Goal: Task Accomplishment & Management: Manage account settings

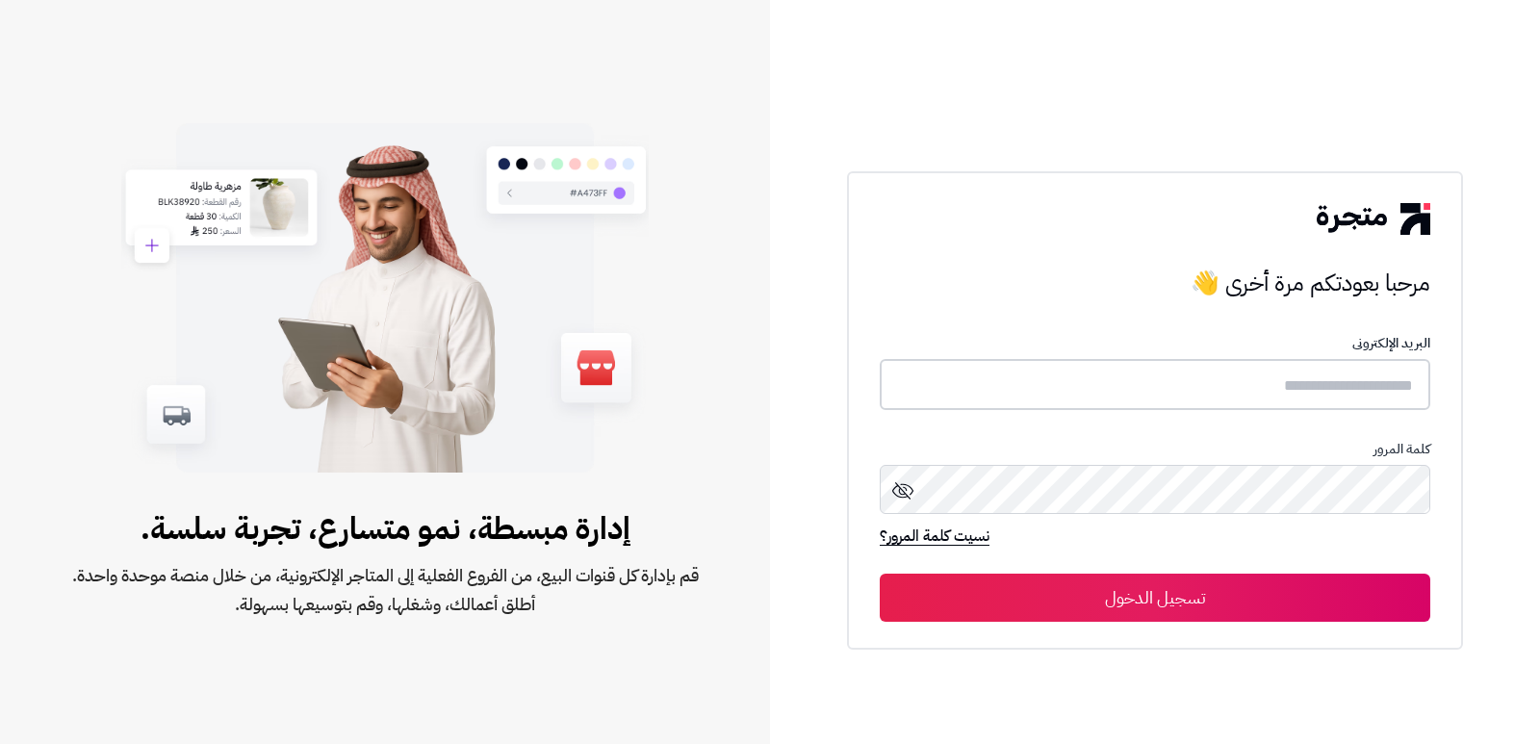
click at [1255, 373] on input "text" at bounding box center [1155, 384] width 551 height 51
type input "****"
click at [880, 574] on button "تسجيل الدخول" at bounding box center [1155, 598] width 551 height 48
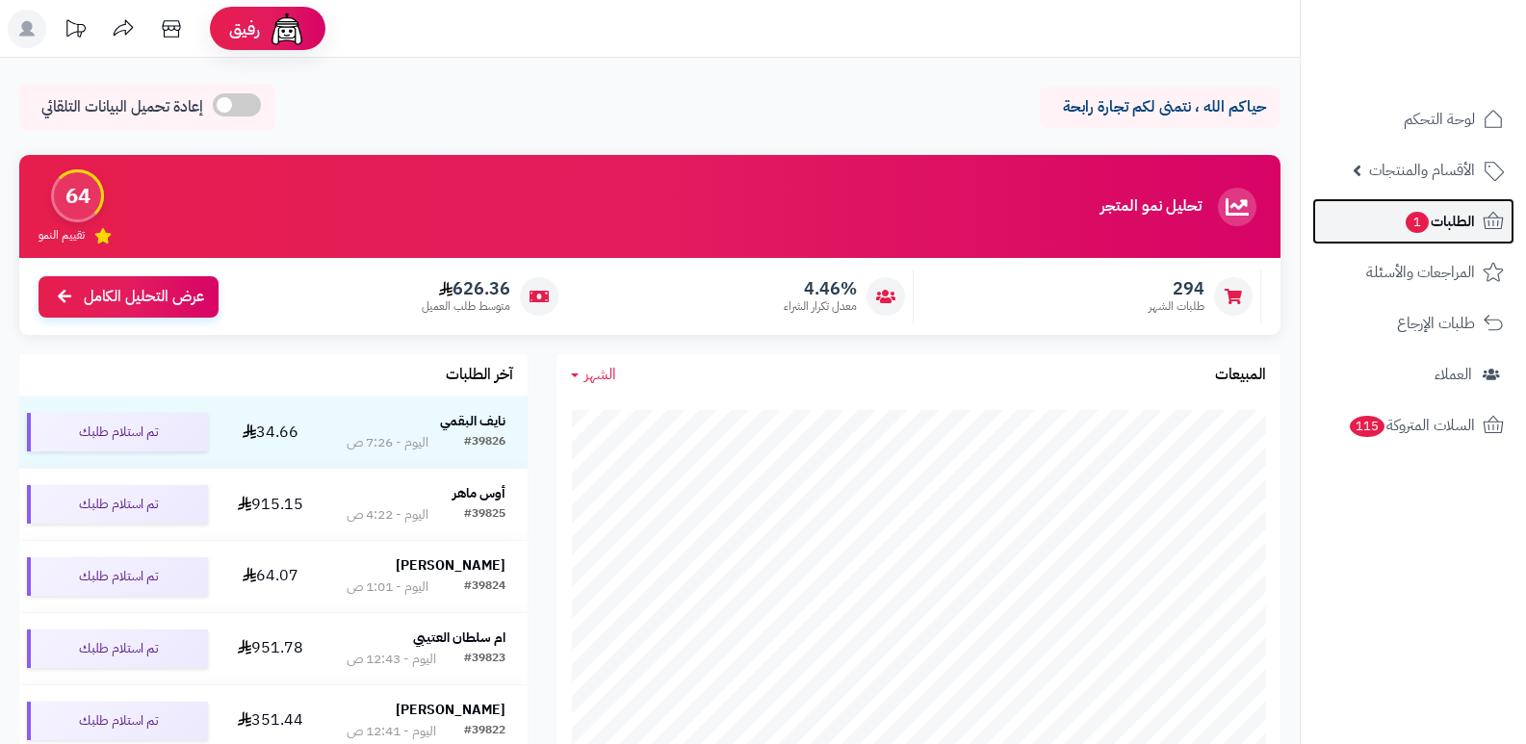
click at [1439, 229] on span "الطلبات 1" at bounding box center [1439, 221] width 71 height 27
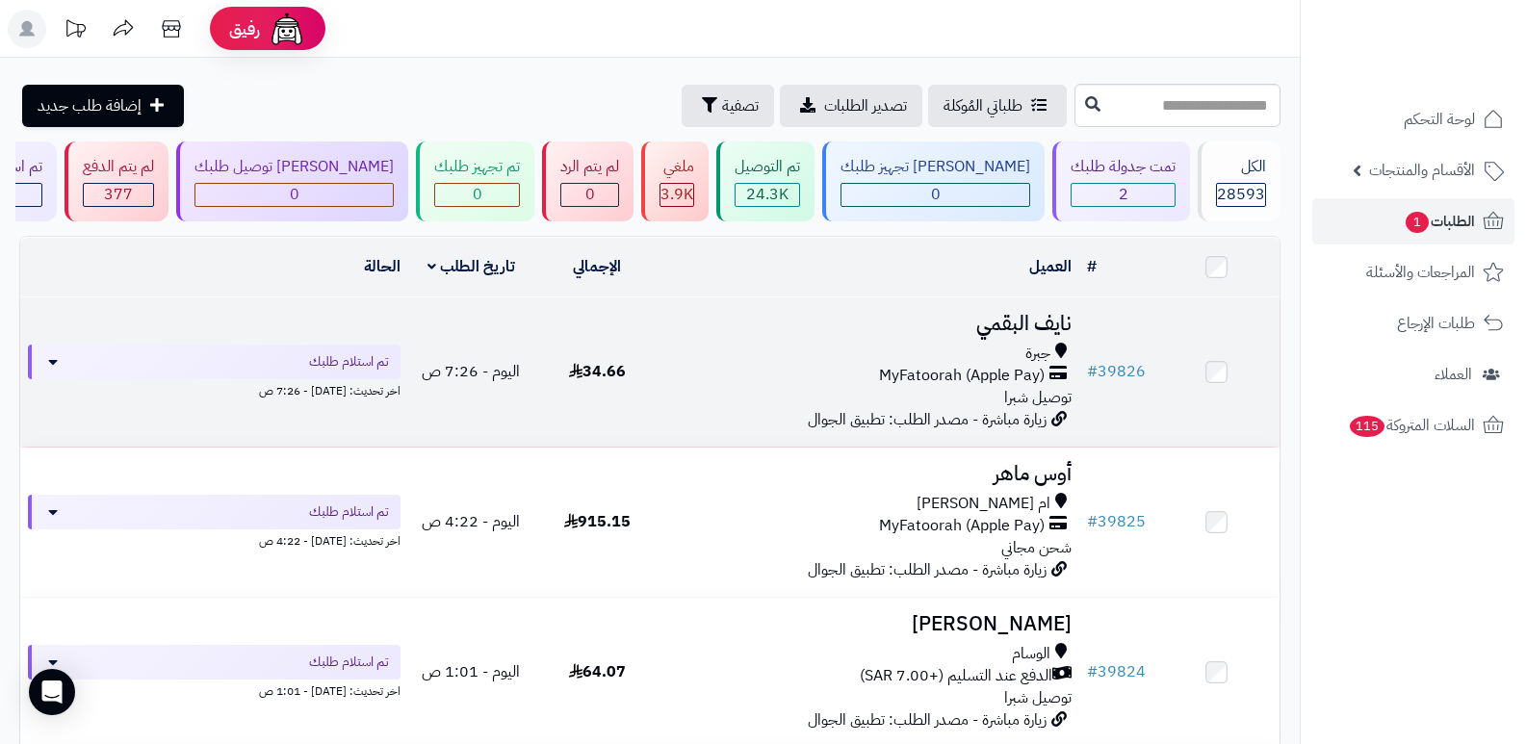
scroll to position [641, 0]
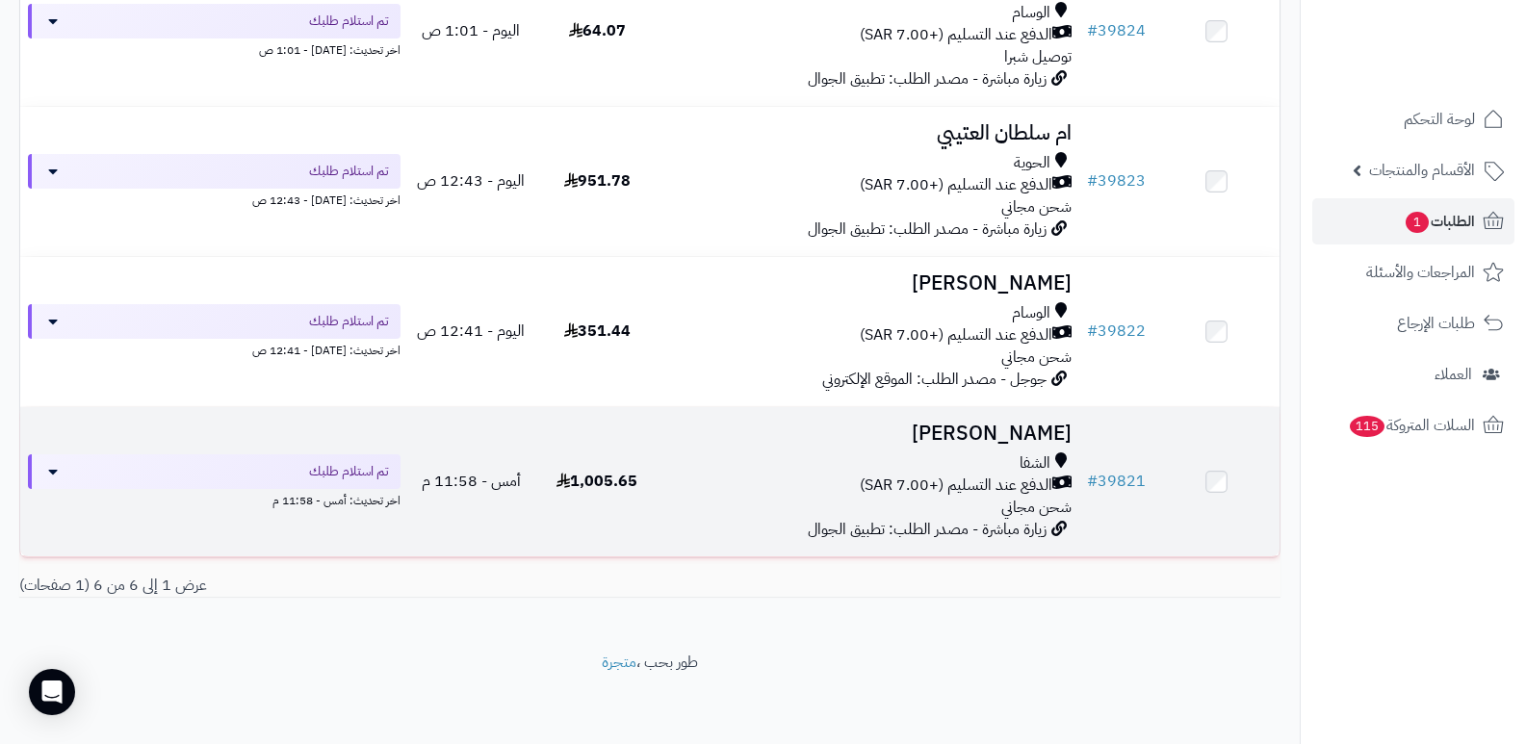
click at [990, 425] on h3 "[PERSON_NAME]" at bounding box center [870, 434] width 404 height 22
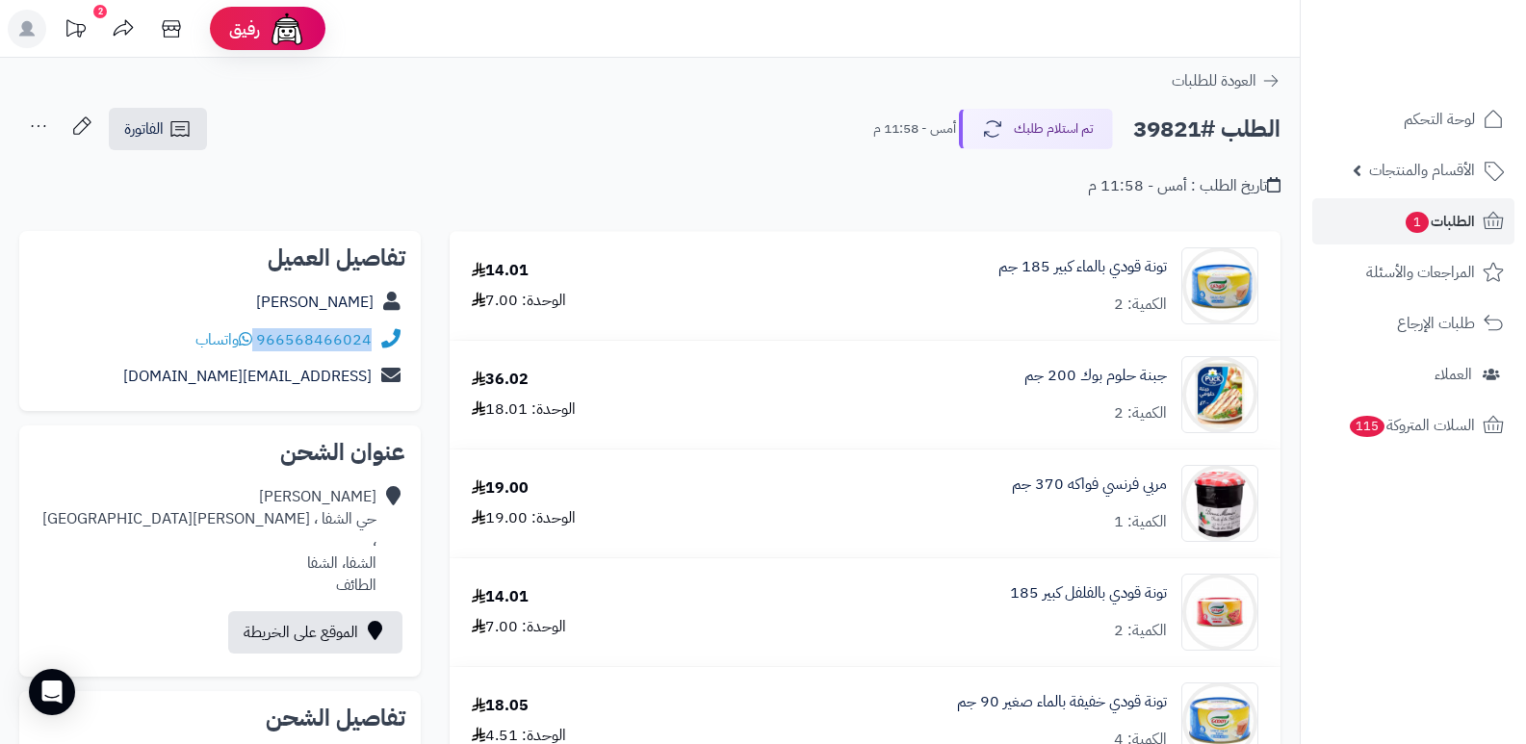
drag, startPoint x: 258, startPoint y: 337, endPoint x: 397, endPoint y: 326, distance: 139.0
click at [397, 326] on div "966568466024 واتساب" at bounding box center [220, 341] width 371 height 38
copy div "966568466024"
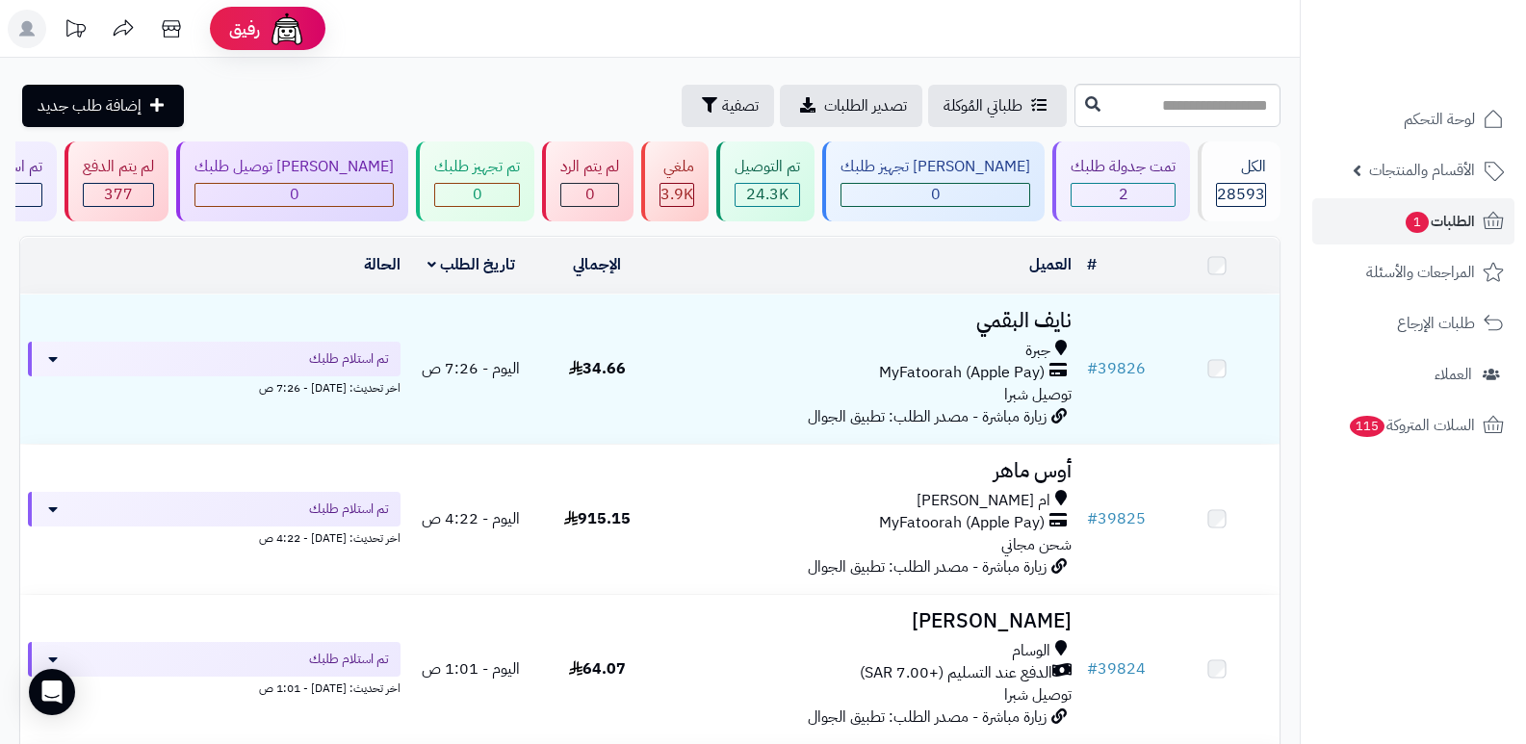
scroll to position [641, 0]
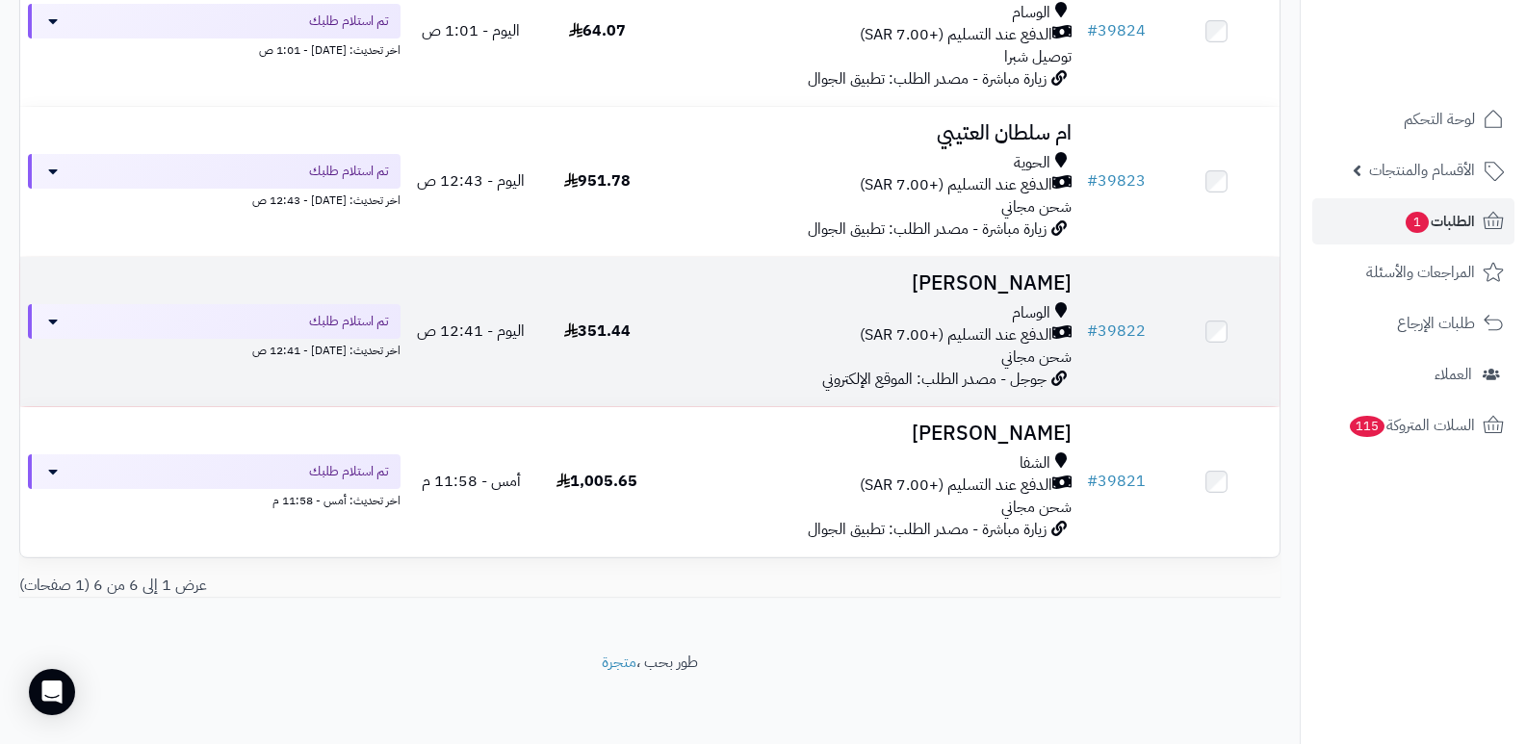
click at [973, 283] on h3 "[PERSON_NAME]" at bounding box center [870, 283] width 404 height 22
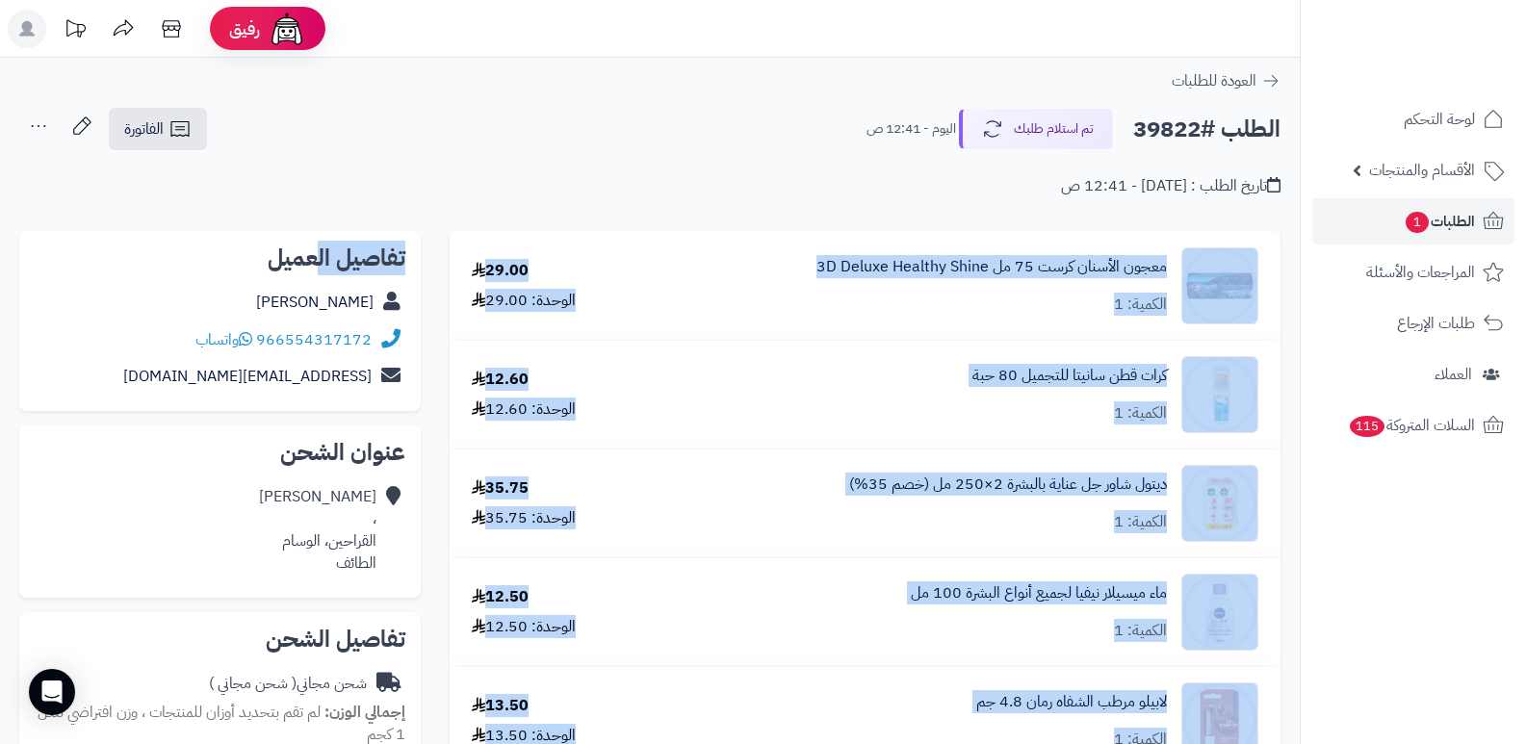
drag, startPoint x: 317, startPoint y: 229, endPoint x: 440, endPoint y: 170, distance: 136.5
click at [440, 170] on div "تاريخ الطلب : اليوم - 12:41 ص" at bounding box center [649, 174] width 1261 height 45
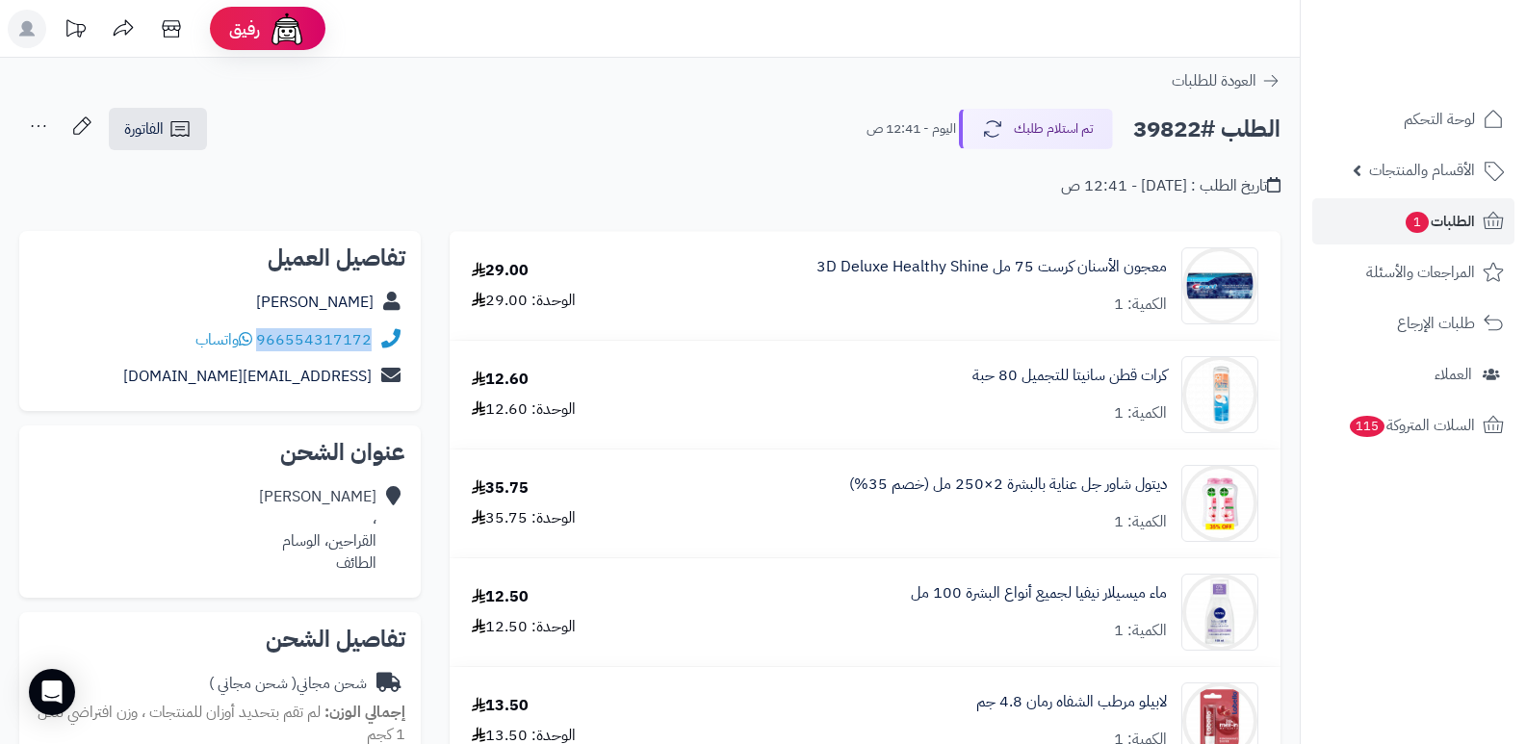
drag, startPoint x: 259, startPoint y: 338, endPoint x: 393, endPoint y: 330, distance: 134.0
click at [393, 330] on div "966554317172 واتساب" at bounding box center [220, 341] width 371 height 38
copy div "966554317172"
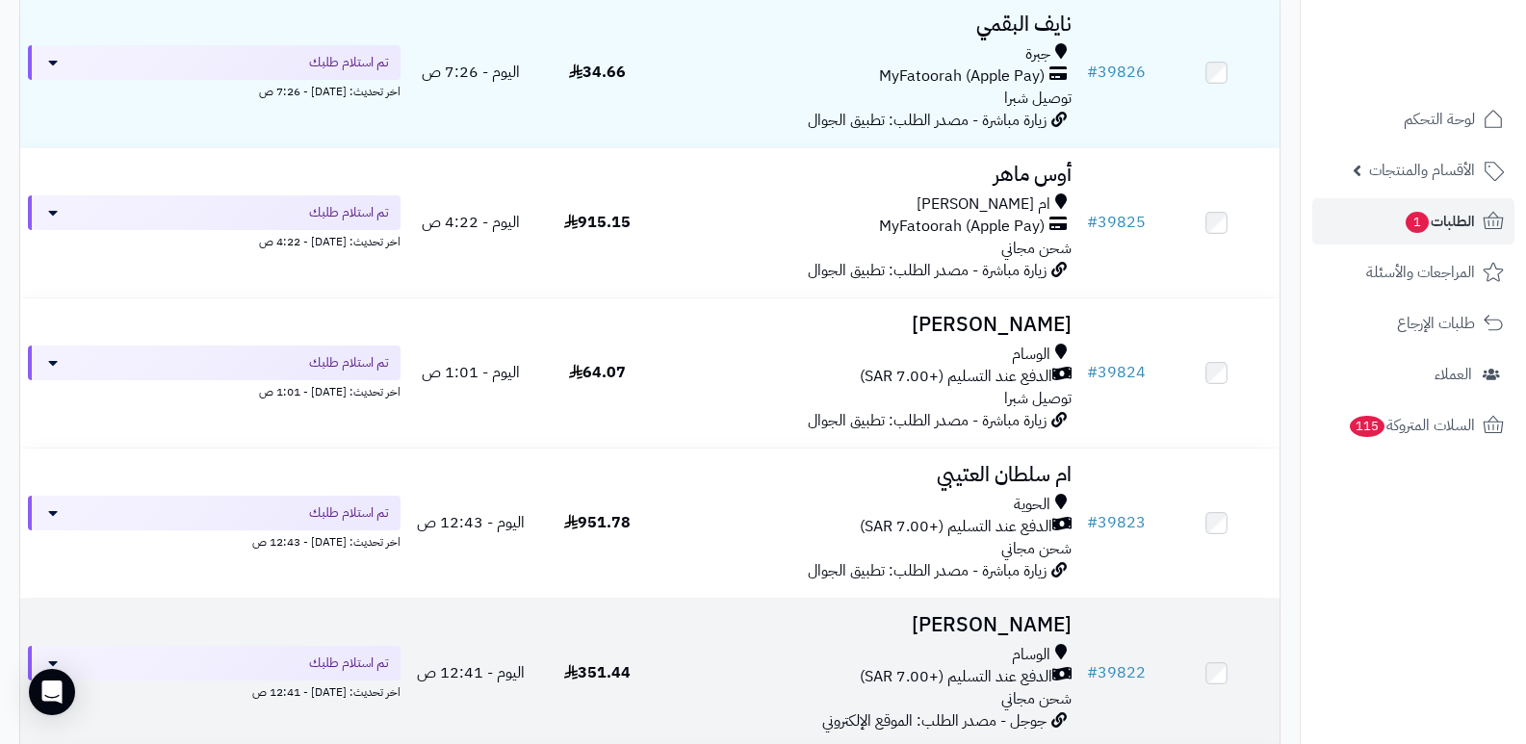
scroll to position [256, 0]
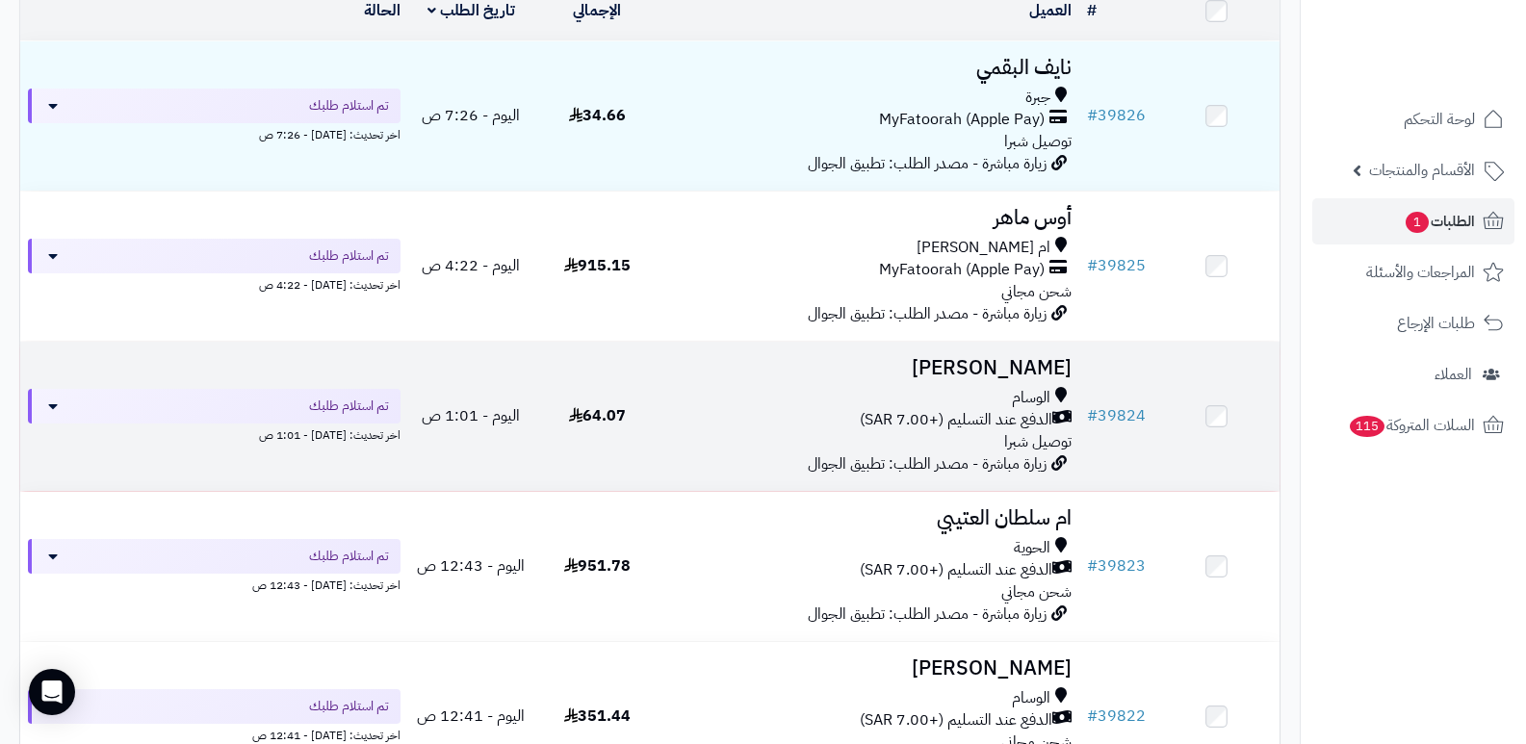
click at [1036, 357] on h3 "Dal Yosofhafnan" at bounding box center [870, 368] width 404 height 22
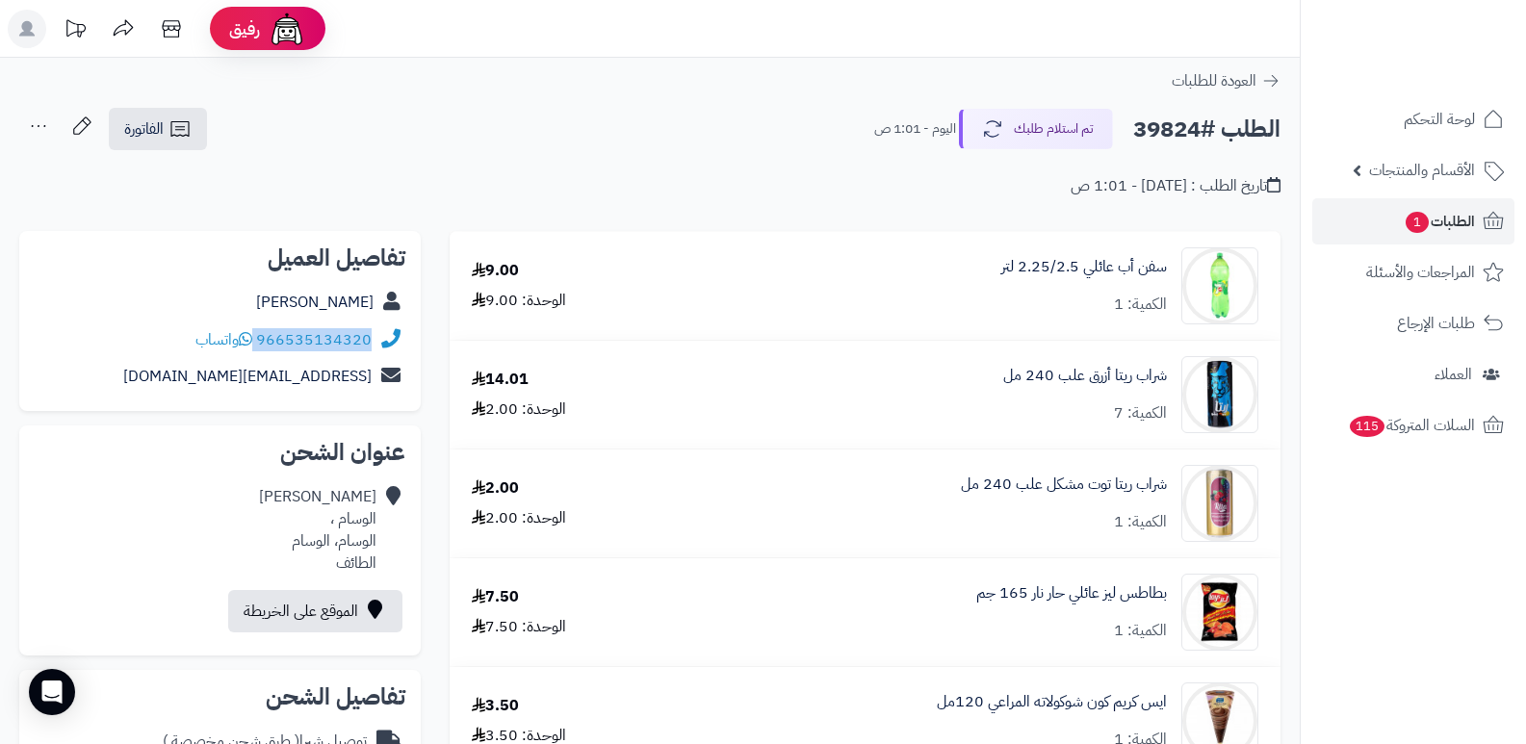
drag, startPoint x: 258, startPoint y: 338, endPoint x: 381, endPoint y: 333, distance: 123.3
click at [381, 333] on div "966535134320 واتساب" at bounding box center [220, 341] width 371 height 38
copy div "966535134320"
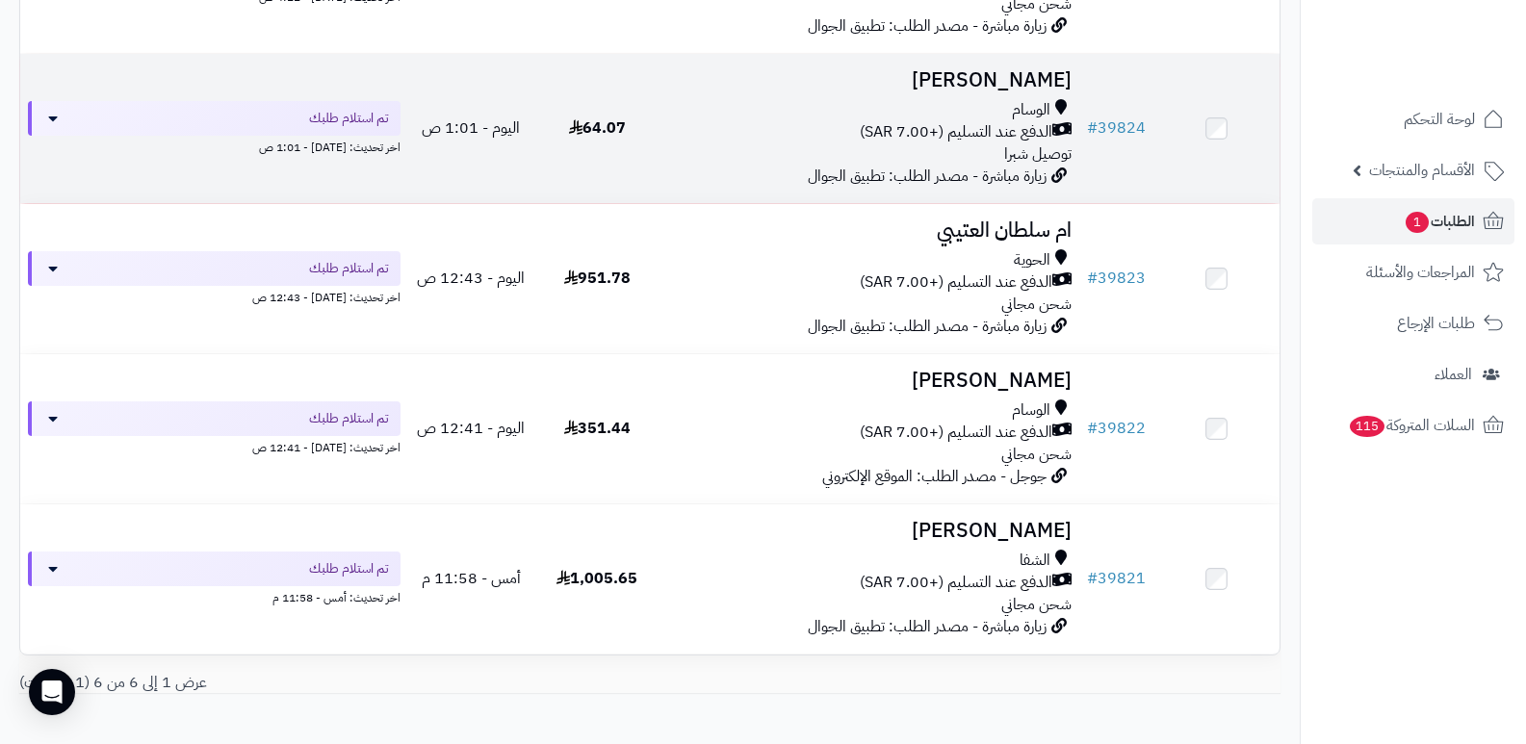
scroll to position [545, 0]
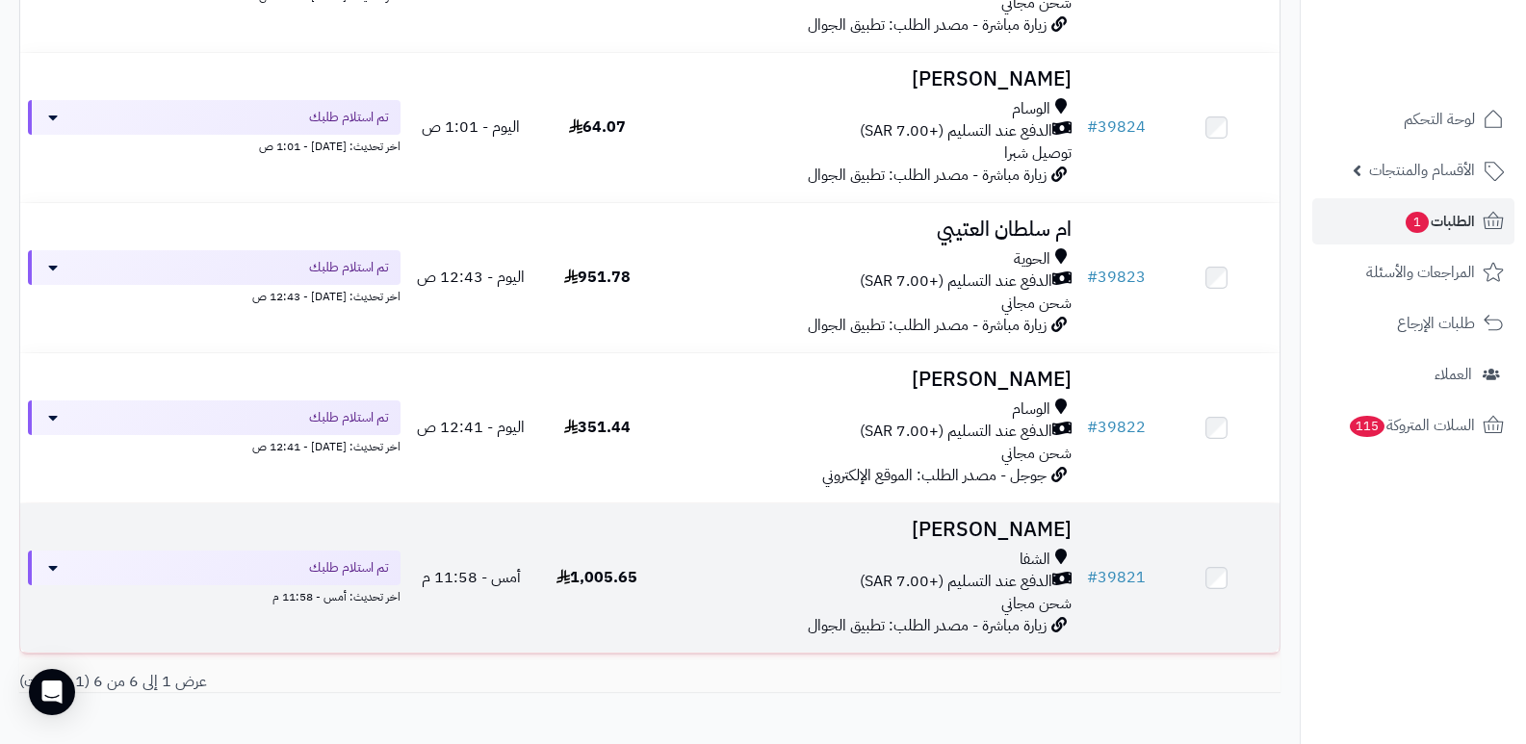
click at [1001, 531] on h3 "سارة السفياني" at bounding box center [870, 530] width 404 height 22
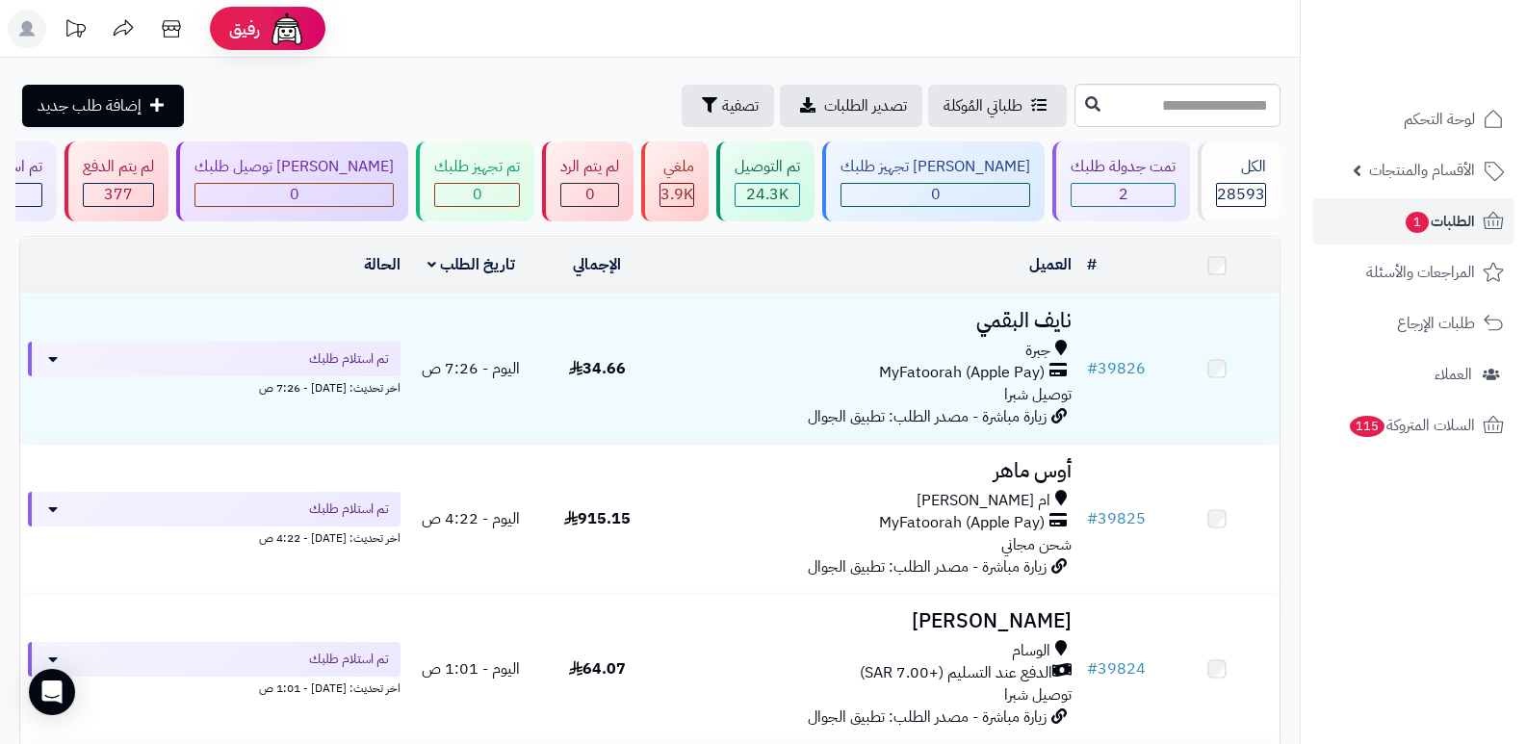
scroll to position [545, 0]
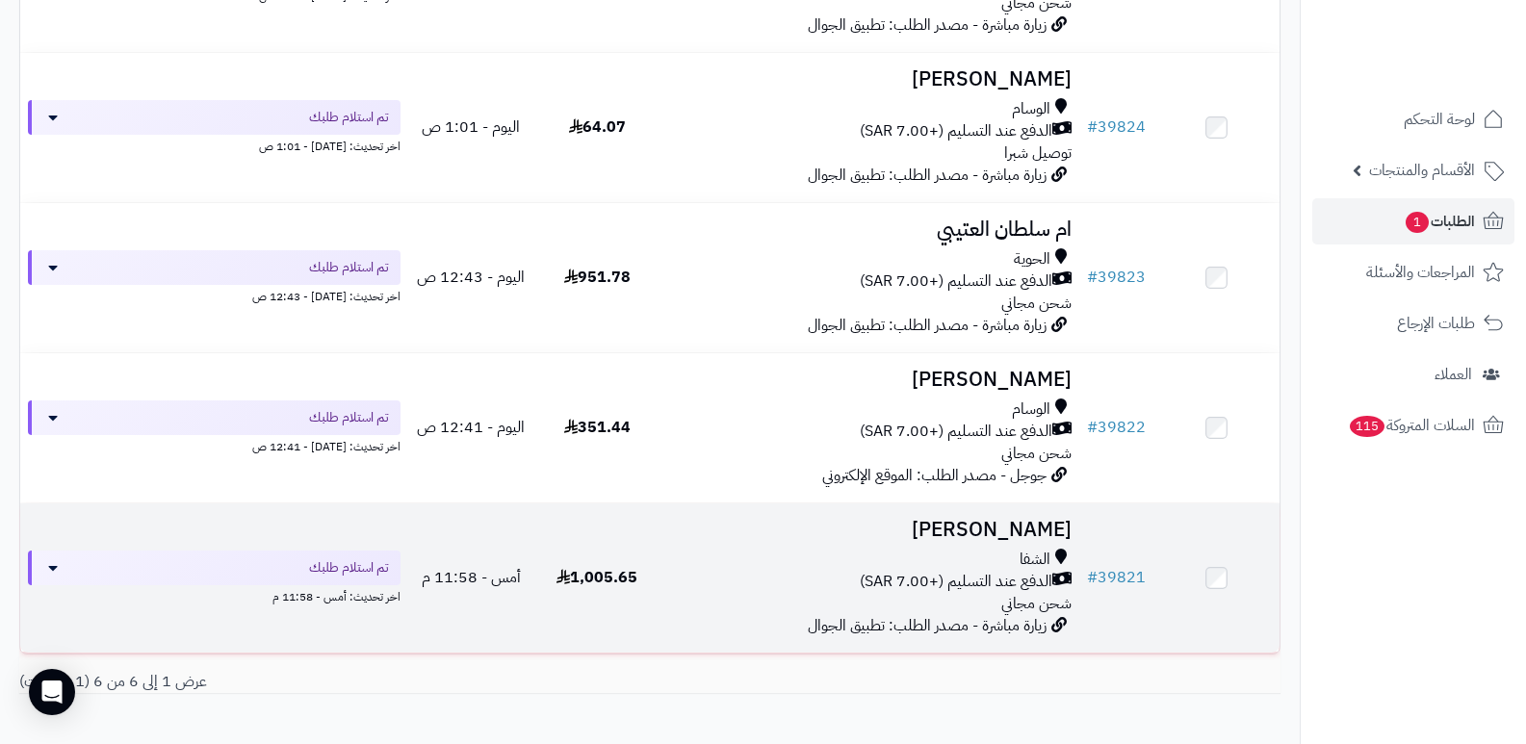
click at [1057, 535] on h3 "سارة السفياني" at bounding box center [870, 530] width 404 height 22
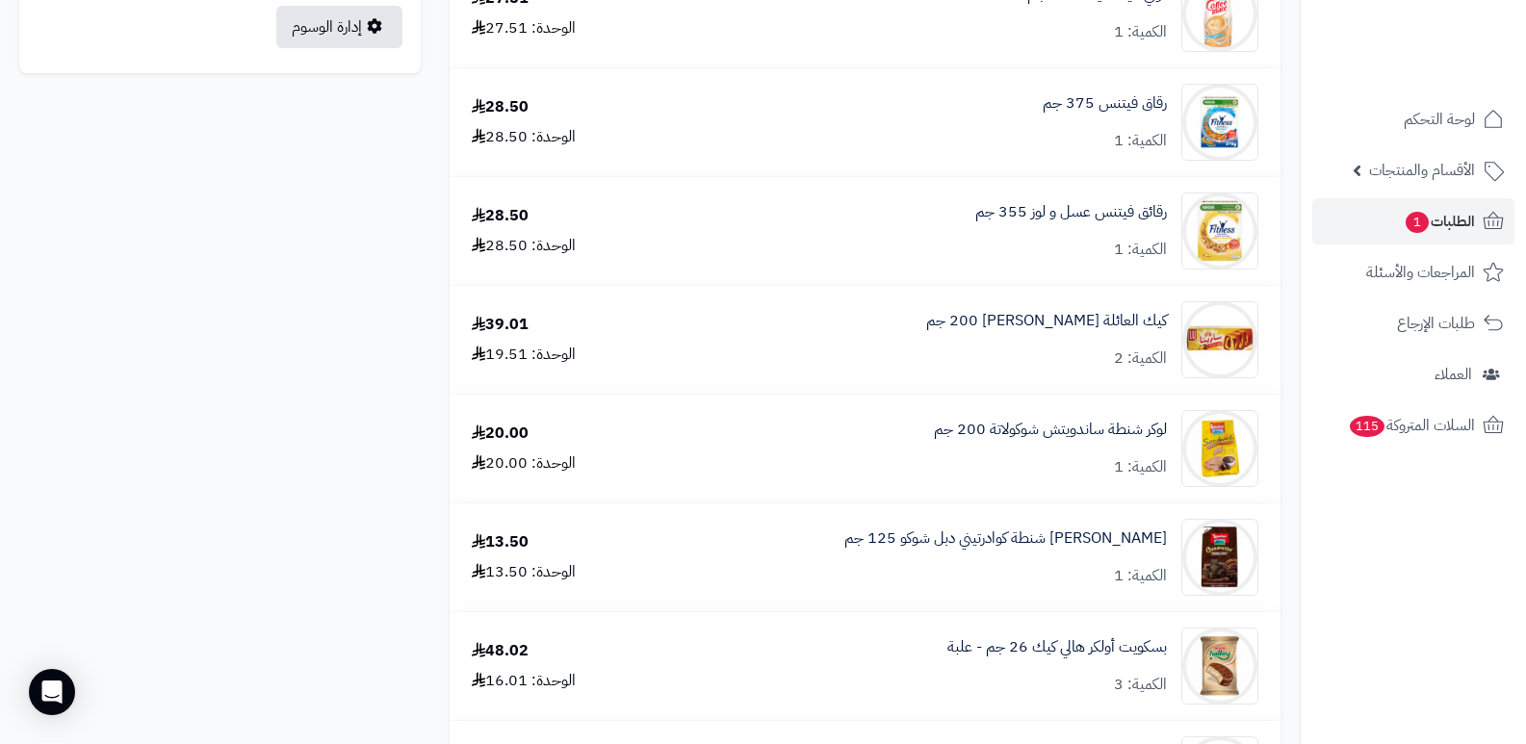
scroll to position [674, 0]
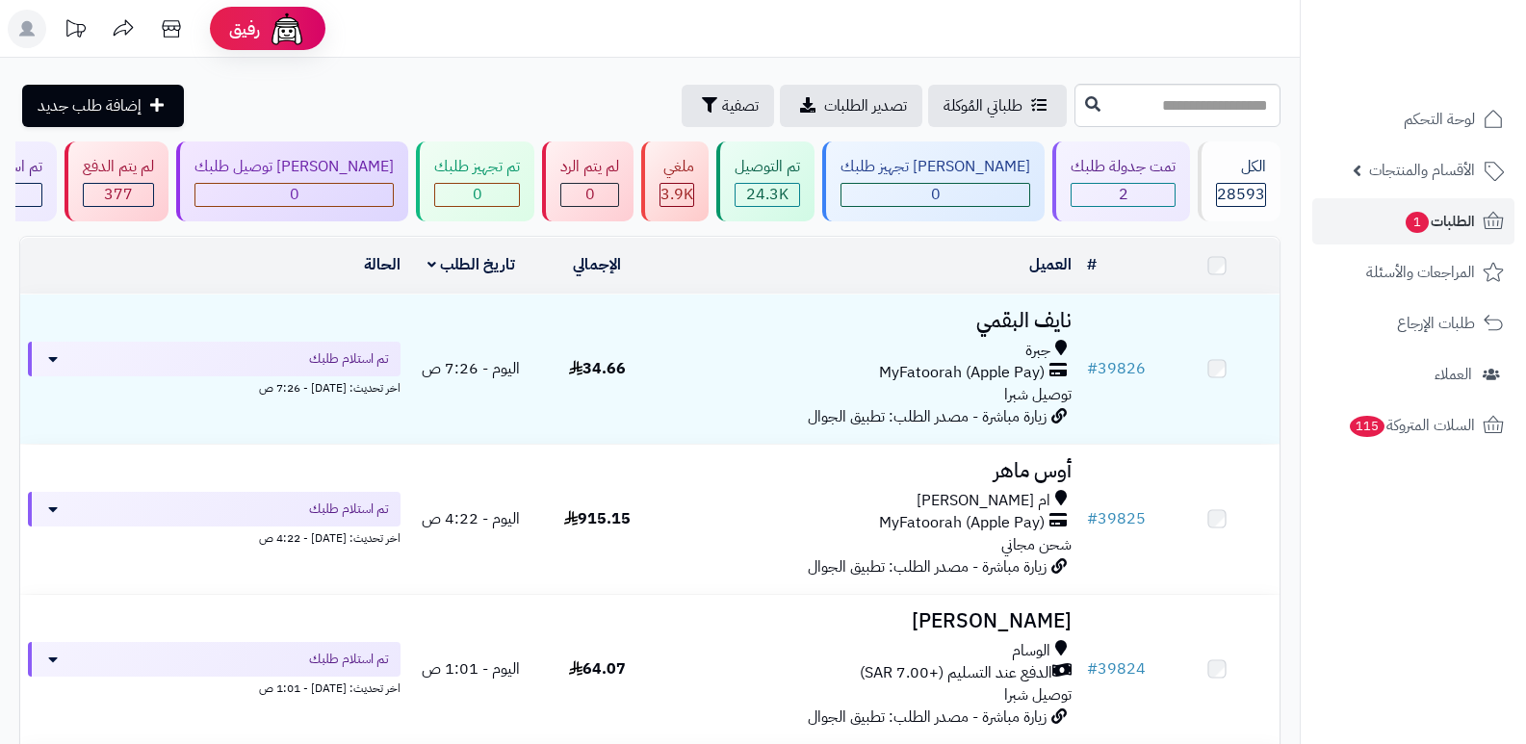
scroll to position [545, 0]
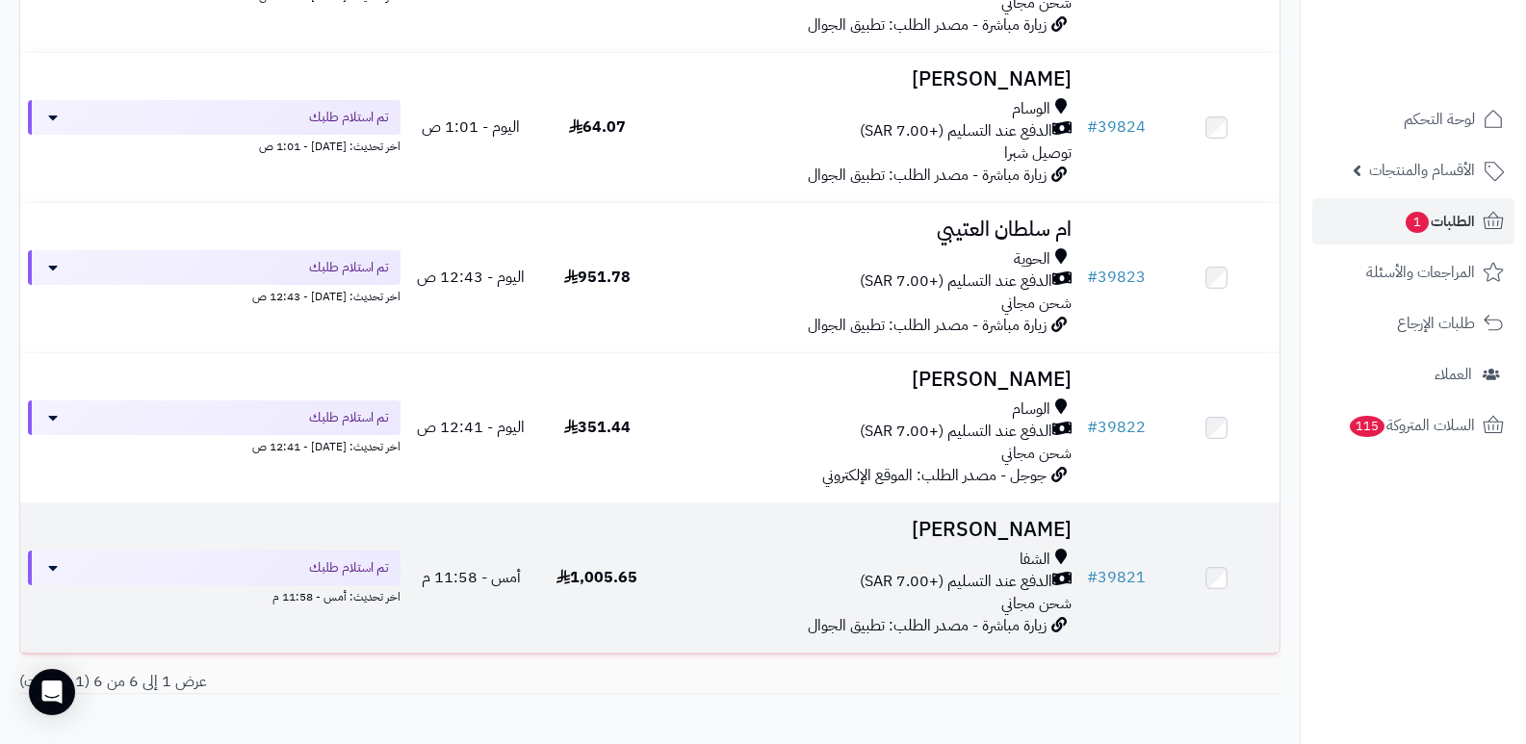
click at [1001, 528] on h3 "[PERSON_NAME]" at bounding box center [870, 530] width 404 height 22
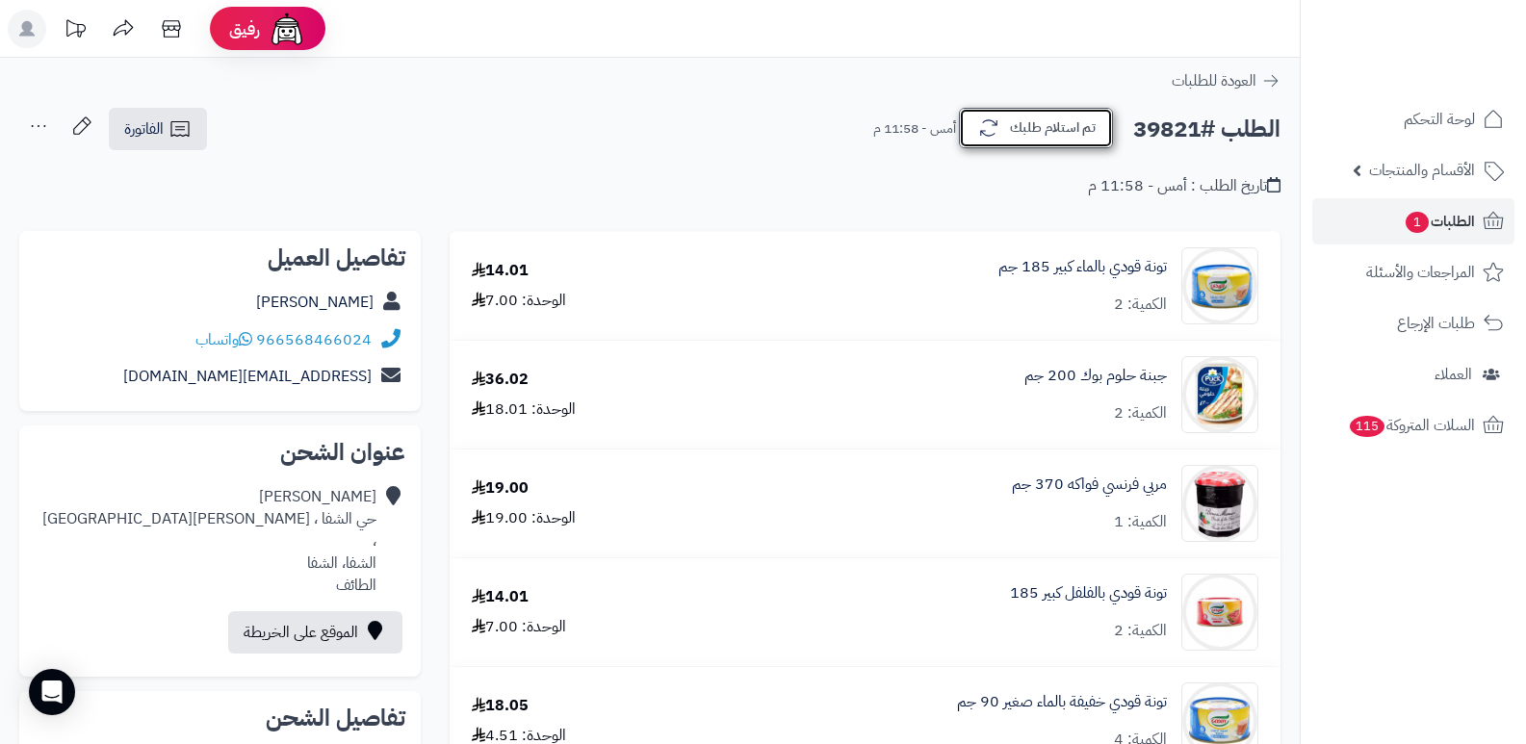
click at [1053, 138] on button "تم استلام طلبك" at bounding box center [1036, 128] width 154 height 40
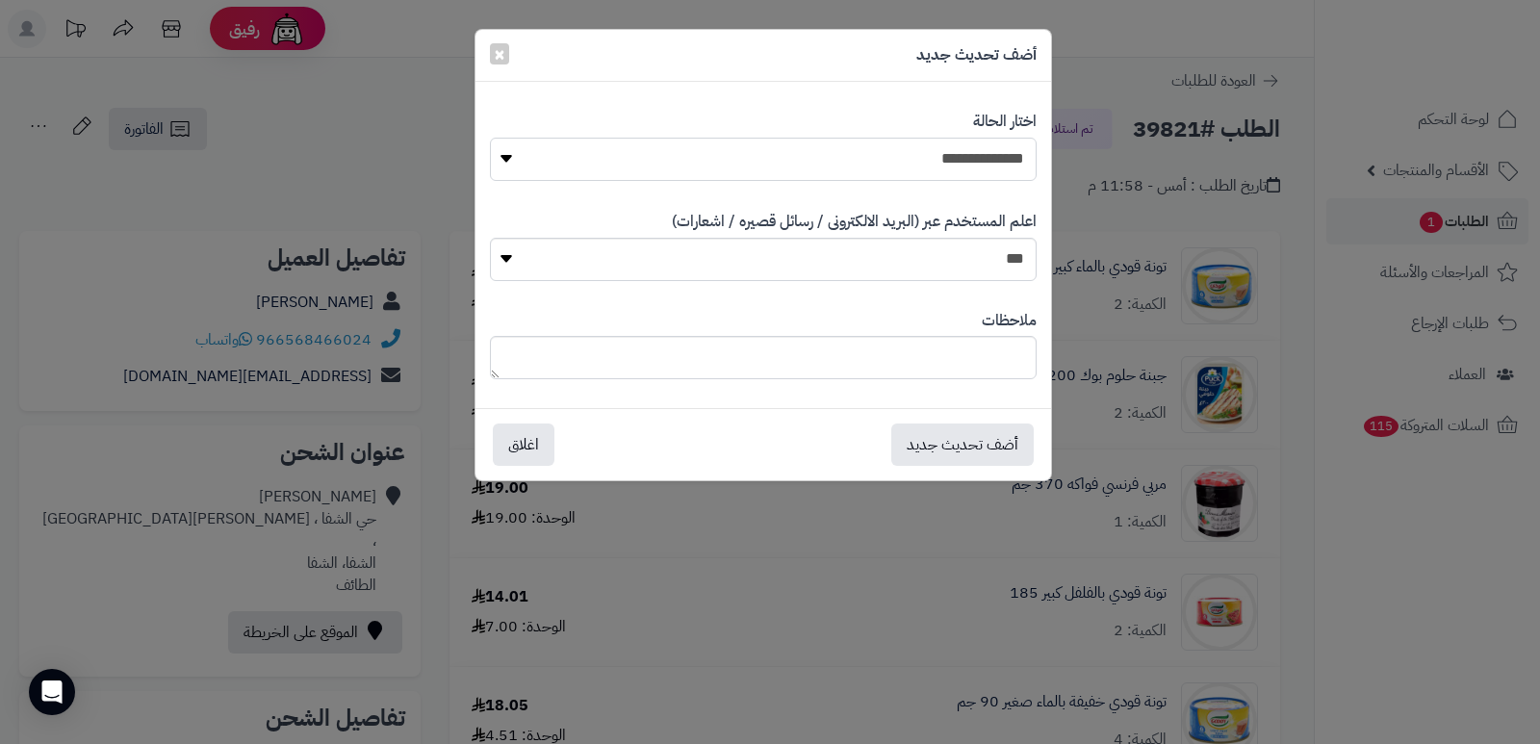
click at [916, 157] on select "**********" at bounding box center [763, 159] width 547 height 43
click at [1348, 571] on div "**********" at bounding box center [770, 372] width 1540 height 744
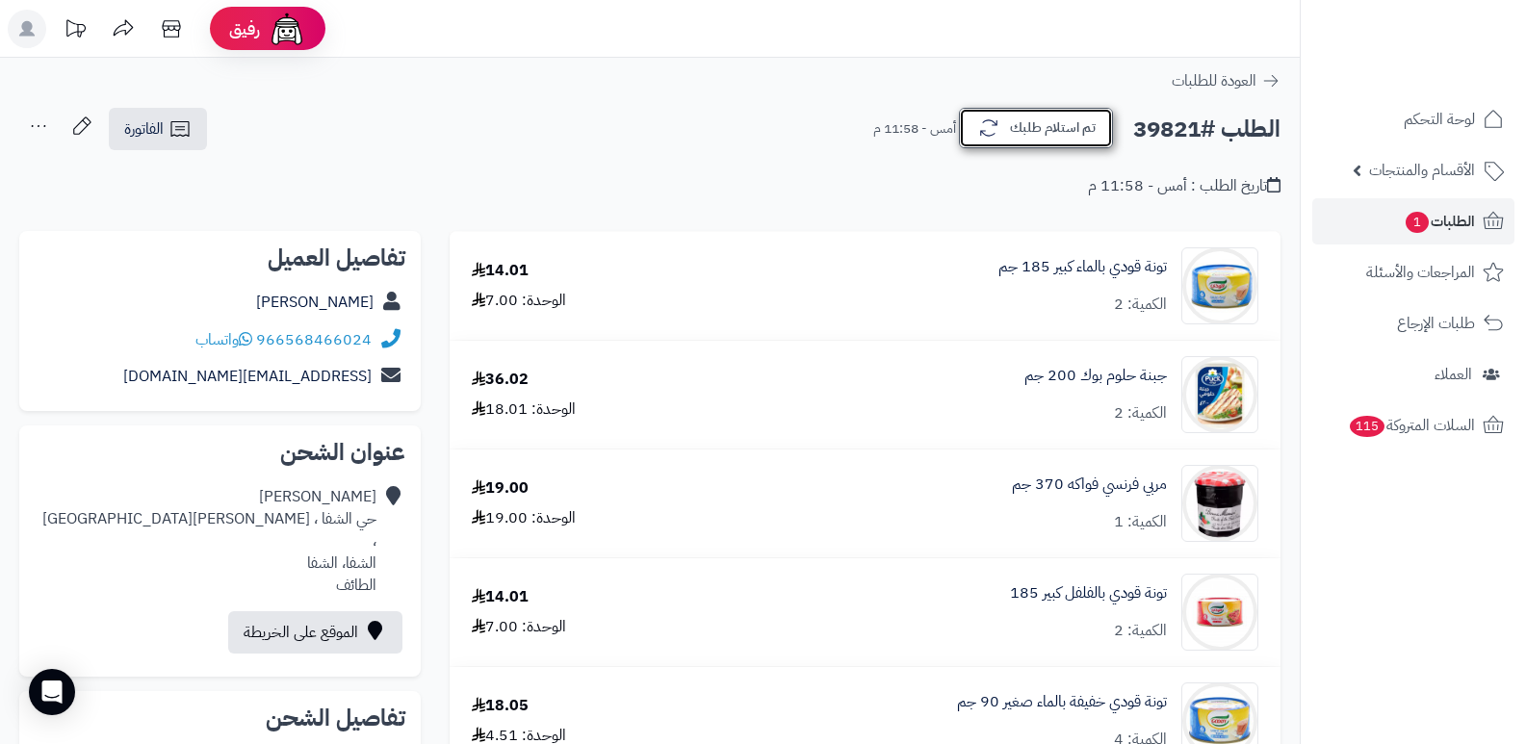
click at [1047, 121] on button "تم استلام طلبك" at bounding box center [1036, 128] width 154 height 40
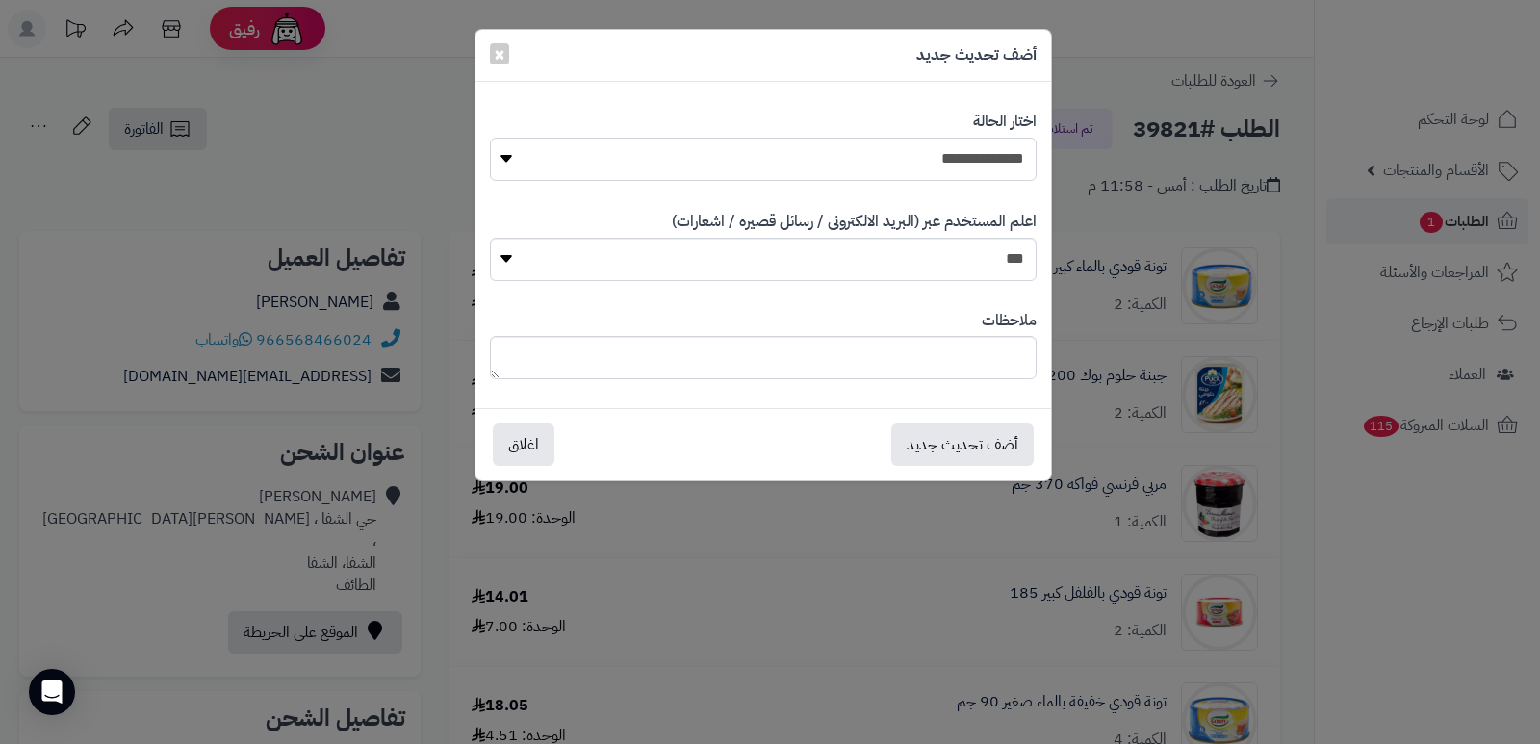
click at [957, 162] on select "**********" at bounding box center [763, 159] width 547 height 43
click at [1290, 508] on div "**********" at bounding box center [770, 372] width 1540 height 744
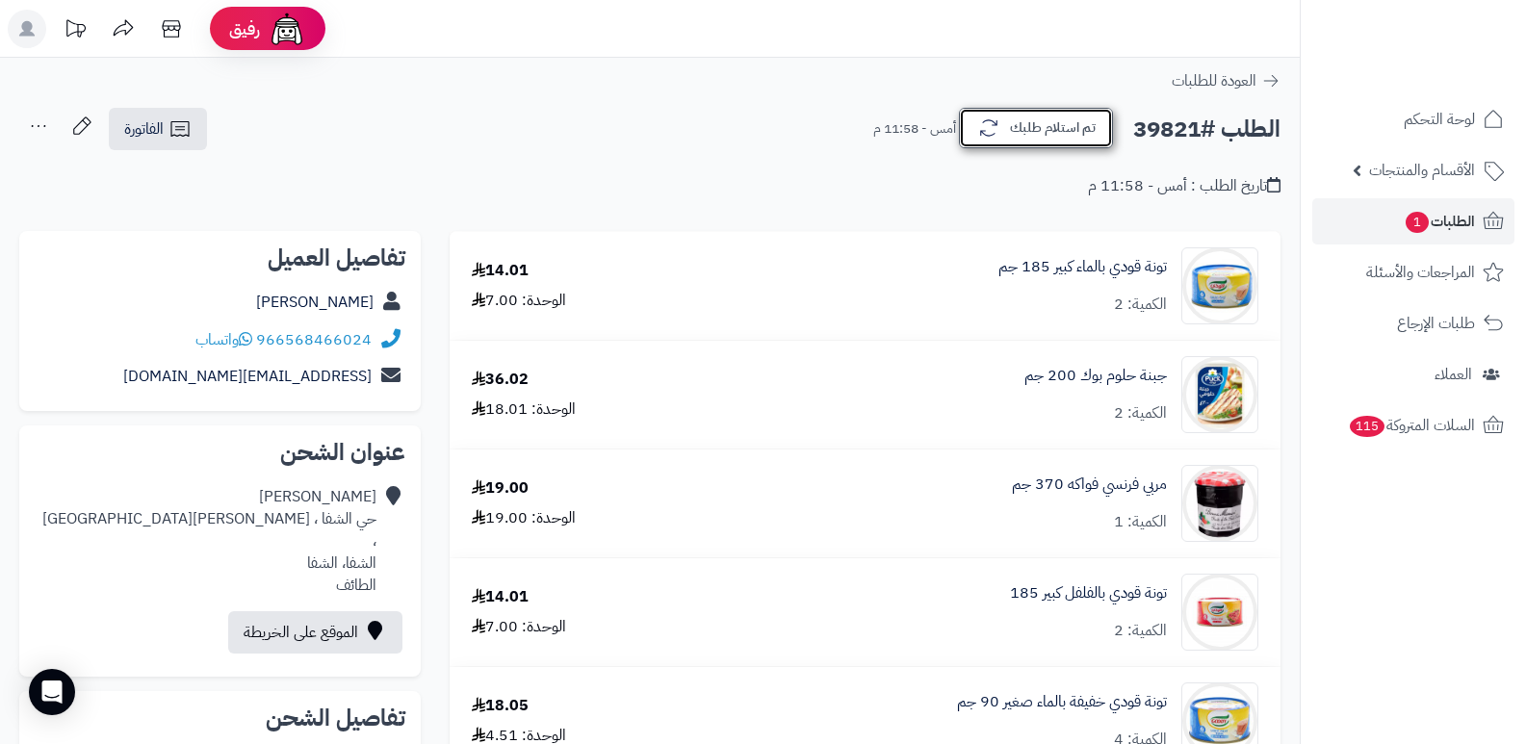
click at [1040, 131] on button "تم استلام طلبك" at bounding box center [1036, 128] width 154 height 40
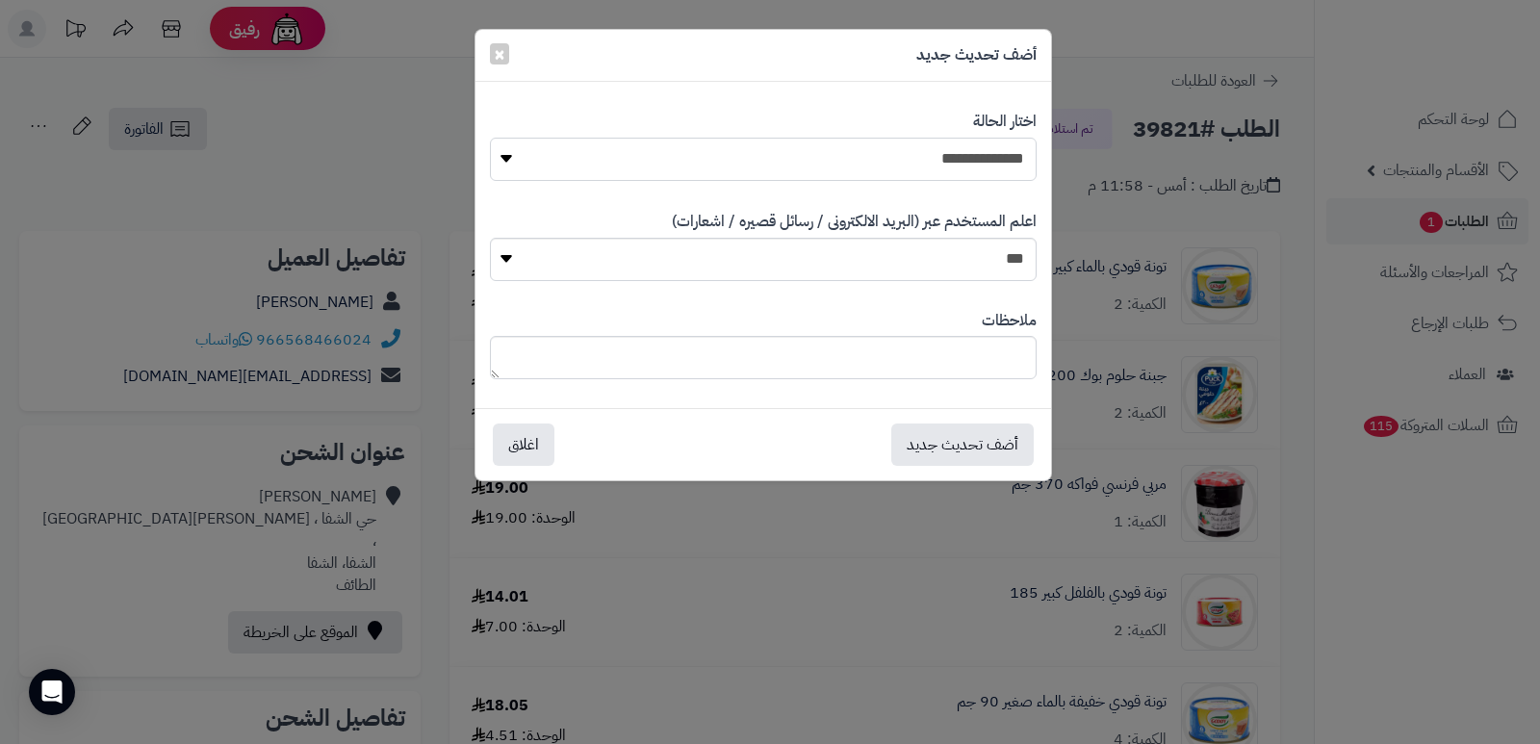
click at [910, 179] on select "**********" at bounding box center [763, 159] width 547 height 43
select select "*"
click at [490, 138] on select "**********" at bounding box center [763, 159] width 547 height 43
click at [932, 364] on textarea at bounding box center [763, 357] width 547 height 43
type textarea "****"
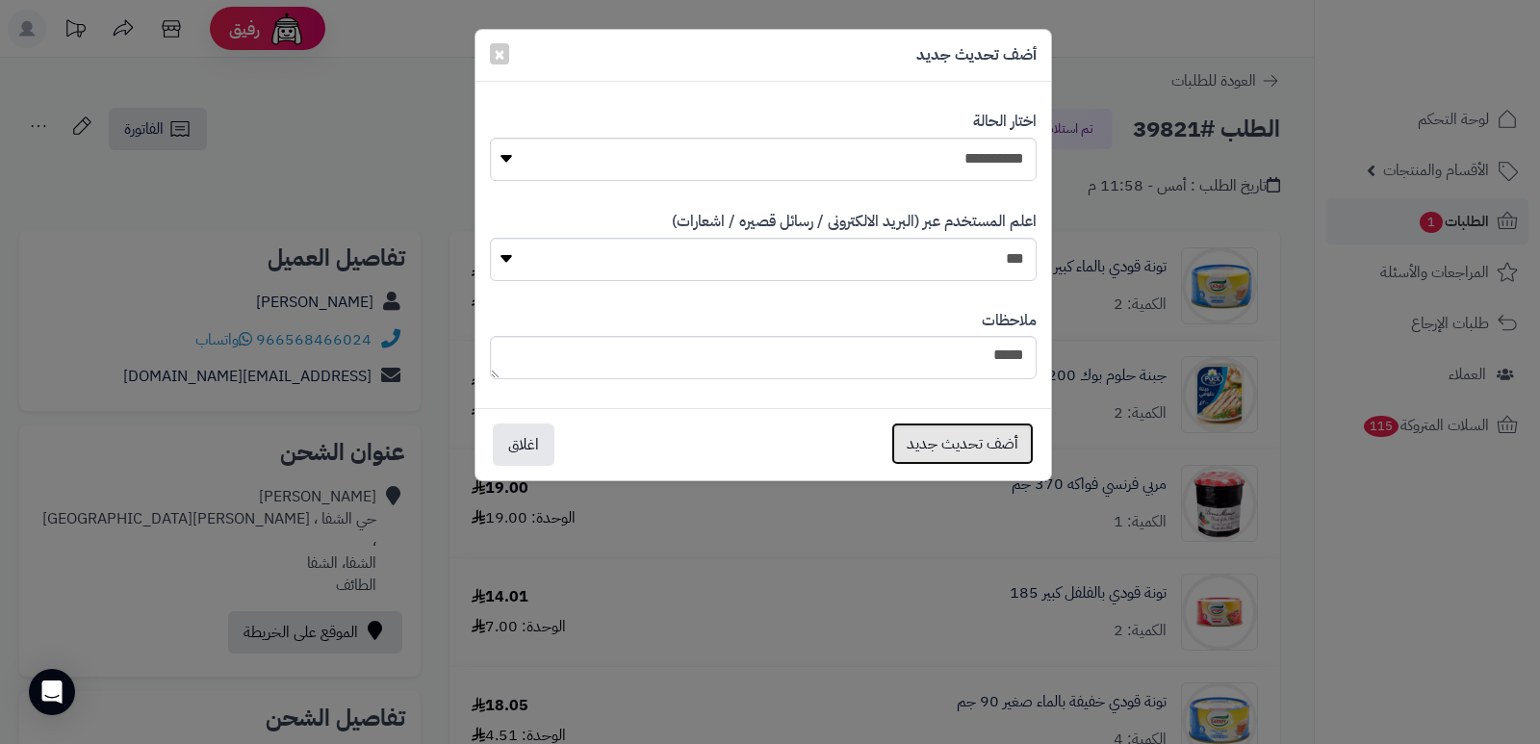
click at [929, 434] on button "أضف تحديث جديد" at bounding box center [962, 444] width 142 height 42
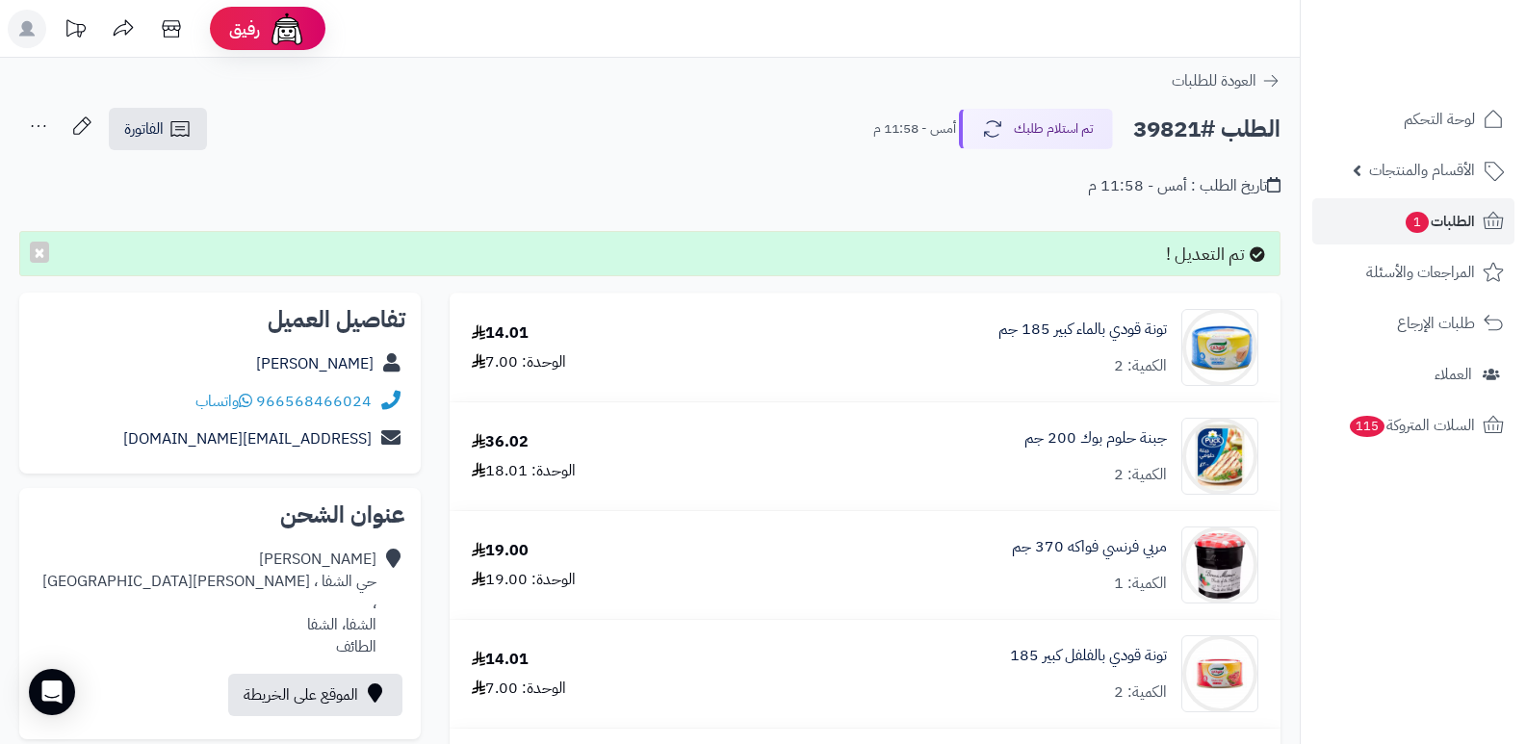
click at [31, 126] on icon at bounding box center [38, 126] width 39 height 39
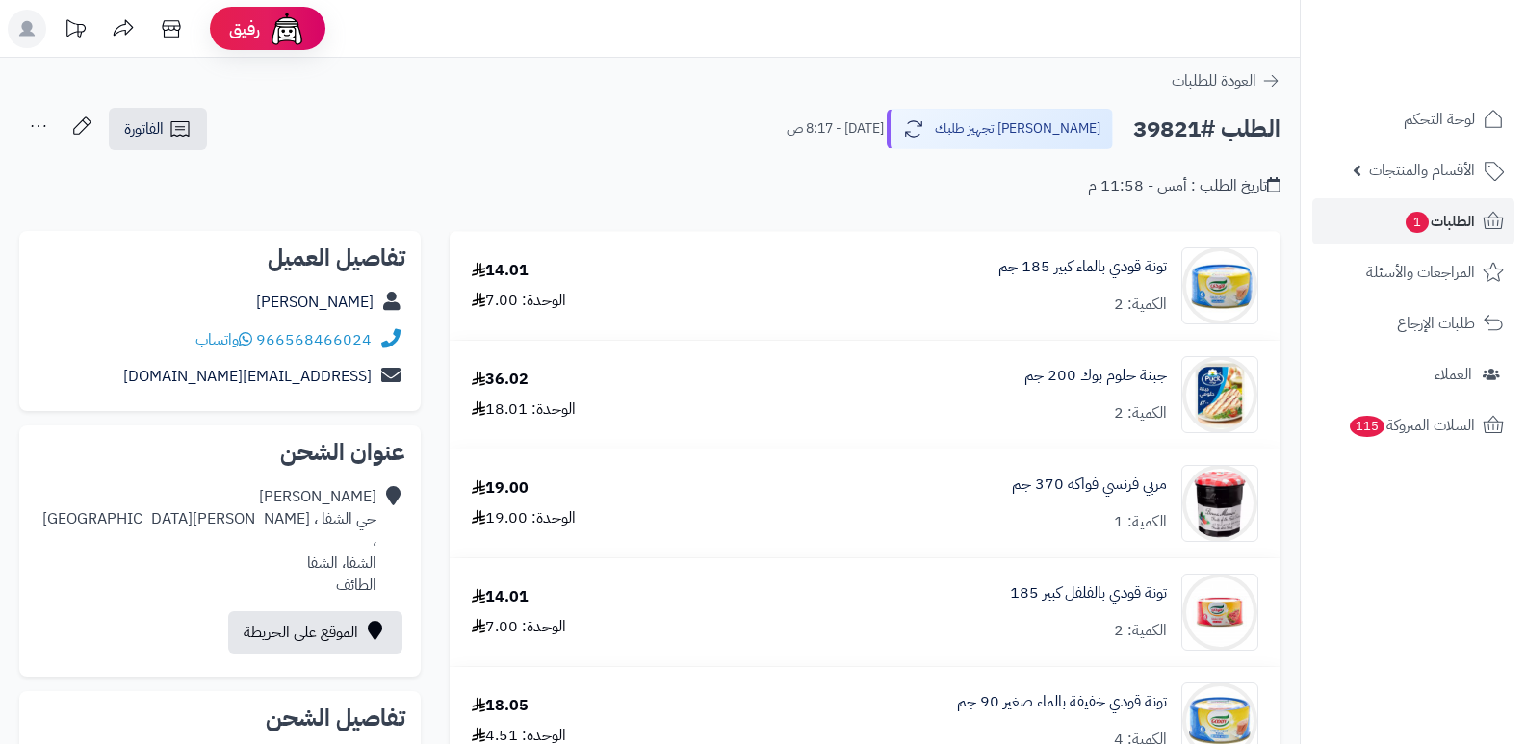
click at [29, 119] on icon at bounding box center [38, 126] width 39 height 39
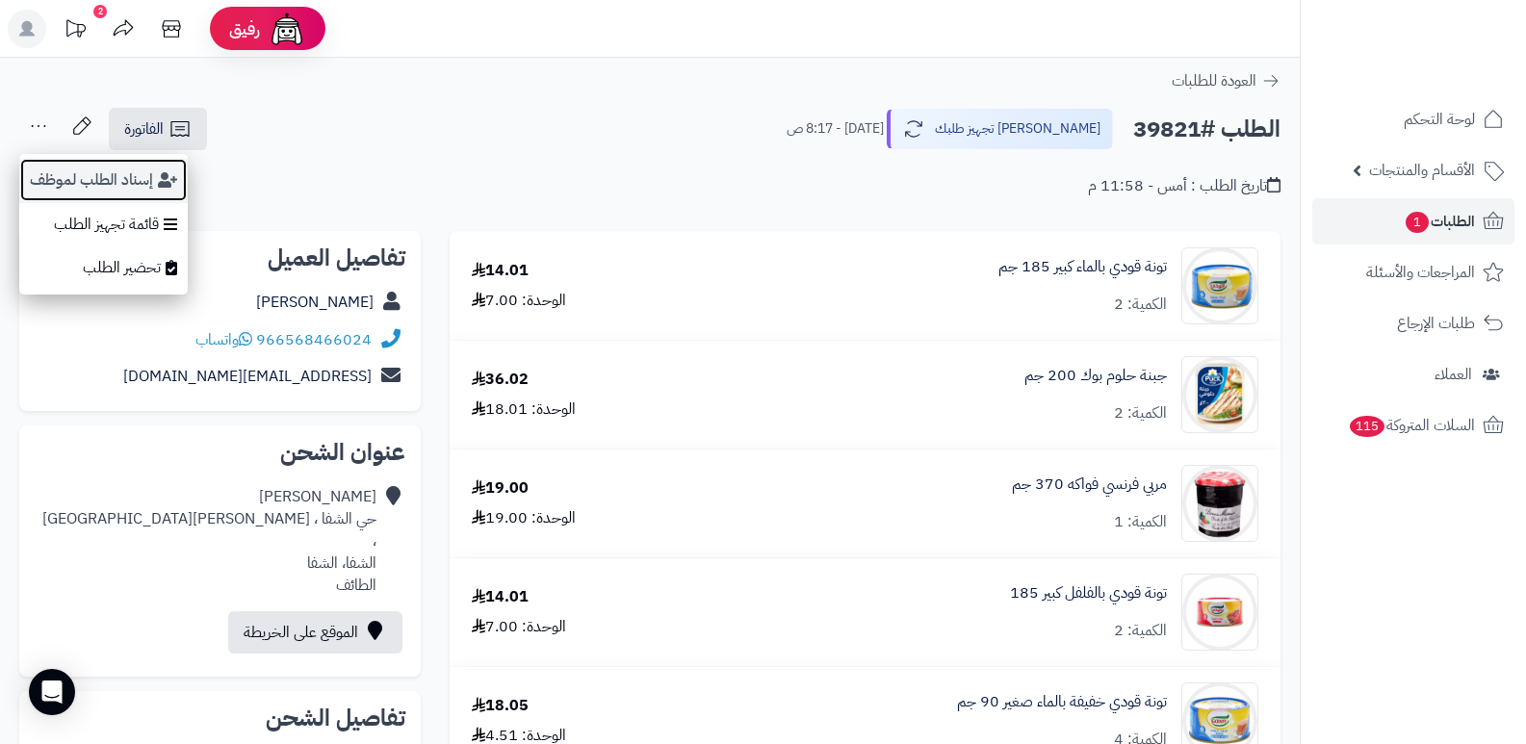
click at [68, 188] on button "إسناد الطلب لموظف" at bounding box center [103, 180] width 168 height 44
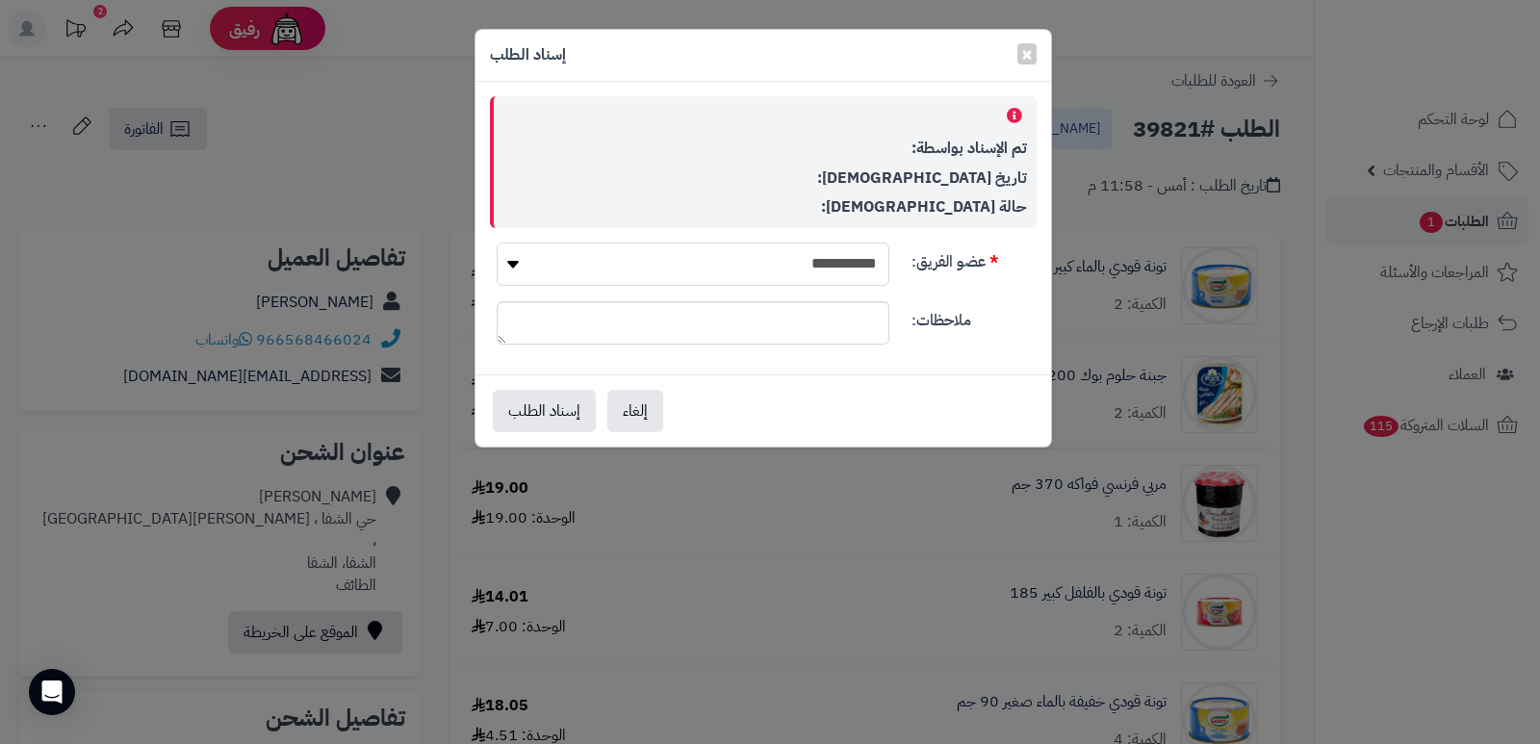
click at [839, 266] on select "**********" at bounding box center [693, 264] width 393 height 43
select select "**"
click at [497, 243] on select "**********" at bounding box center [693, 264] width 393 height 43
click at [544, 413] on button "إسناد الطلب" at bounding box center [544, 410] width 103 height 42
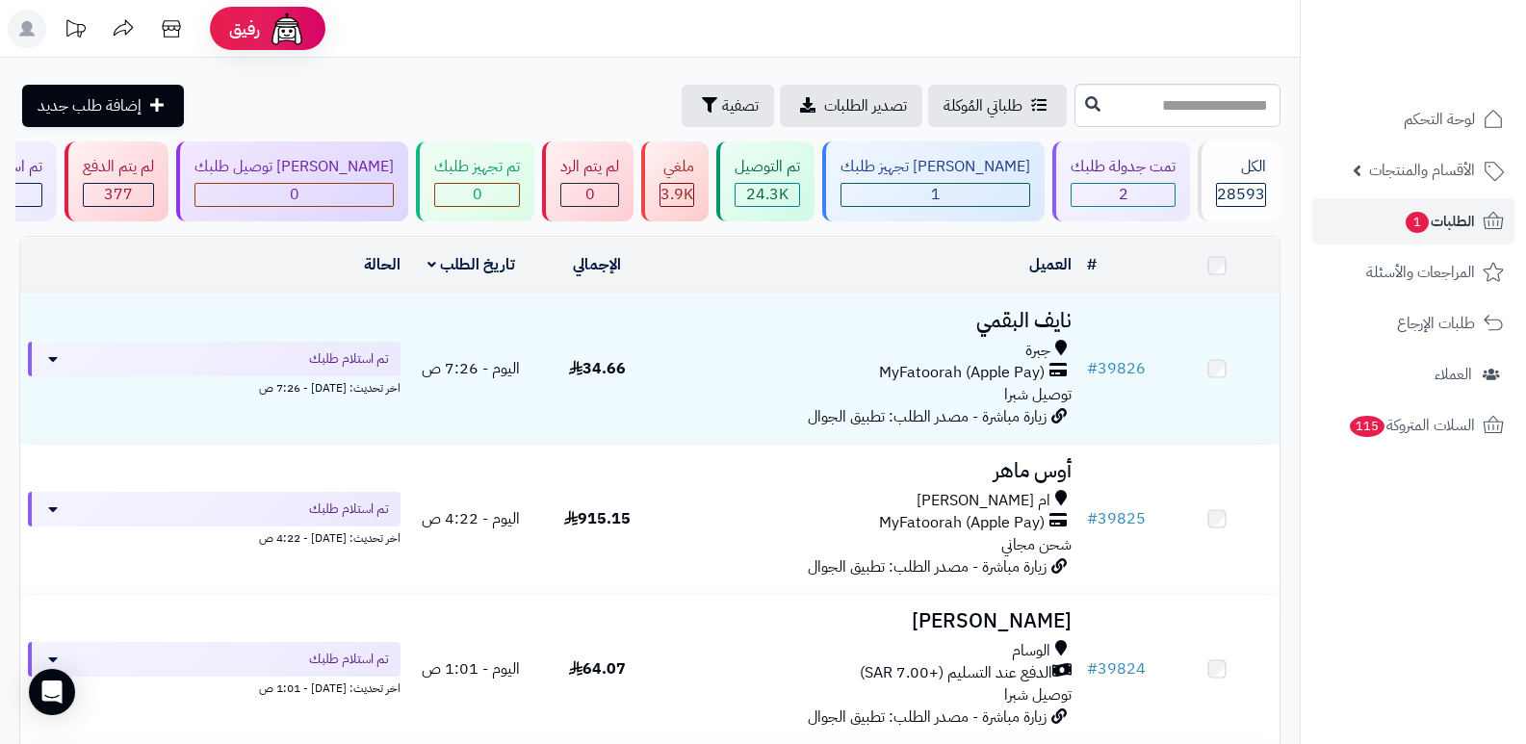
scroll to position [491, 0]
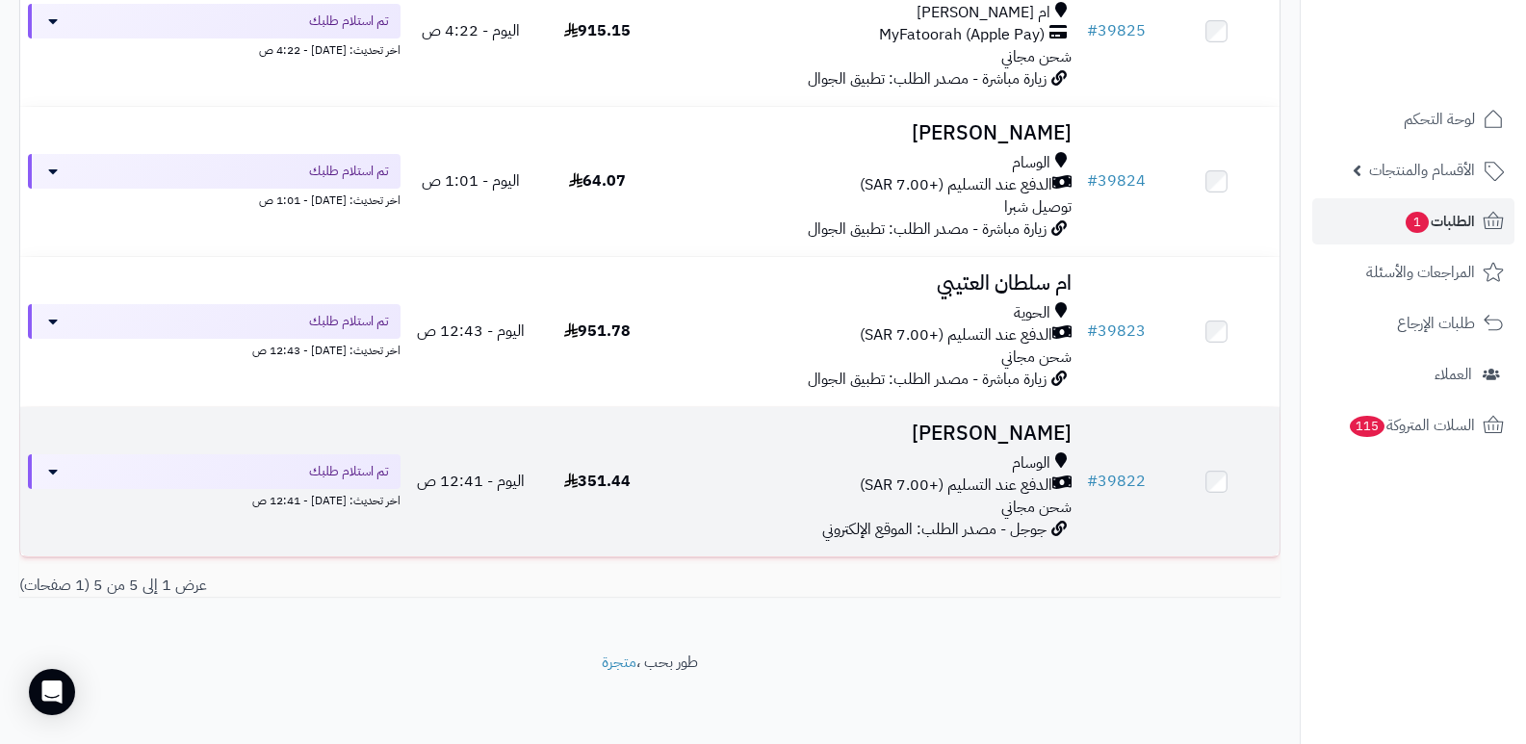
click at [1005, 435] on h3 "[PERSON_NAME]" at bounding box center [870, 434] width 404 height 22
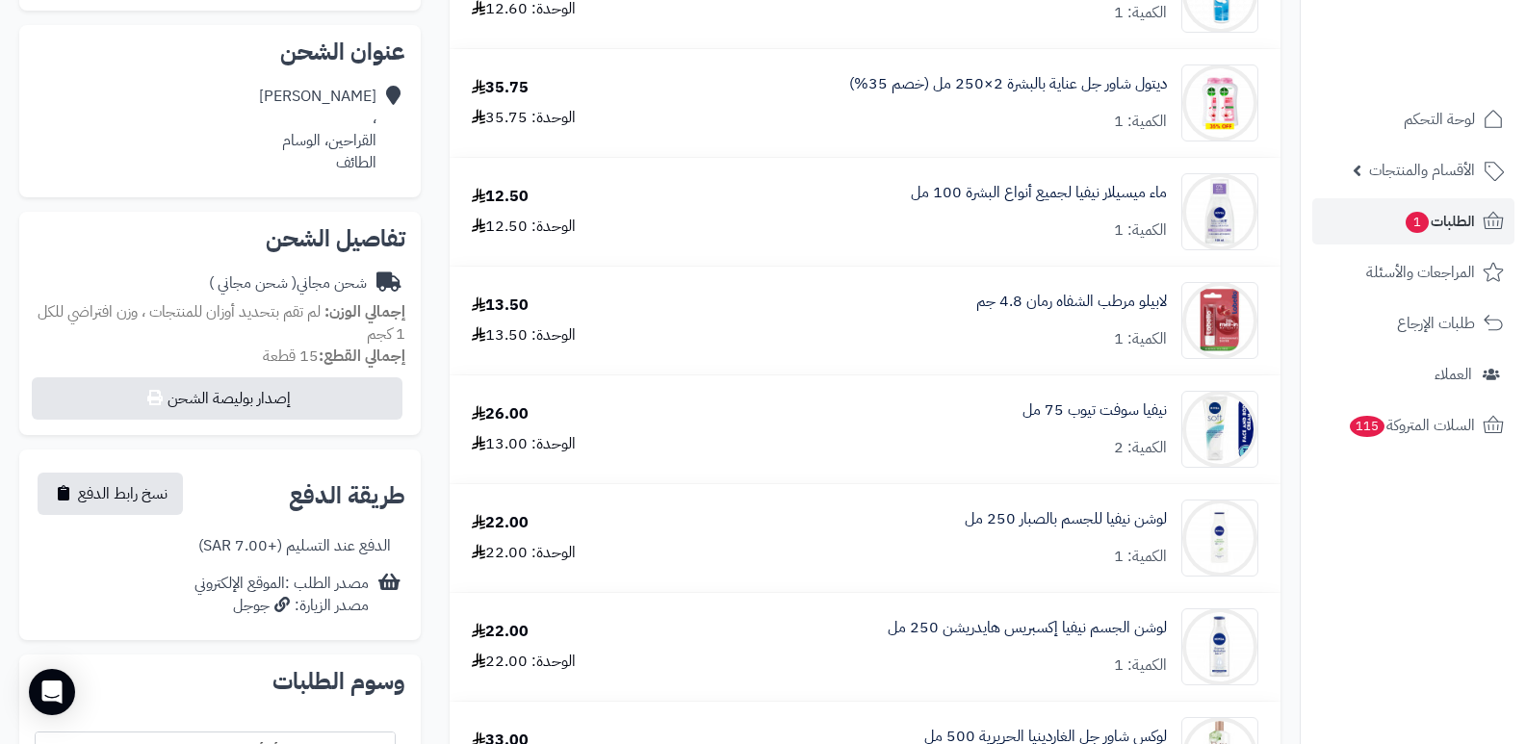
scroll to position [116, 0]
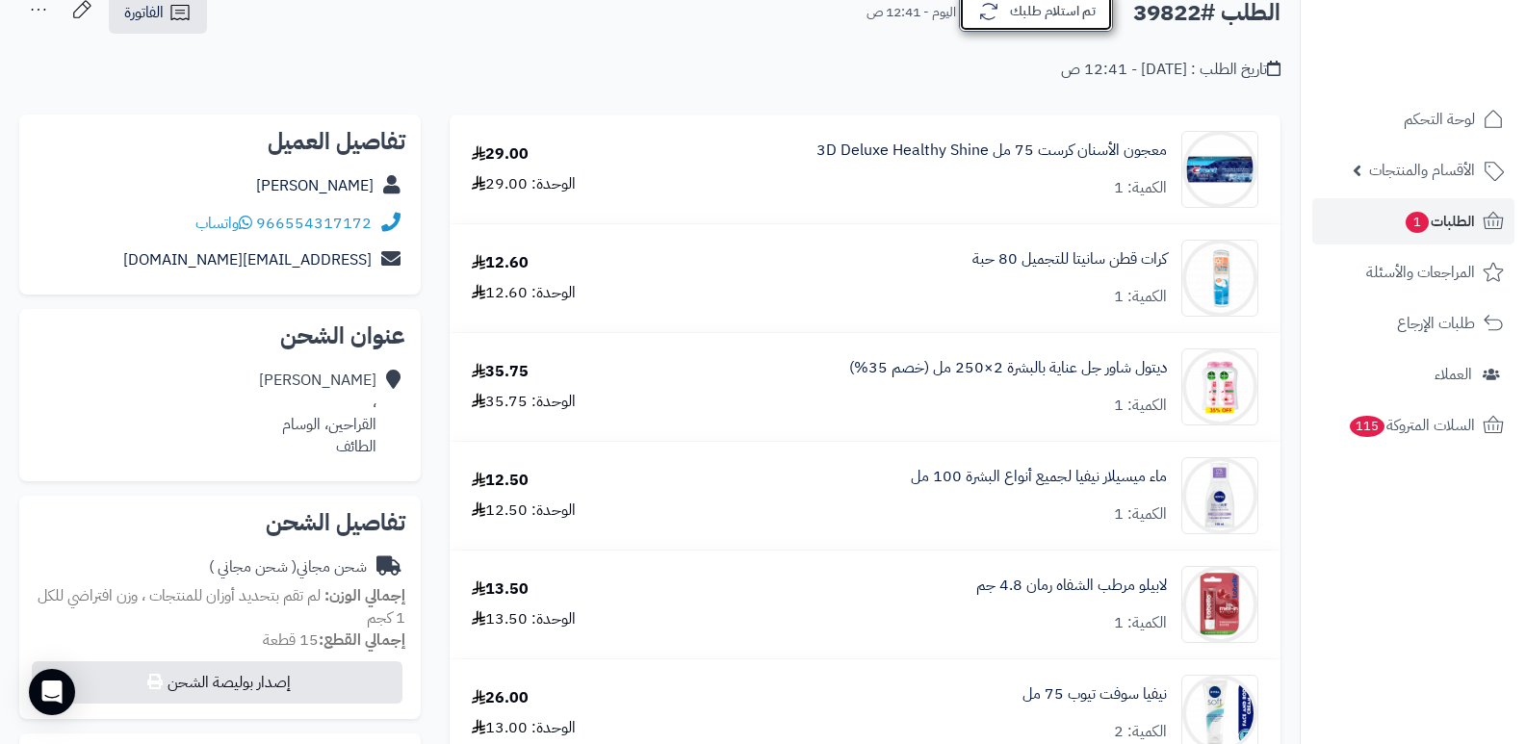
click at [1097, 25] on button "تم استلام طلبك" at bounding box center [1036, 11] width 154 height 40
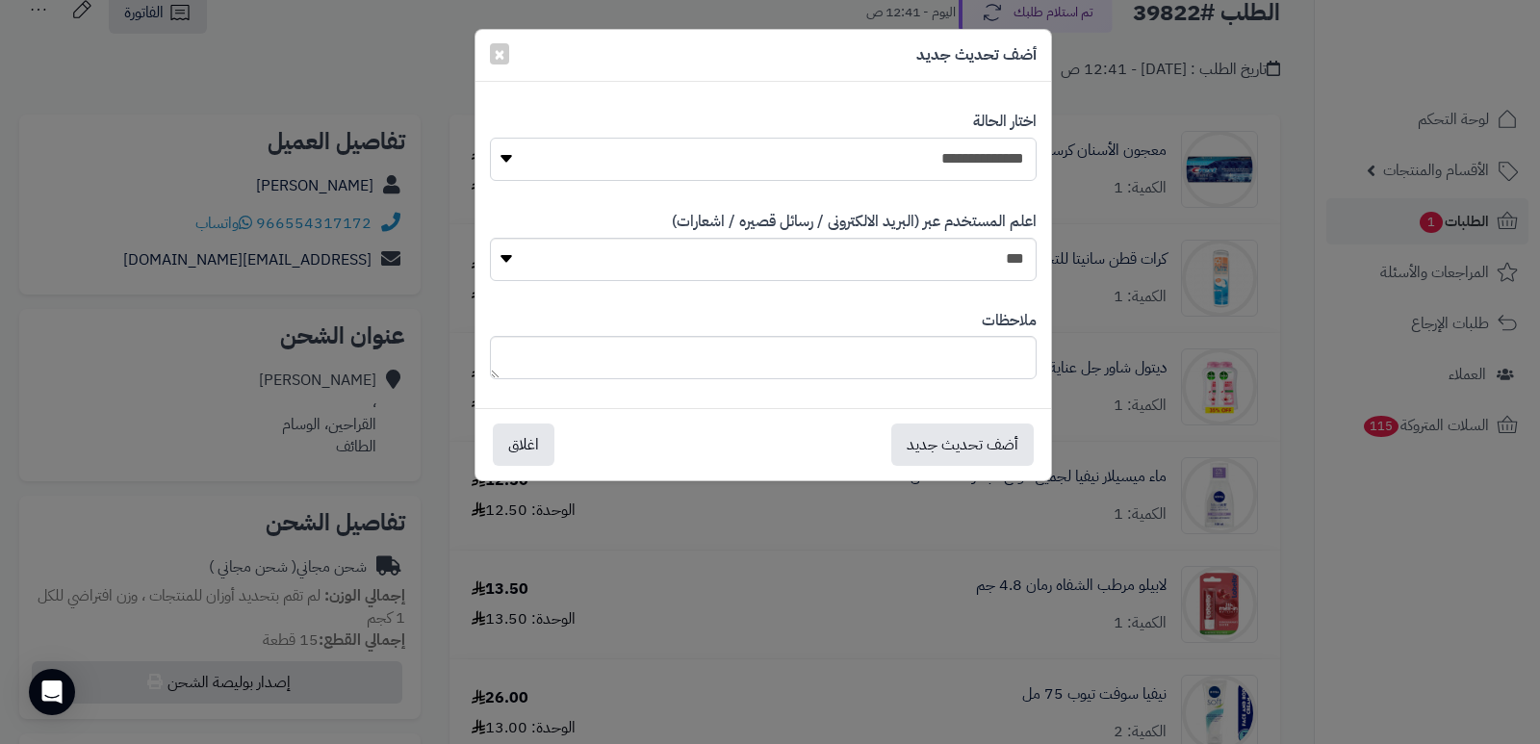
click at [962, 153] on select "**********" at bounding box center [763, 159] width 547 height 43
select select "*"
click at [490, 138] on select "**********" at bounding box center [763, 159] width 547 height 43
click at [950, 433] on button "أضف تحديث جديد" at bounding box center [962, 444] width 142 height 42
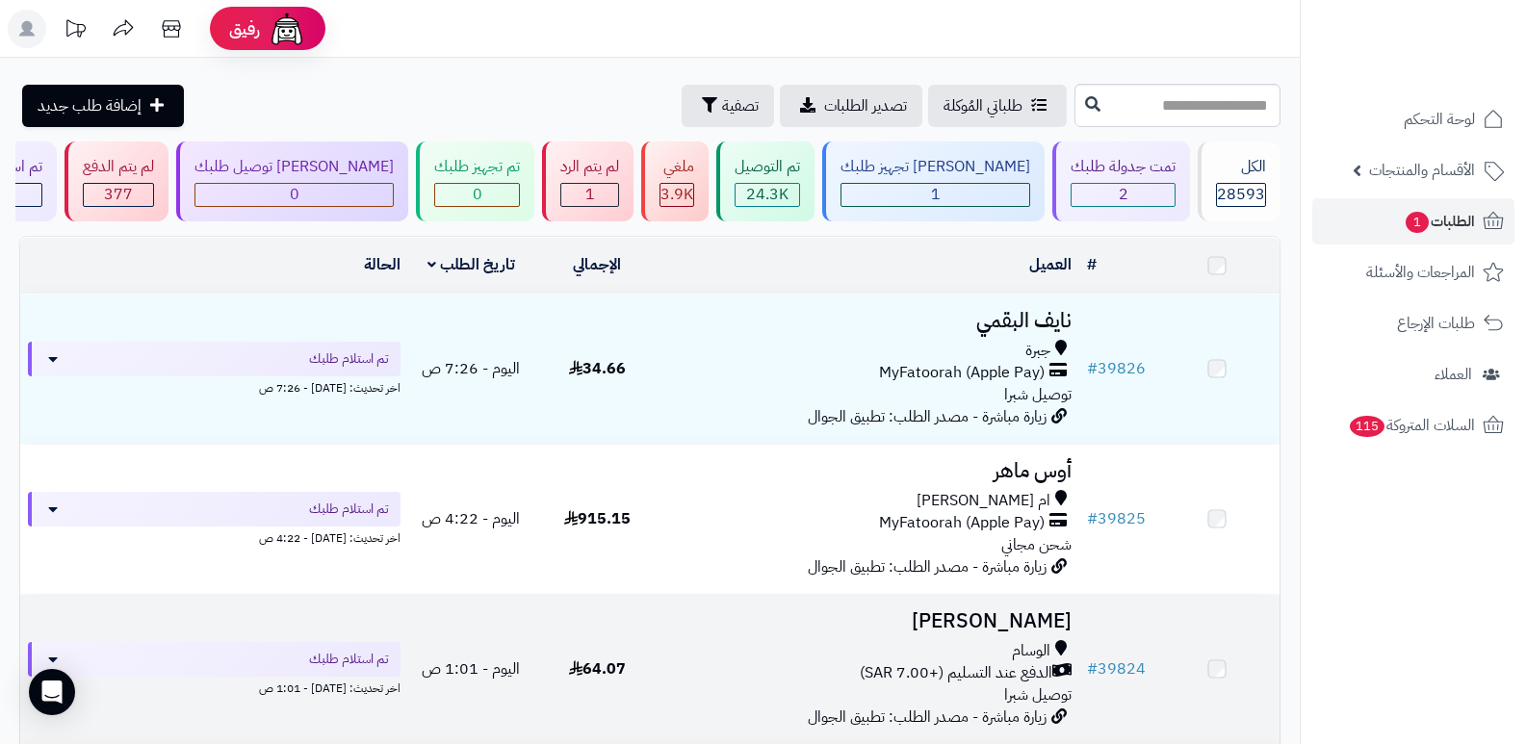
scroll to position [341, 0]
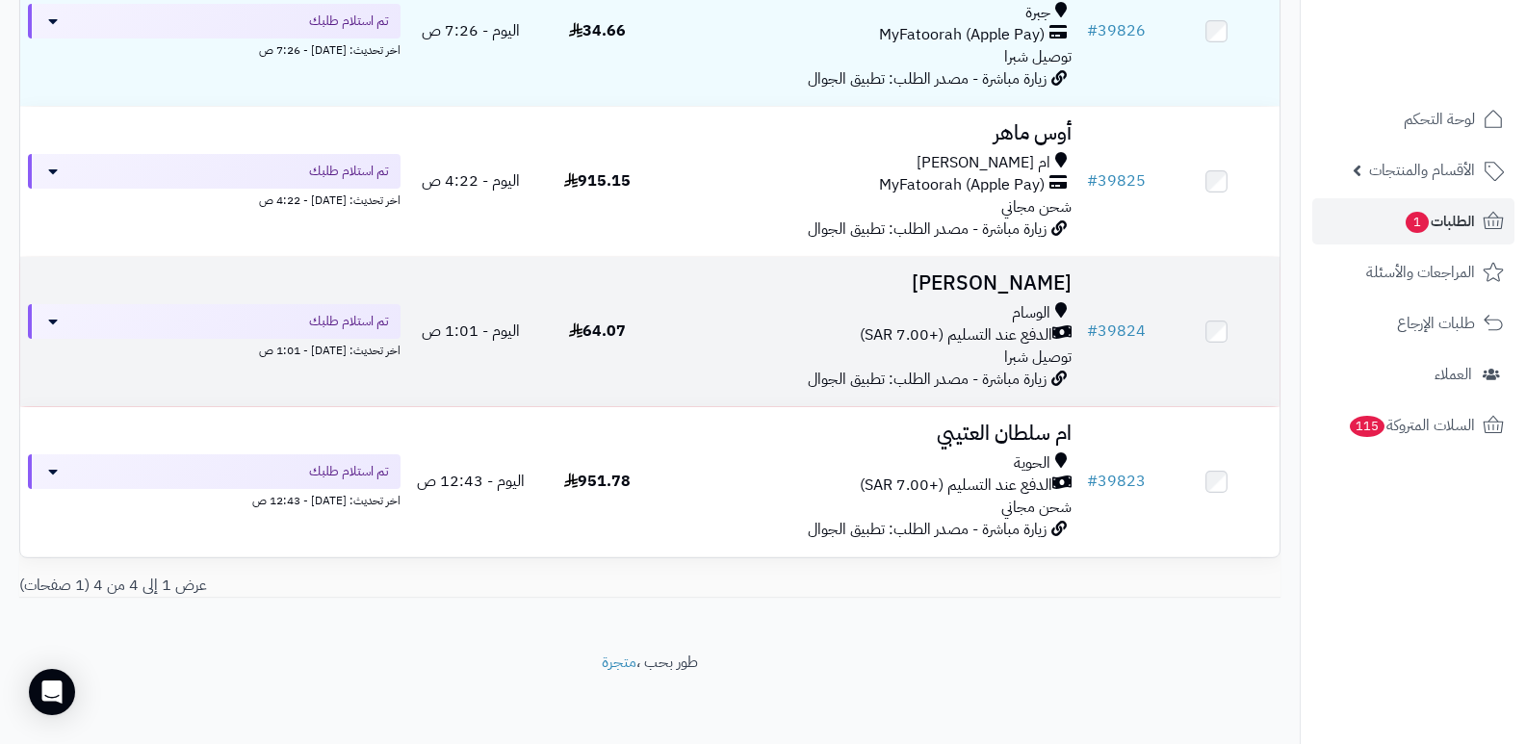
click at [1003, 286] on h3 "[PERSON_NAME]" at bounding box center [870, 283] width 404 height 22
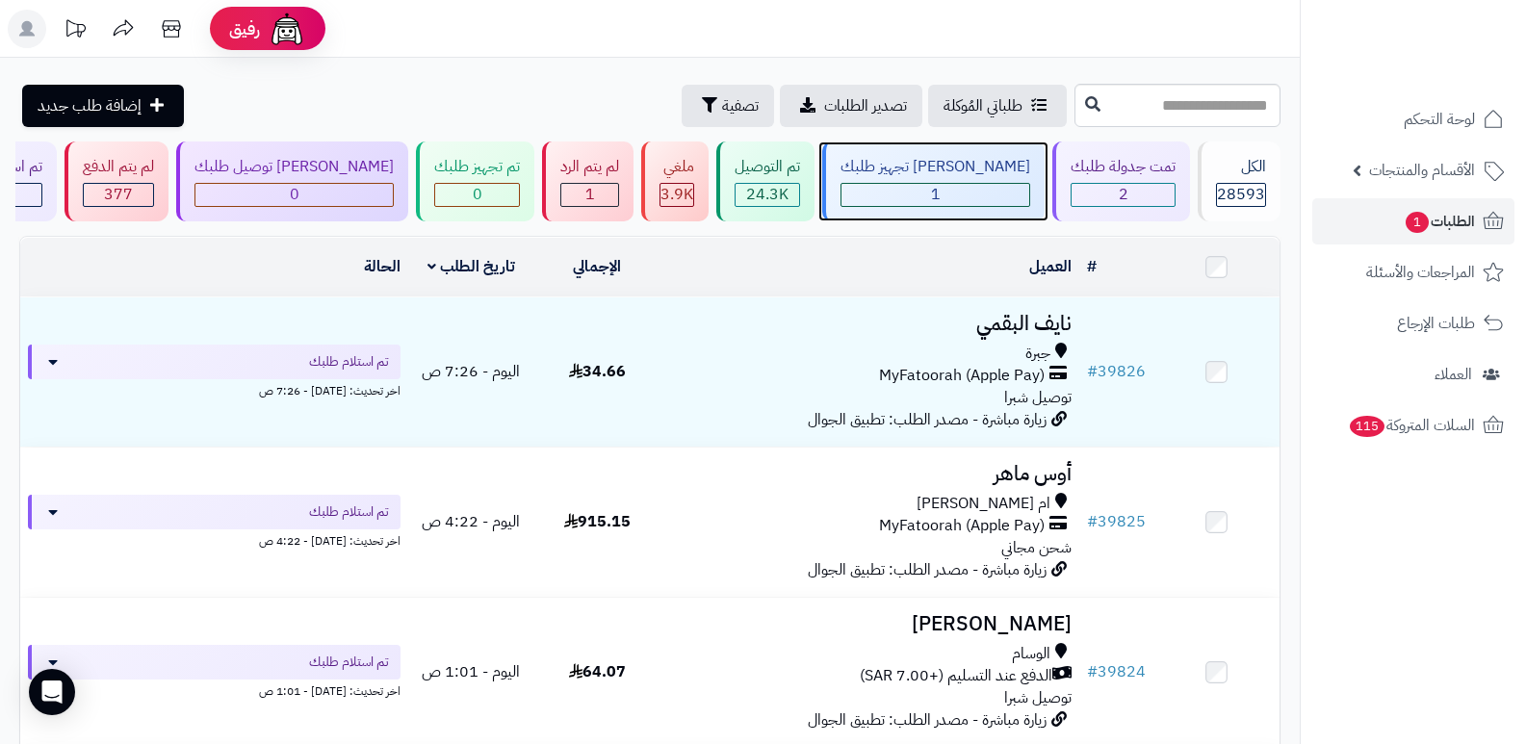
click at [1017, 191] on div "جاري تجهيز طلبك 1" at bounding box center [933, 182] width 222 height 80
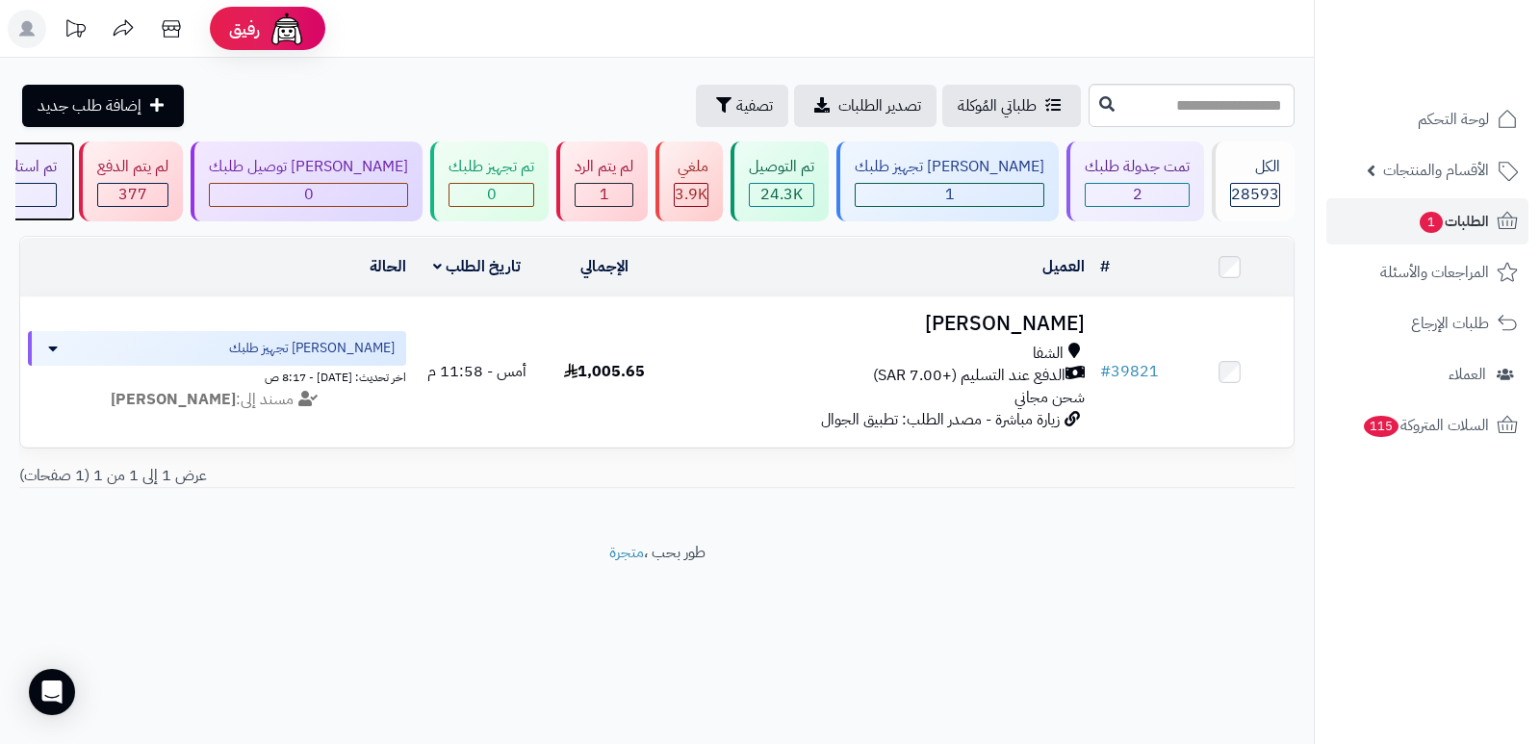
click at [56, 191] on div "4" at bounding box center [9, 195] width 91 height 22
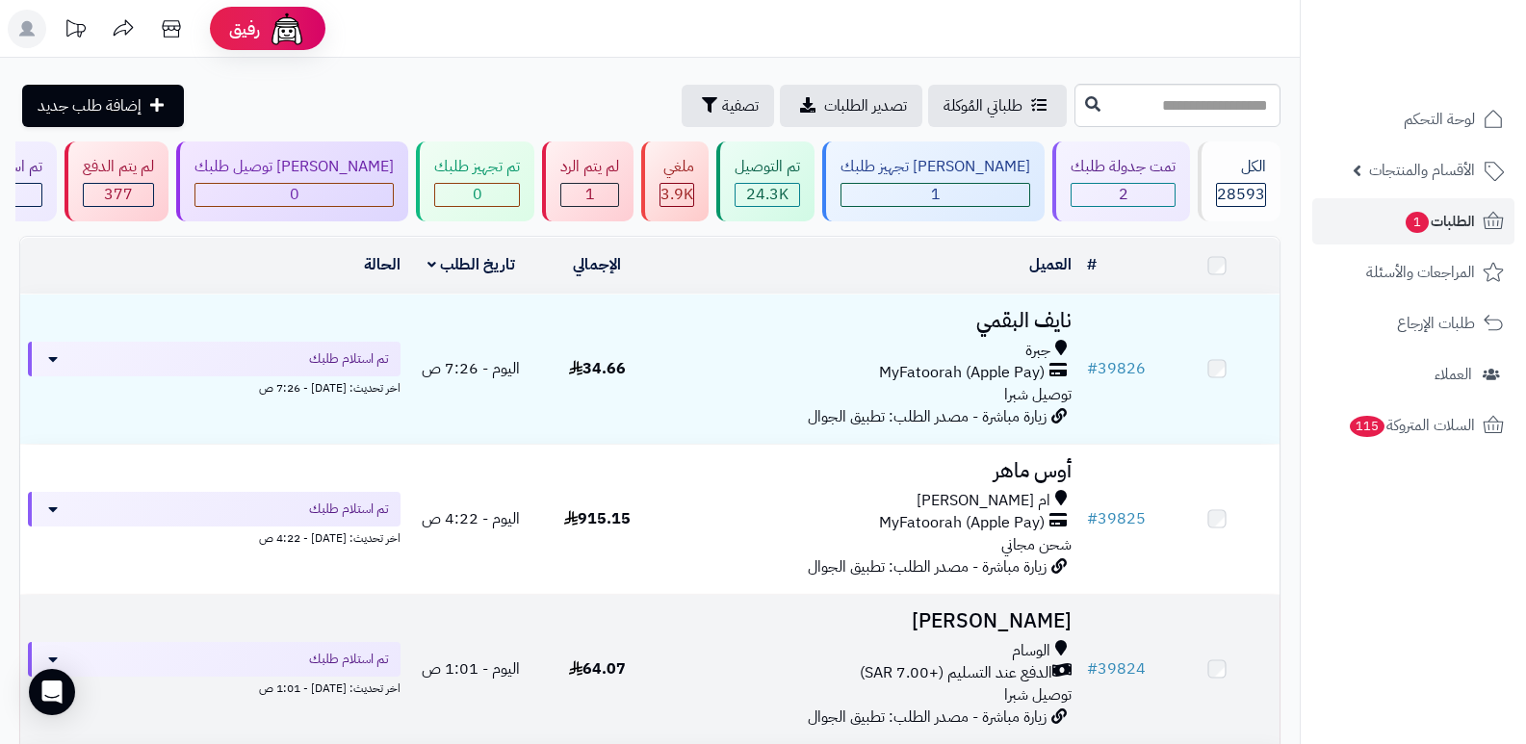
scroll to position [289, 0]
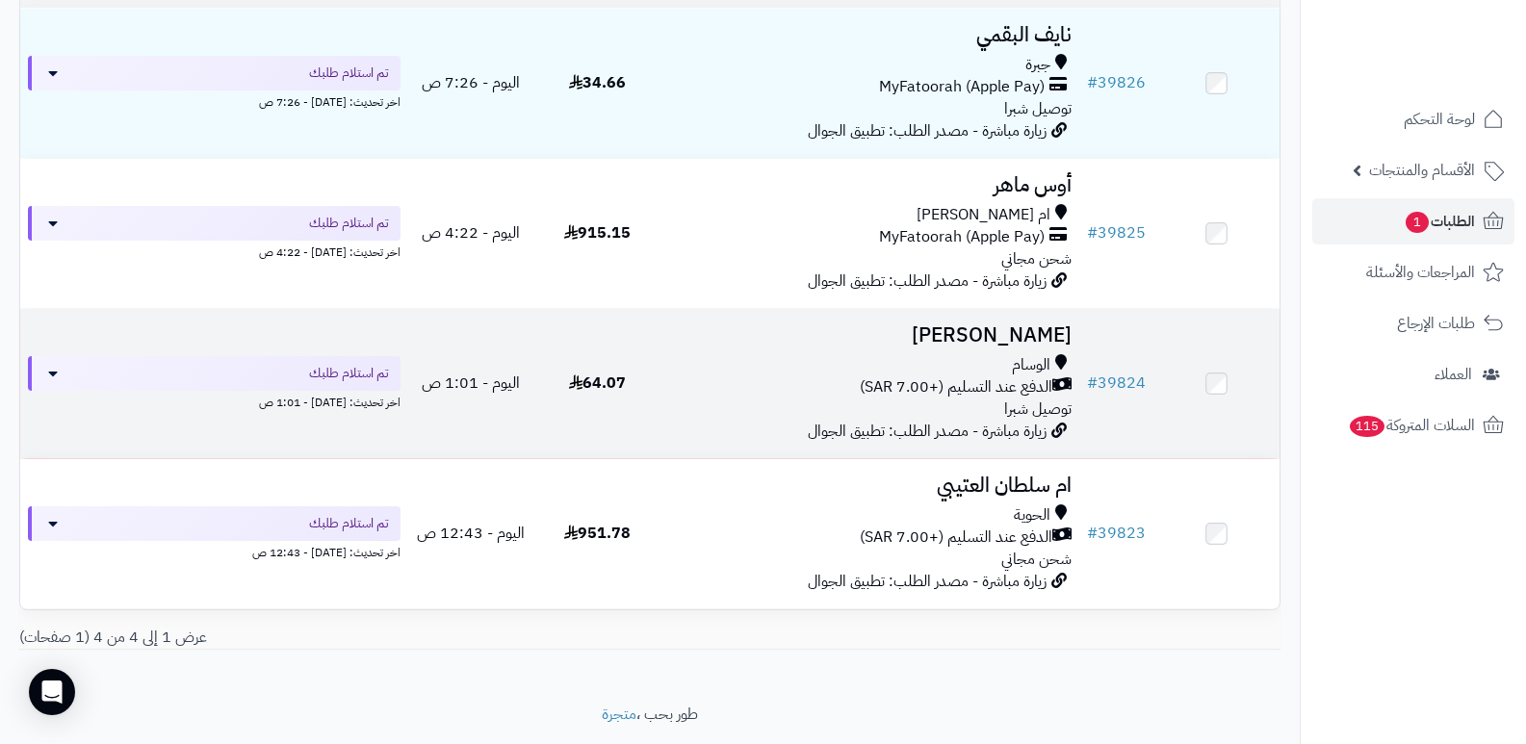
click at [928, 333] on h3 "[PERSON_NAME]" at bounding box center [870, 335] width 404 height 22
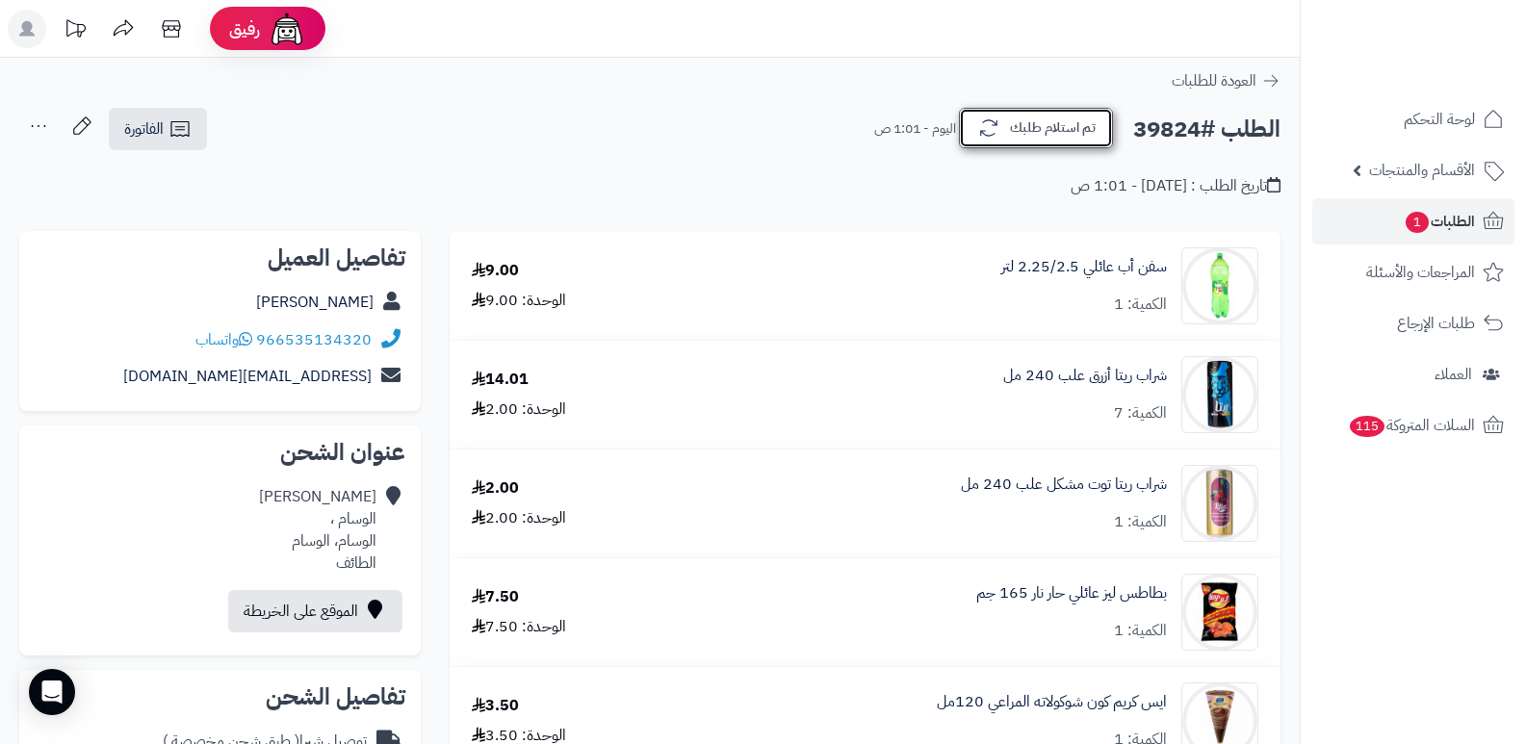
click at [962, 142] on button "تم استلام طلبك" at bounding box center [1036, 128] width 154 height 40
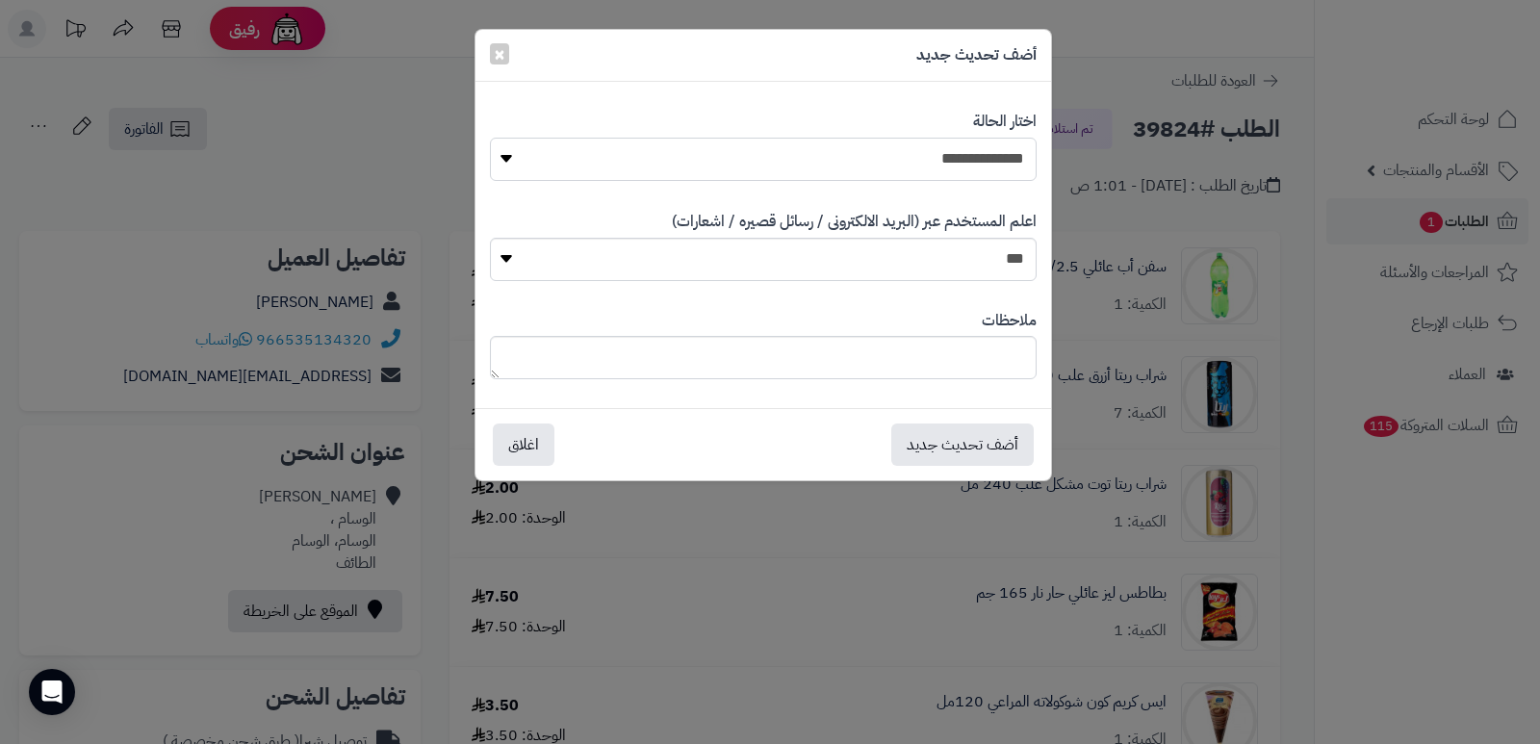
click at [956, 152] on select "**********" at bounding box center [763, 159] width 547 height 43
select select "*"
click at [490, 138] on select "**********" at bounding box center [763, 159] width 547 height 43
click at [979, 446] on button "أضف تحديث جديد" at bounding box center [962, 444] width 142 height 42
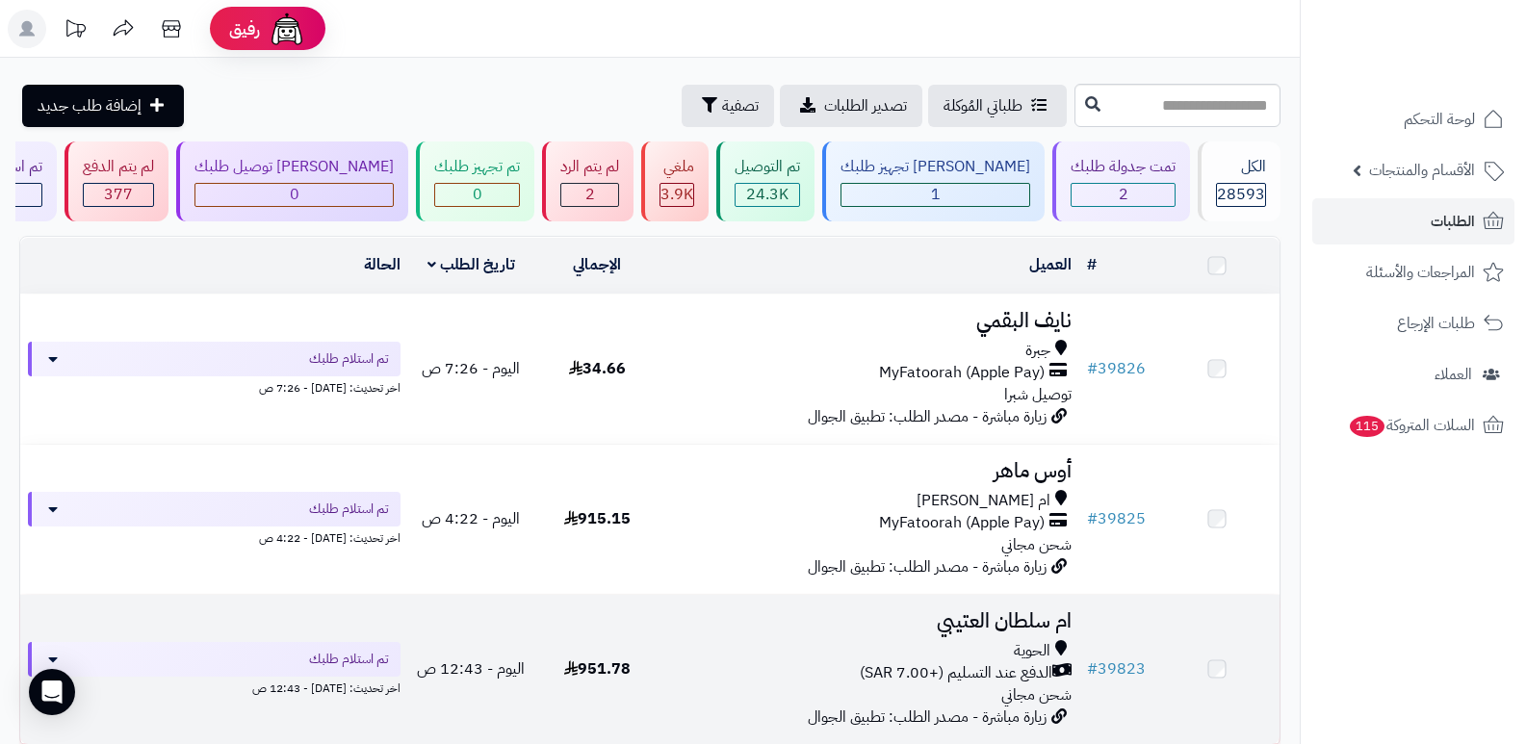
scroll to position [191, 0]
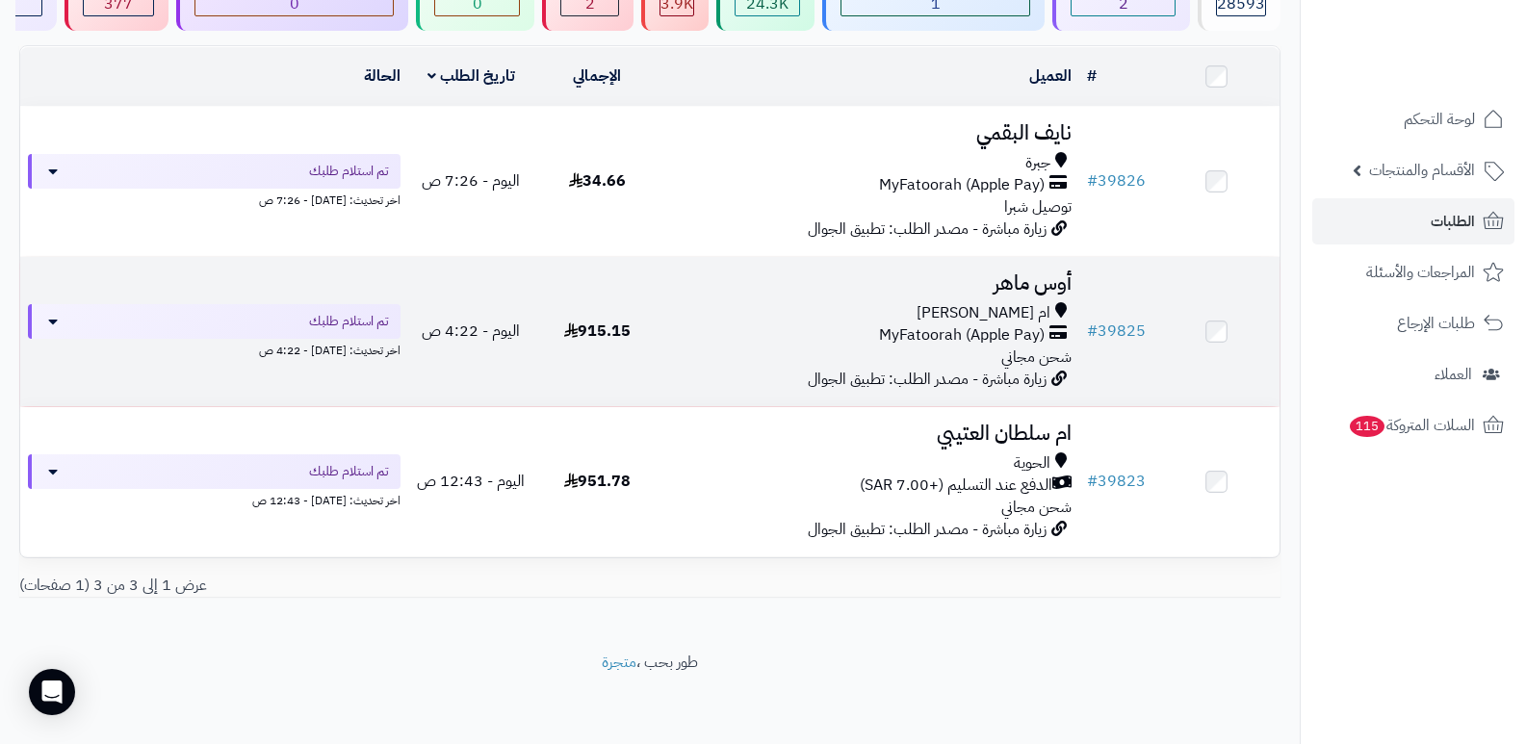
click at [1052, 273] on h3 "أوس ماهر" at bounding box center [870, 283] width 404 height 22
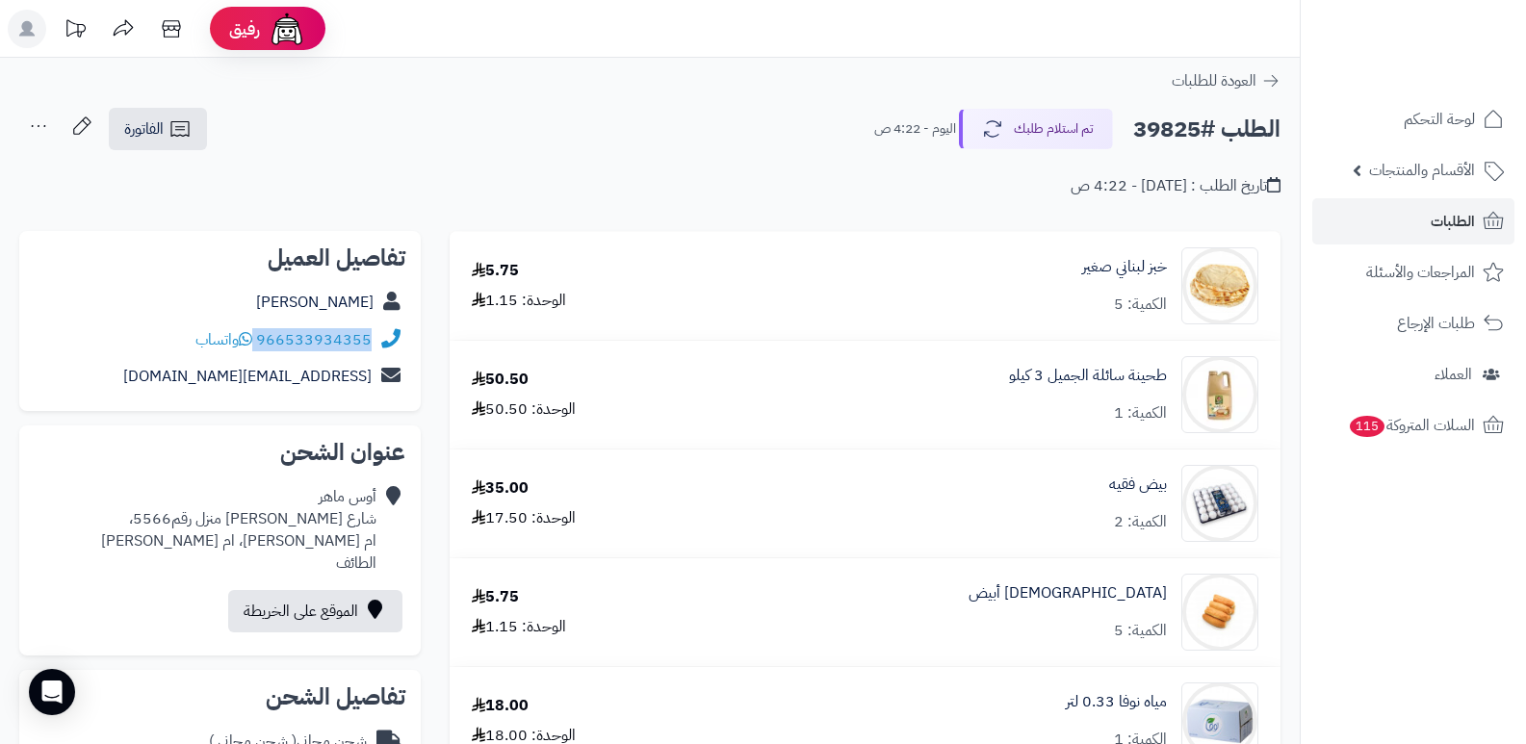
drag, startPoint x: 258, startPoint y: 341, endPoint x: 386, endPoint y: 343, distance: 128.1
click at [386, 343] on div "966533934355 واتساب" at bounding box center [220, 341] width 371 height 38
copy div "966533934355"
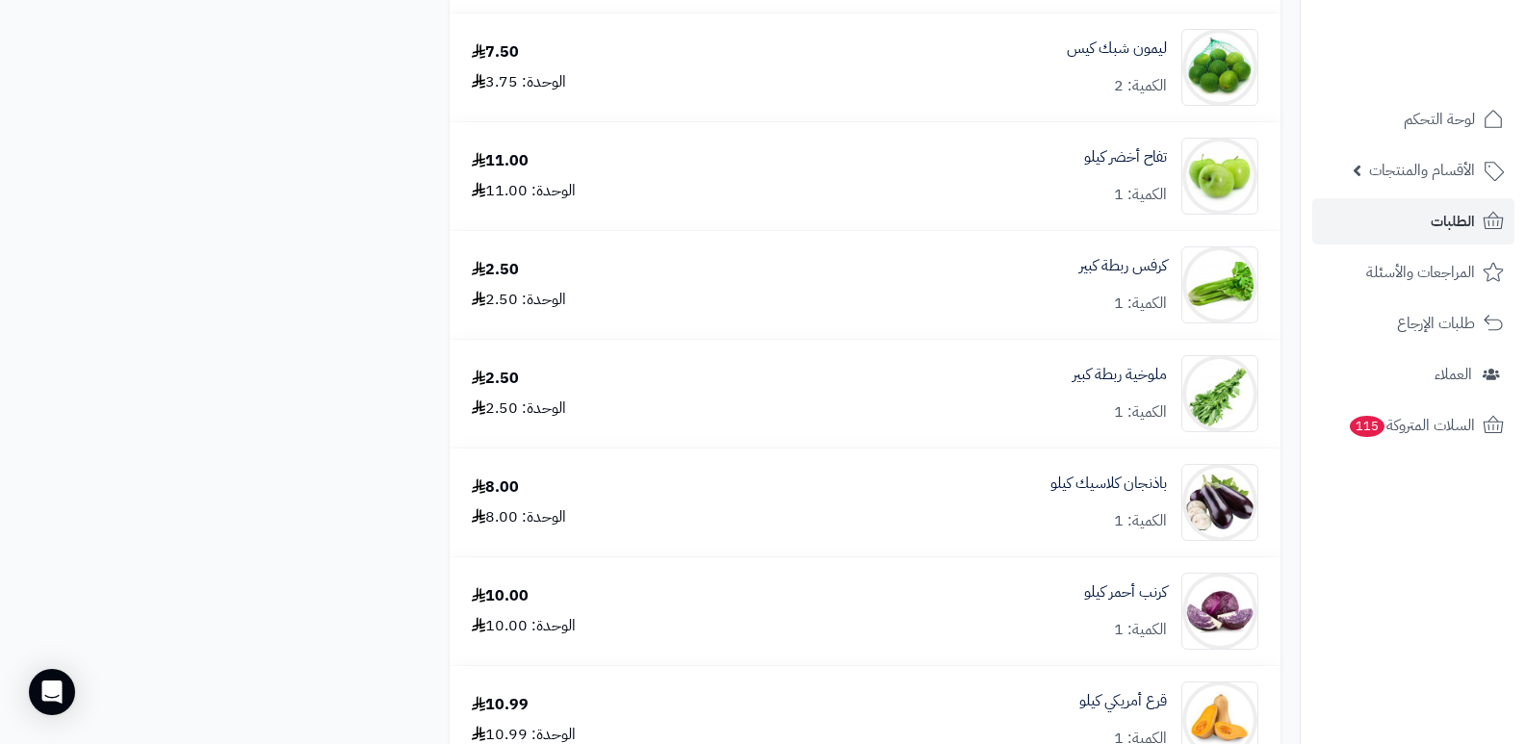
scroll to position [4332, 0]
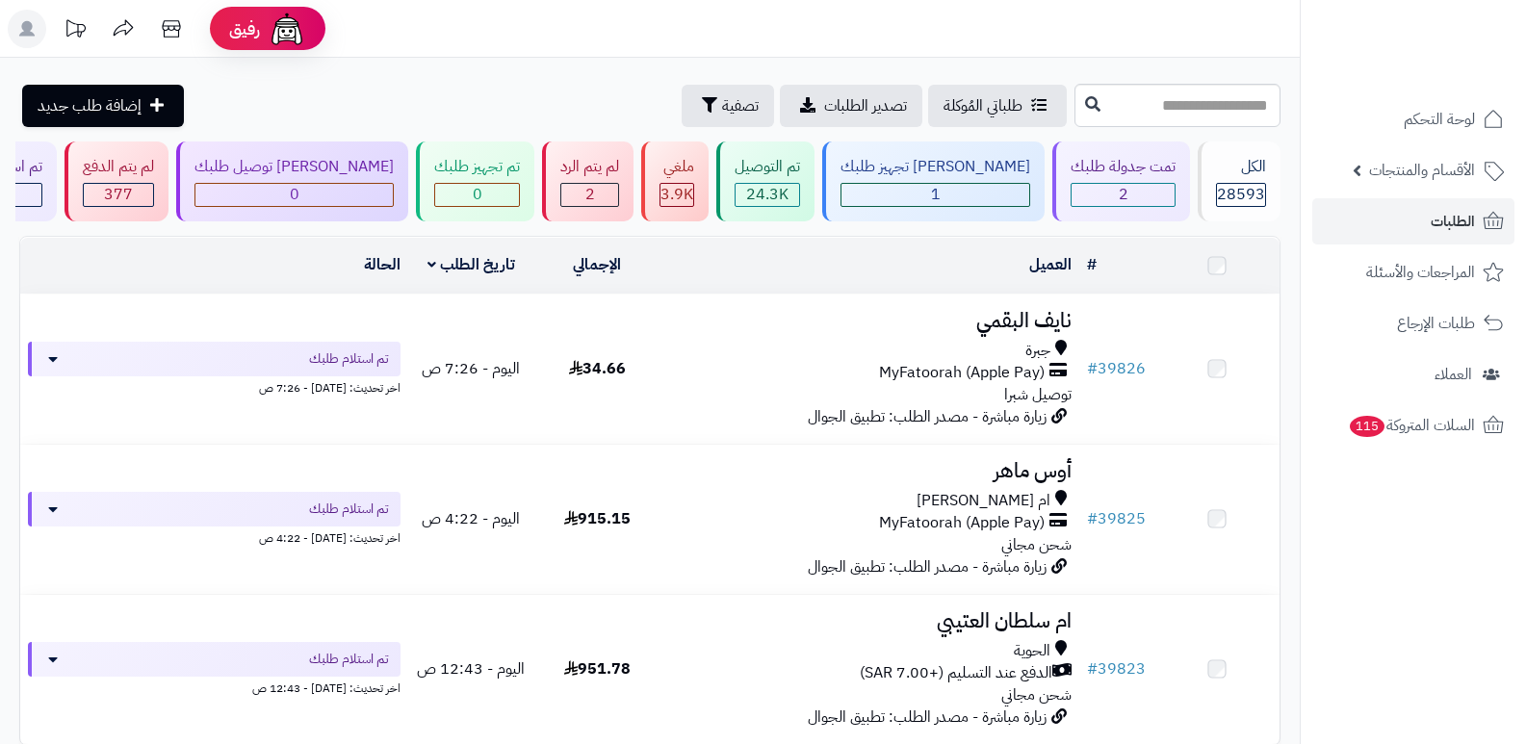
scroll to position [191, 0]
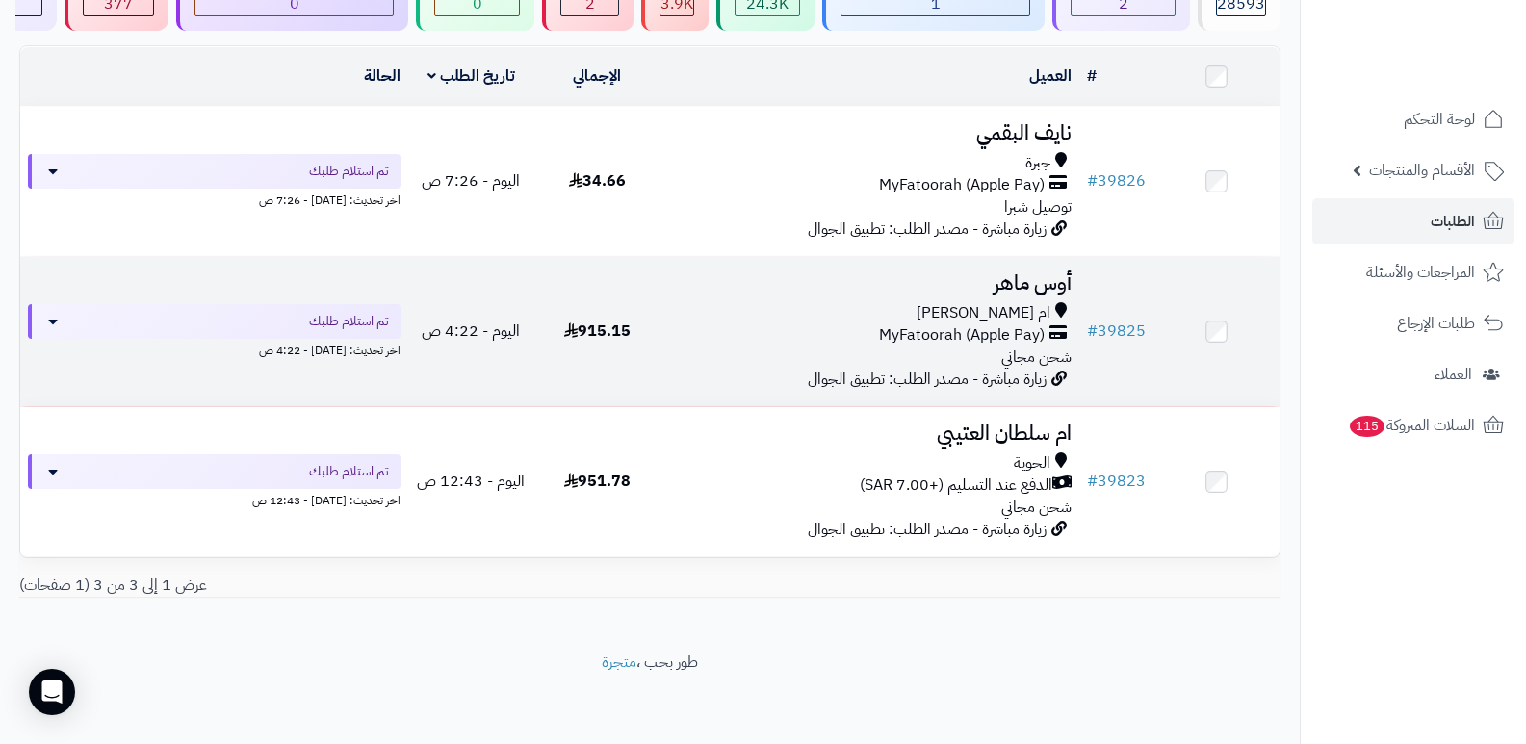
click at [1024, 272] on h3 "أوس ماهر" at bounding box center [870, 283] width 404 height 22
click at [1033, 286] on h3 "أوس ماهر" at bounding box center [870, 283] width 404 height 22
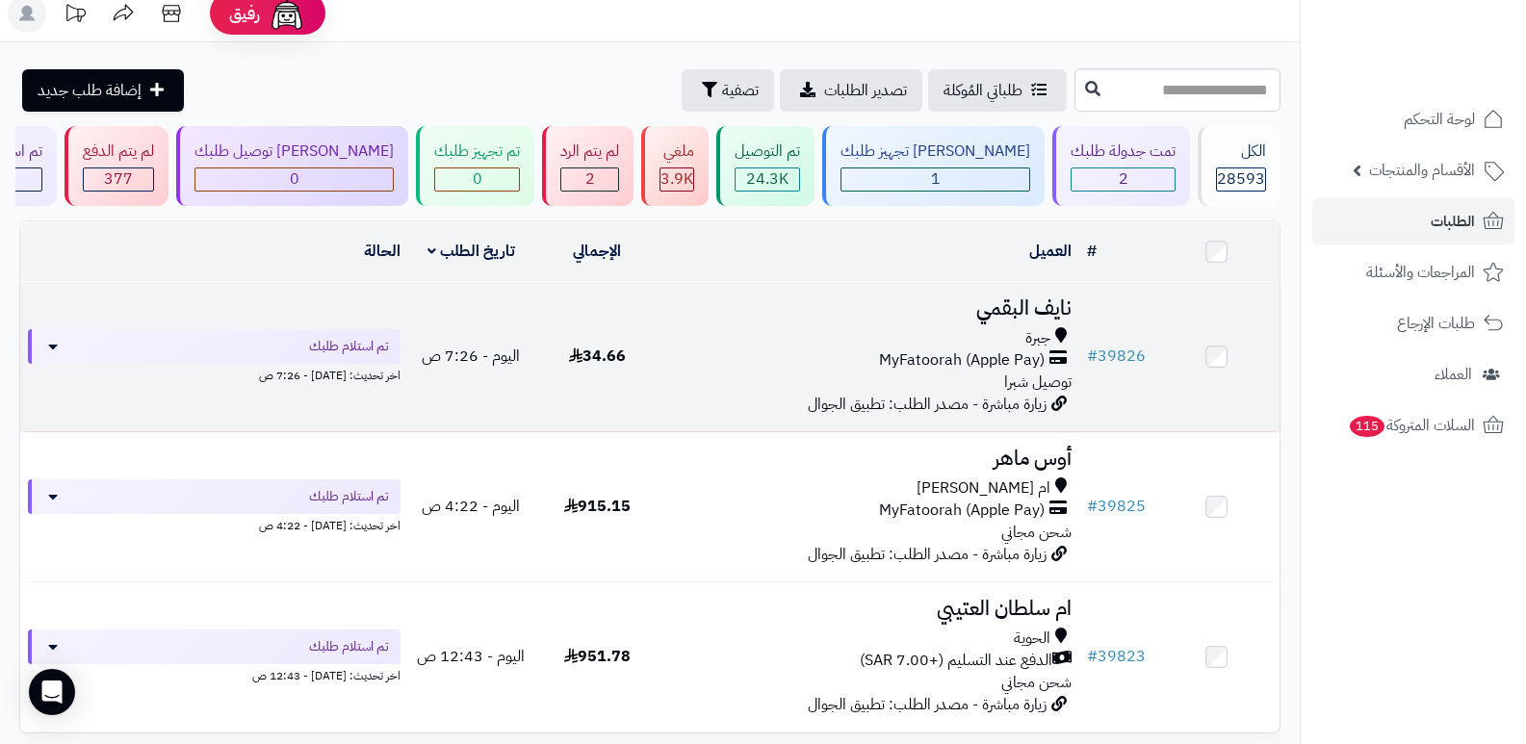
scroll to position [0, 0]
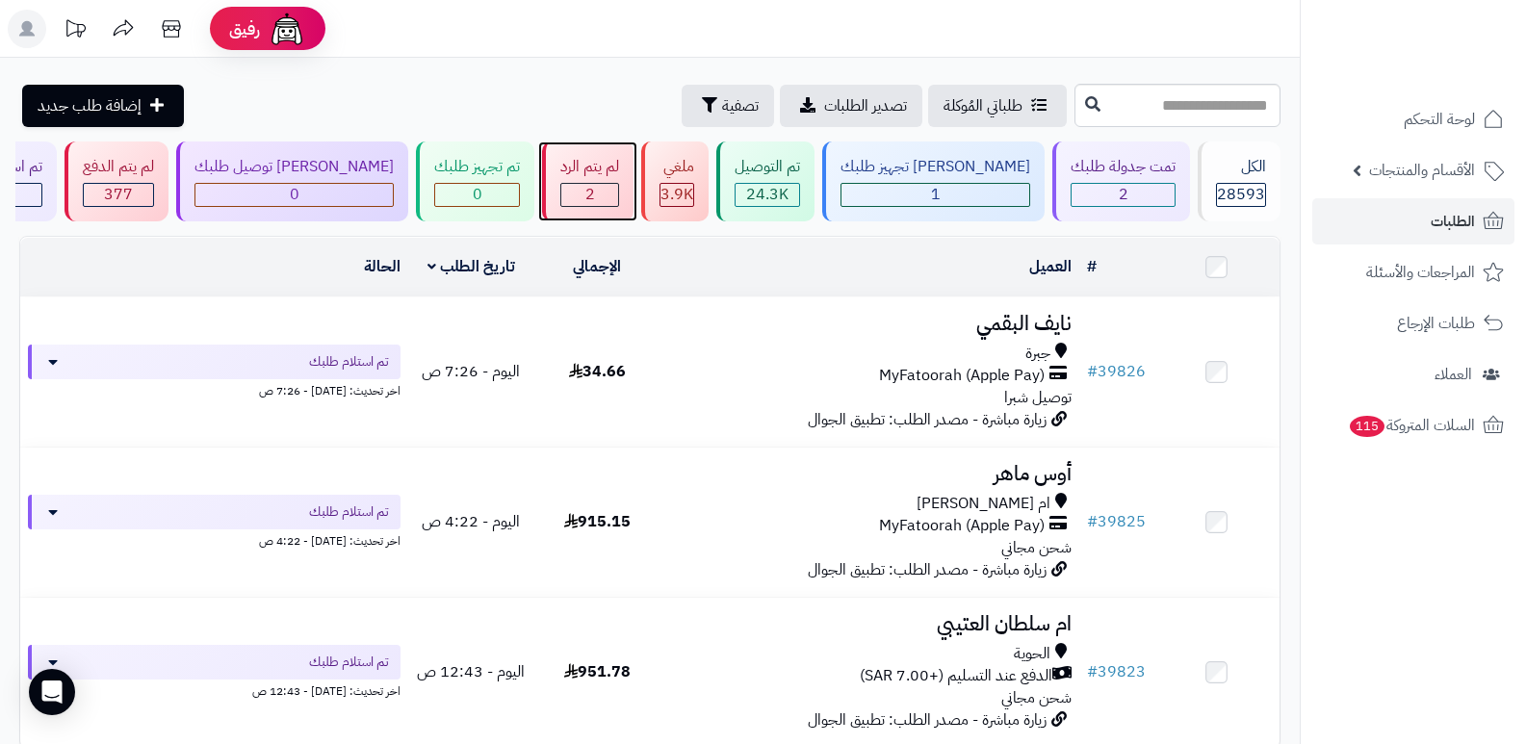
click at [618, 192] on div "2" at bounding box center [589, 195] width 57 height 22
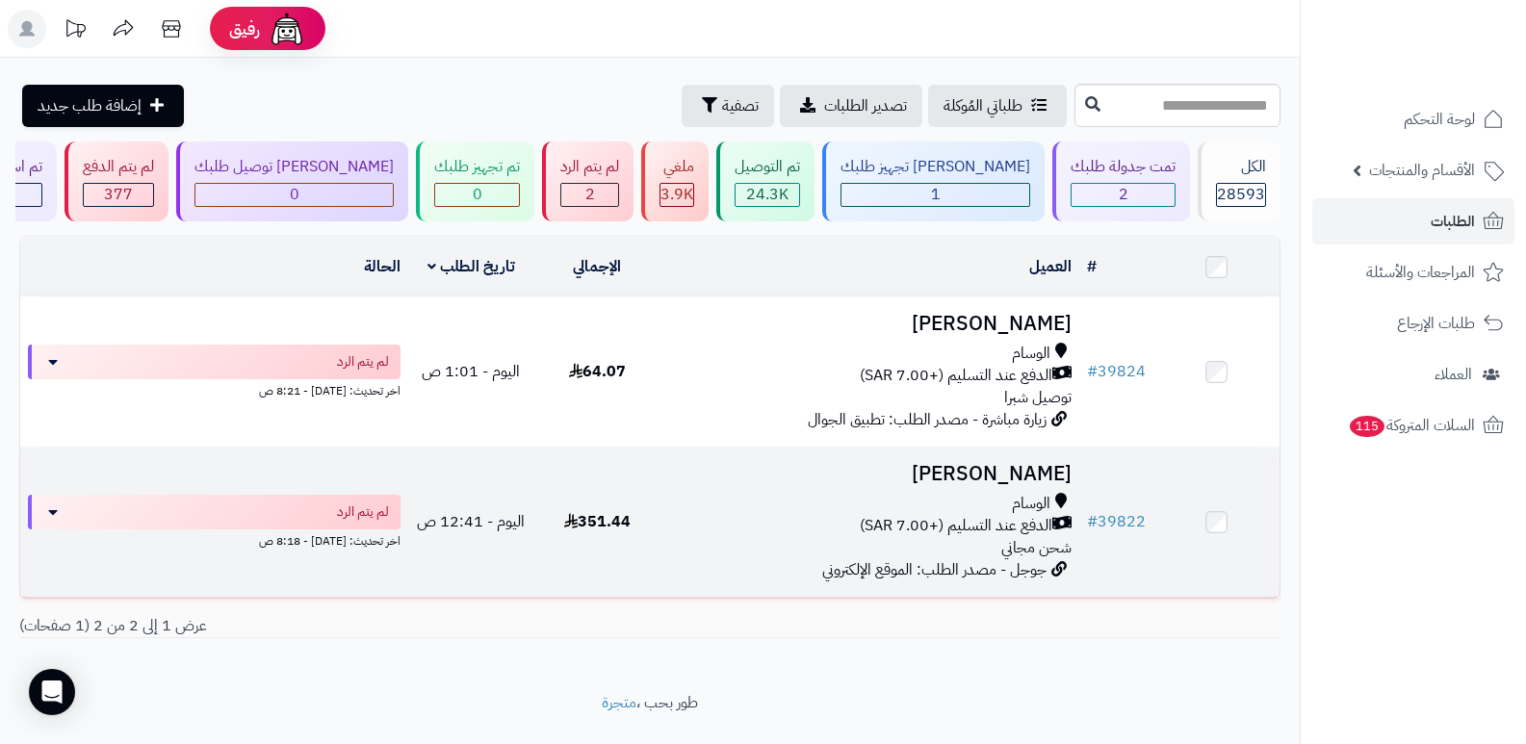
click at [1036, 463] on h3 "Lujain Ahmad" at bounding box center [870, 474] width 404 height 22
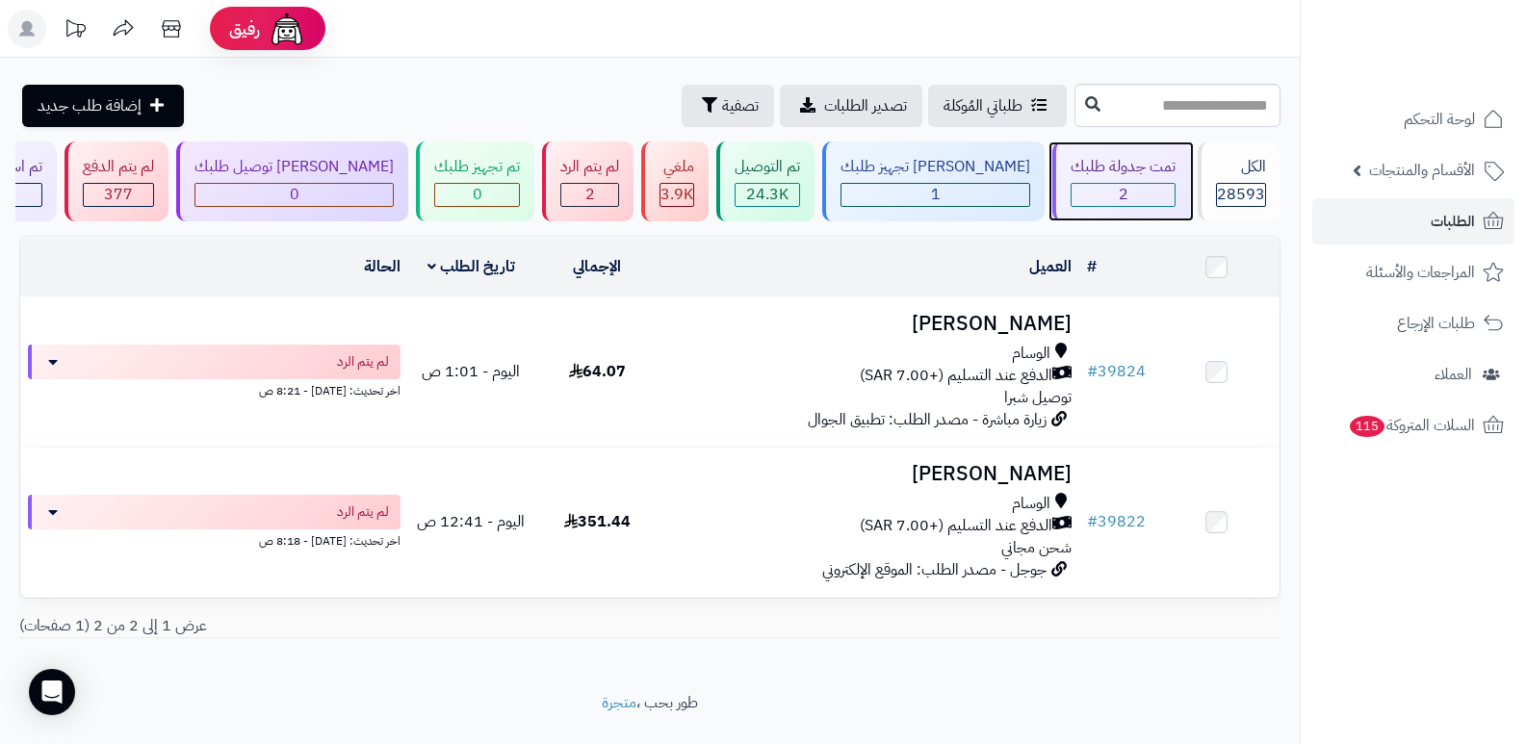
click at [1115, 152] on div "تمت جدولة طلبك 2" at bounding box center [1121, 182] width 138 height 80
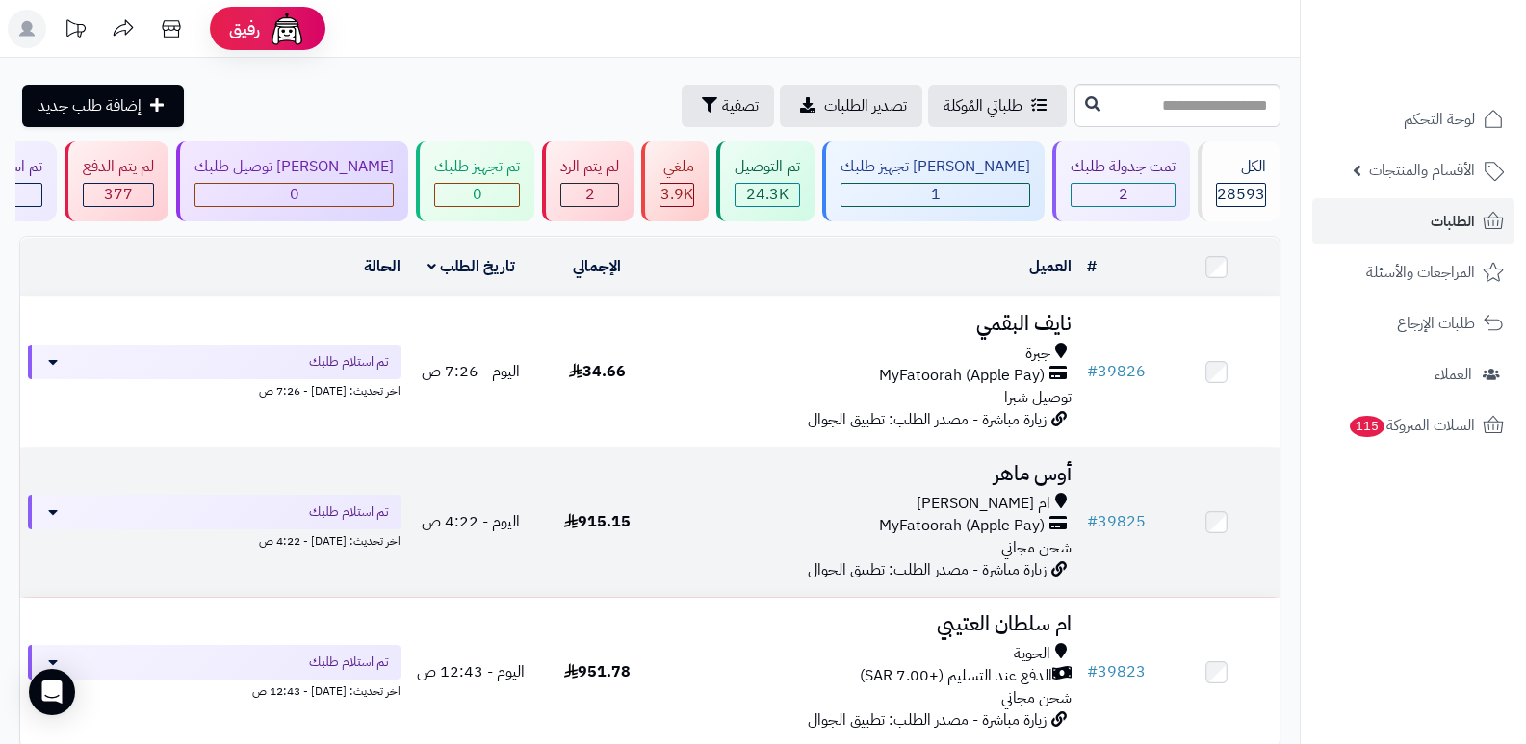
click at [1011, 465] on h3 "أوس ماهر" at bounding box center [870, 474] width 404 height 22
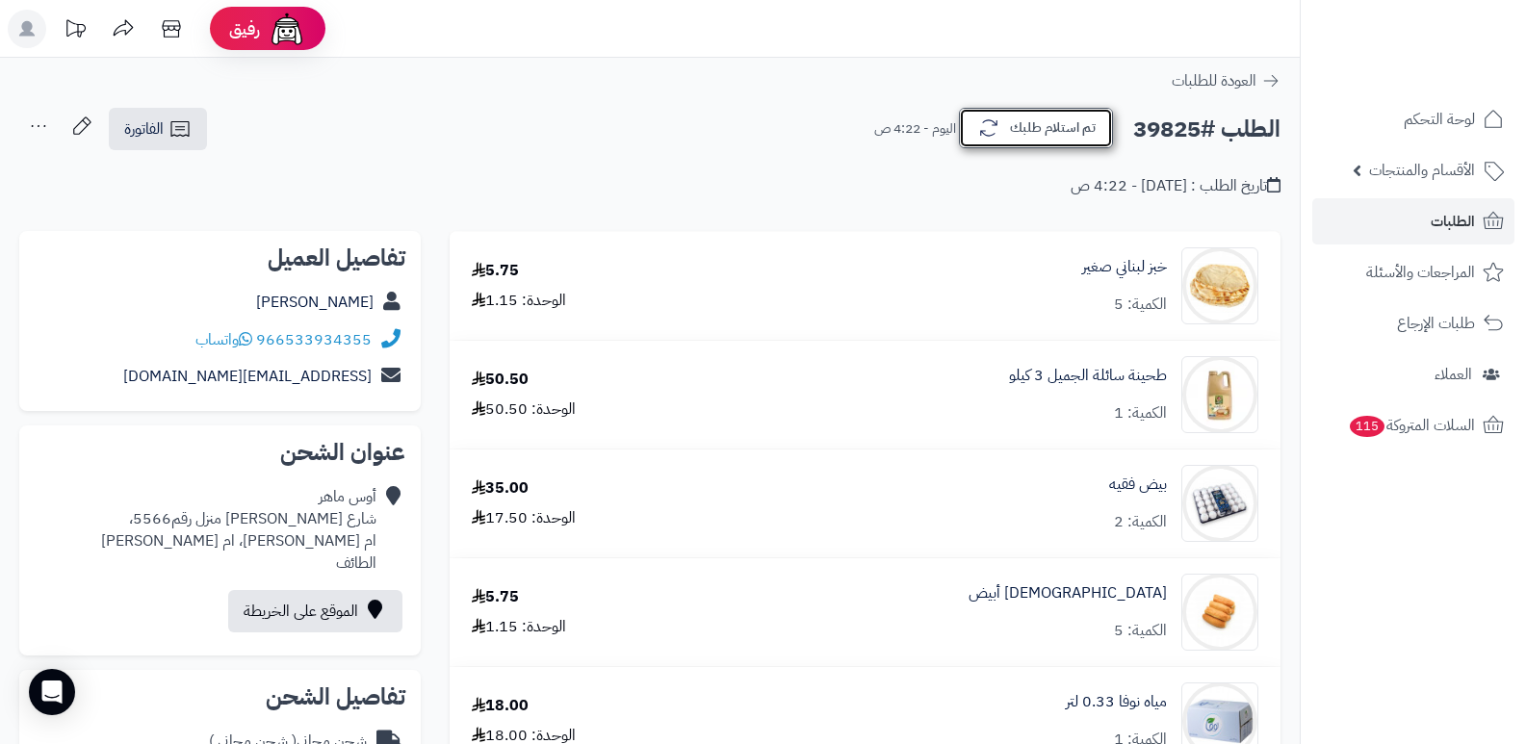
click at [1008, 141] on button "تم استلام طلبك" at bounding box center [1036, 128] width 154 height 40
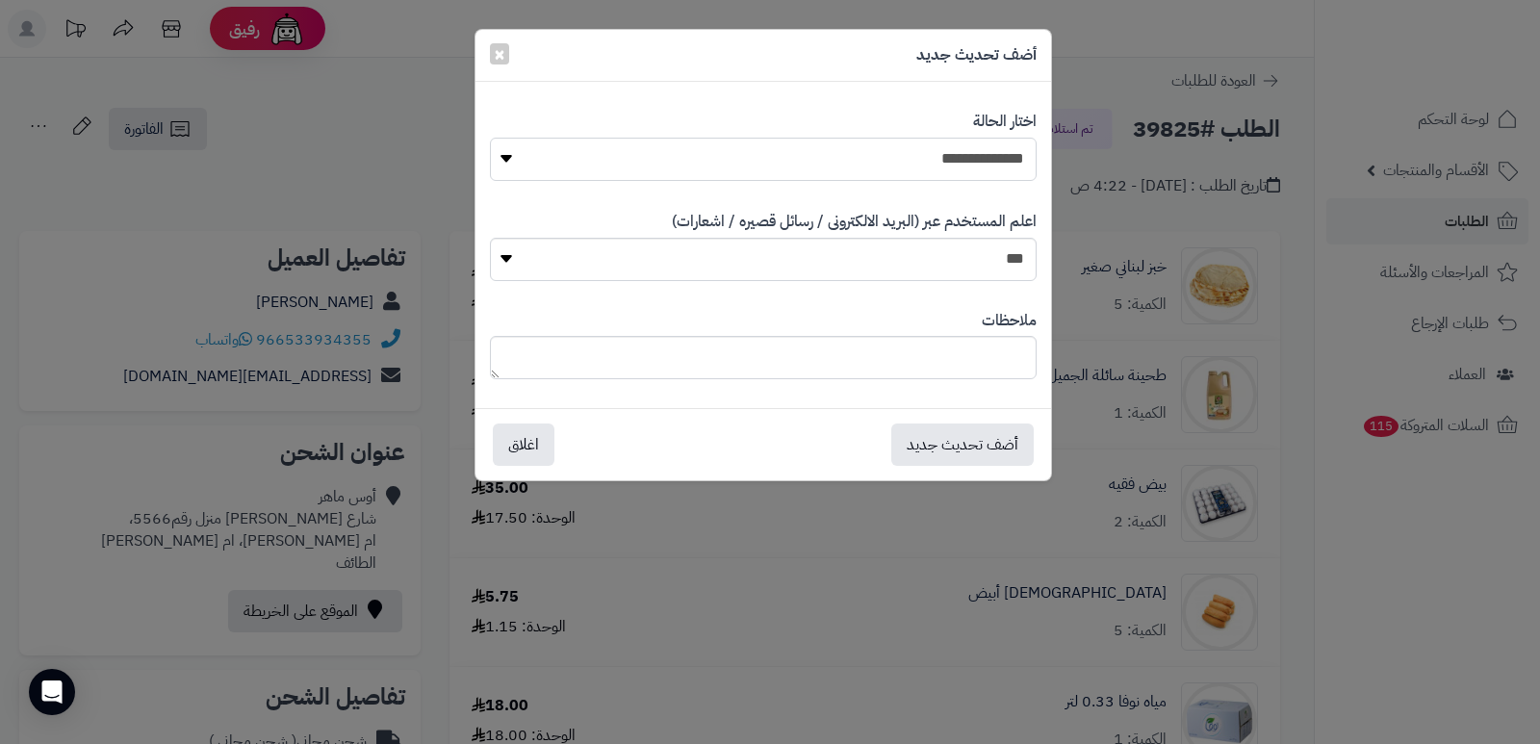
click at [953, 170] on select "**********" at bounding box center [763, 159] width 547 height 43
select select "*"
click at [490, 138] on select "**********" at bounding box center [763, 159] width 547 height 43
click at [915, 445] on button "أضف تحديث جديد" at bounding box center [962, 444] width 142 height 42
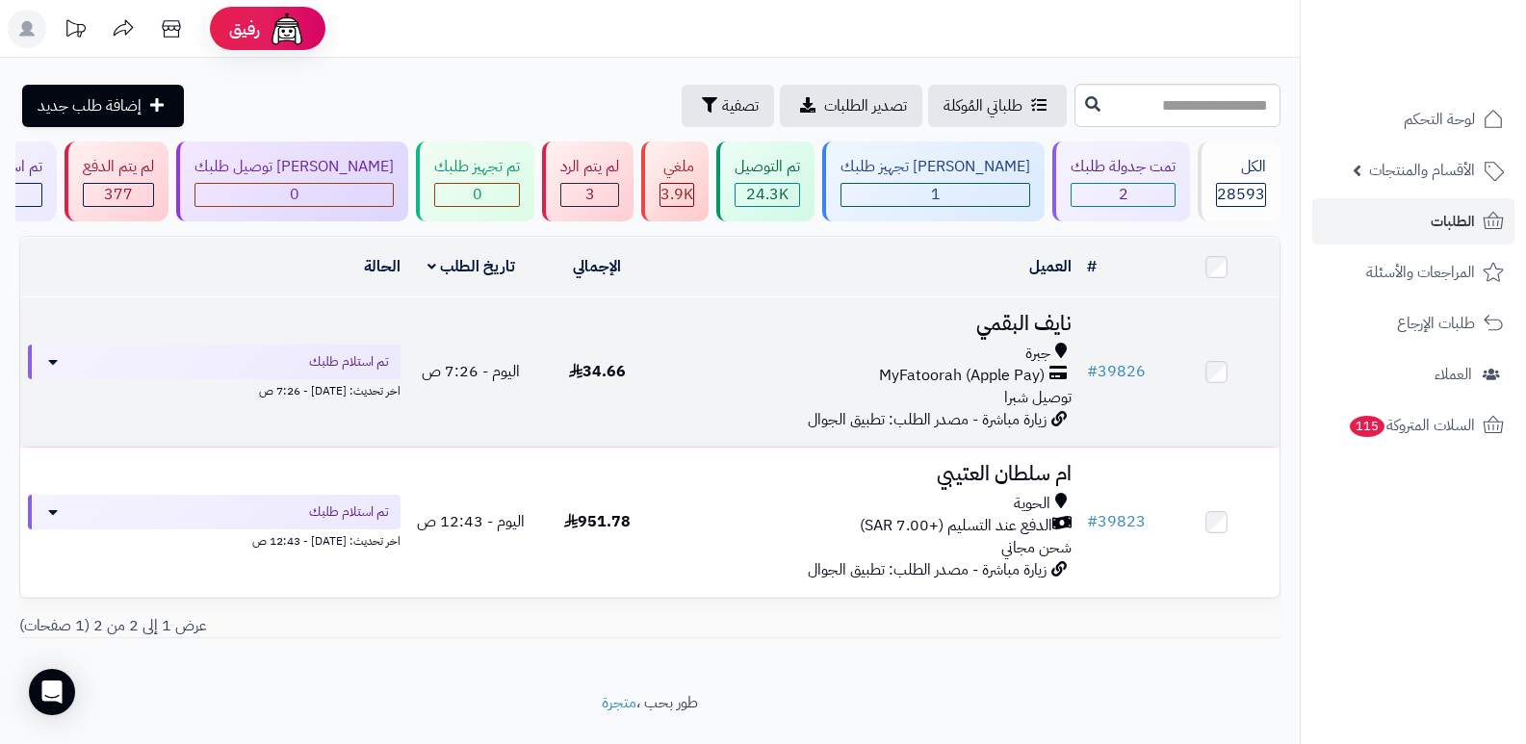
click at [1057, 320] on h3 "نايف البقمي" at bounding box center [870, 324] width 404 height 22
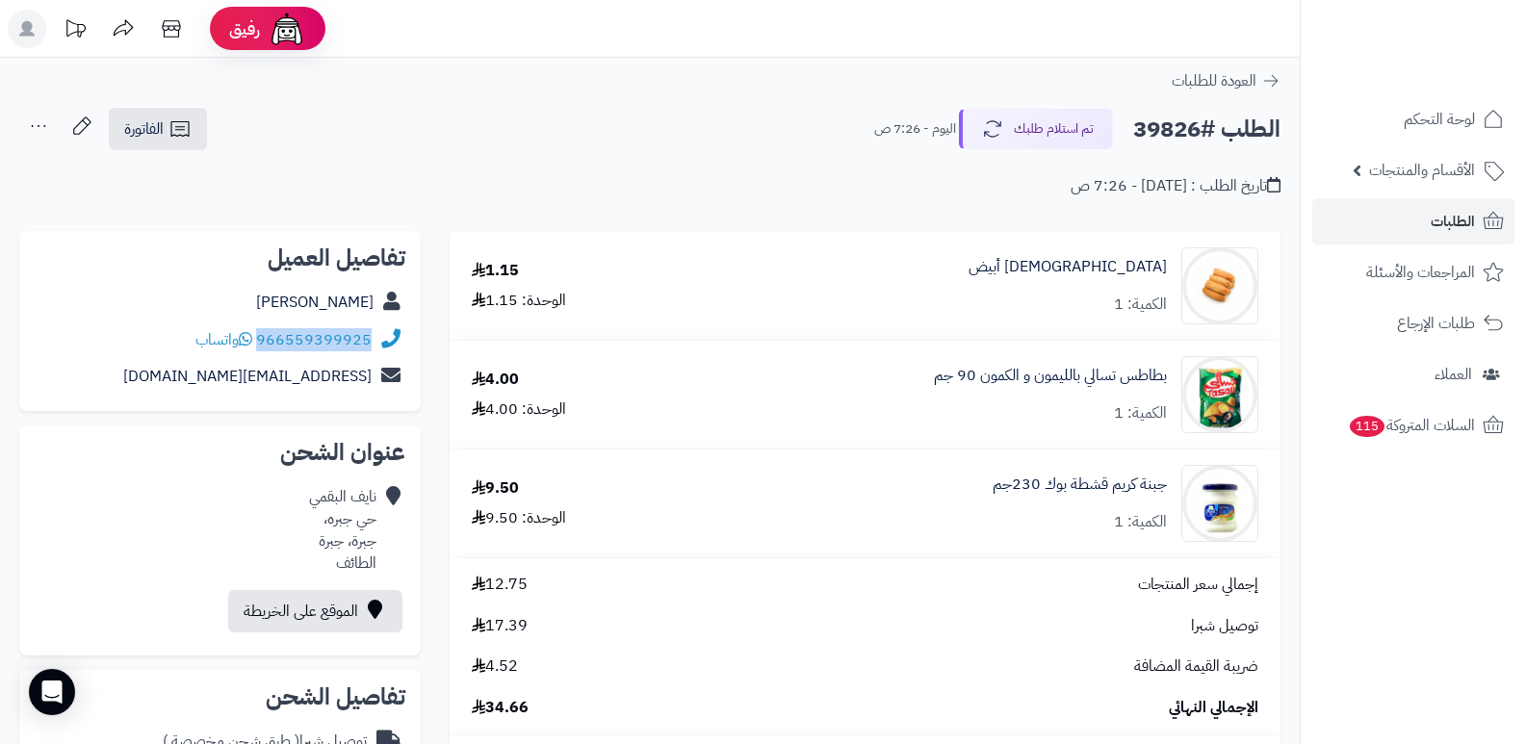
drag, startPoint x: 259, startPoint y: 338, endPoint x: 426, endPoint y: 350, distance: 168.0
copy div "966559399925"
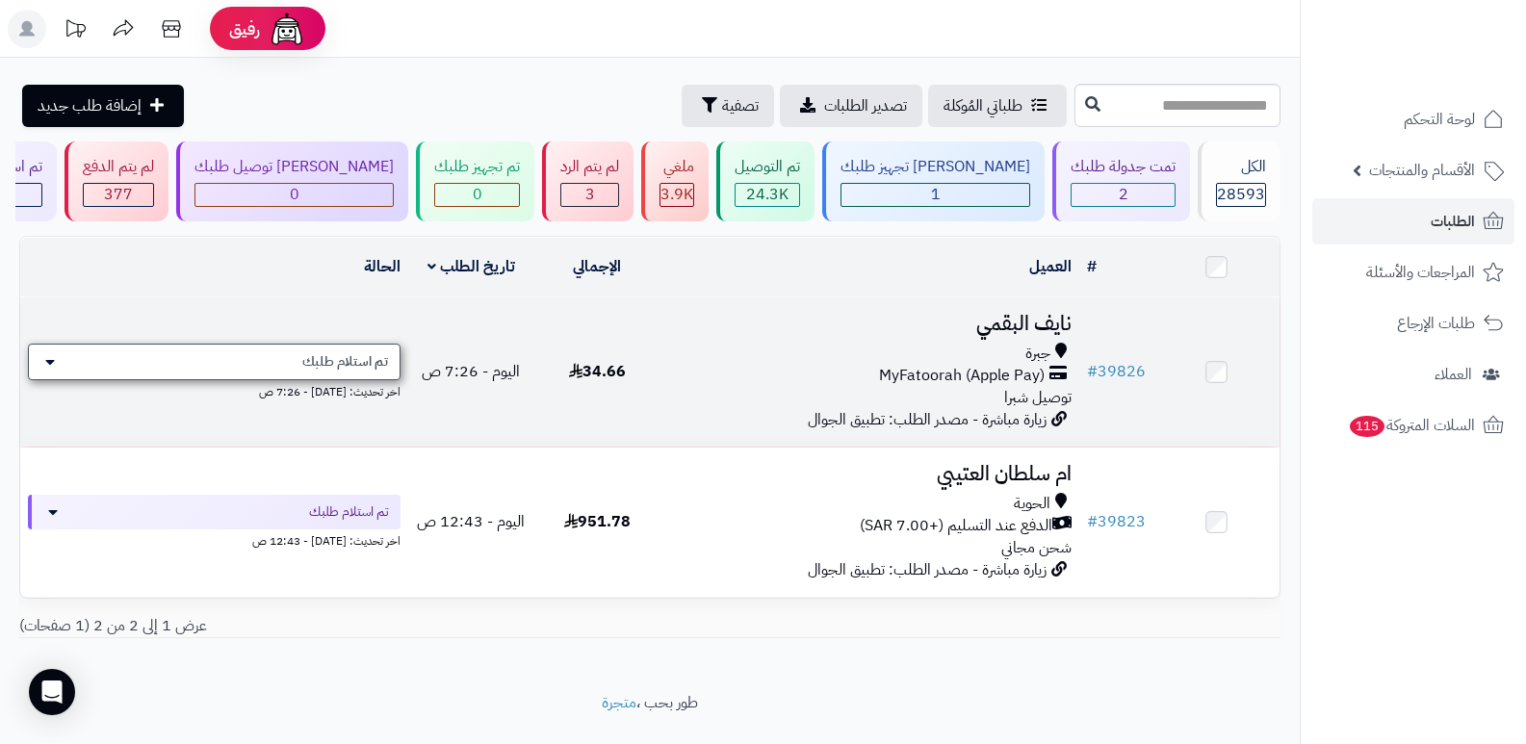
click at [318, 369] on div "تم استلام طلبك" at bounding box center [214, 362] width 373 height 37
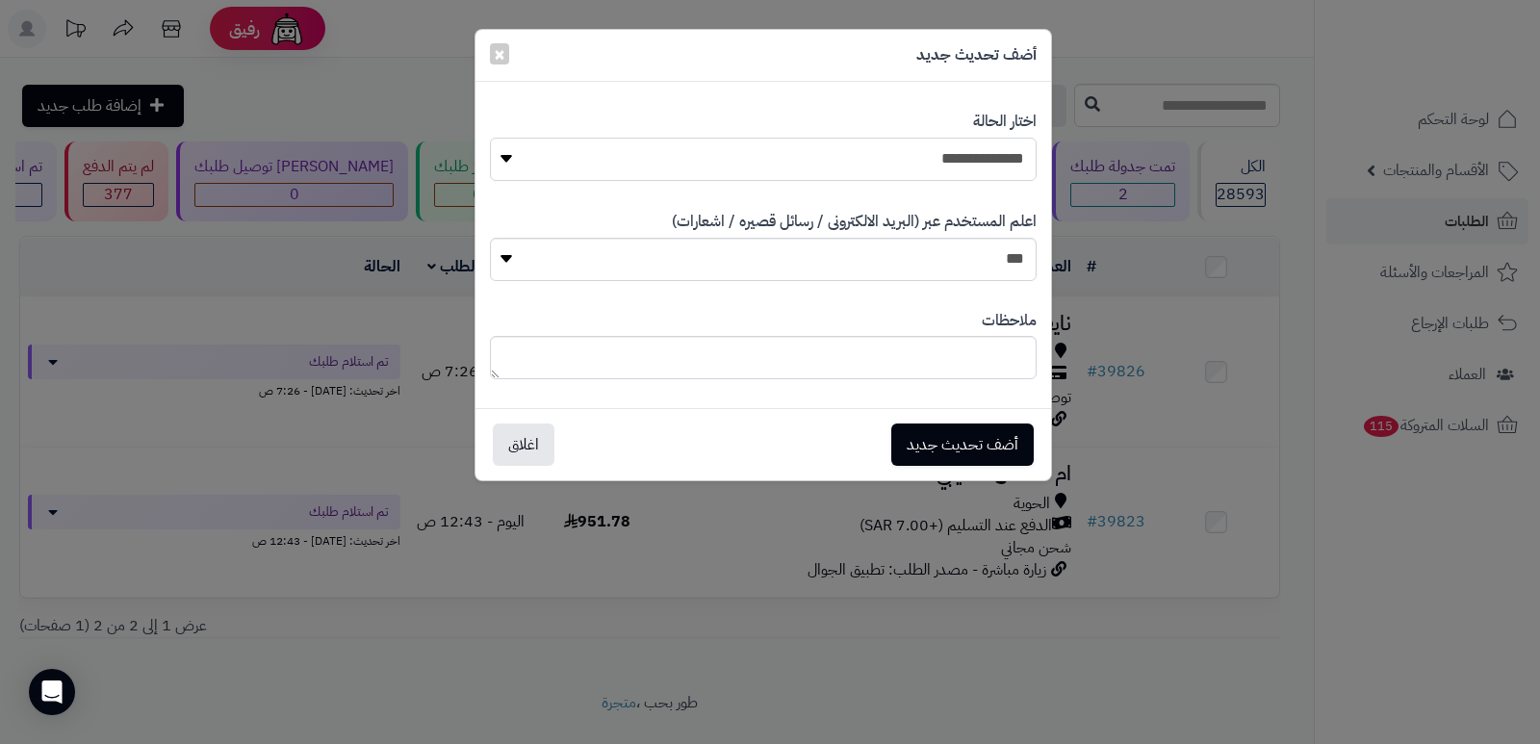
click at [985, 151] on select "**********" at bounding box center [763, 159] width 547 height 43
select select "*"
click at [490, 138] on select "**********" at bounding box center [763, 159] width 547 height 43
click at [977, 361] on textarea at bounding box center [763, 357] width 547 height 43
type textarea "********"
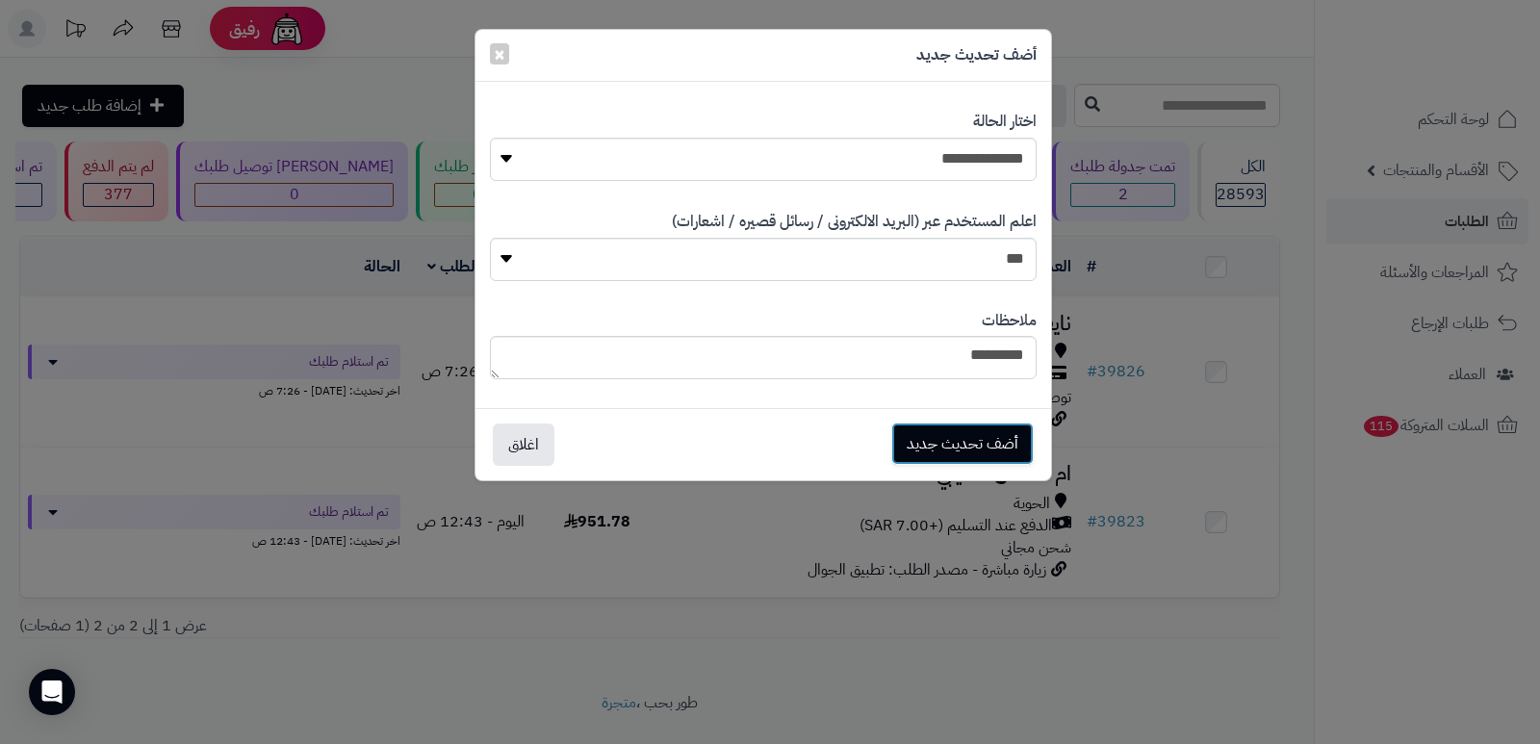
click at [976, 426] on button "أضف تحديث جديد" at bounding box center [962, 444] width 142 height 42
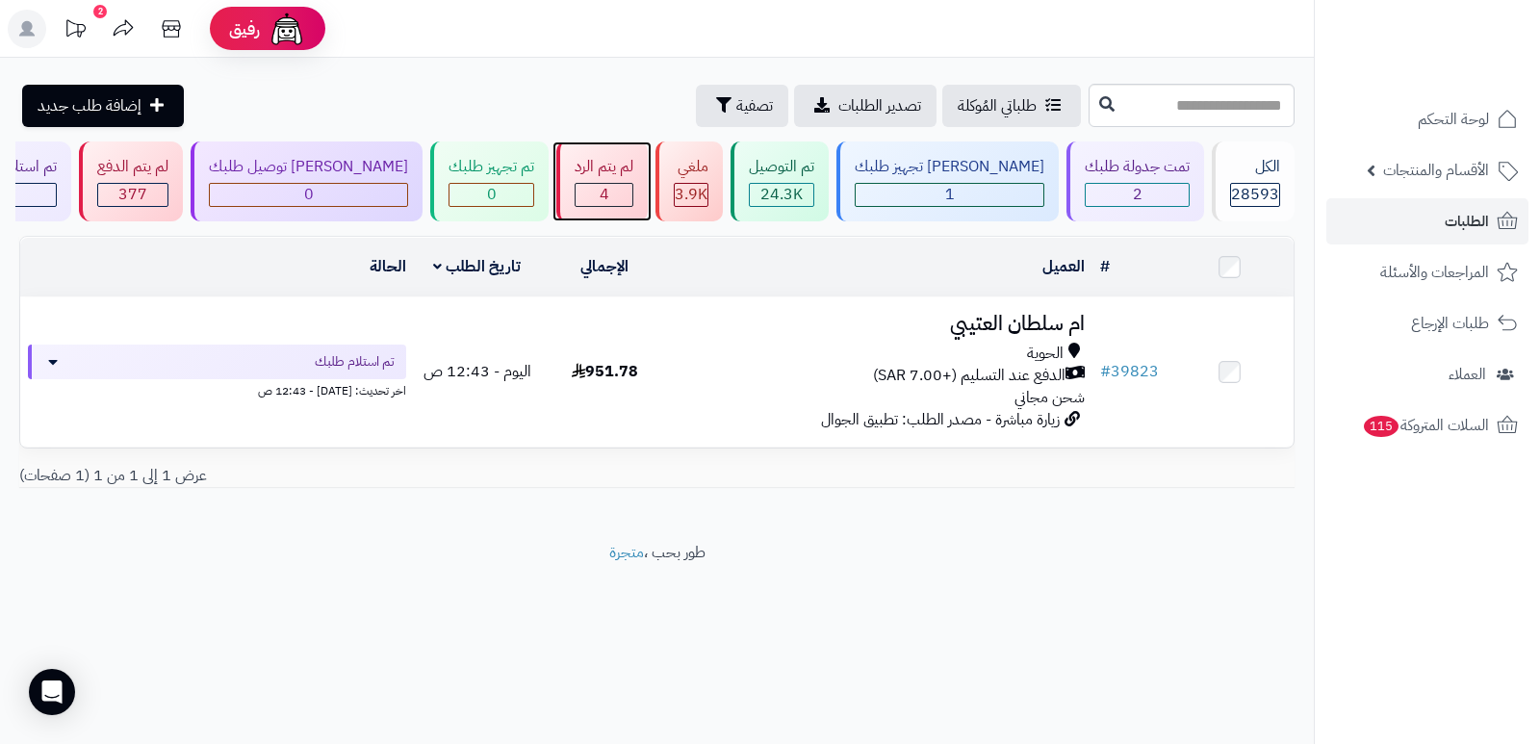
click at [625, 191] on div "4" at bounding box center [604, 195] width 57 height 22
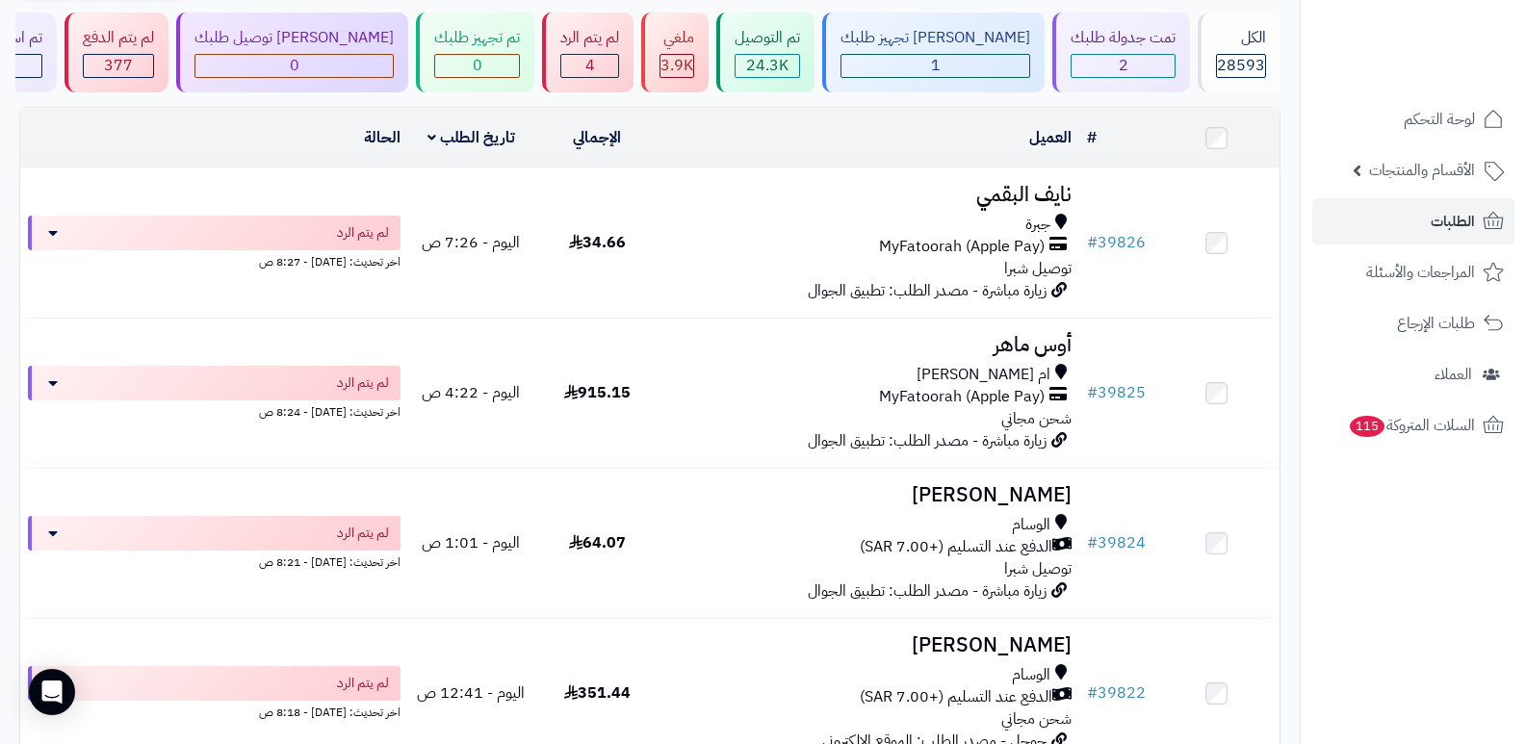
scroll to position [341, 0]
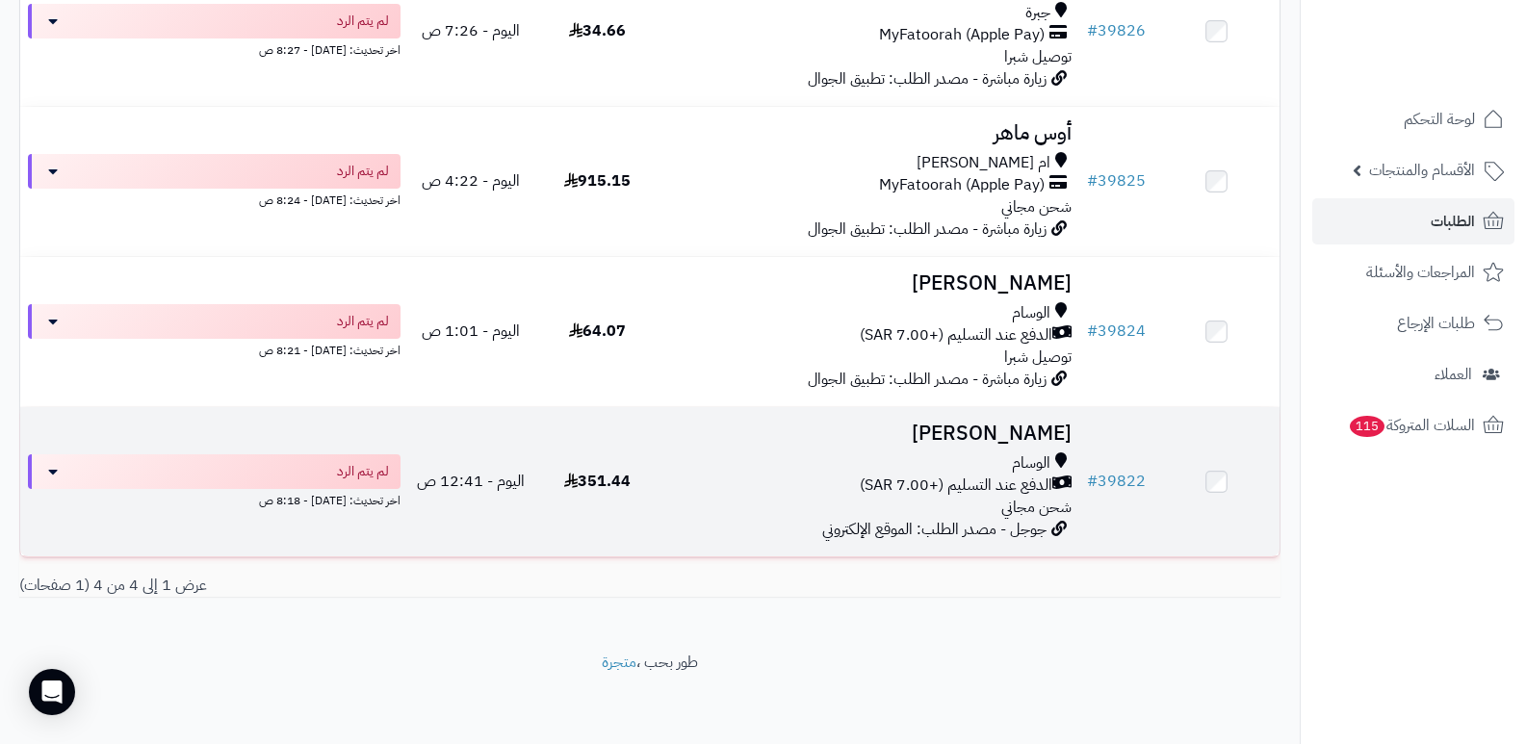
click at [1018, 445] on h3 "[PERSON_NAME]" at bounding box center [870, 434] width 404 height 22
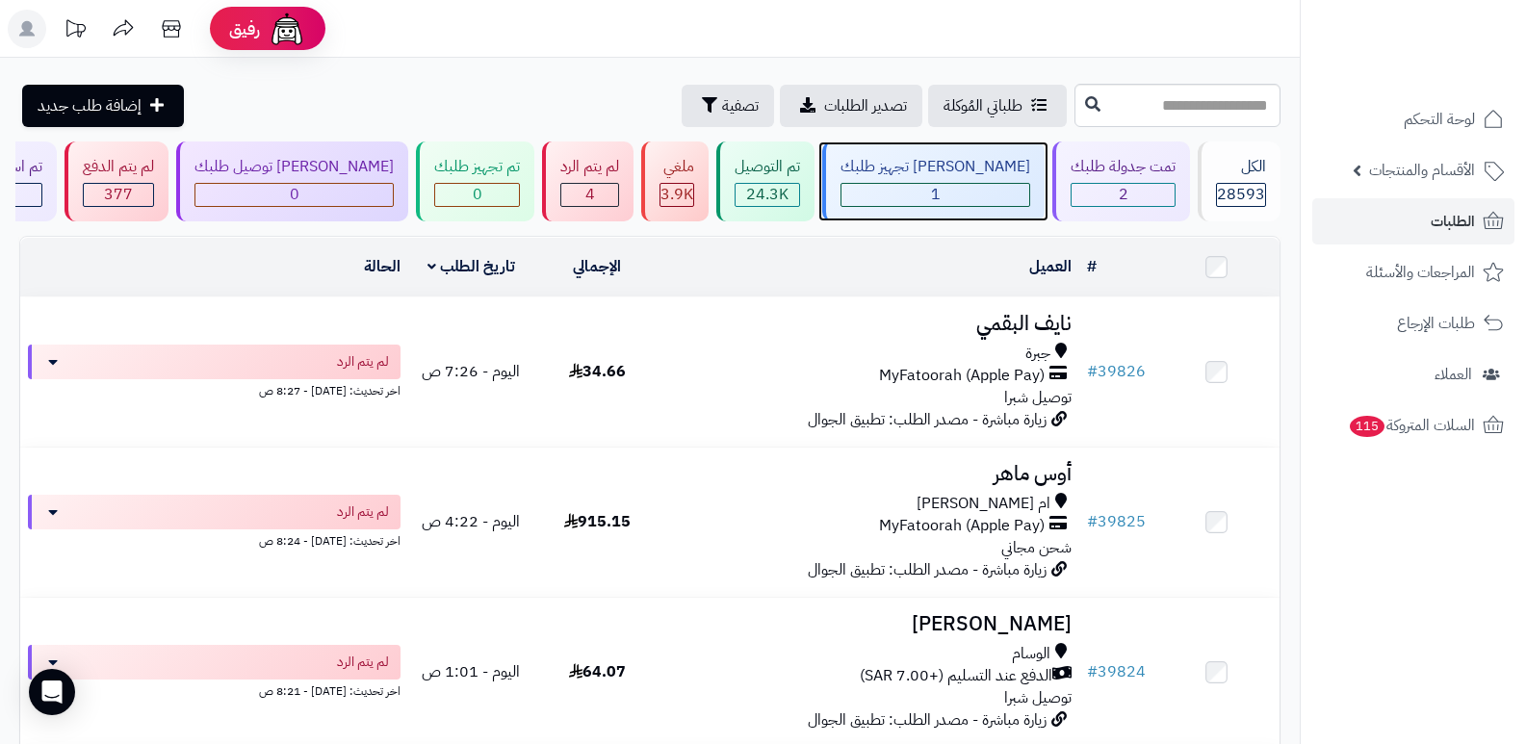
click at [941, 201] on span "1" at bounding box center [936, 194] width 10 height 23
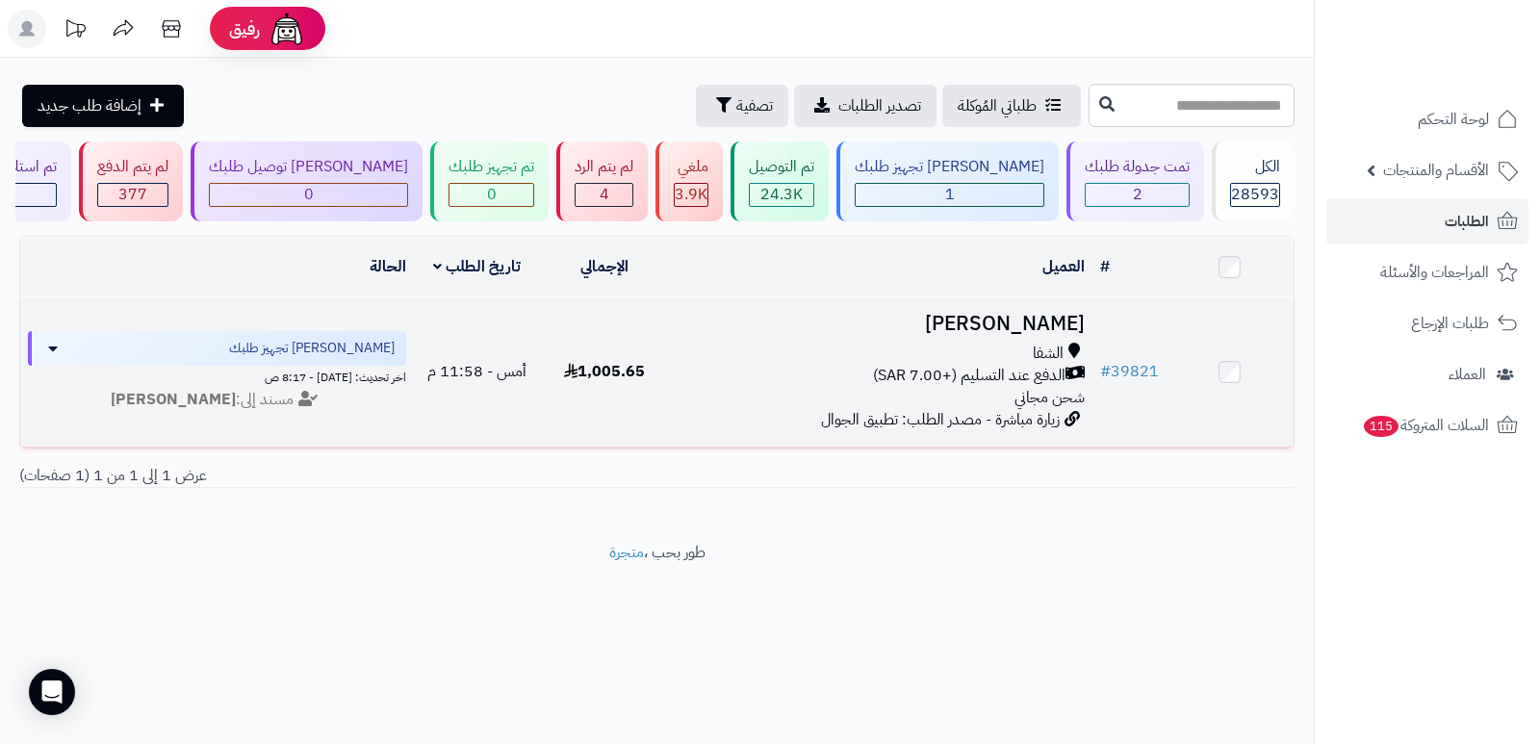
click at [1032, 321] on h3 "سارة السفياني" at bounding box center [880, 324] width 409 height 22
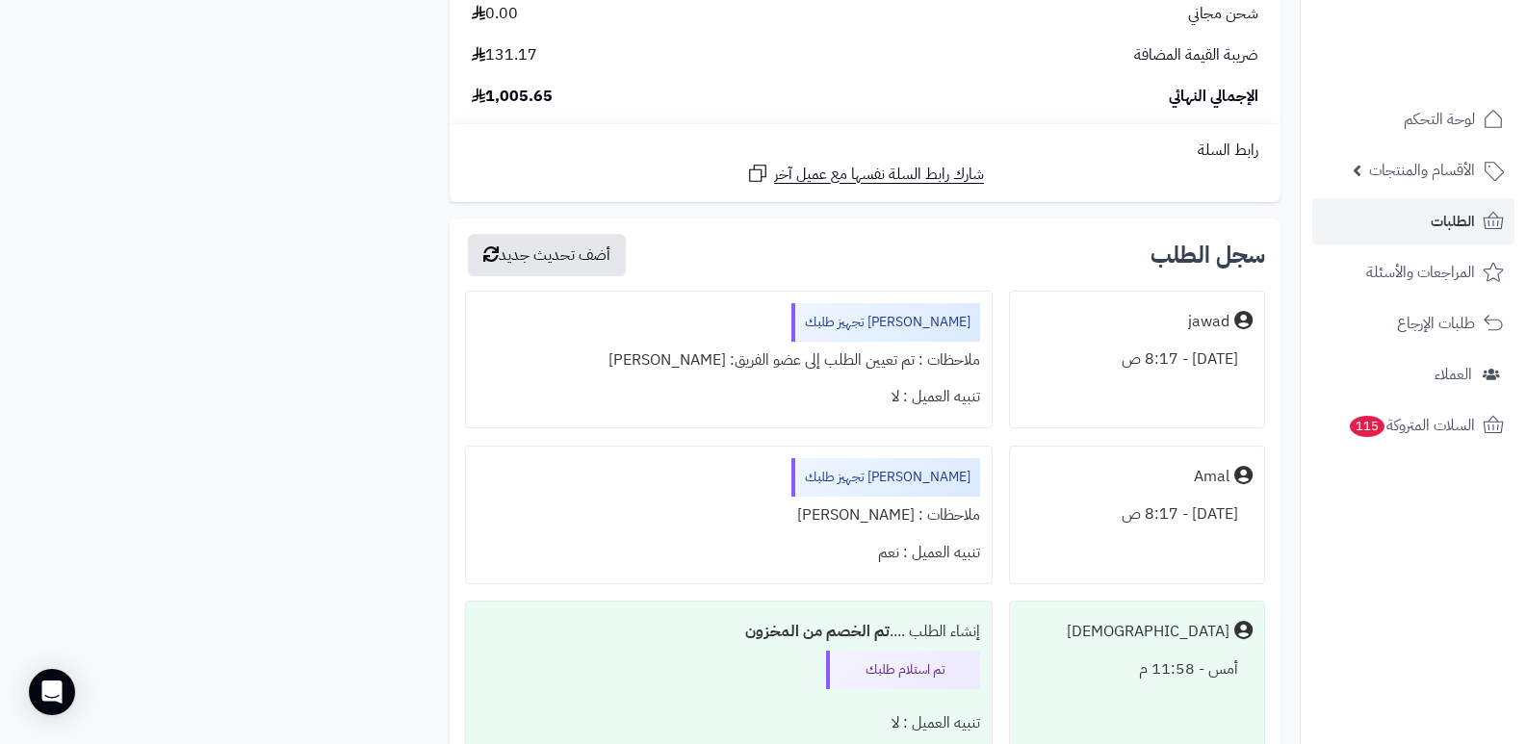
scroll to position [4938, 0]
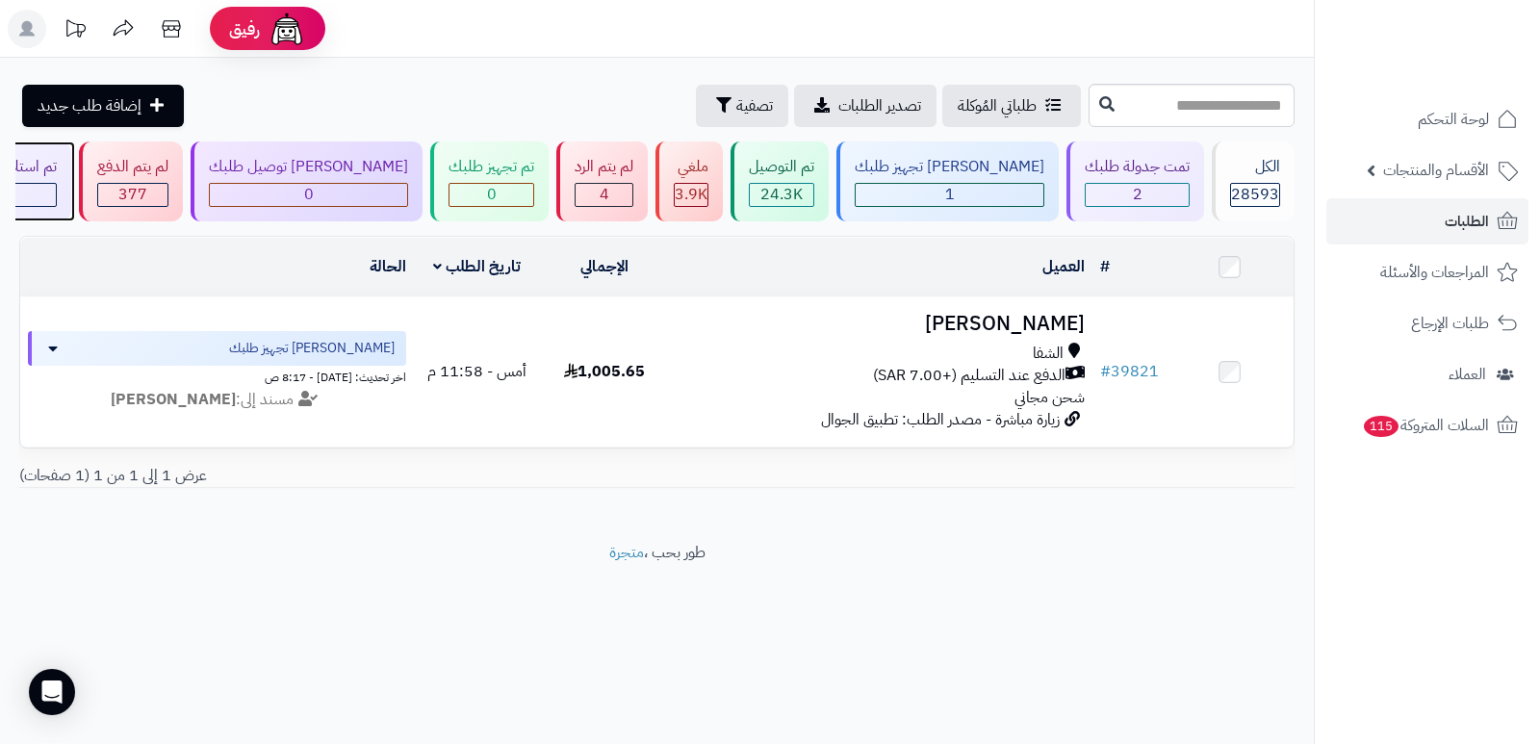
click at [57, 173] on div "تم استلام طلبك" at bounding box center [9, 167] width 93 height 22
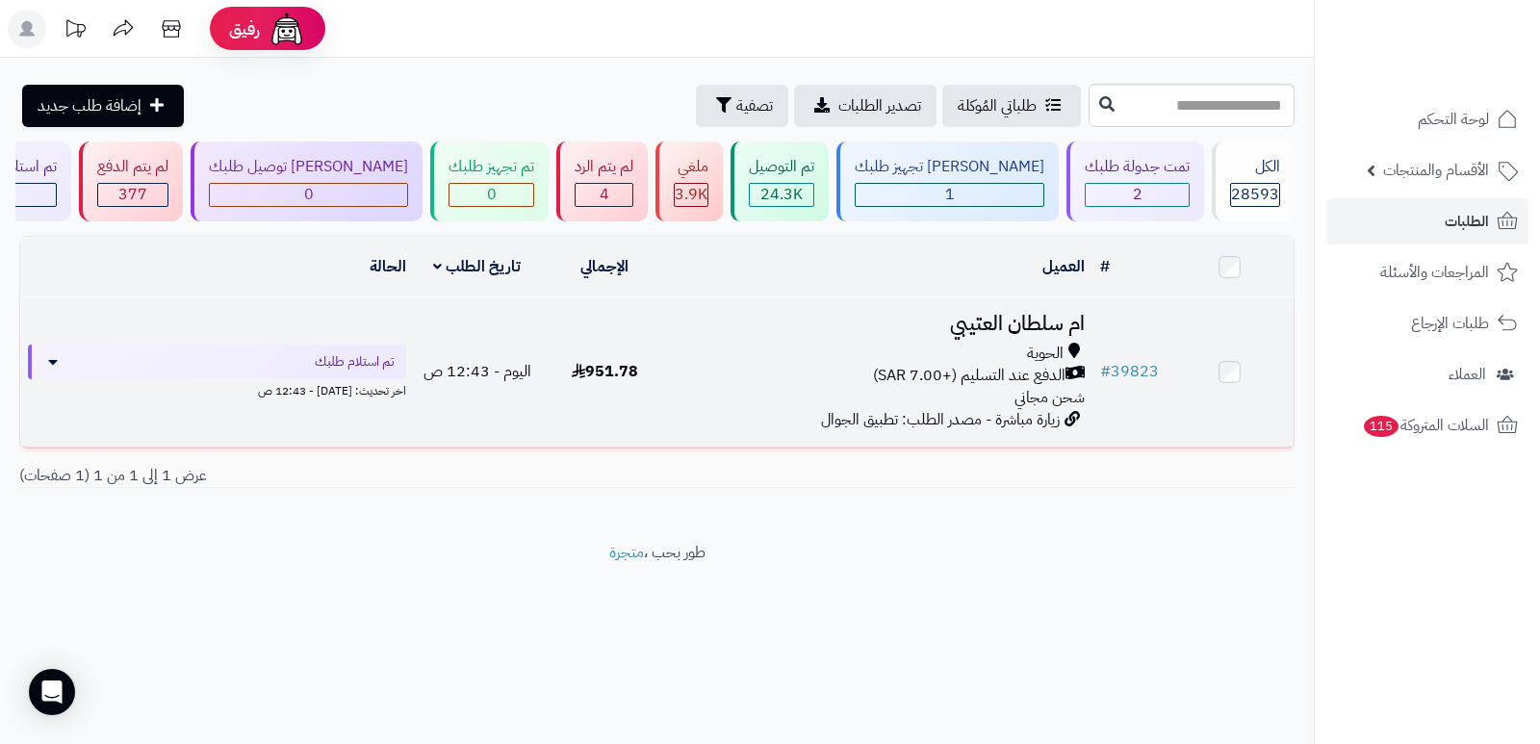
click at [1052, 314] on h3 "ام سلطان العتيبي" at bounding box center [880, 324] width 409 height 22
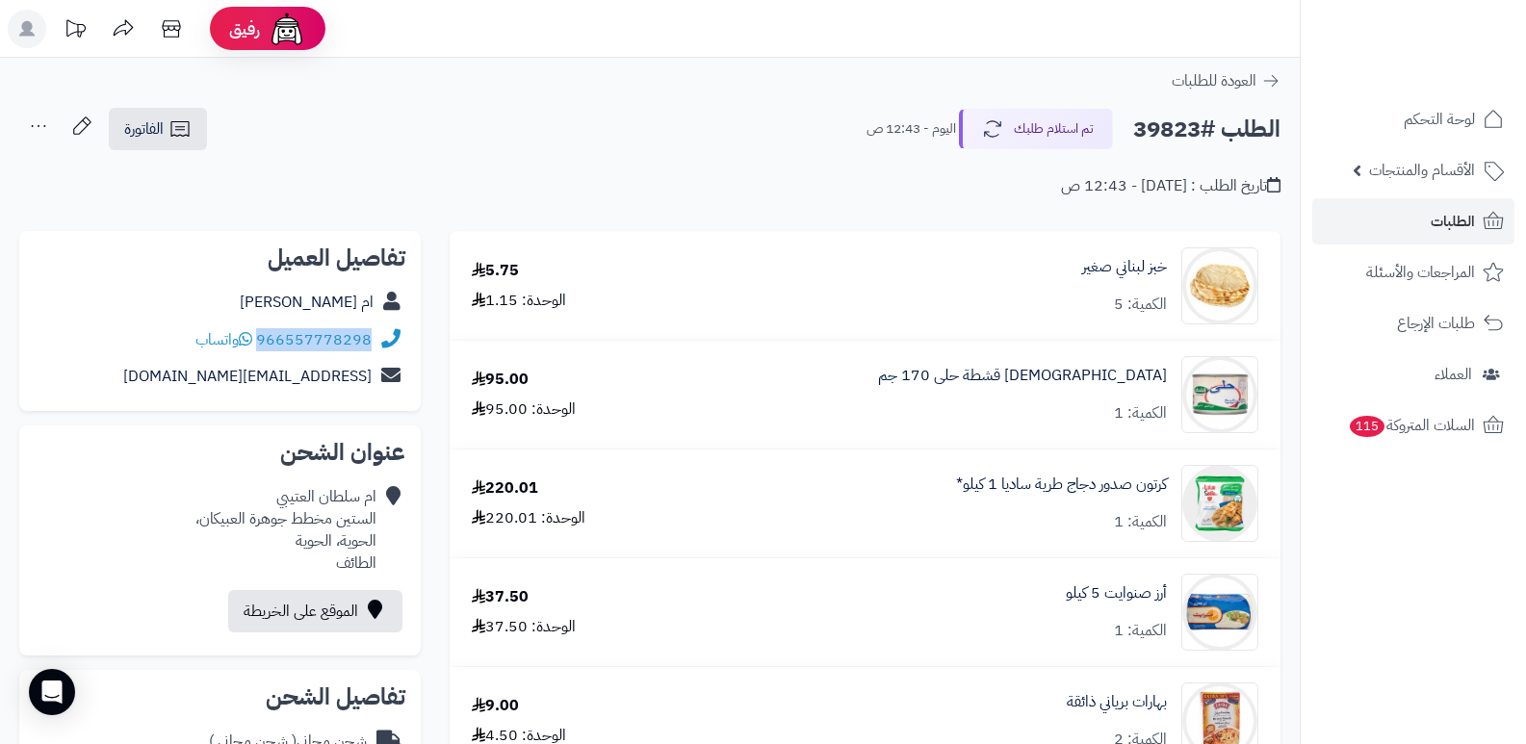
drag, startPoint x: 259, startPoint y: 342, endPoint x: 400, endPoint y: 349, distance: 141.7
click at [400, 349] on div "966557778298 واتساب" at bounding box center [220, 341] width 371 height 38
copy div "966557778298"
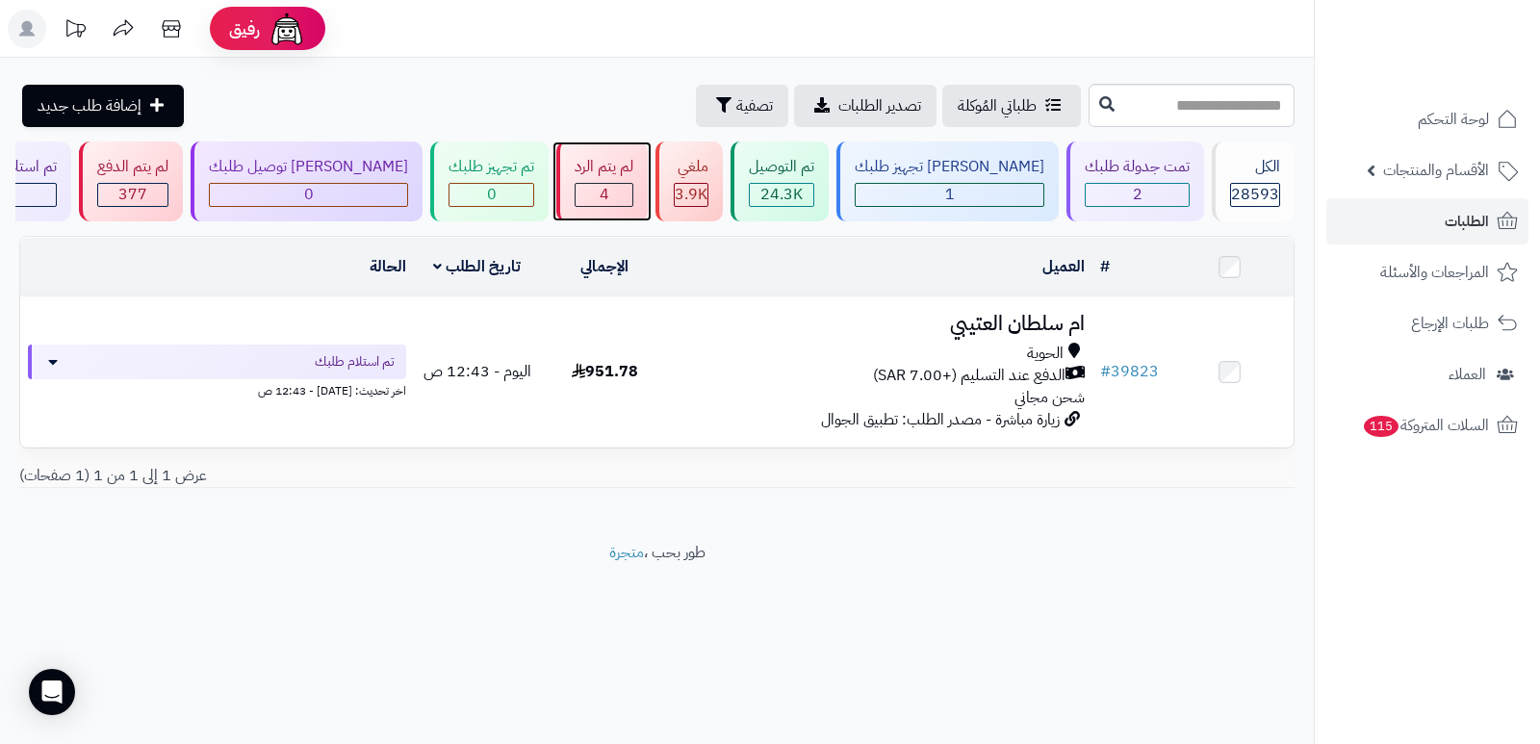
click at [633, 160] on div "لم يتم الرد" at bounding box center [604, 167] width 59 height 22
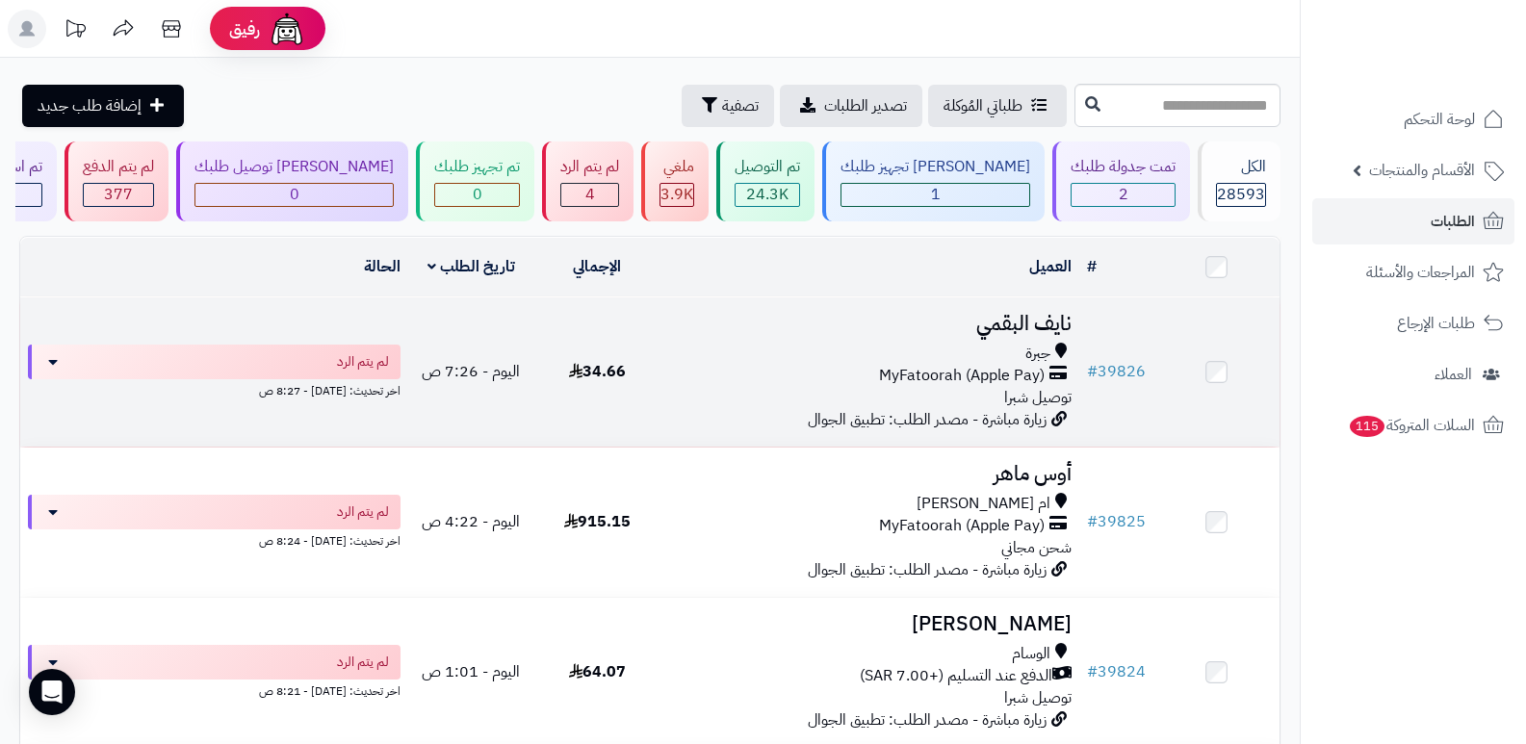
click at [1000, 325] on h3 "نايف البقمي" at bounding box center [870, 324] width 404 height 22
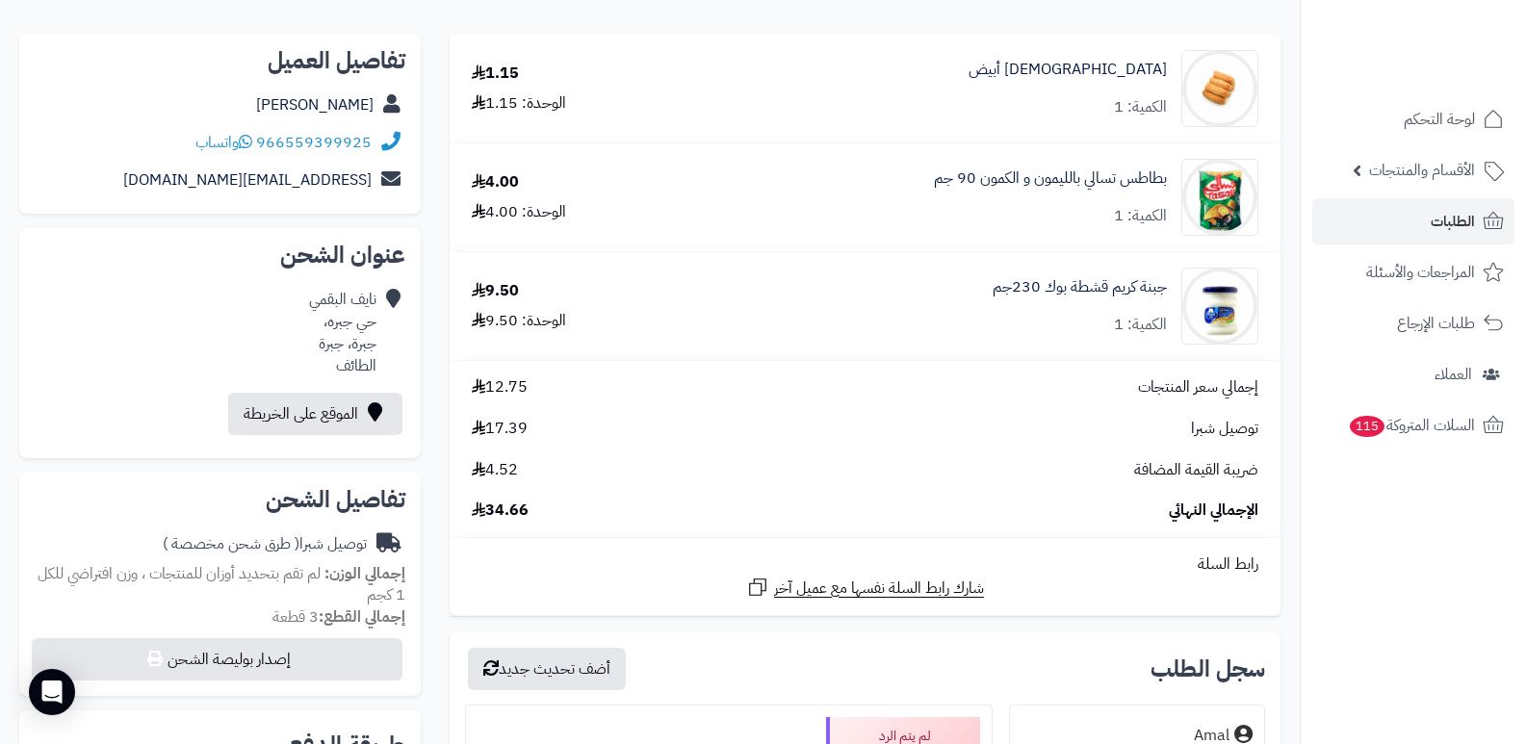
scroll to position [96, 0]
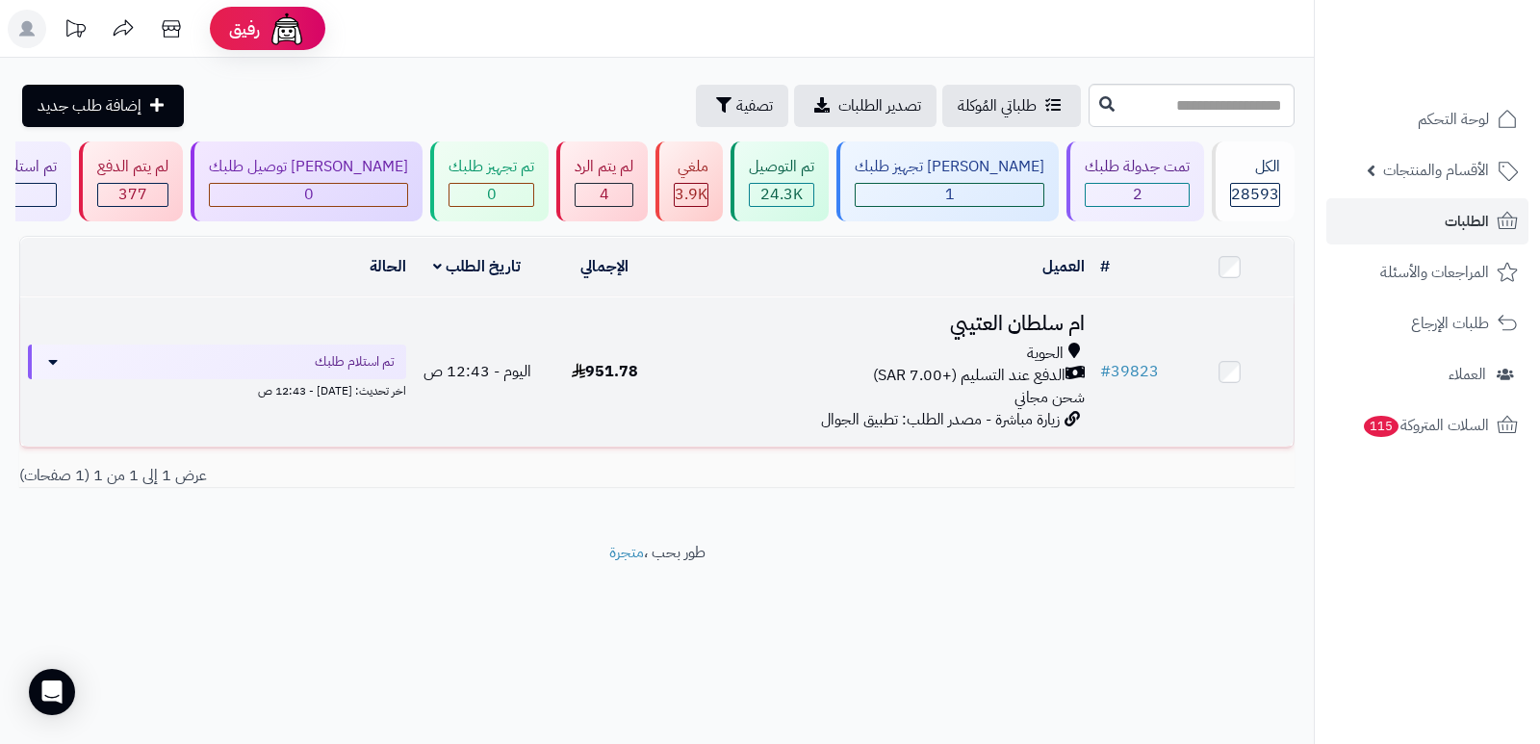
click at [1048, 322] on h3 "ام سلطان العتيبي" at bounding box center [880, 324] width 409 height 22
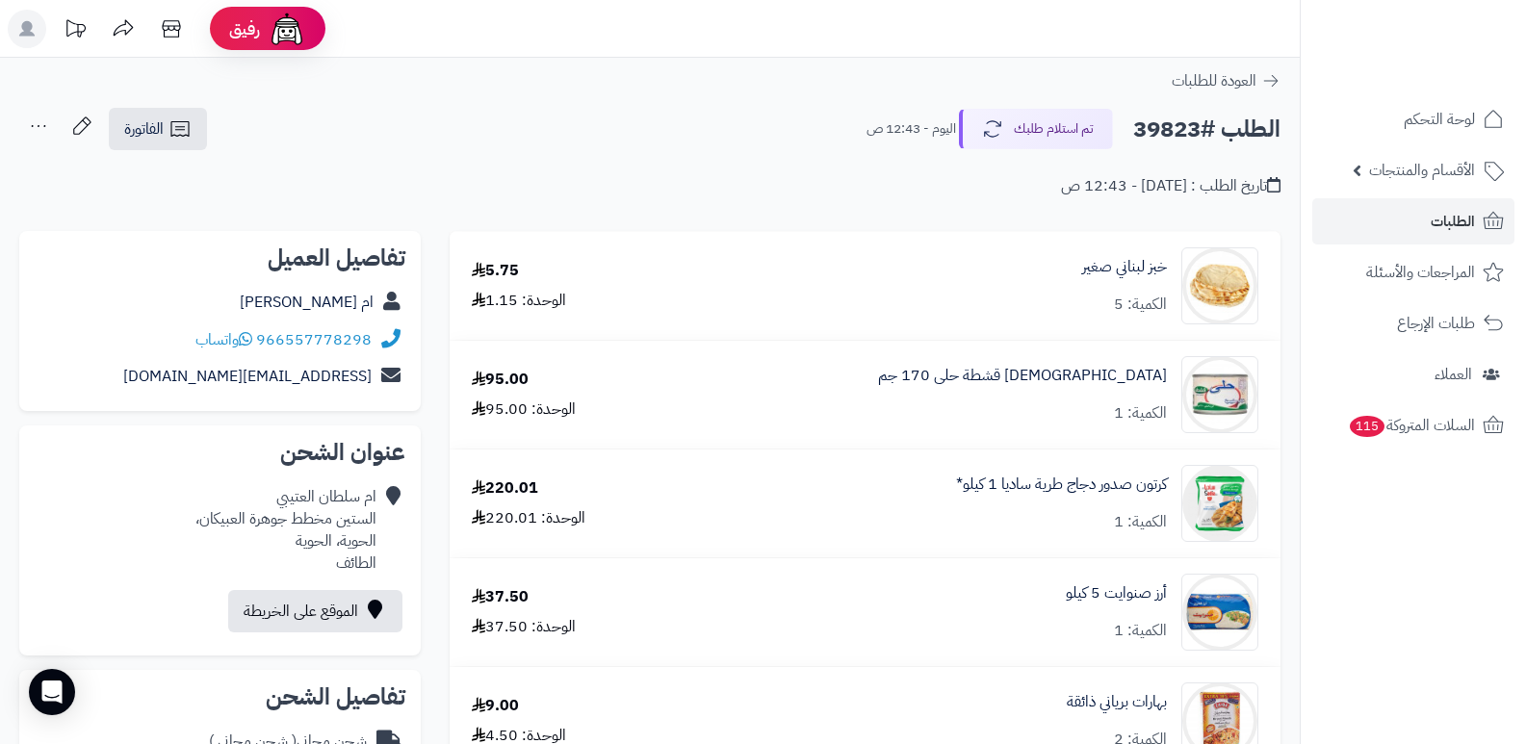
click at [1051, 135] on button "تم استلام طلبك" at bounding box center [1036, 128] width 154 height 40
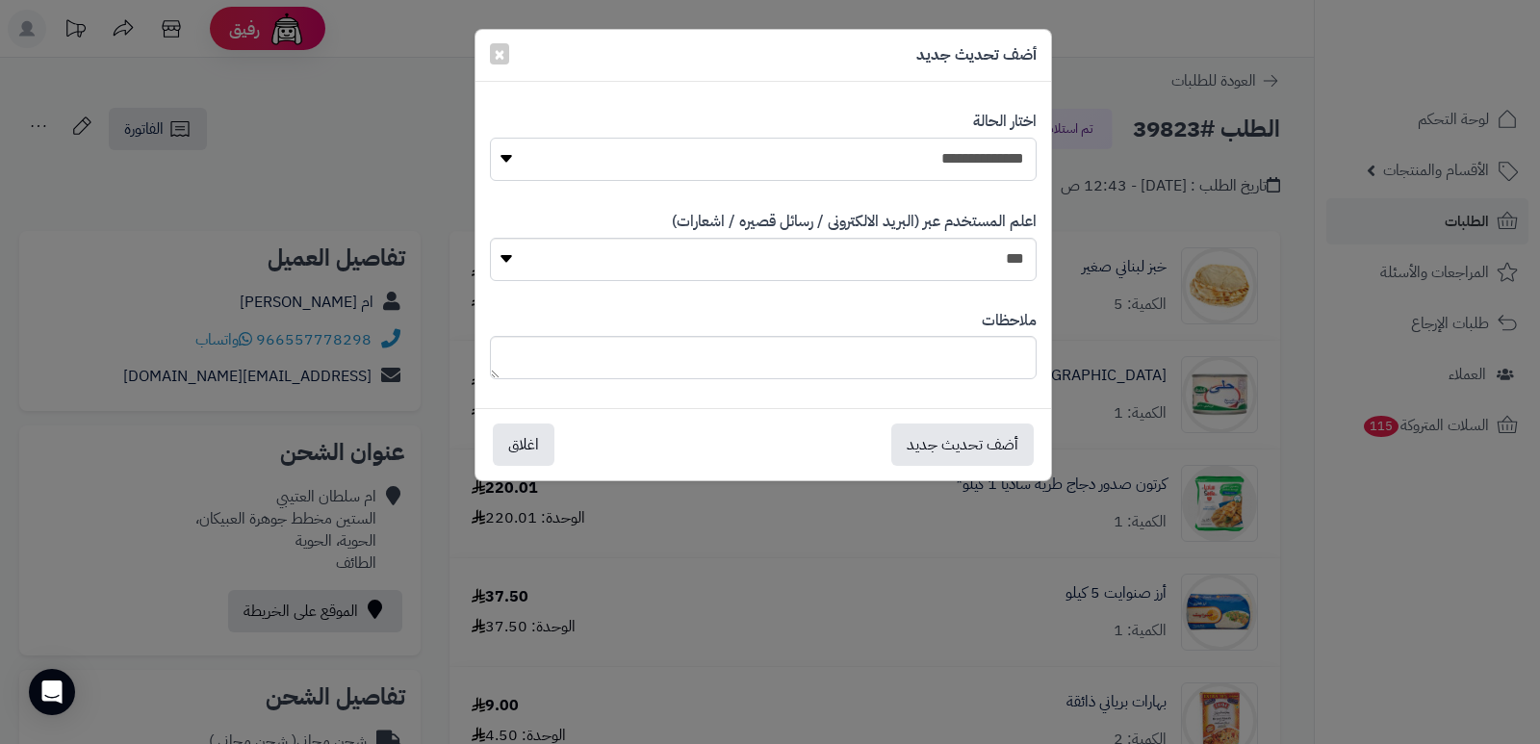
click at [985, 147] on select "**********" at bounding box center [763, 159] width 547 height 43
select select "*"
click at [490, 138] on select "**********" at bounding box center [763, 159] width 547 height 43
click at [978, 443] on button "أضف تحديث جديد" at bounding box center [962, 444] width 142 height 42
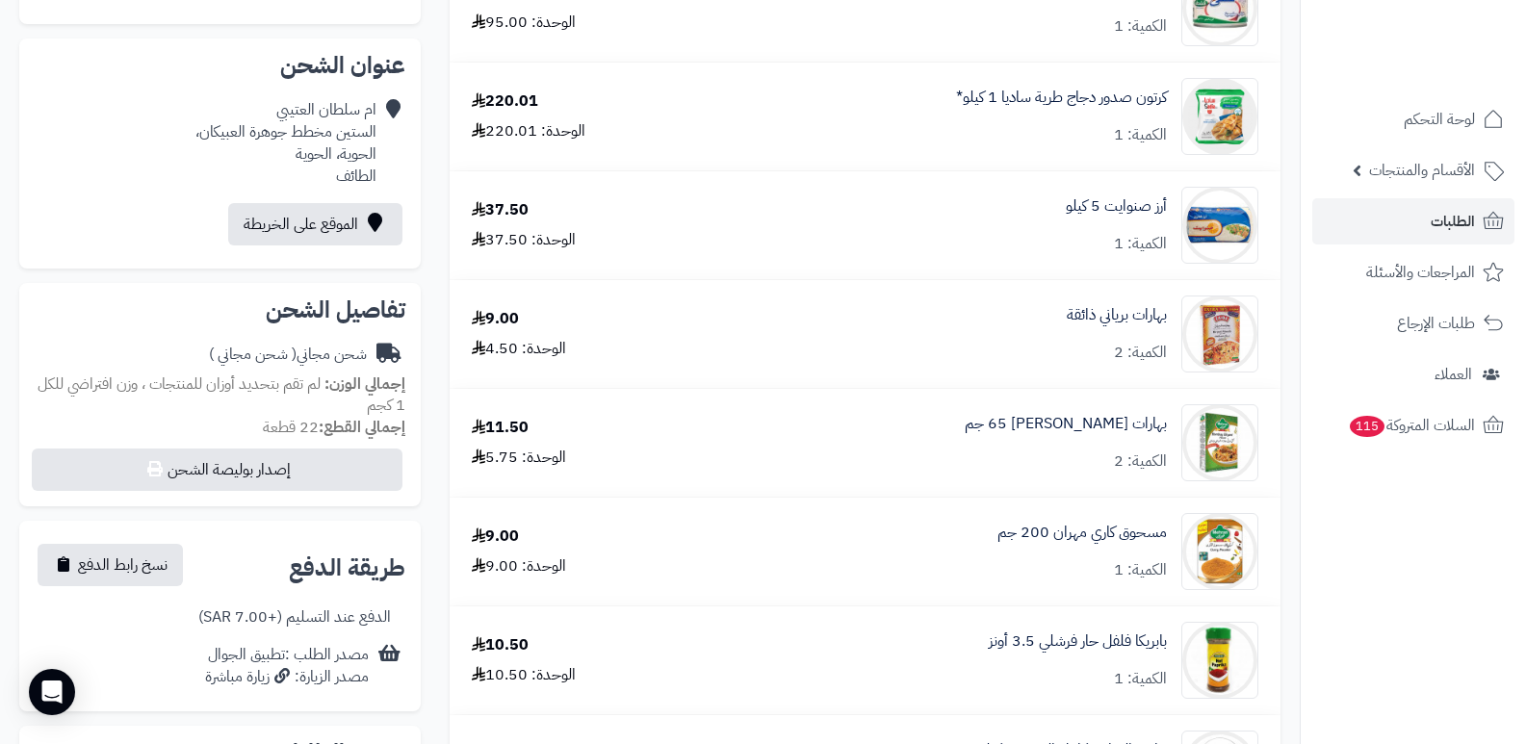
scroll to position [481, 0]
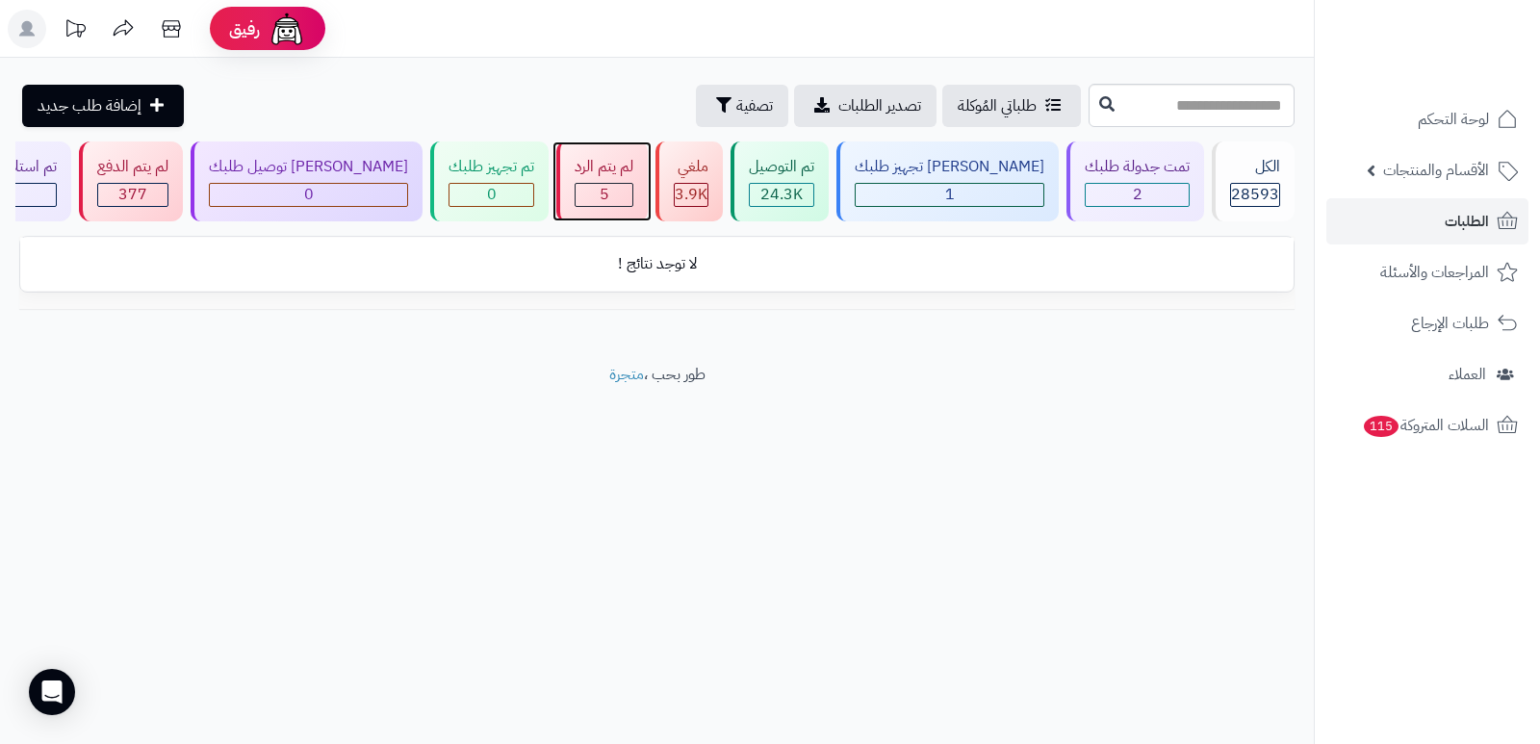
click at [632, 184] on div "5" at bounding box center [604, 195] width 57 height 22
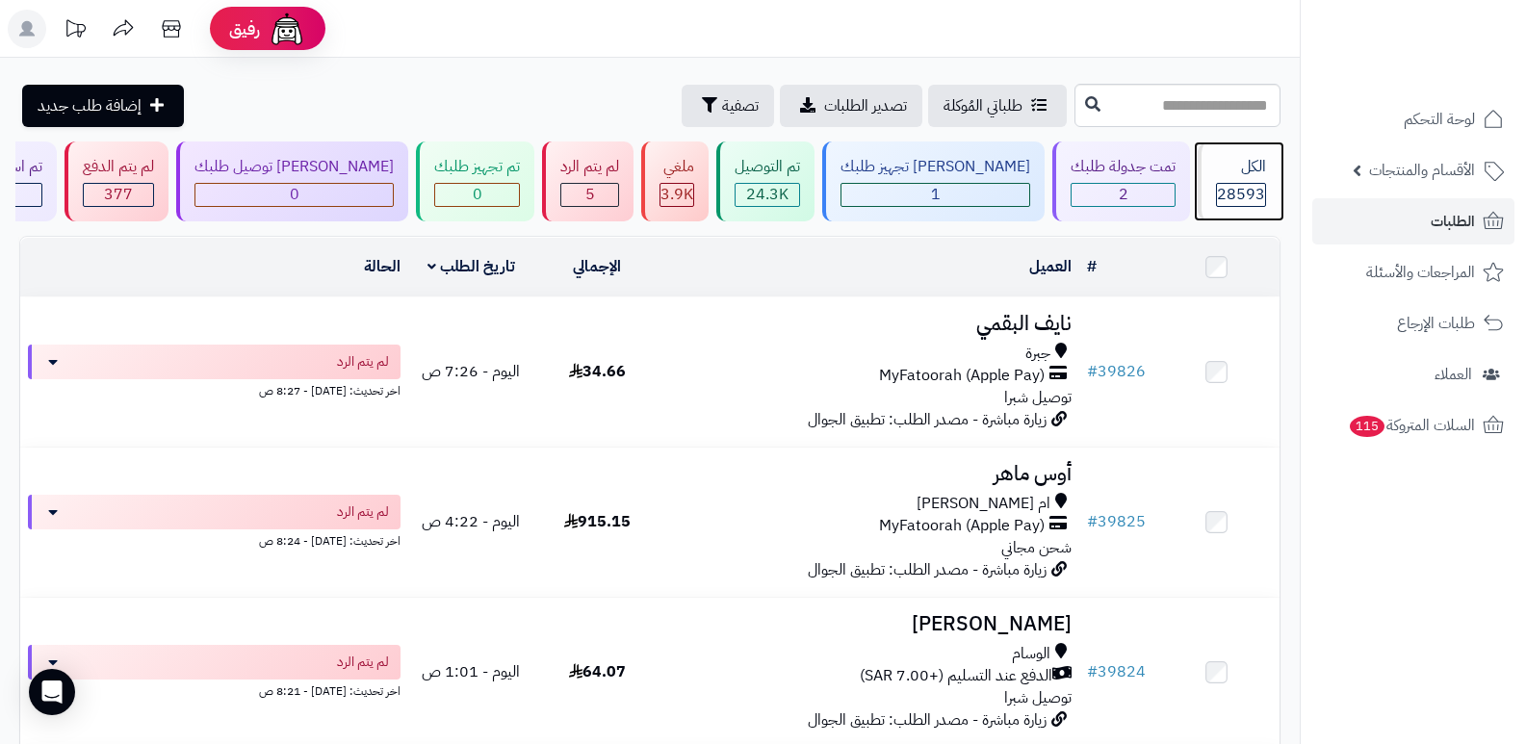
click at [1221, 195] on span "28593" at bounding box center [1241, 194] width 48 height 23
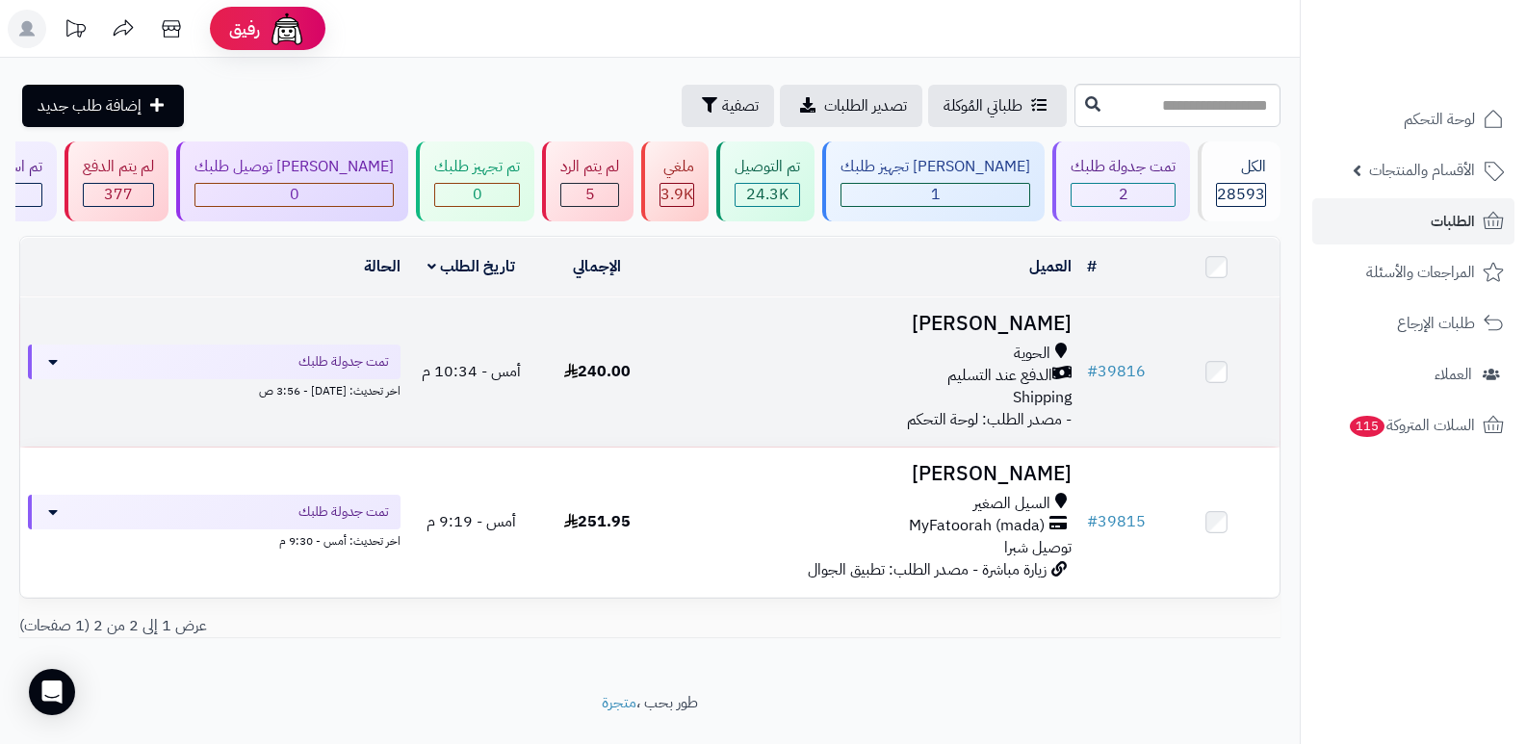
click at [1008, 325] on h3 "[PERSON_NAME]" at bounding box center [870, 324] width 404 height 22
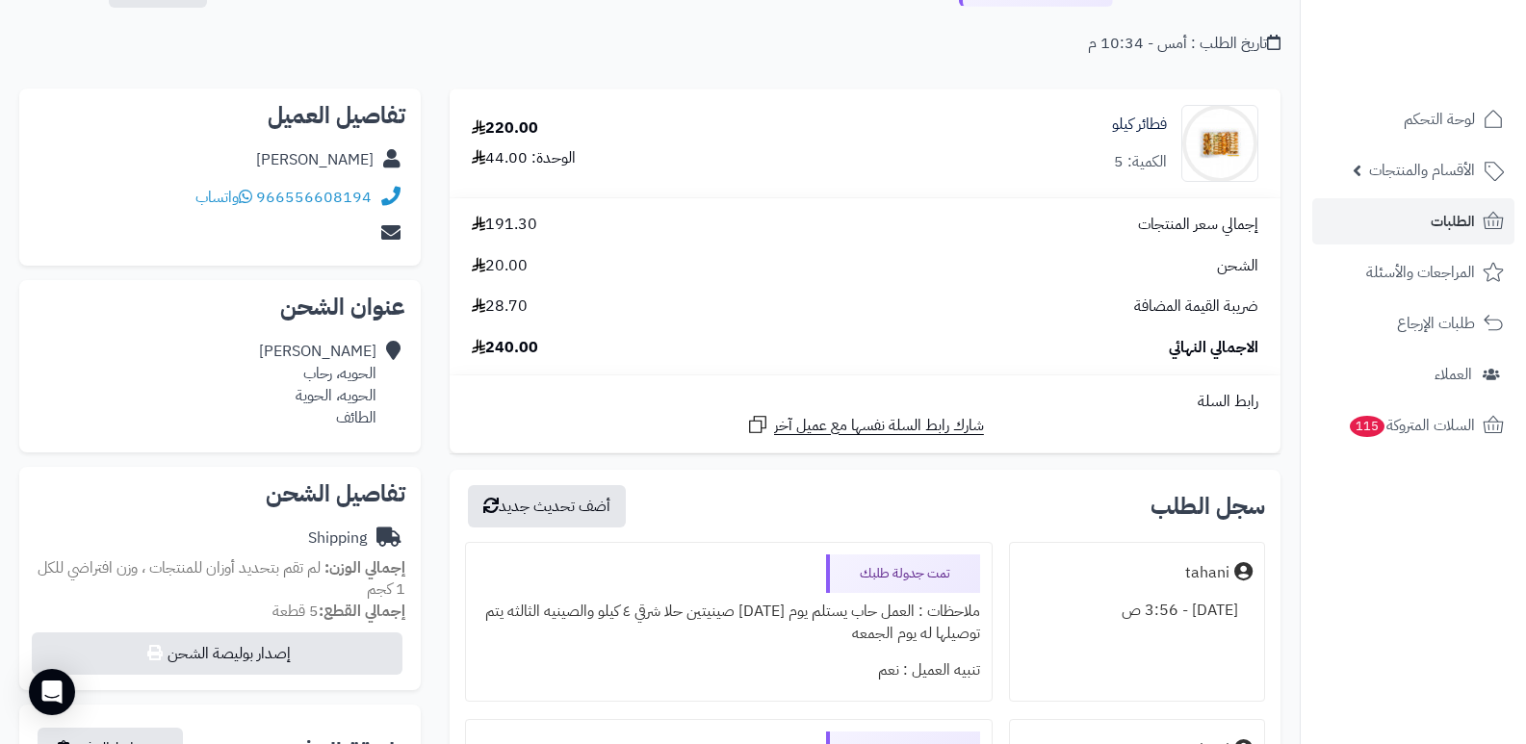
scroll to position [96, 0]
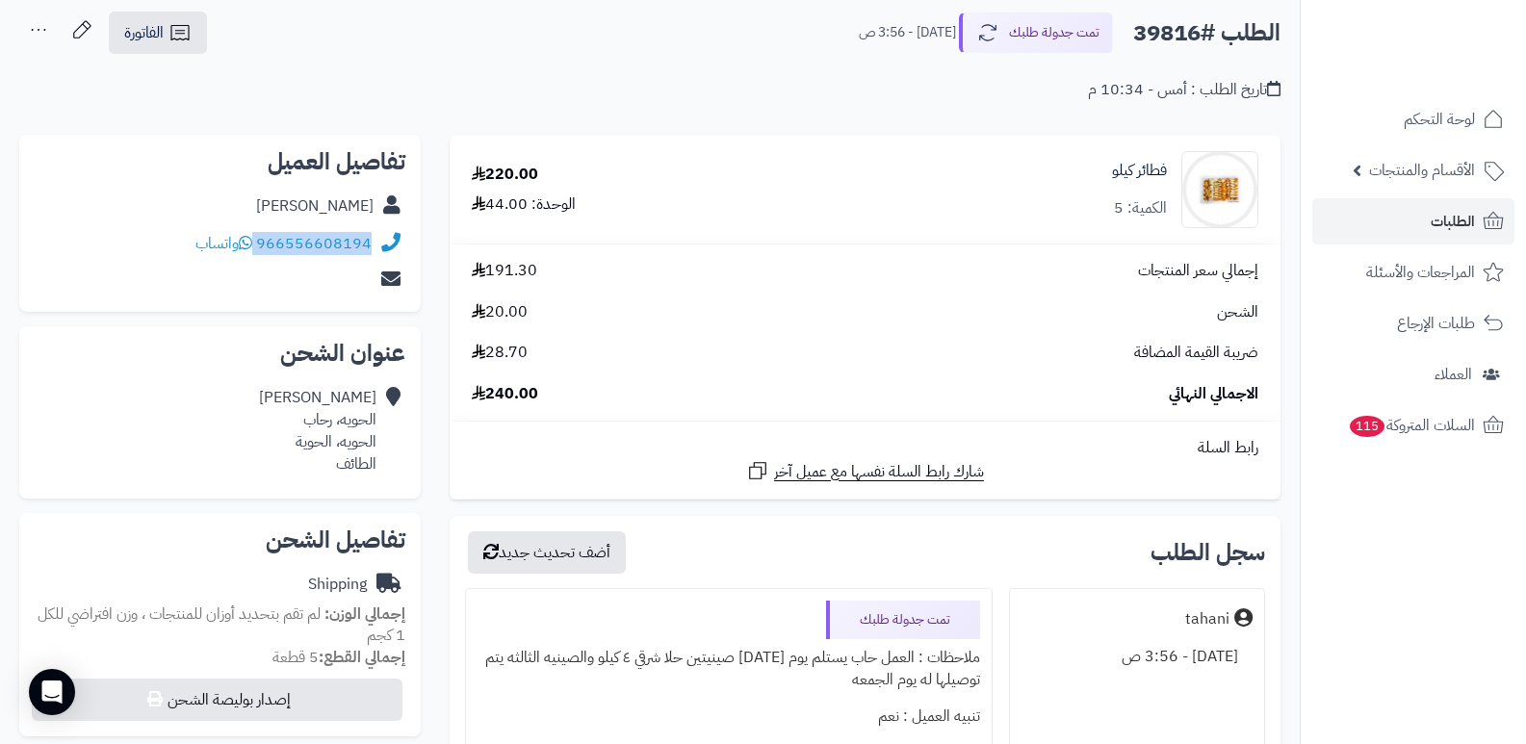
drag, startPoint x: 257, startPoint y: 240, endPoint x: 381, endPoint y: 239, distance: 124.2
click at [381, 239] on div "966556608194 واتساب" at bounding box center [220, 244] width 371 height 38
copy div "966556608194"
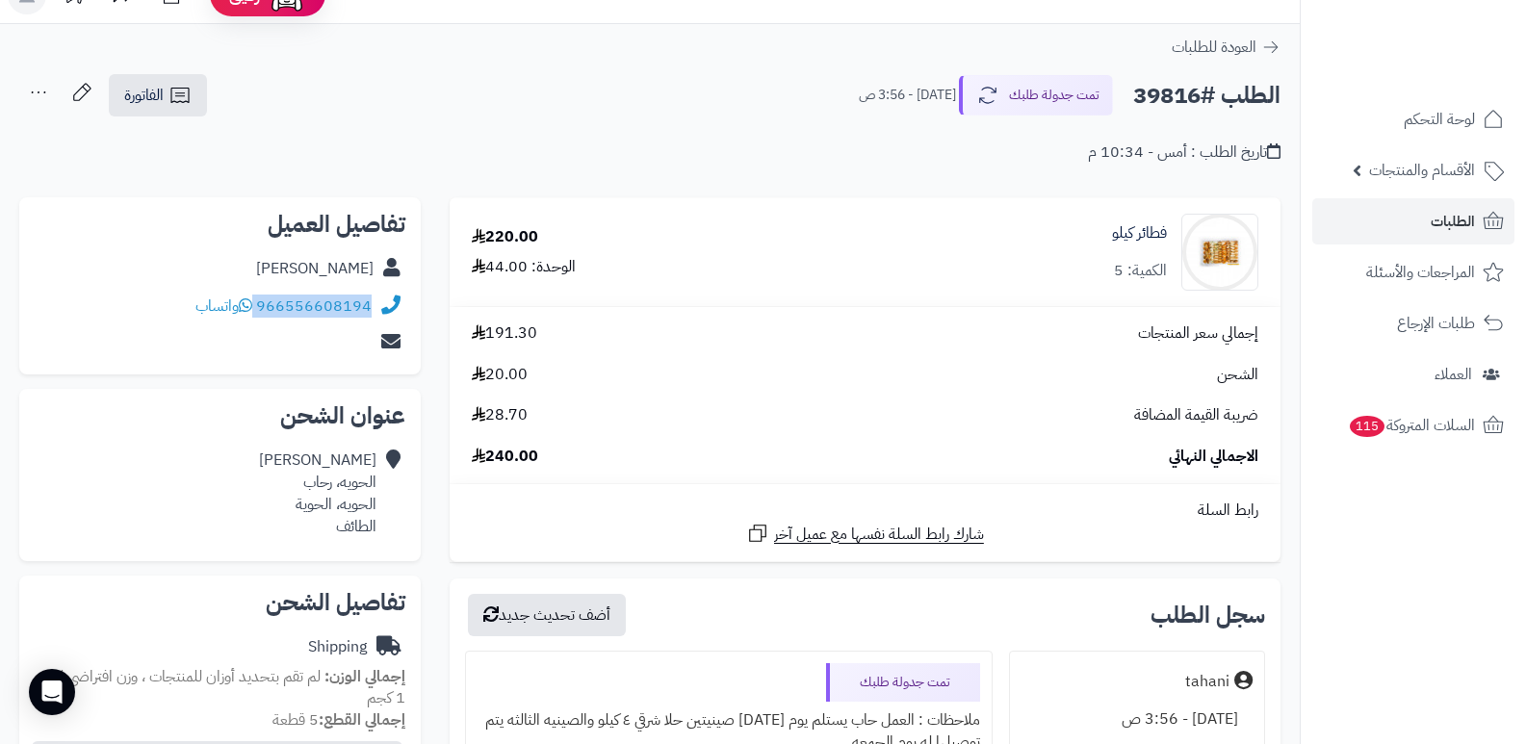
scroll to position [0, 0]
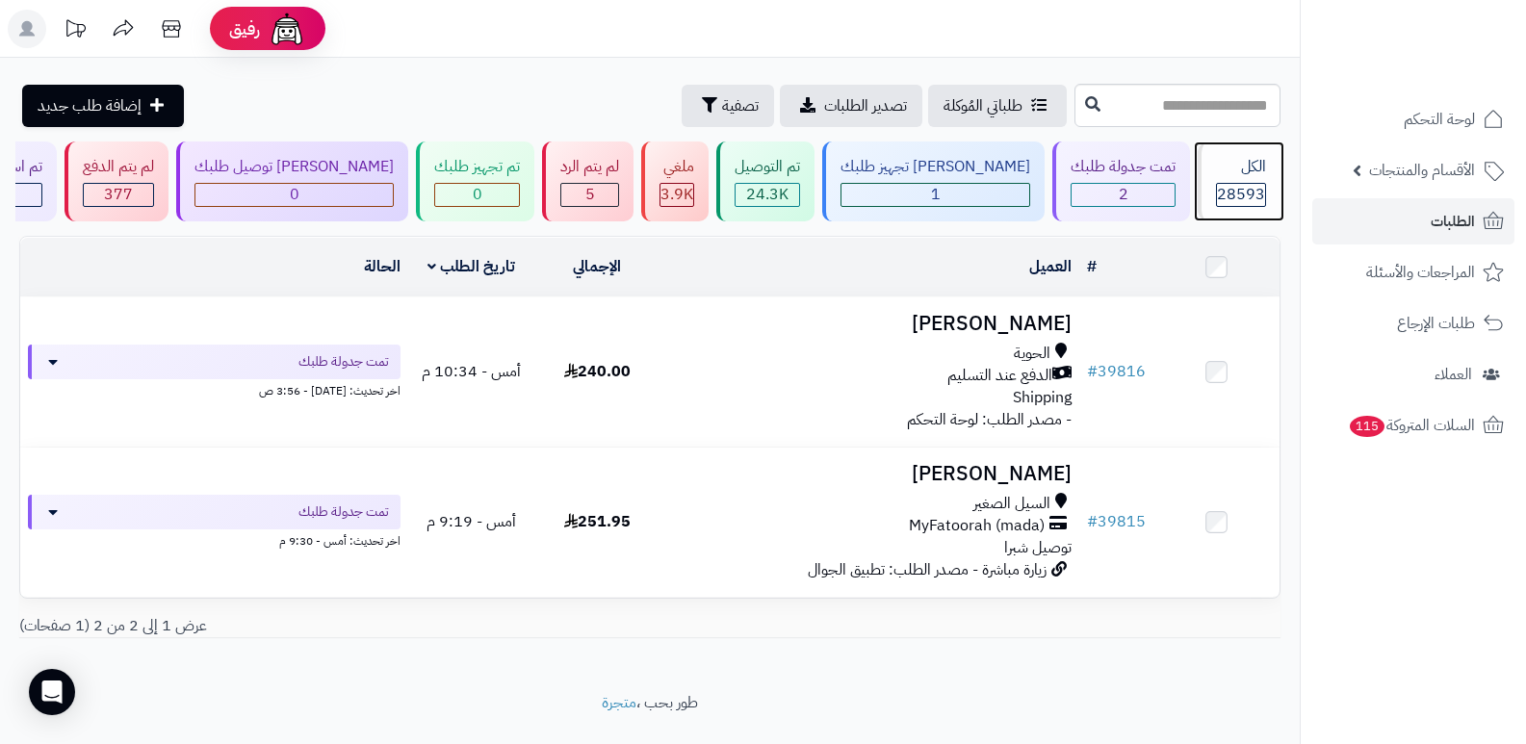
click at [1244, 173] on div "الكل" at bounding box center [1241, 167] width 50 height 22
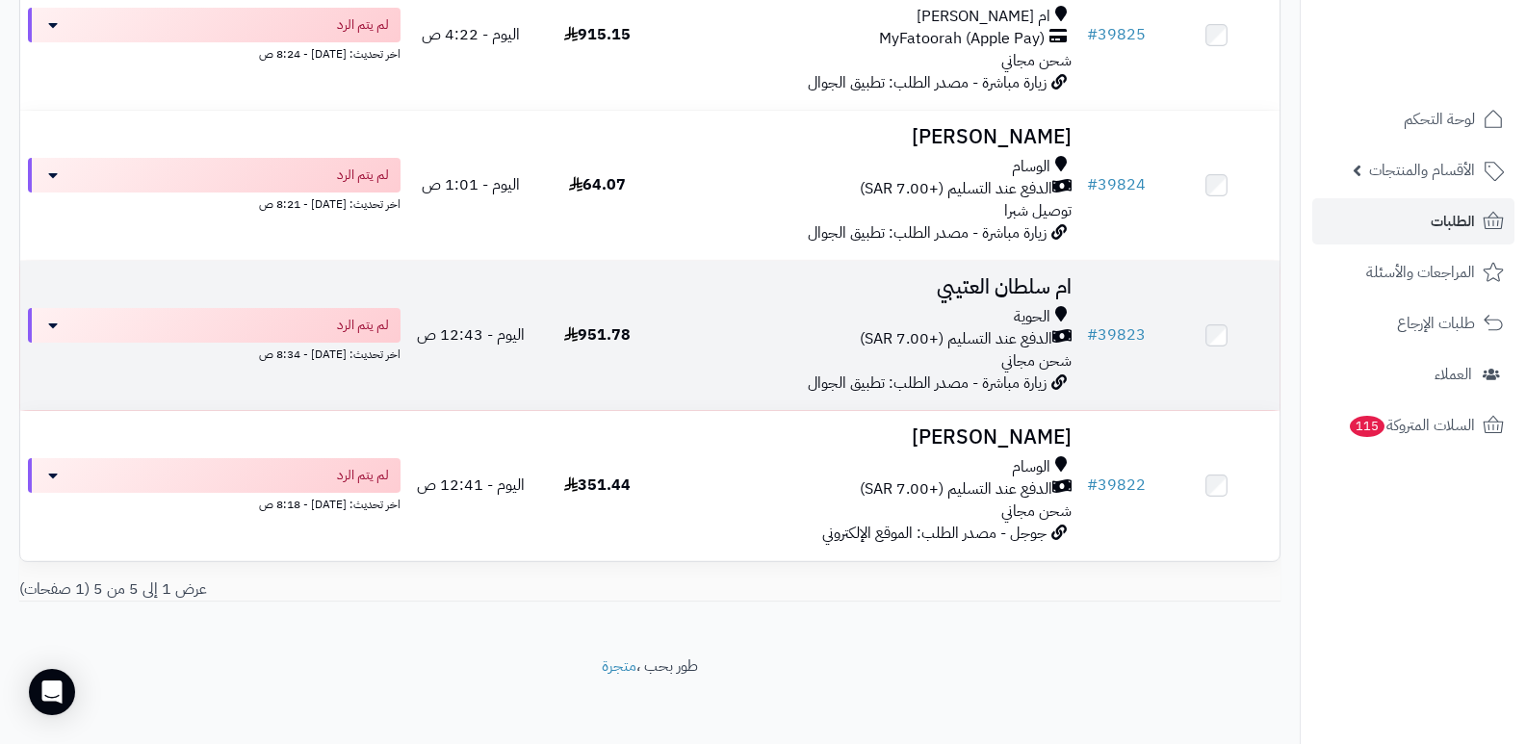
scroll to position [491, 0]
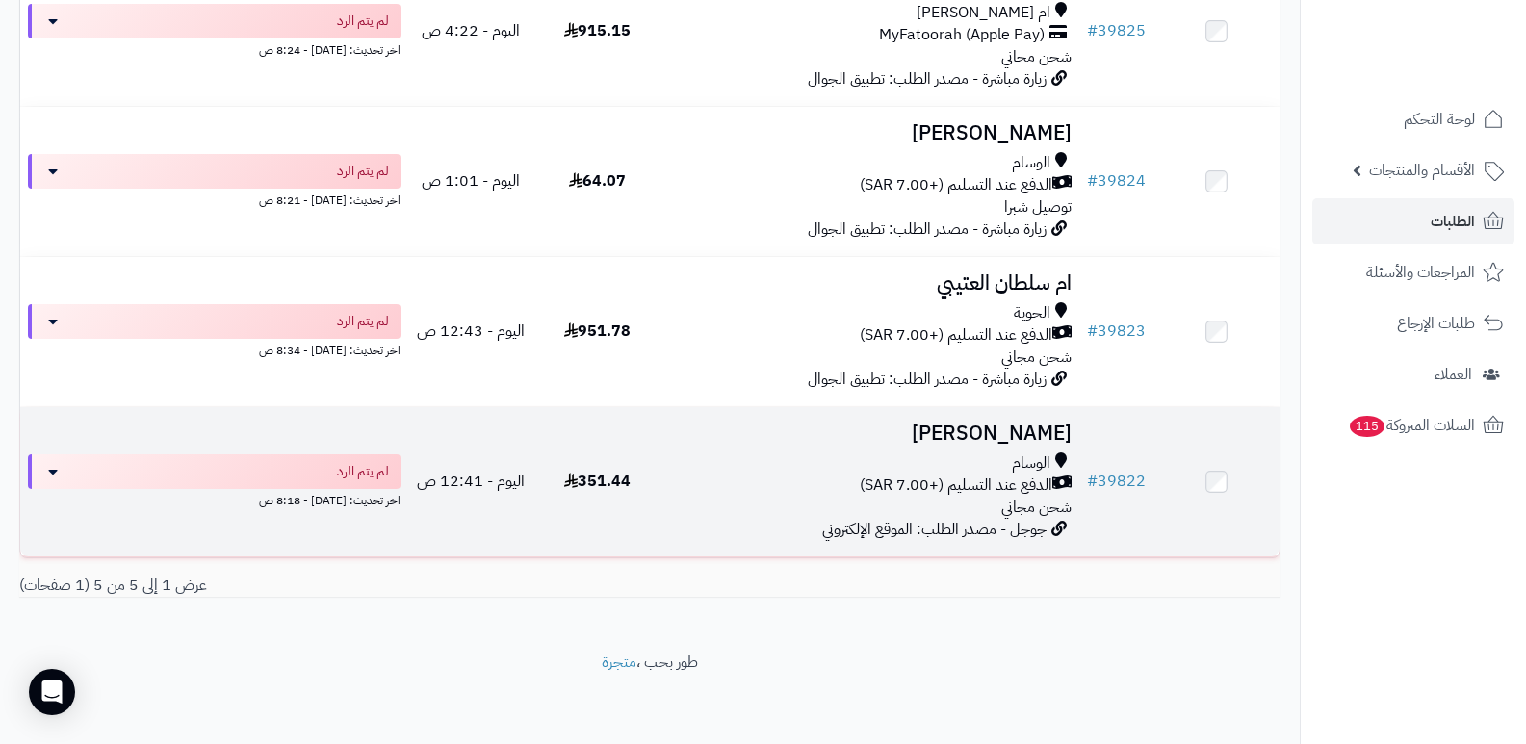
click at [971, 423] on h3 "[PERSON_NAME]" at bounding box center [870, 434] width 404 height 22
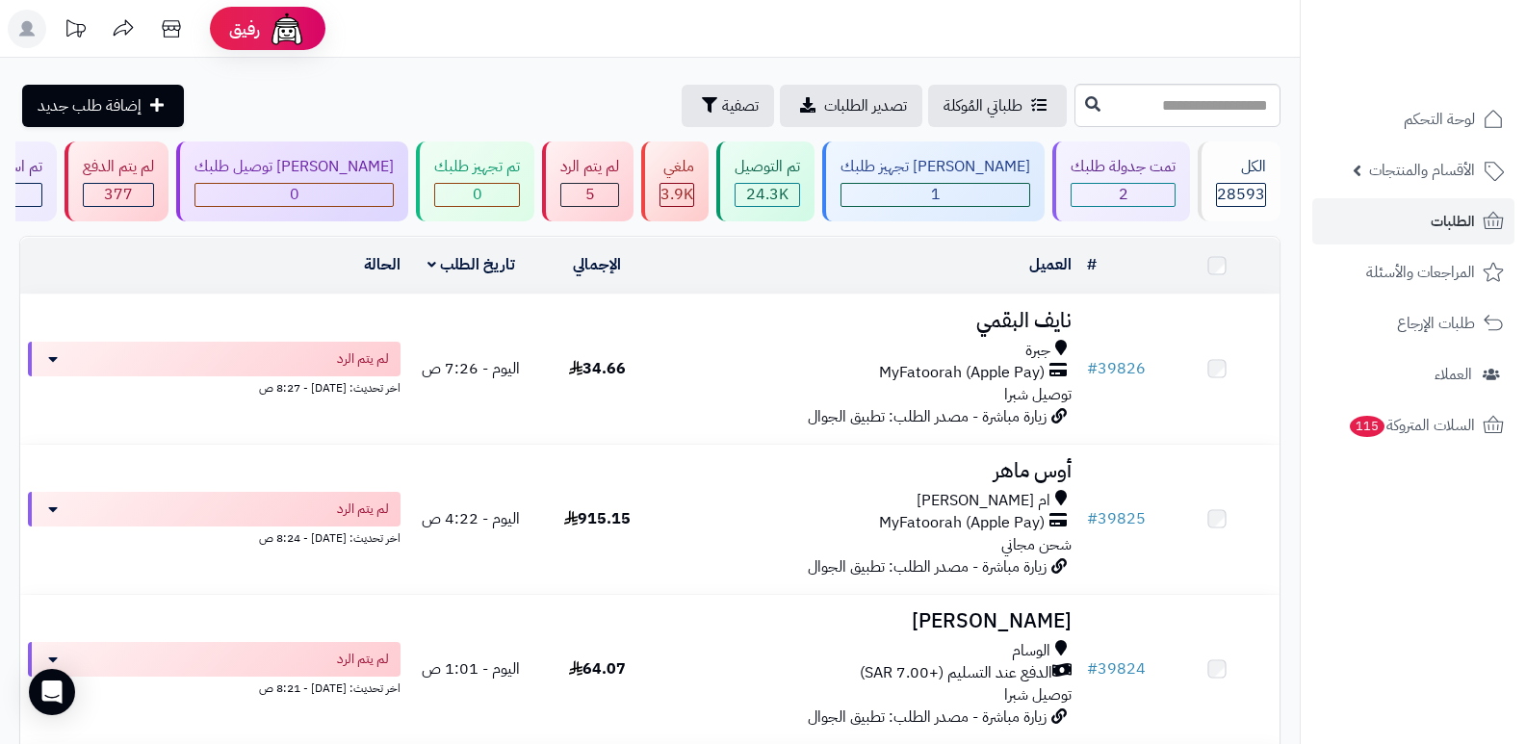
scroll to position [491, 0]
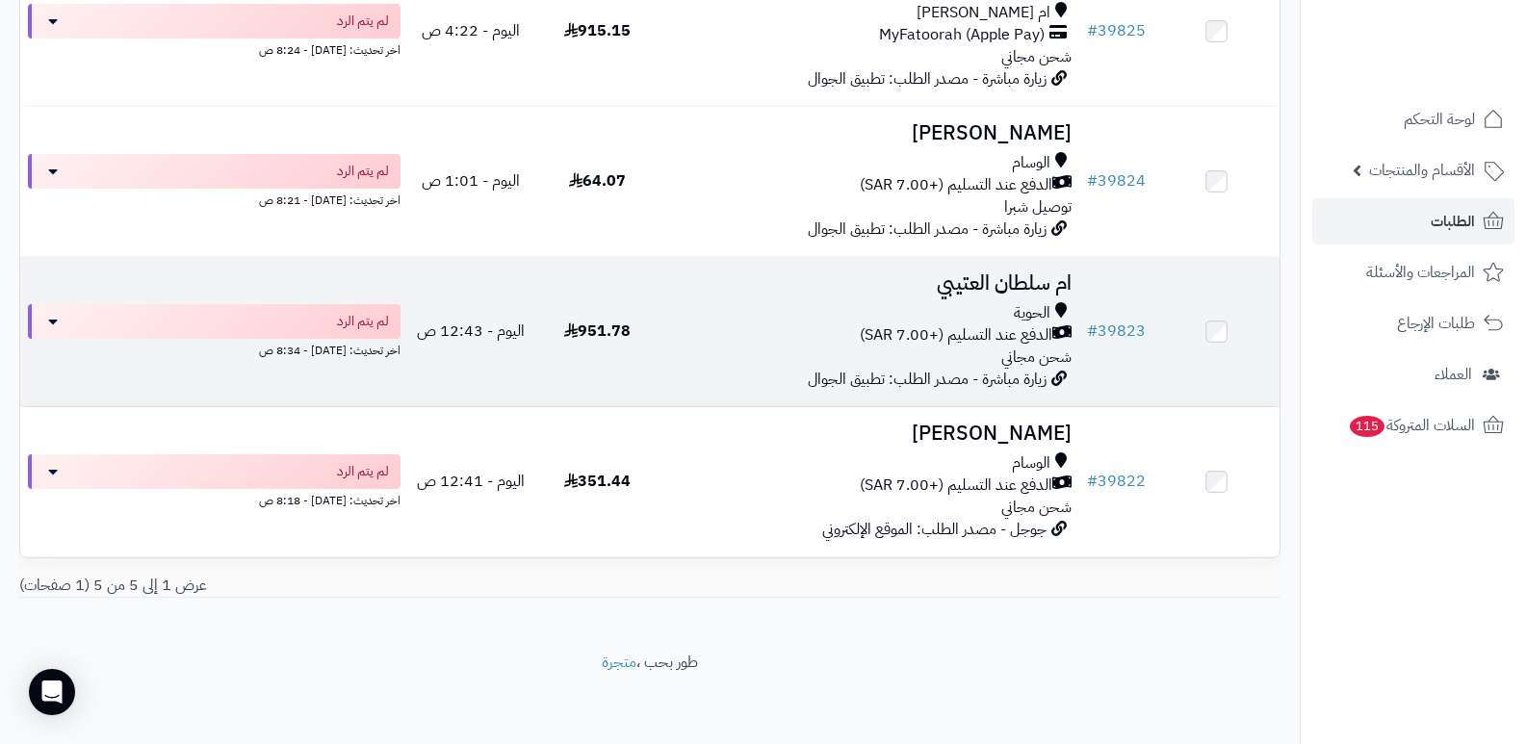
click at [1009, 274] on h3 "ام سلطان العتيبي" at bounding box center [870, 283] width 404 height 22
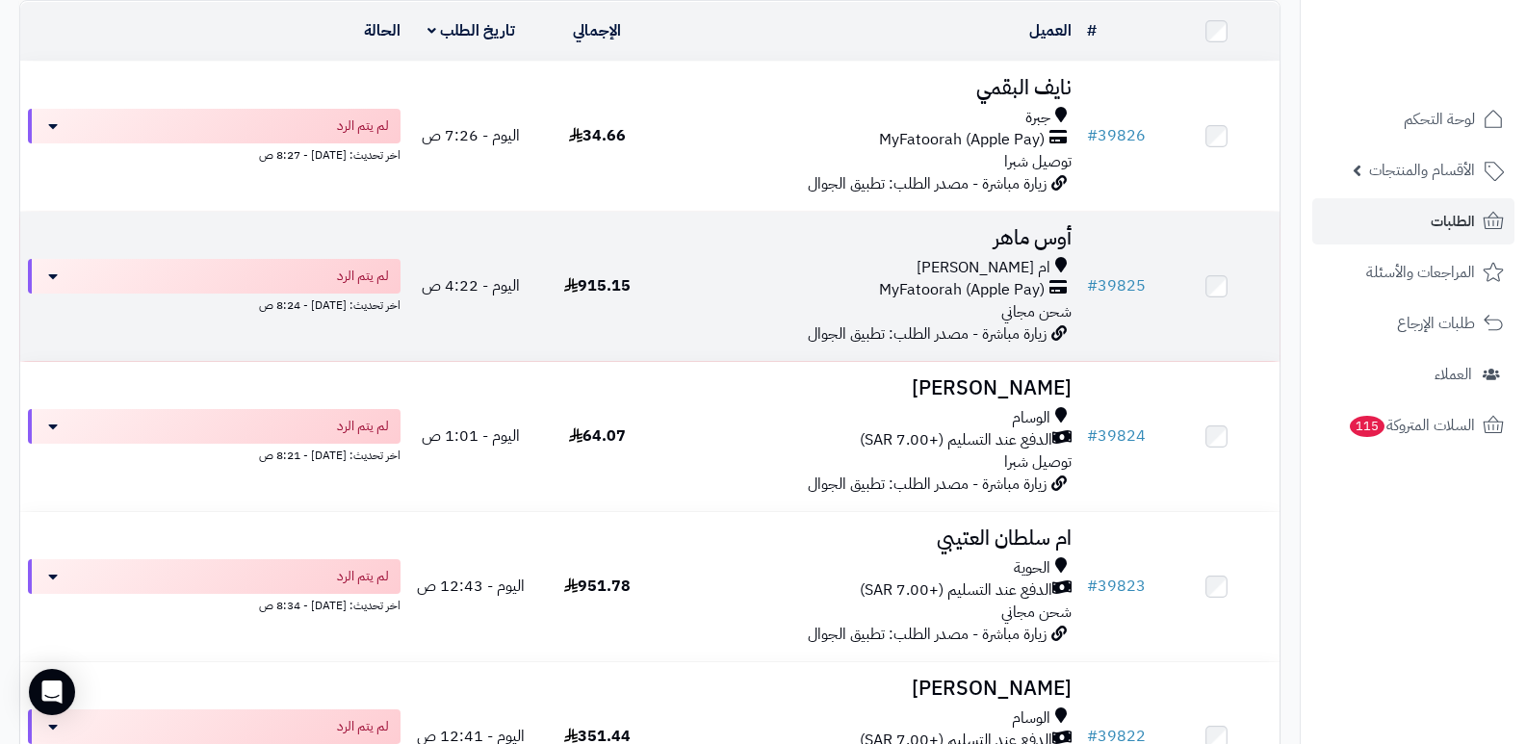
scroll to position [202, 0]
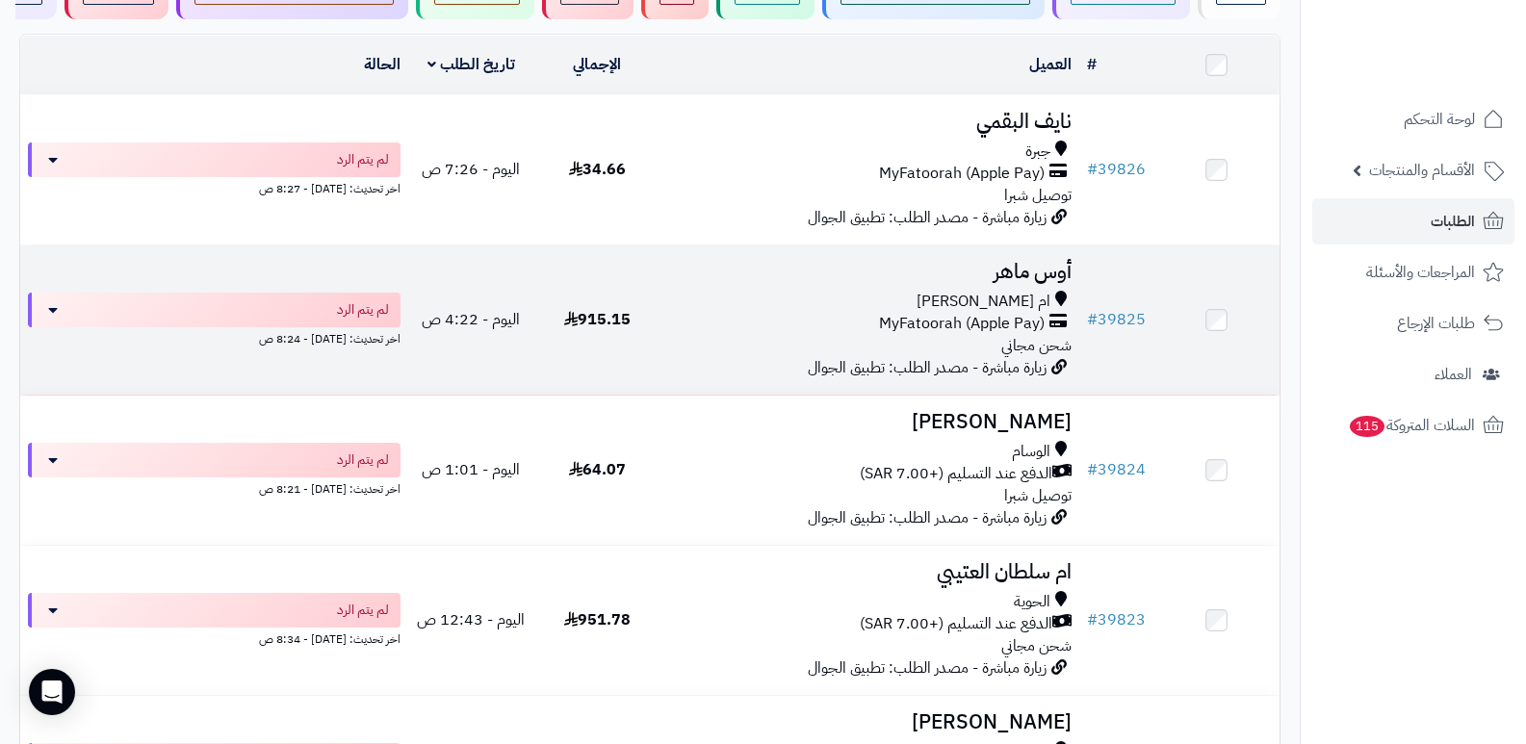
click at [1035, 275] on h3 "أوس ماهر" at bounding box center [870, 272] width 404 height 22
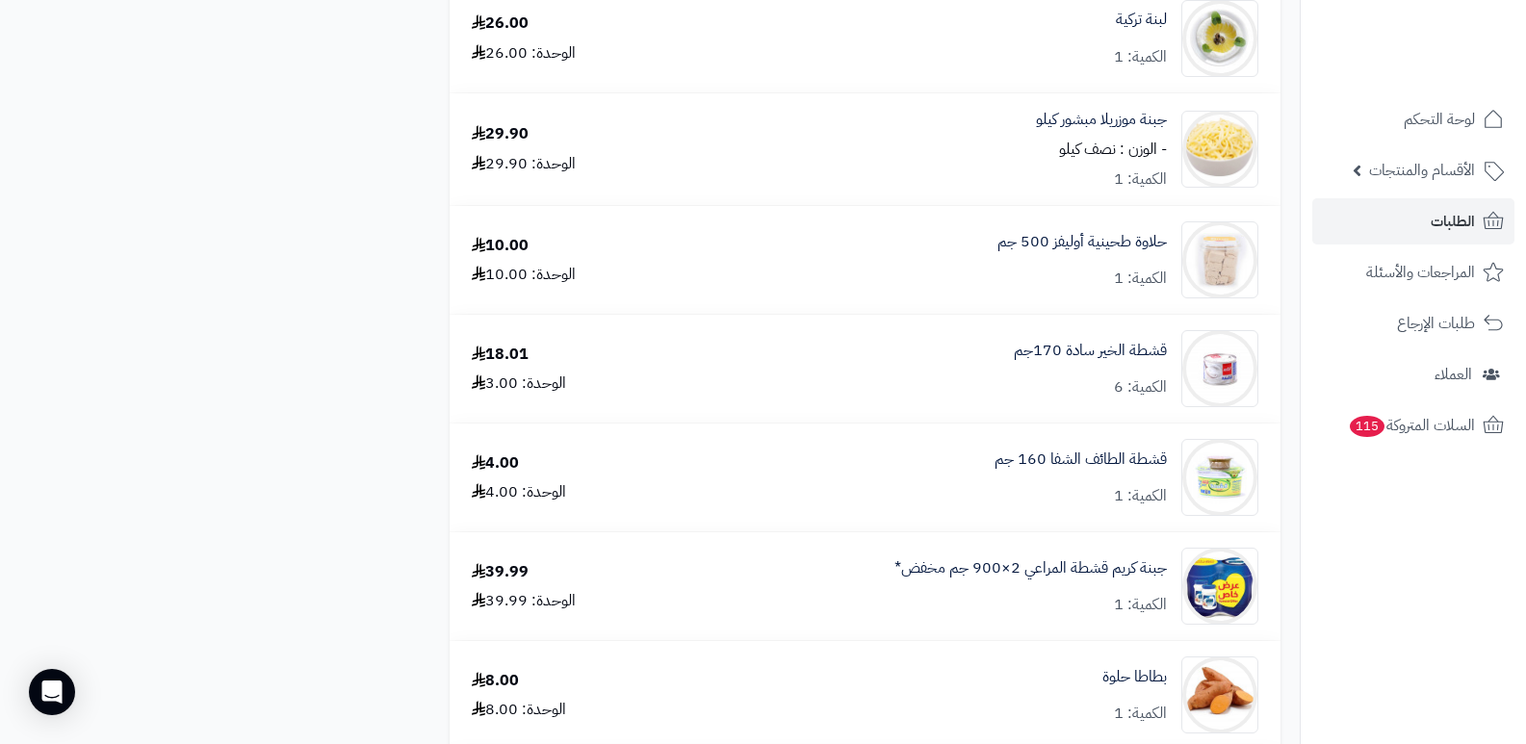
scroll to position [3369, 0]
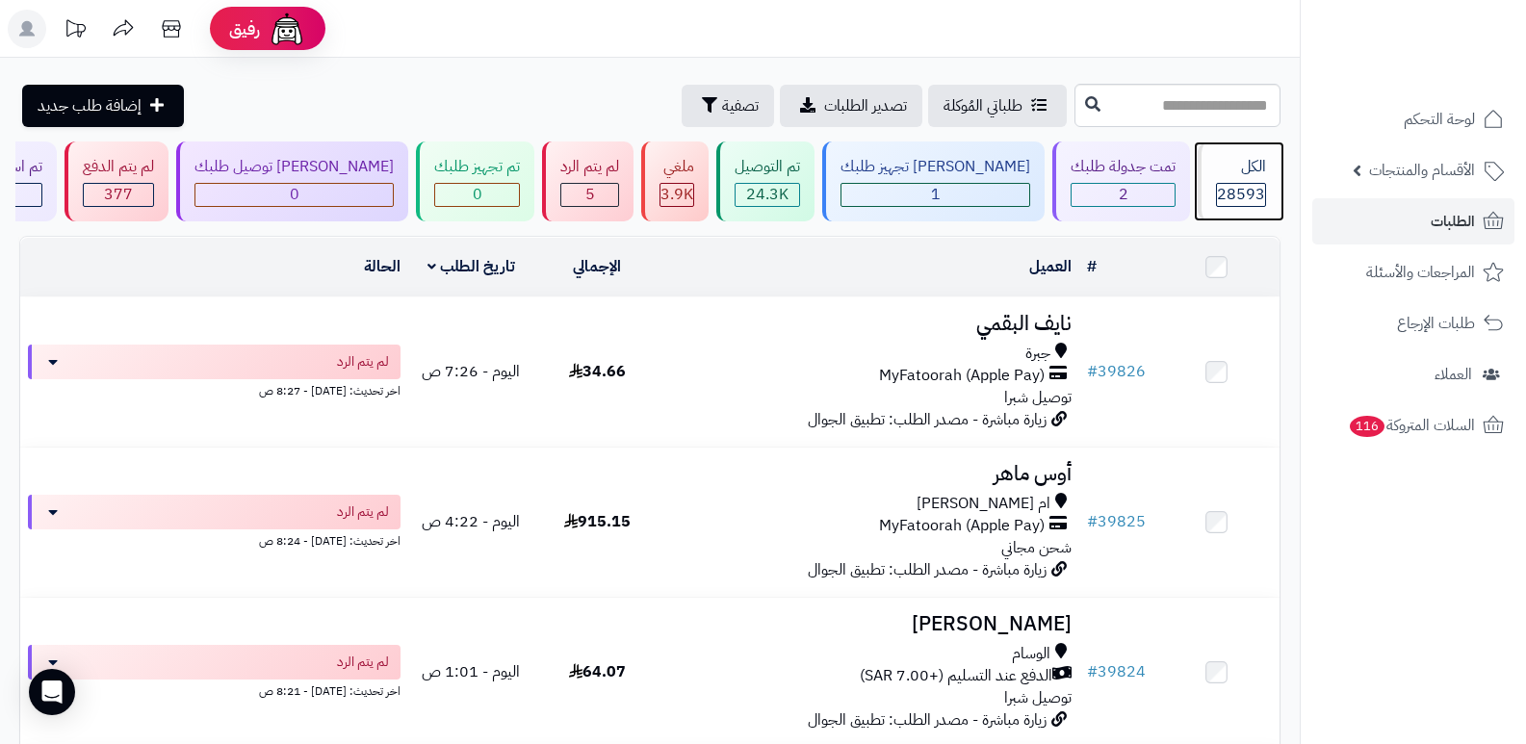
click at [1230, 197] on span "28593" at bounding box center [1241, 194] width 48 height 23
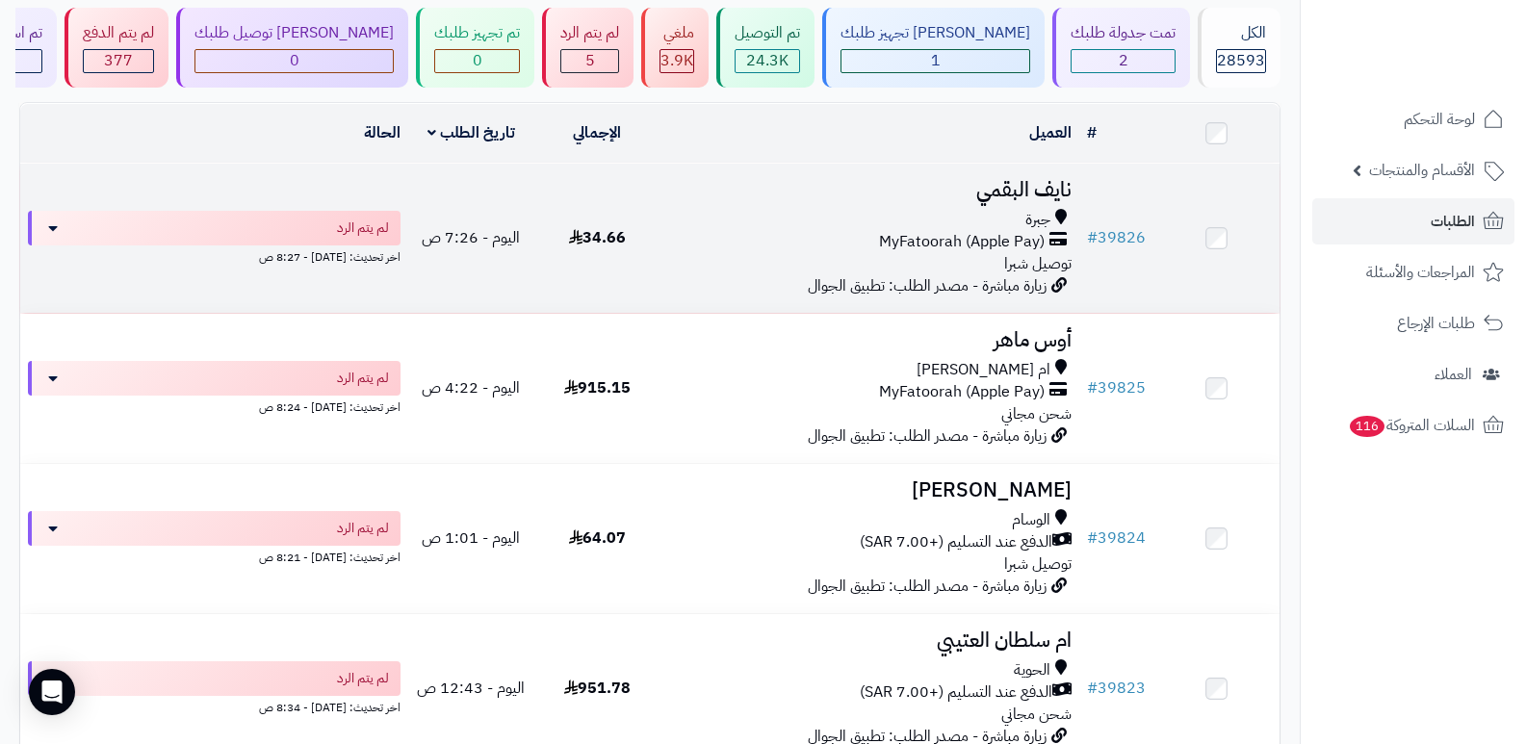
scroll to position [193, 0]
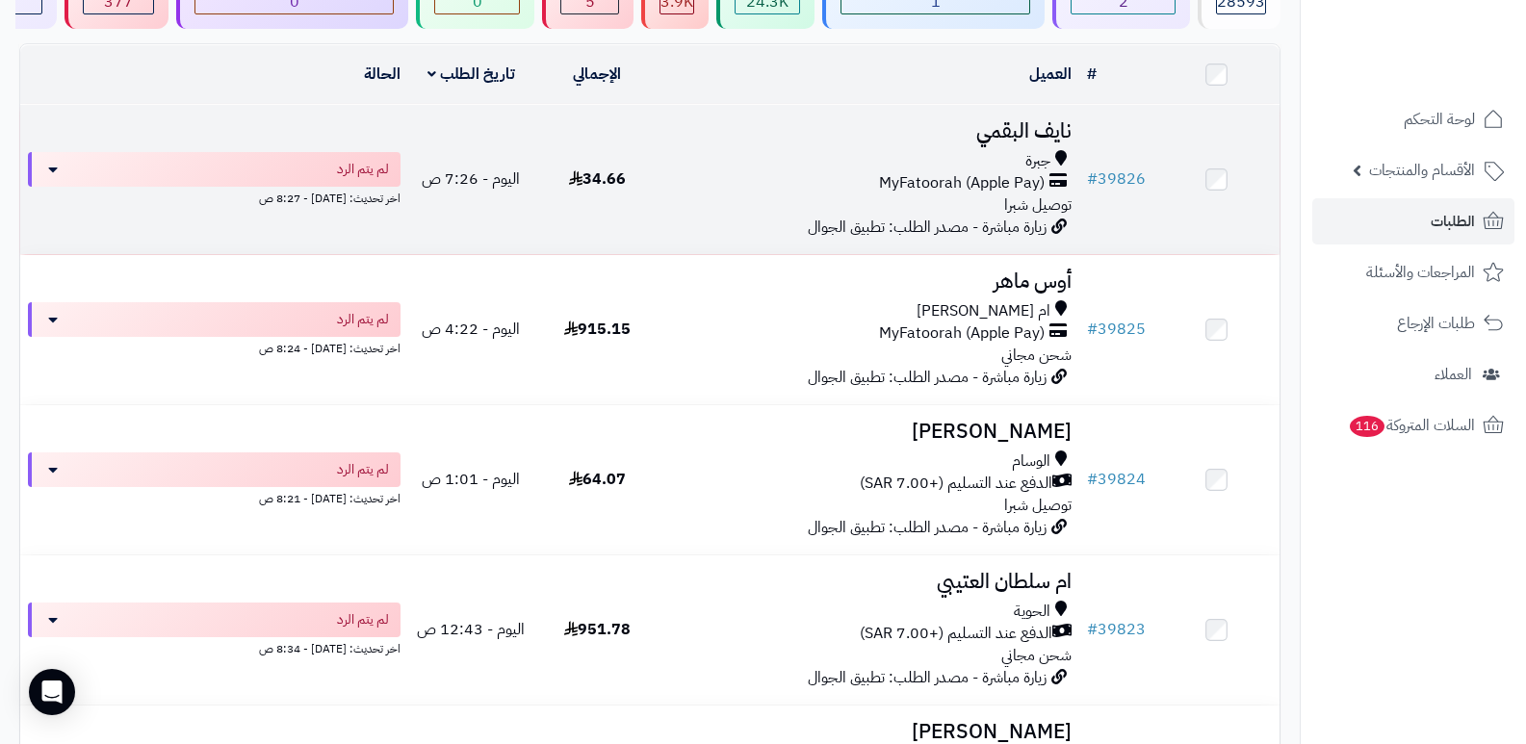
click at [1049, 138] on h3 "نايف البقمي" at bounding box center [870, 131] width 404 height 22
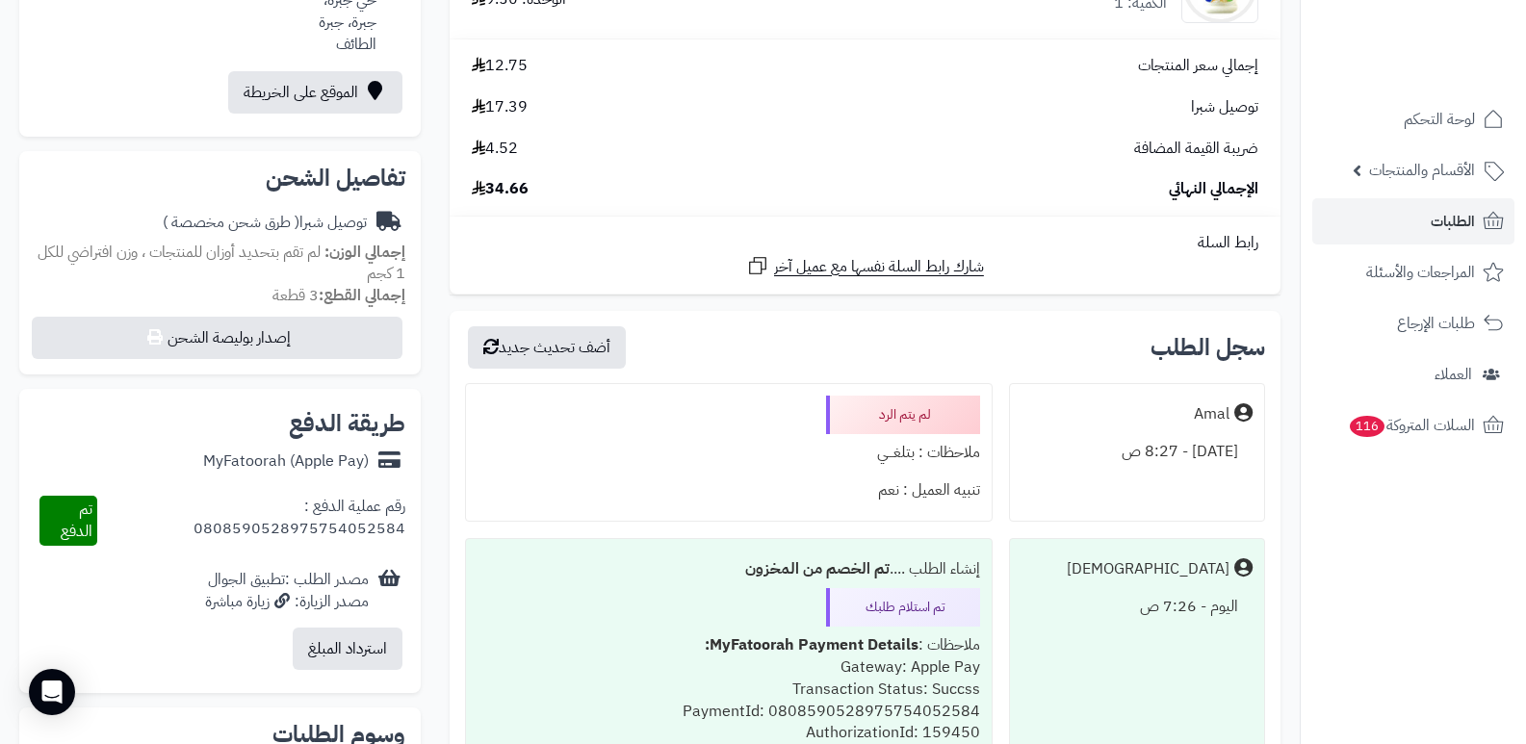
scroll to position [674, 0]
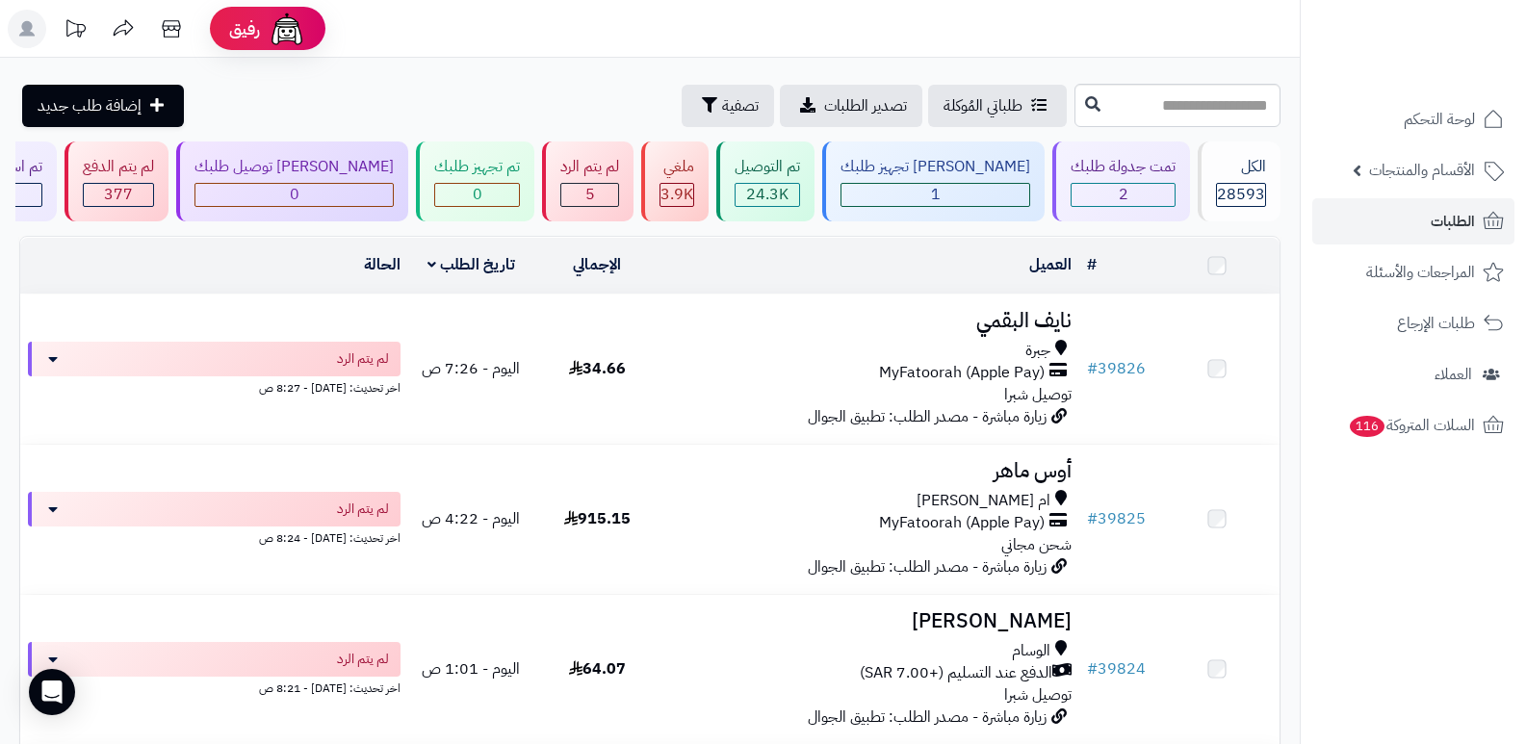
scroll to position [193, 0]
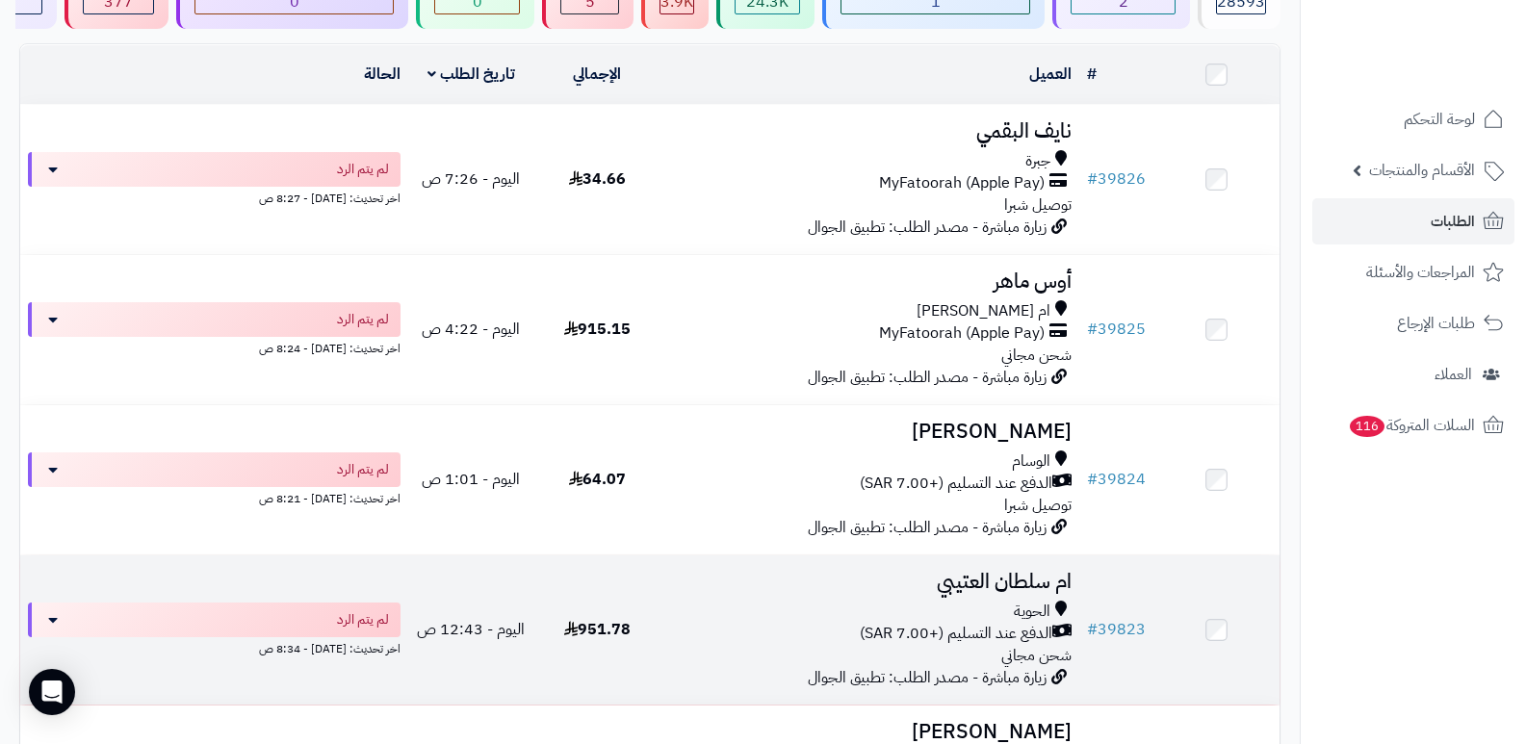
click at [1026, 592] on h3 "ام سلطان العتيبي" at bounding box center [870, 582] width 404 height 22
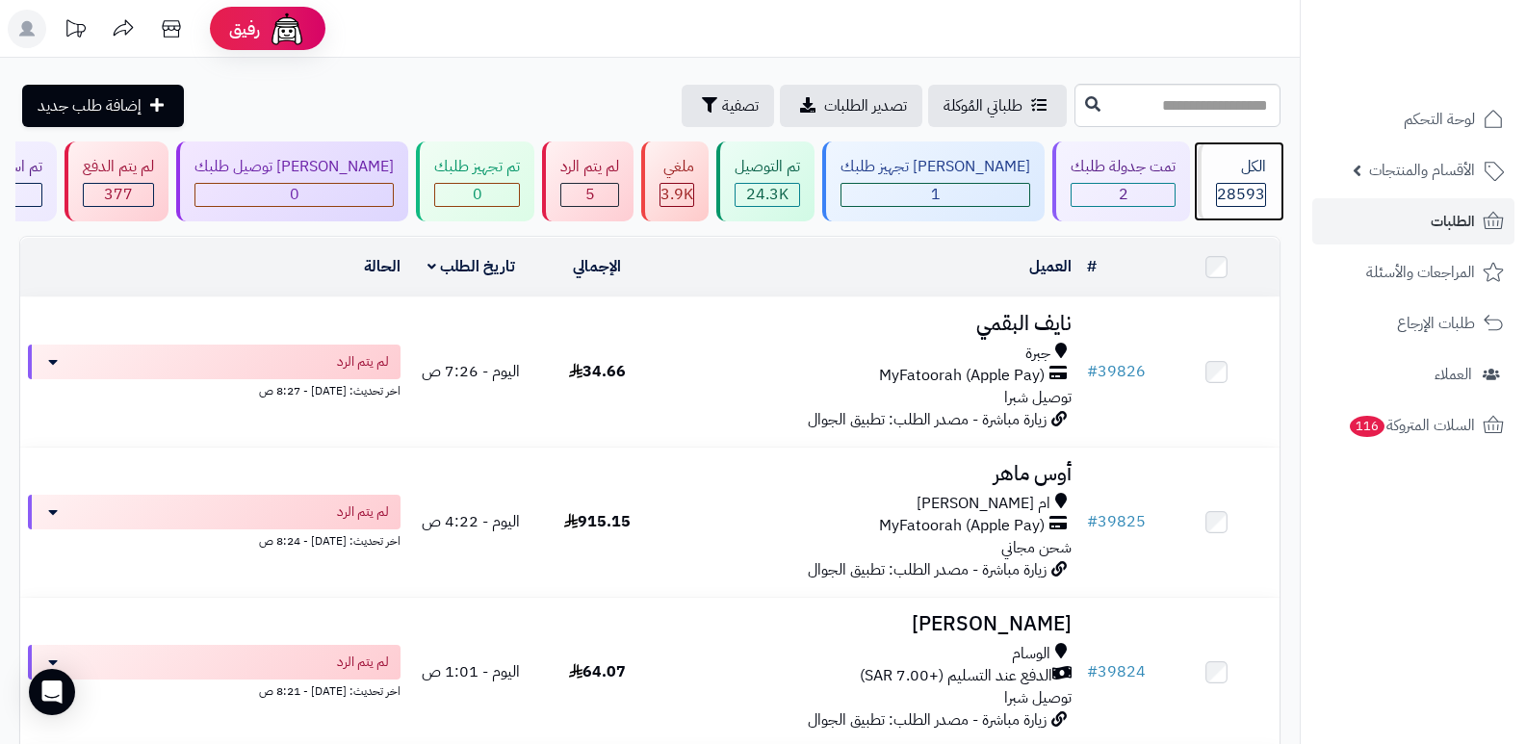
click at [1251, 164] on div "الكل" at bounding box center [1241, 167] width 50 height 22
click at [1230, 167] on div "الكل" at bounding box center [1241, 167] width 50 height 22
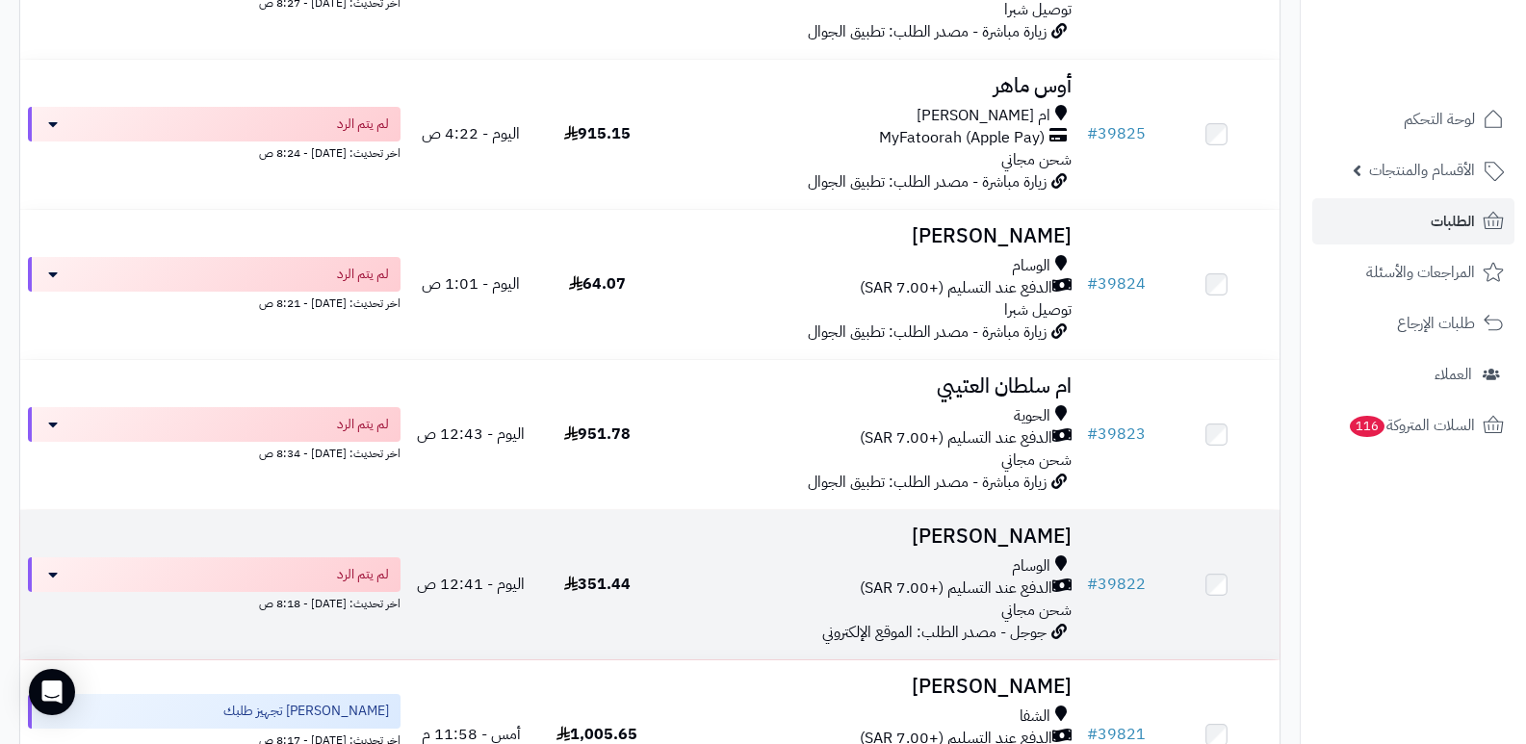
scroll to position [385, 0]
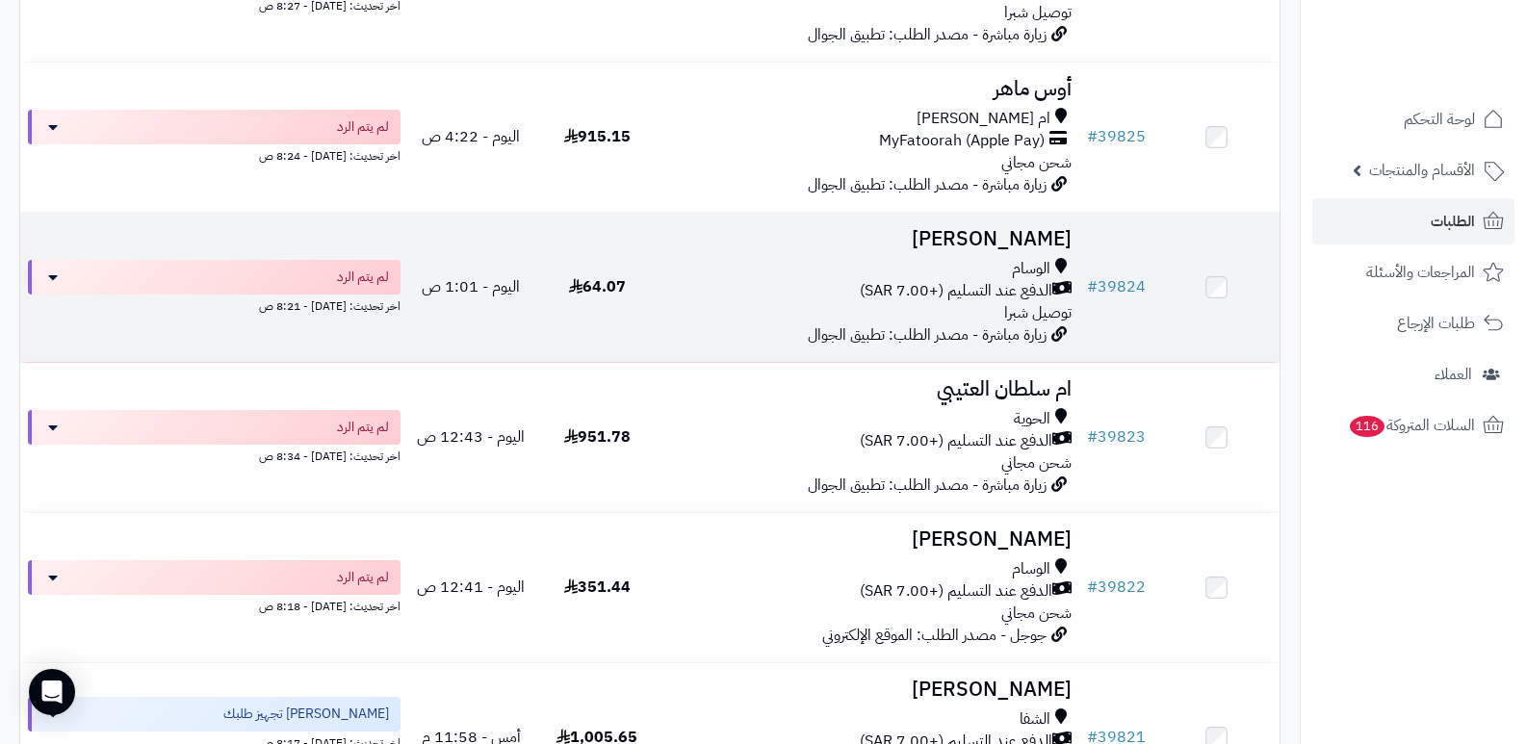
click at [1008, 232] on h3 "[PERSON_NAME]" at bounding box center [870, 239] width 404 height 22
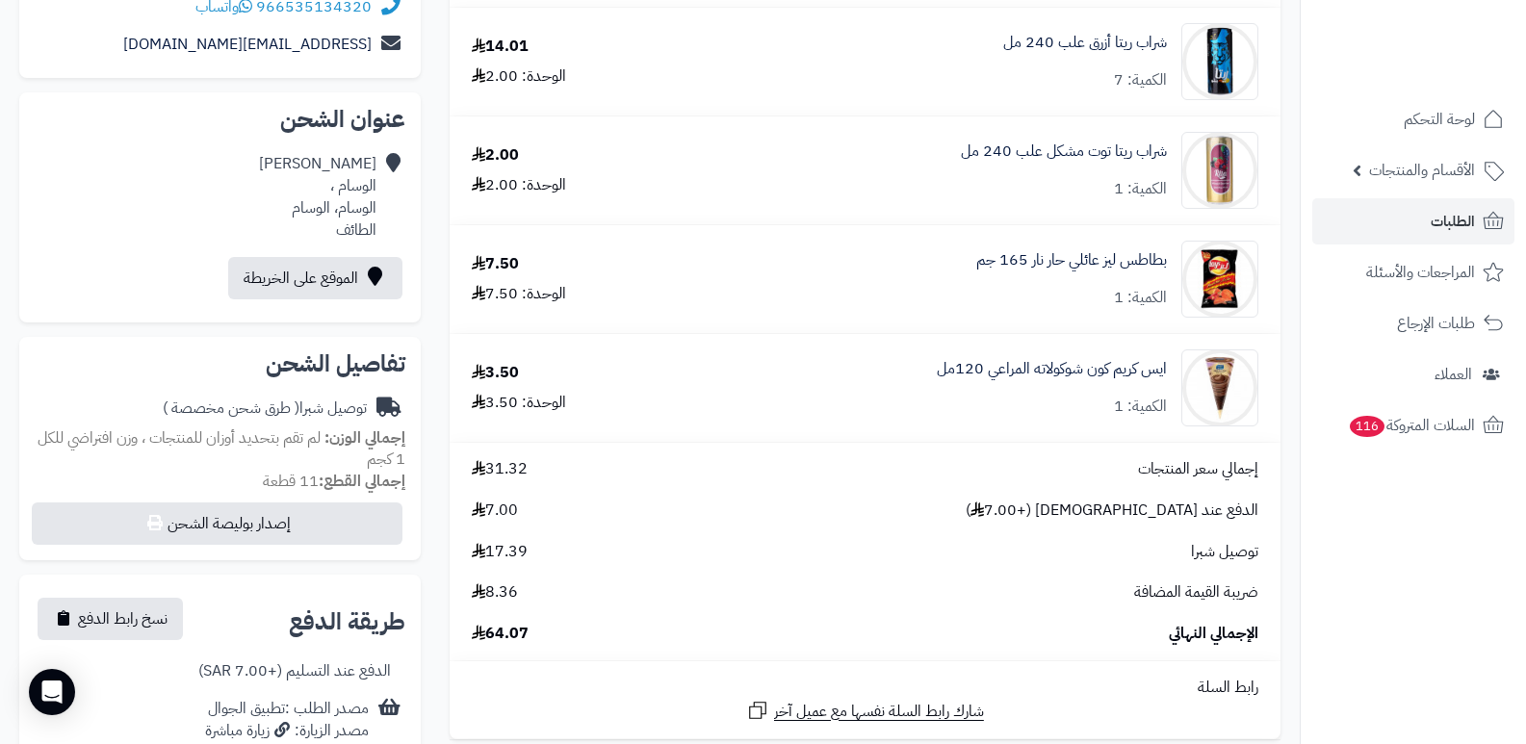
scroll to position [96, 0]
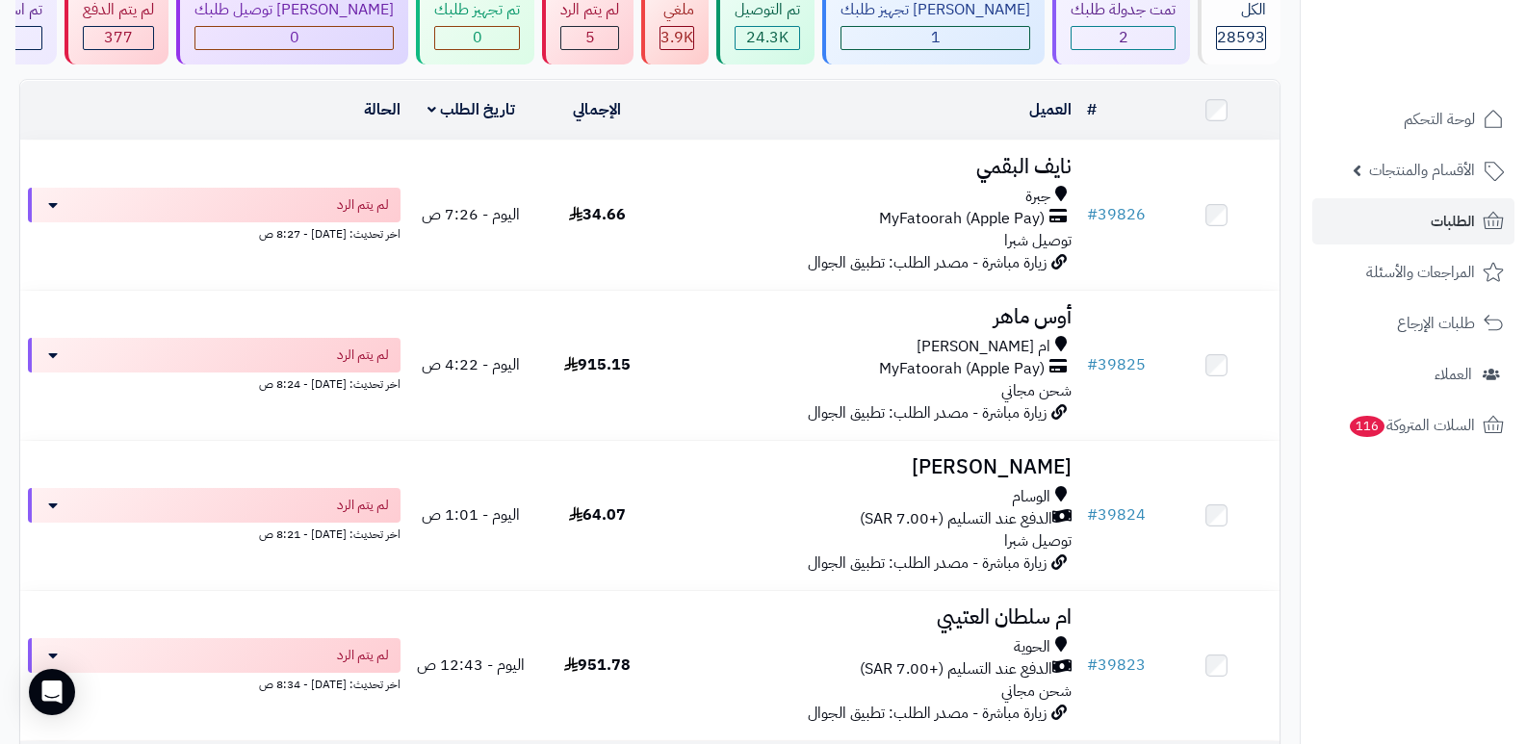
scroll to position [385, 0]
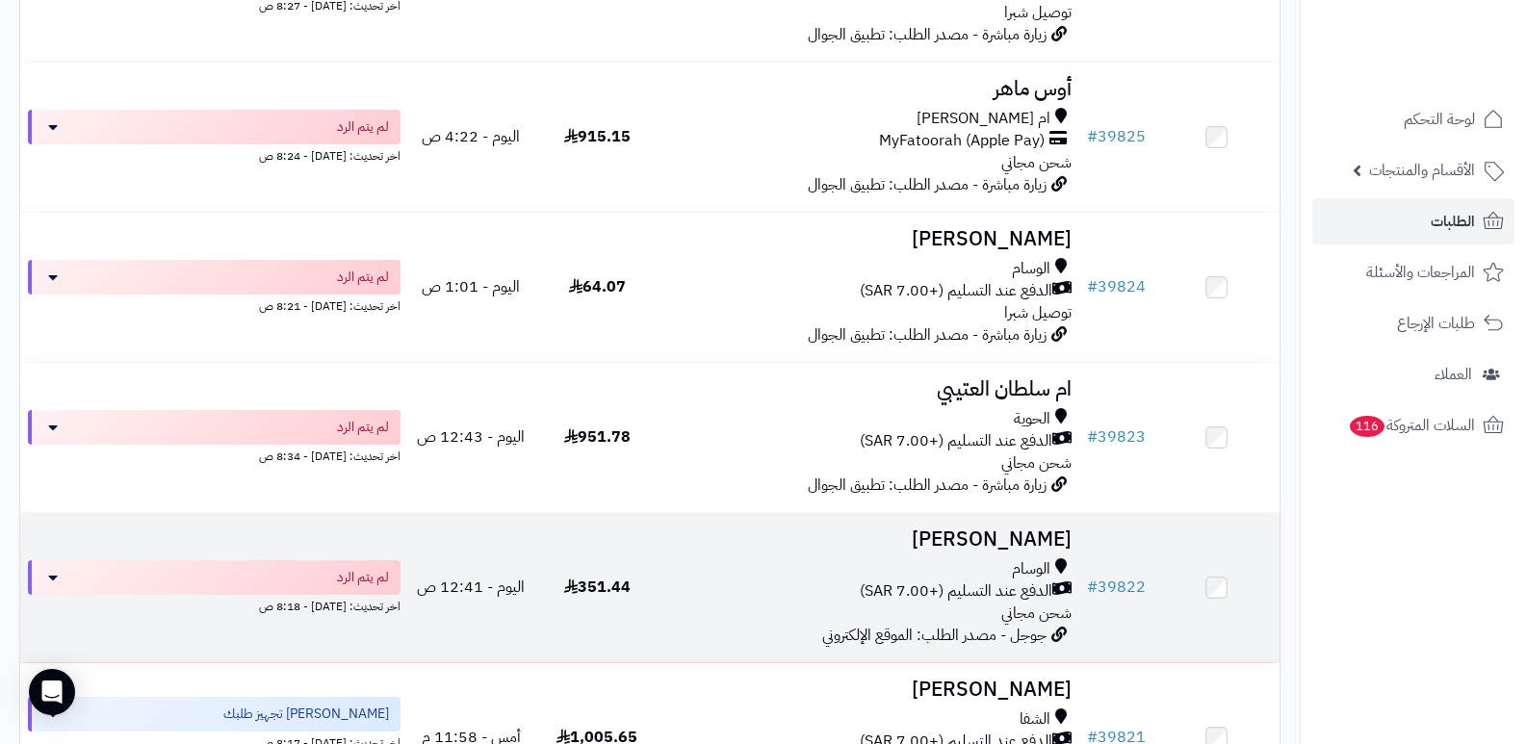
click at [982, 529] on h3 "[PERSON_NAME]" at bounding box center [870, 540] width 404 height 22
click at [982, 529] on h3 "Lujain Ahmad" at bounding box center [870, 540] width 404 height 22
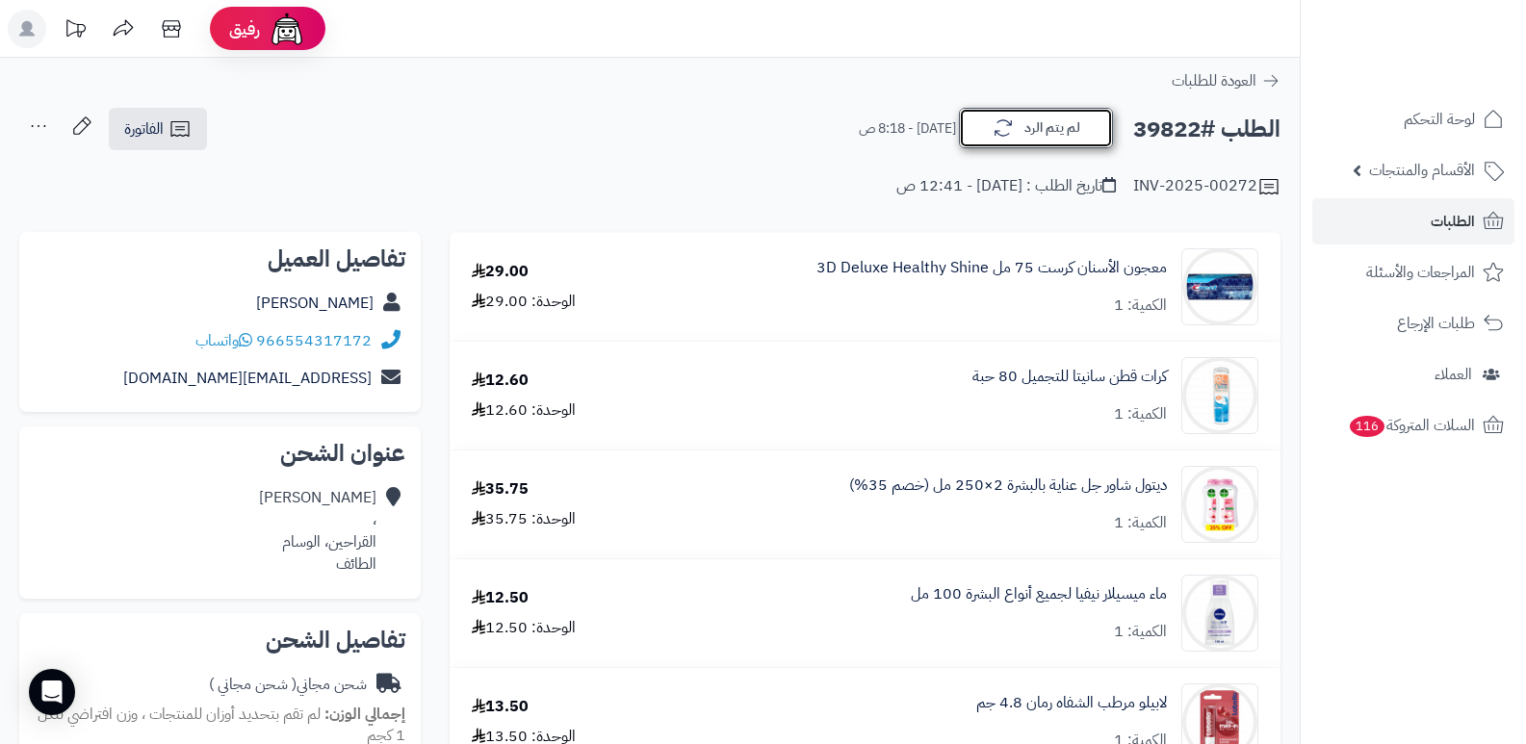
click at [1012, 120] on icon "button" at bounding box center [1003, 127] width 23 height 23
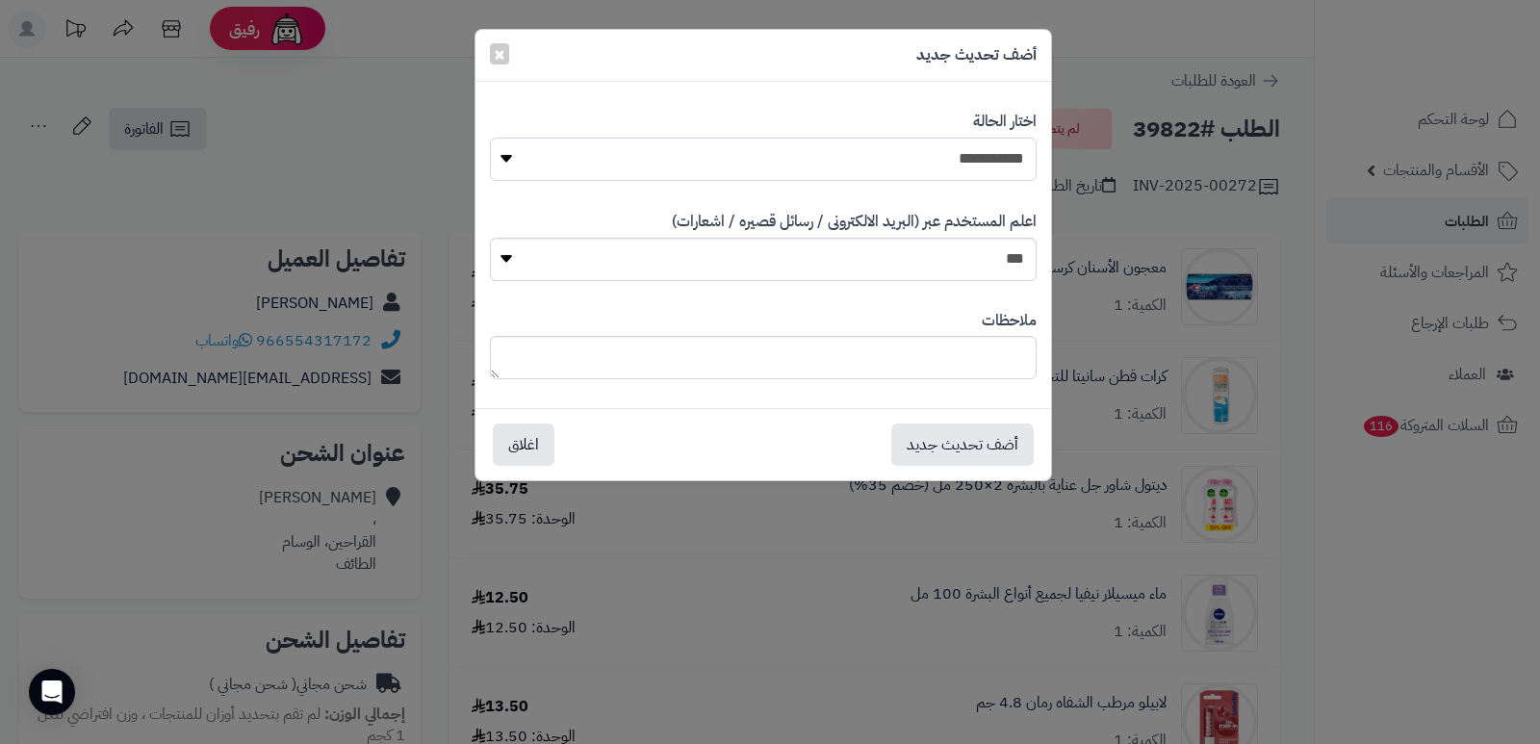
click at [954, 152] on select "**********" at bounding box center [763, 159] width 547 height 43
click at [497, 49] on span "×" at bounding box center [500, 53] width 12 height 29
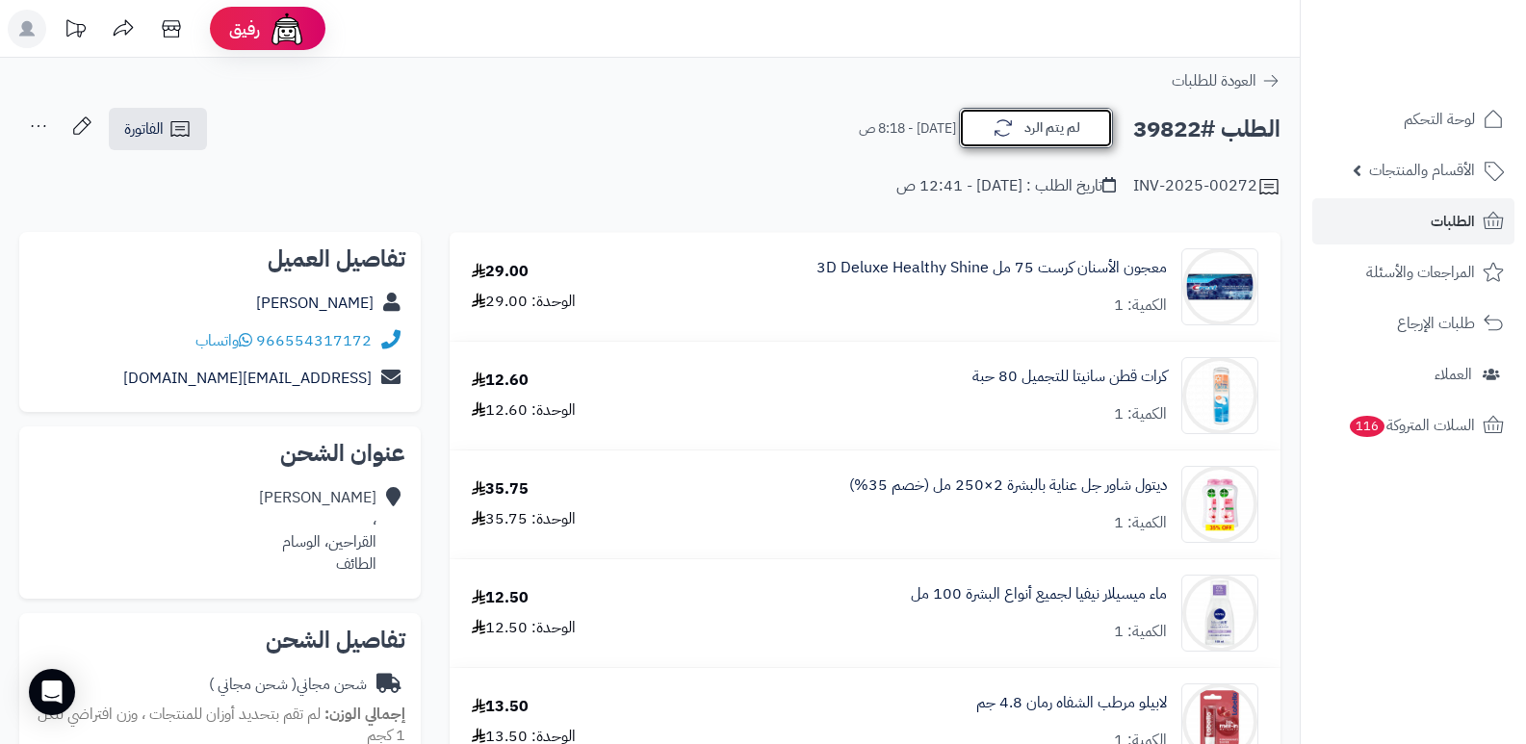
click at [1019, 131] on button "لم يتم الرد" at bounding box center [1036, 128] width 154 height 40
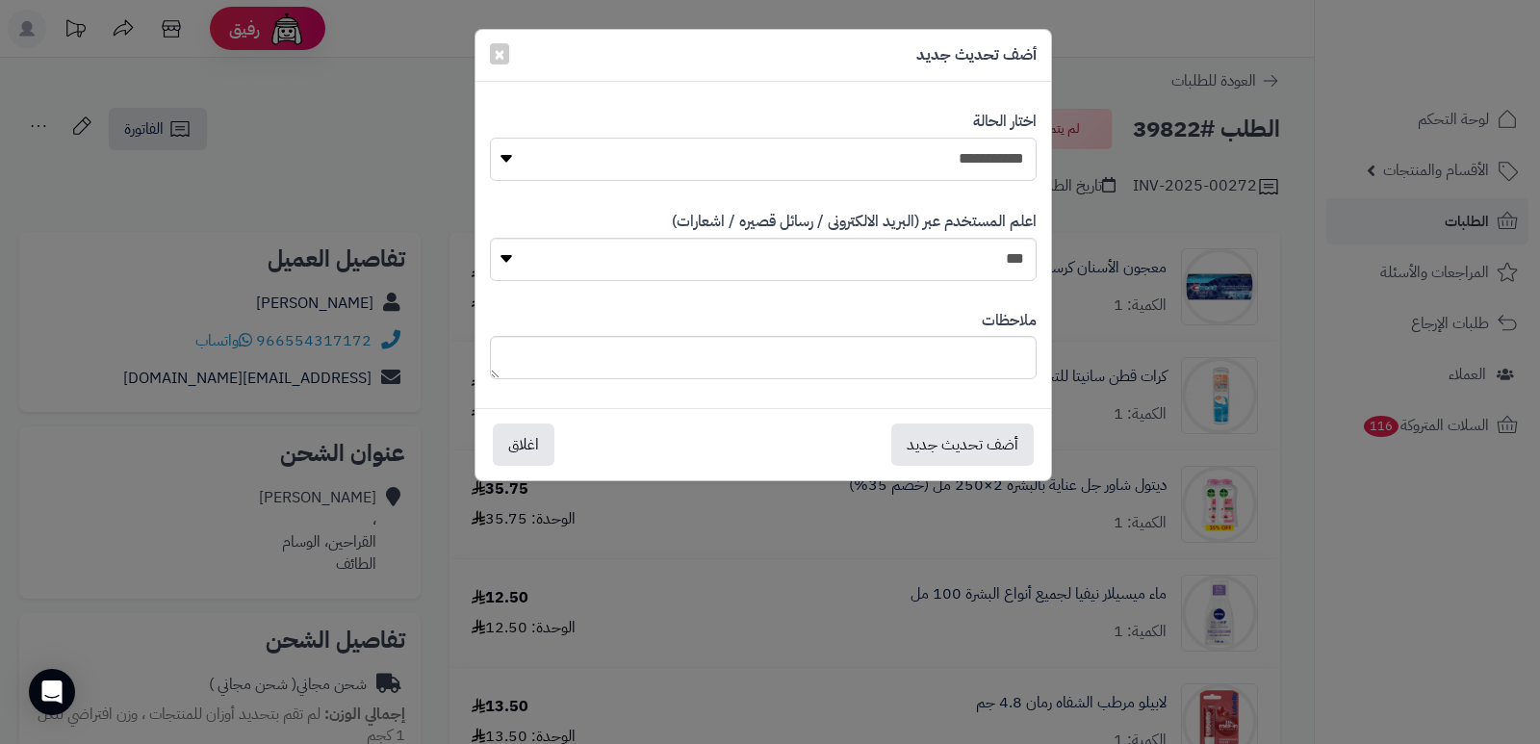
click at [974, 176] on select "**********" at bounding box center [763, 159] width 547 height 43
click at [1433, 616] on div "**********" at bounding box center [770, 372] width 1540 height 744
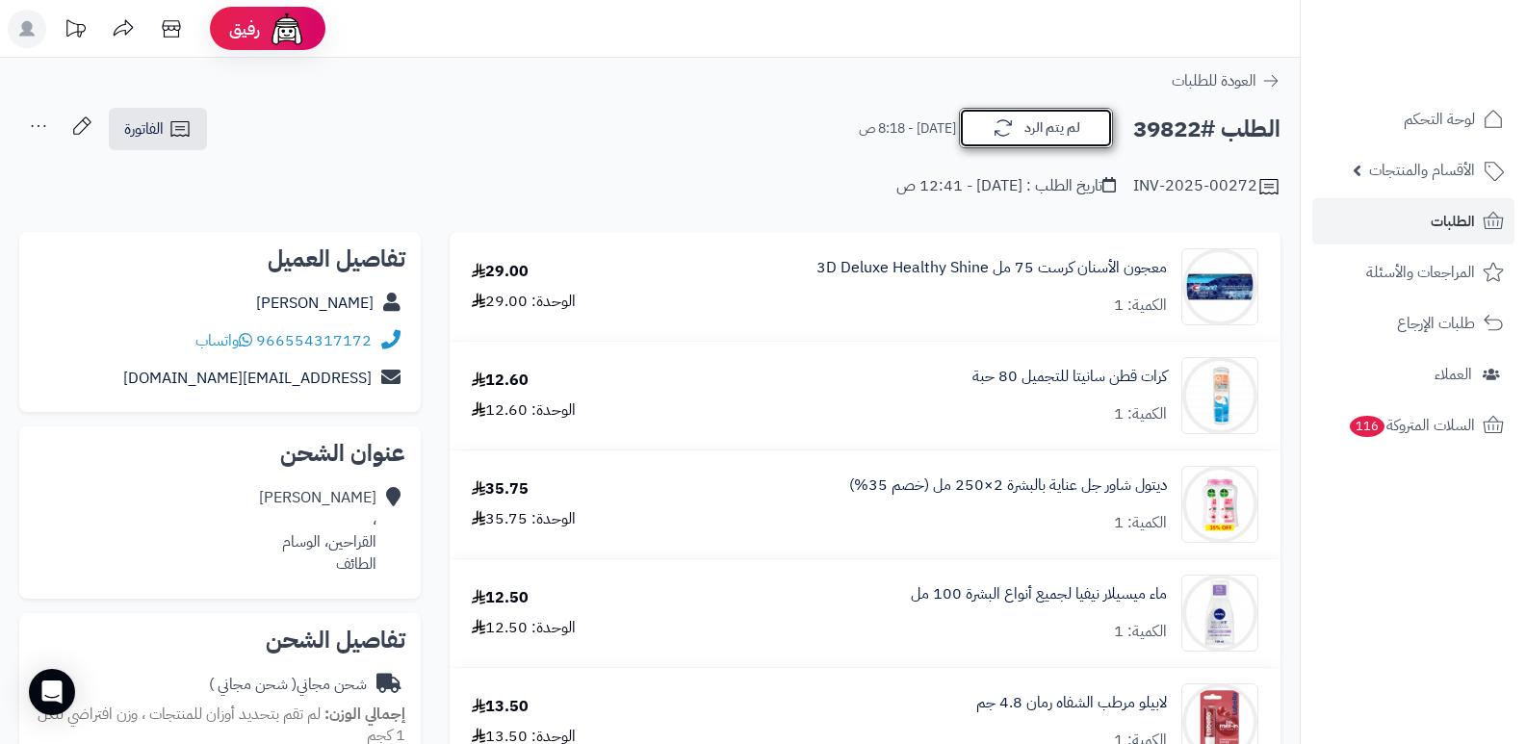
click at [1077, 126] on button "لم يتم الرد" at bounding box center [1036, 128] width 154 height 40
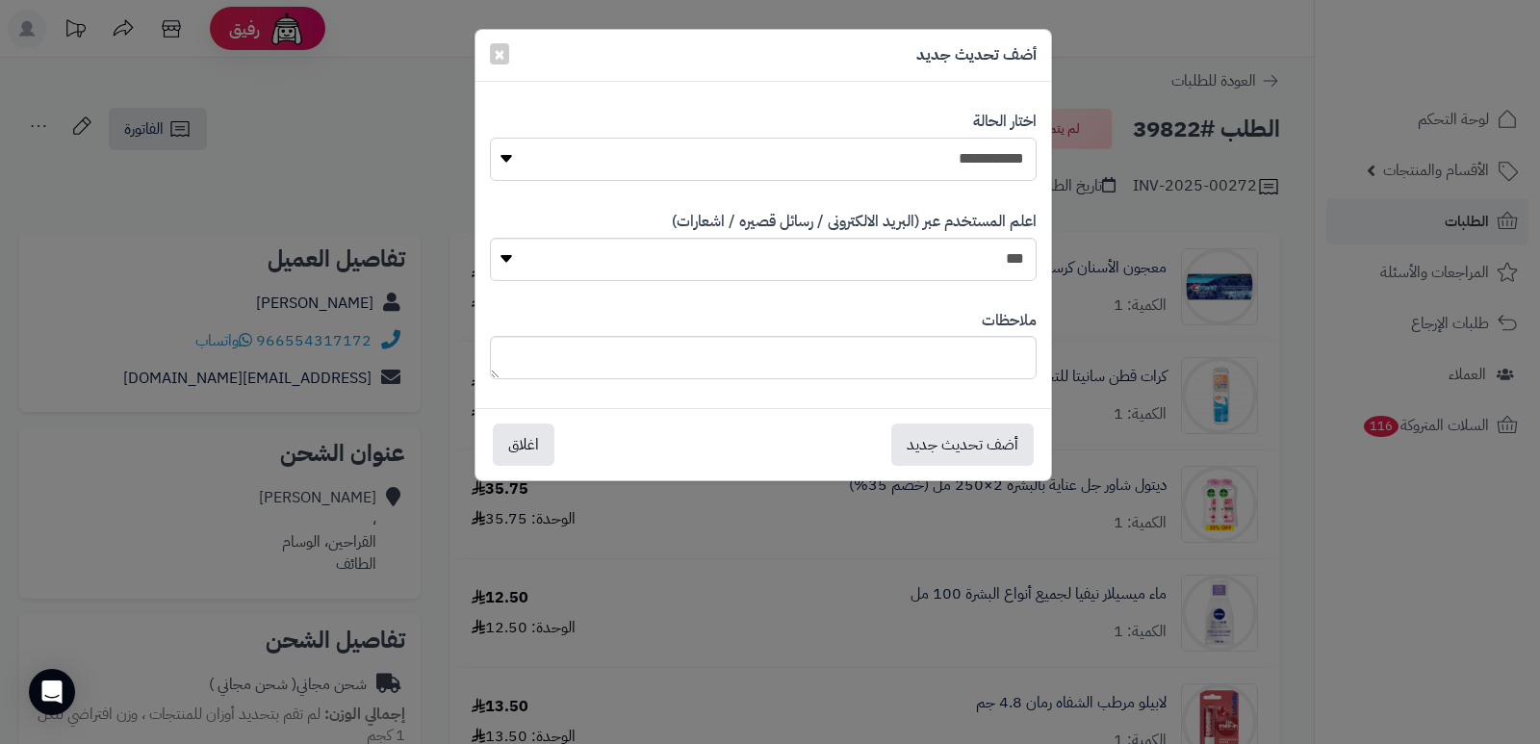
click at [989, 141] on select "**********" at bounding box center [763, 159] width 547 height 43
select select "*"
click at [490, 138] on select "**********" at bounding box center [763, 159] width 547 height 43
click at [976, 365] on textarea at bounding box center [763, 357] width 547 height 43
type textarea "****"
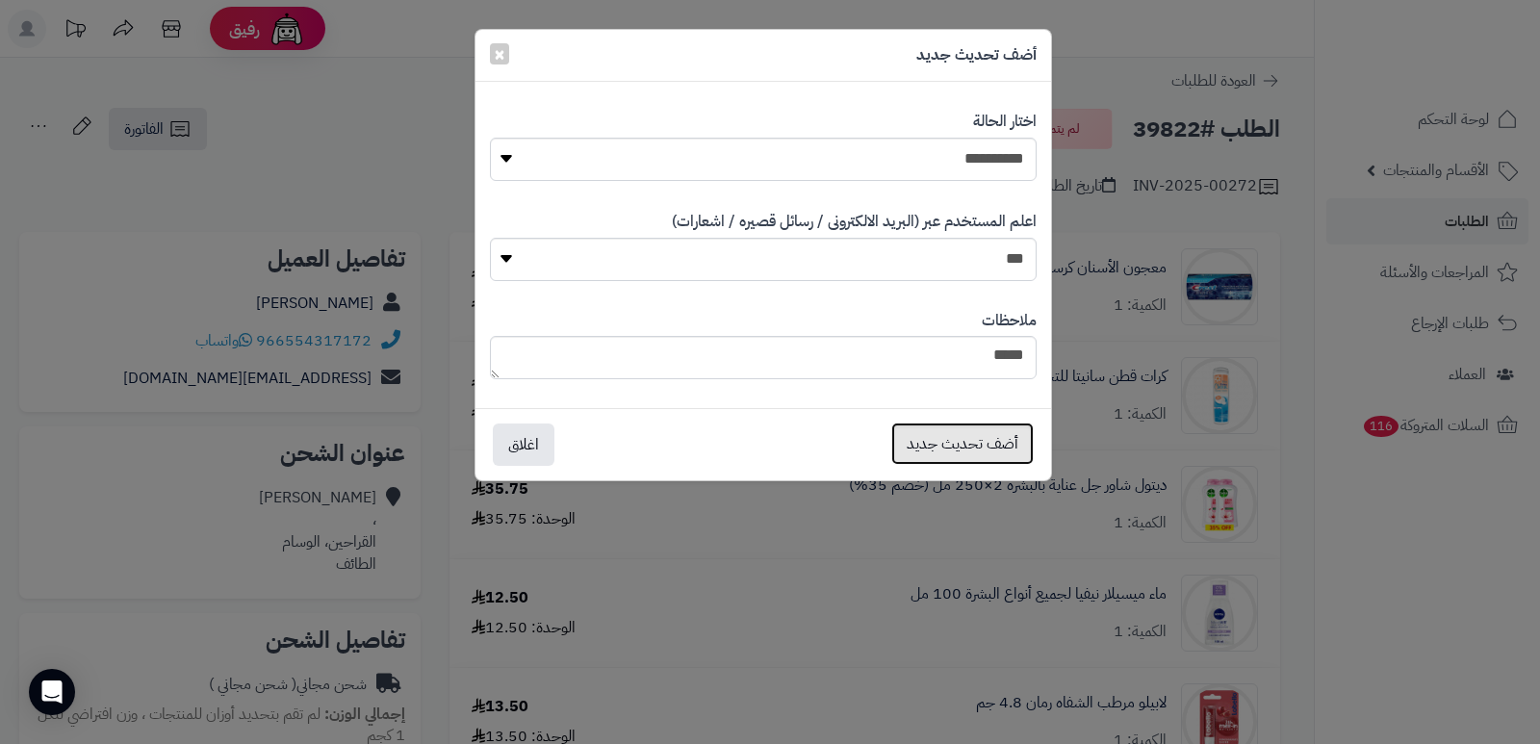
click at [956, 450] on button "أضف تحديث جديد" at bounding box center [962, 444] width 142 height 42
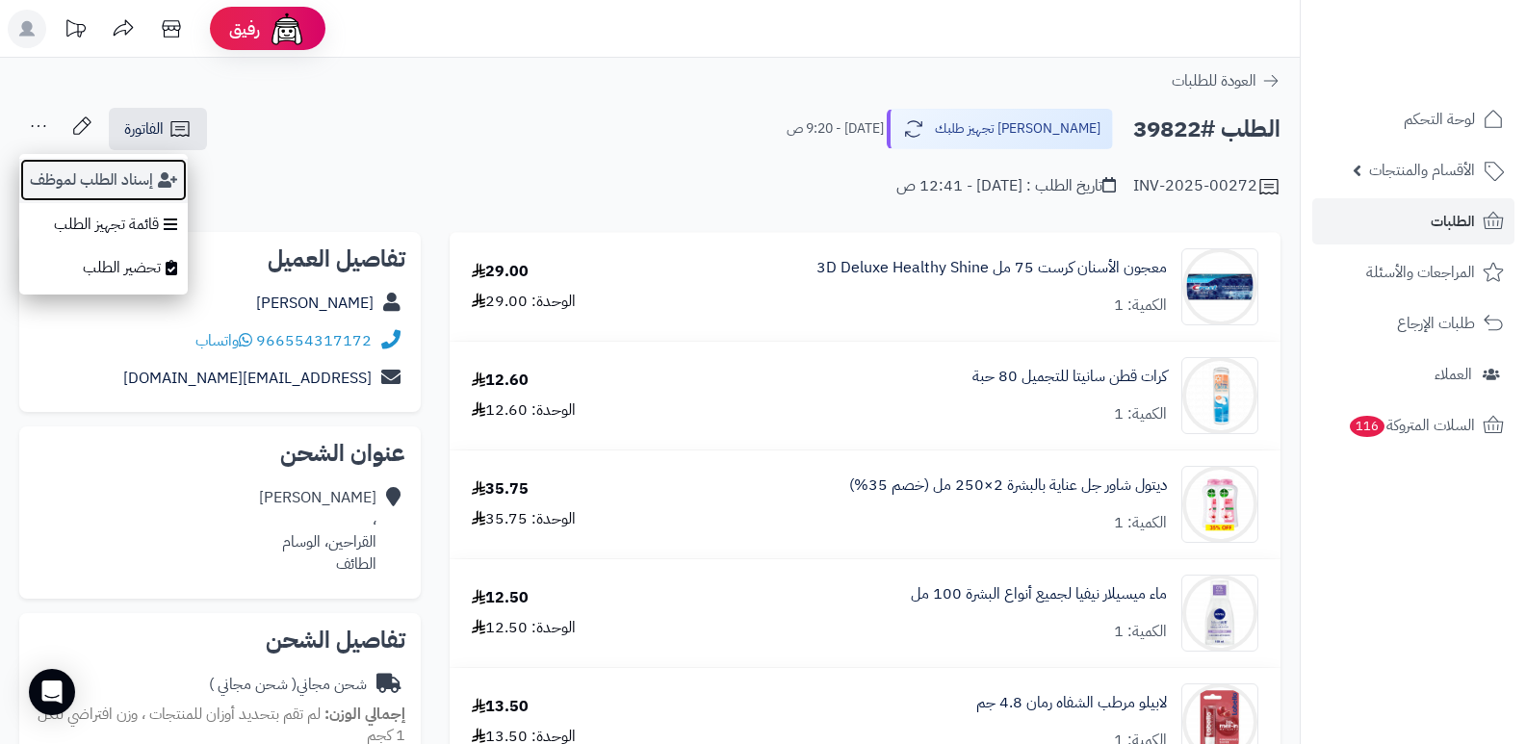
click at [62, 186] on button "إسناد الطلب لموظف" at bounding box center [103, 180] width 168 height 44
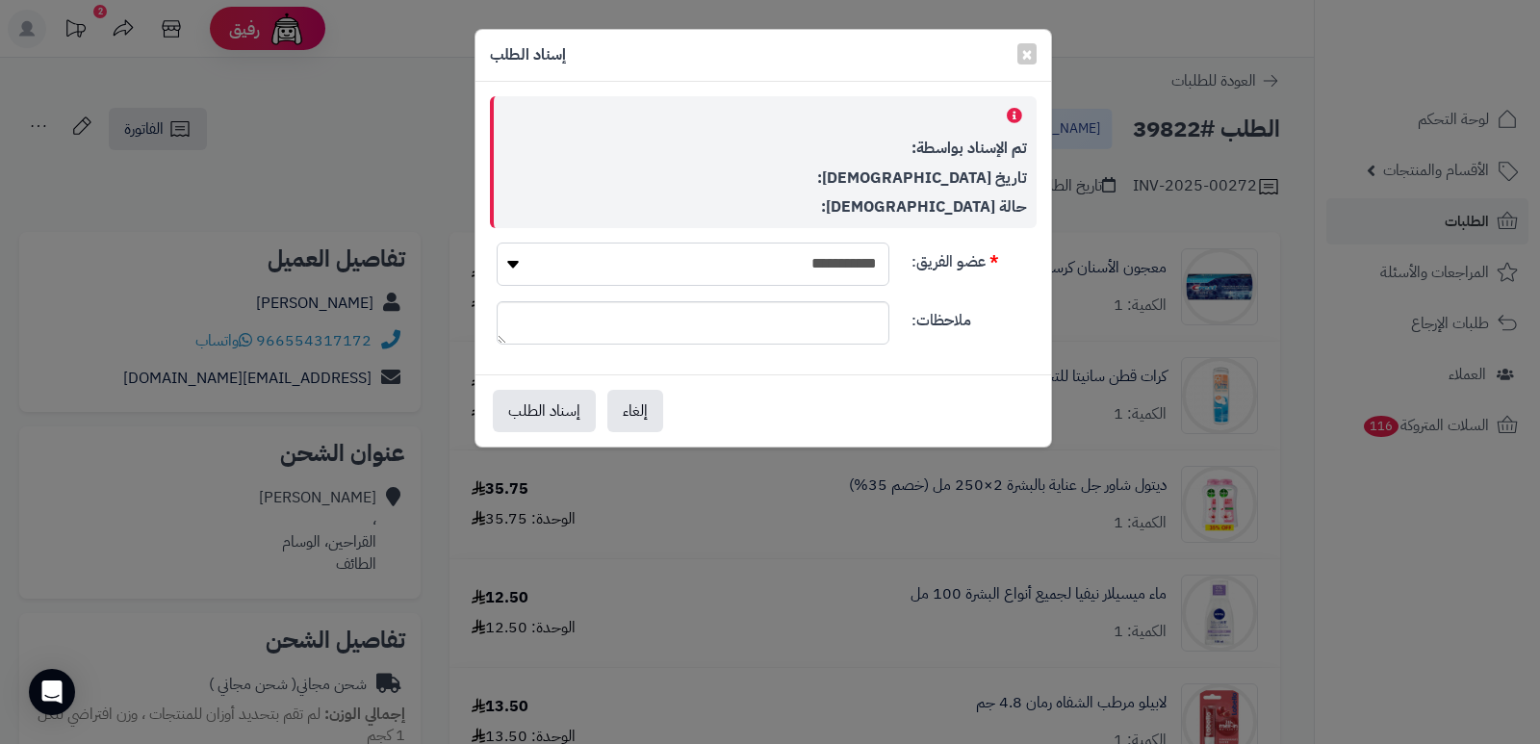
drag, startPoint x: 803, startPoint y: 264, endPoint x: 798, endPoint y: 283, distance: 19.8
click at [803, 264] on select "**********" at bounding box center [693, 264] width 393 height 43
select select "**"
click at [497, 243] on select "**********" at bounding box center [693, 264] width 393 height 43
click at [558, 400] on button "إسناد الطلب" at bounding box center [544, 410] width 103 height 42
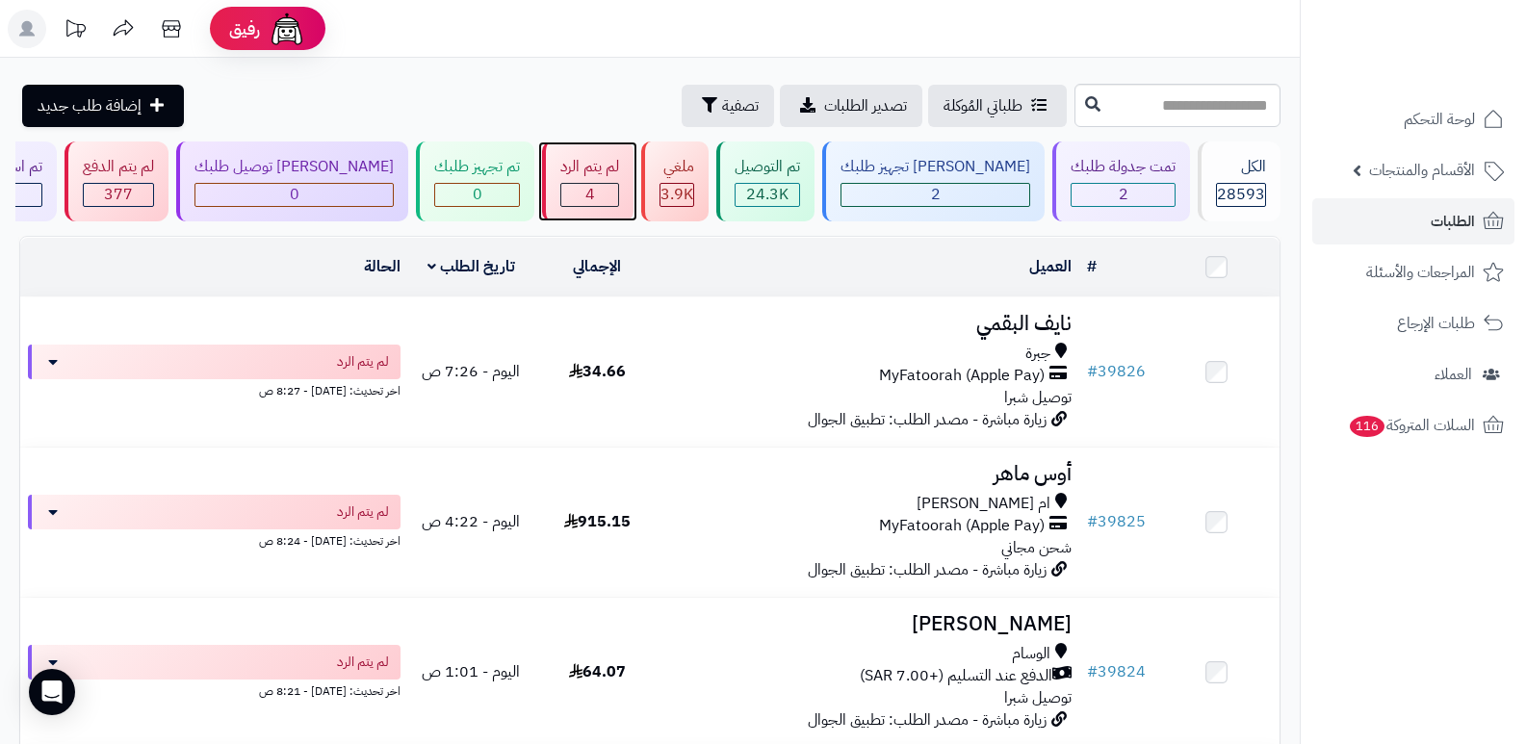
click at [618, 184] on div "4" at bounding box center [589, 195] width 57 height 22
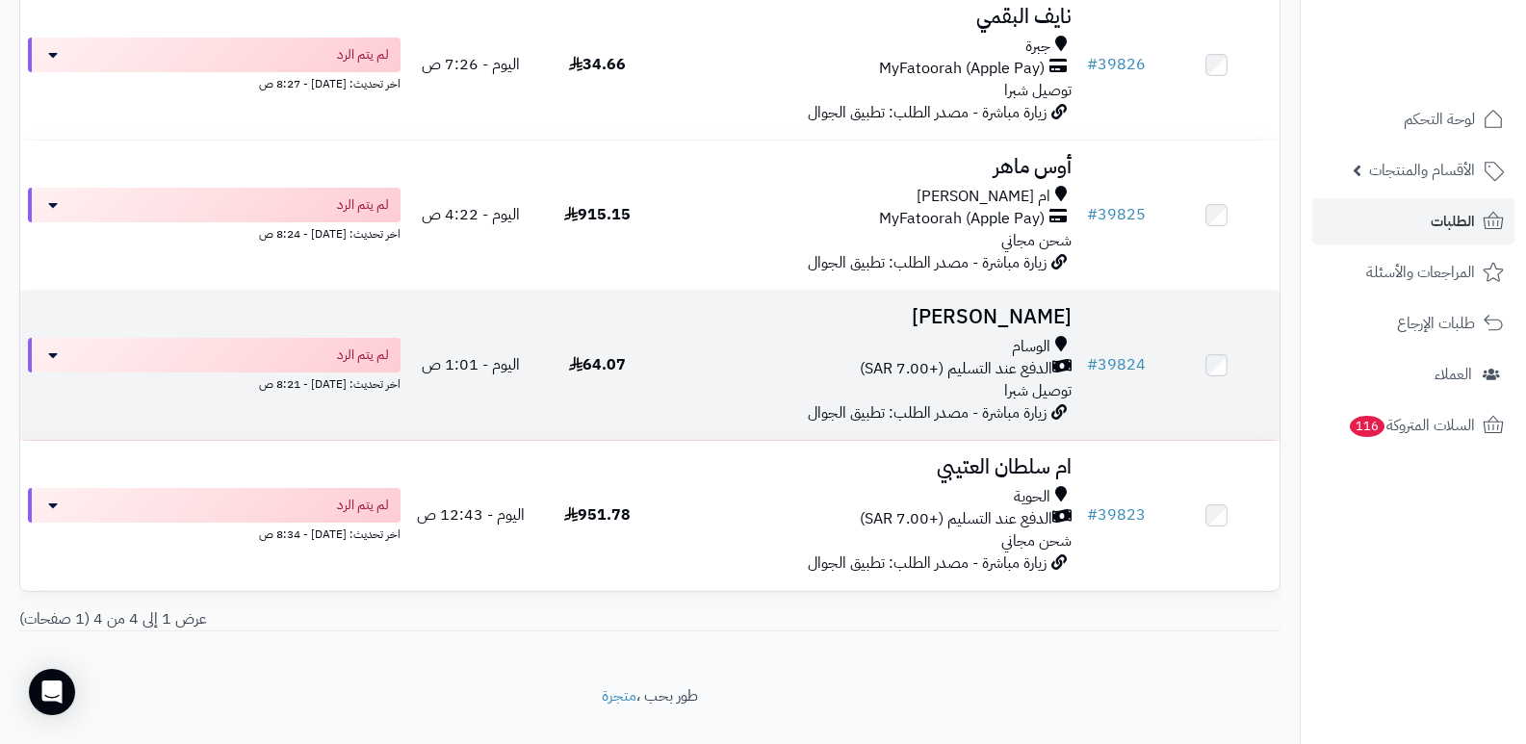
scroll to position [341, 0]
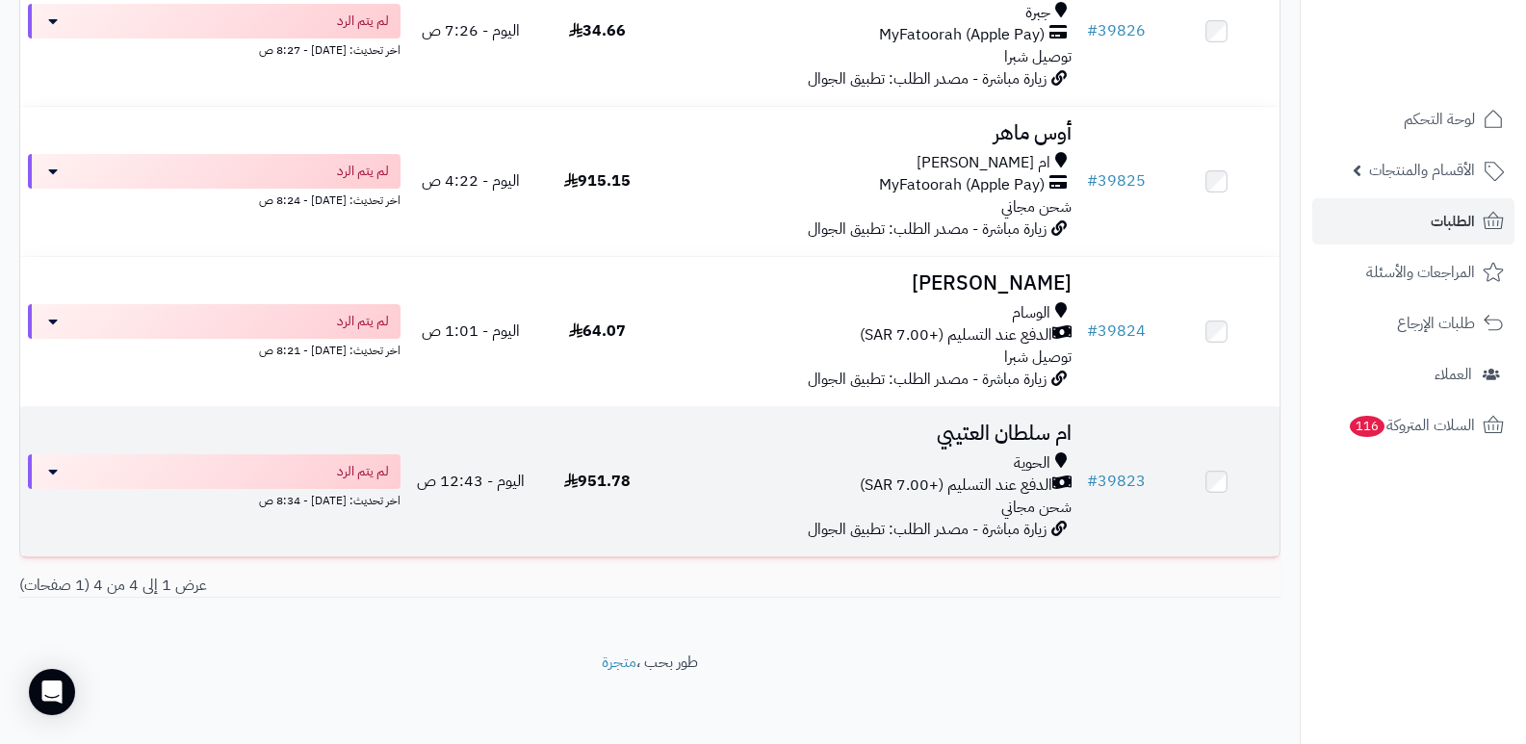
click at [1010, 423] on h3 "ام سلطان العتيبي" at bounding box center [870, 434] width 404 height 22
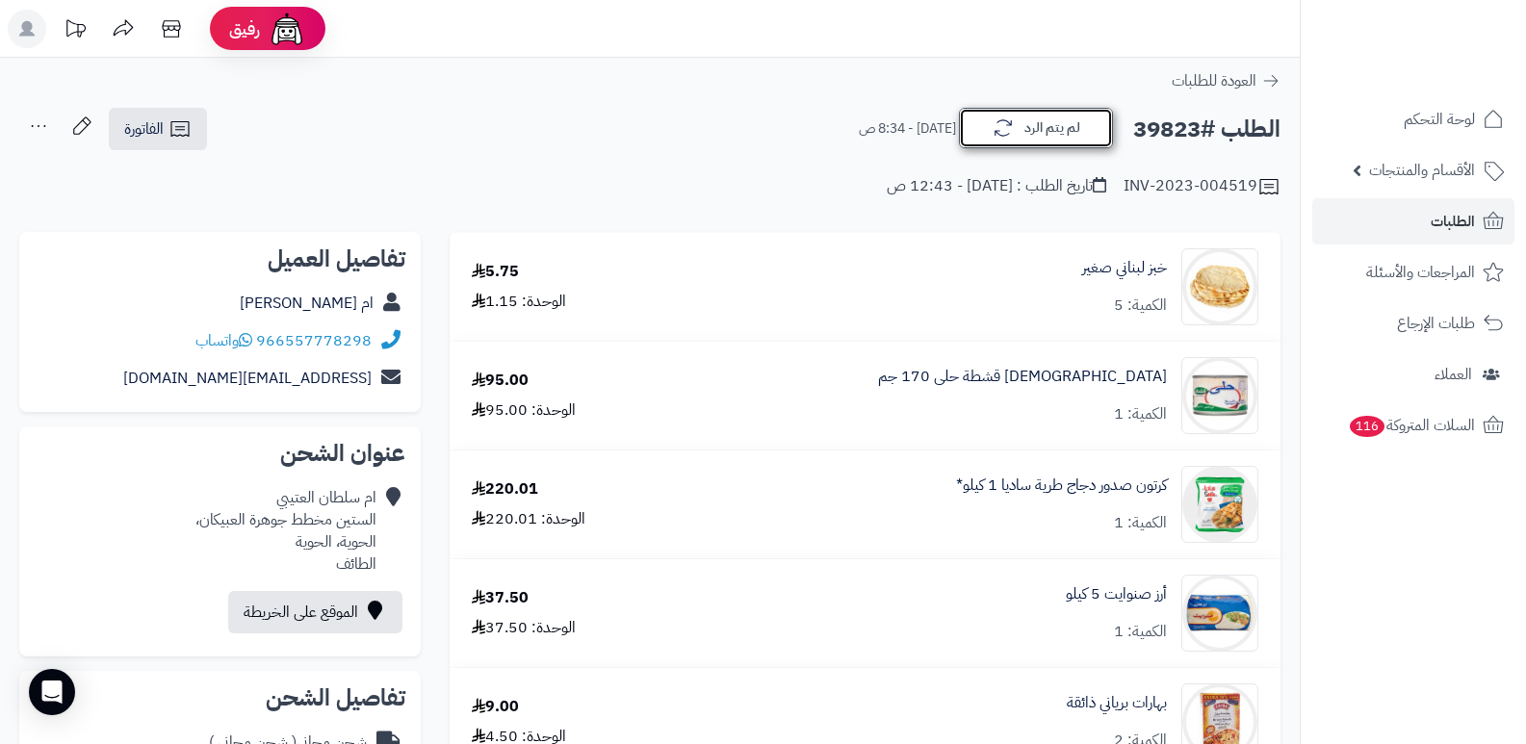
click at [1027, 131] on button "لم يتم الرد" at bounding box center [1036, 128] width 154 height 40
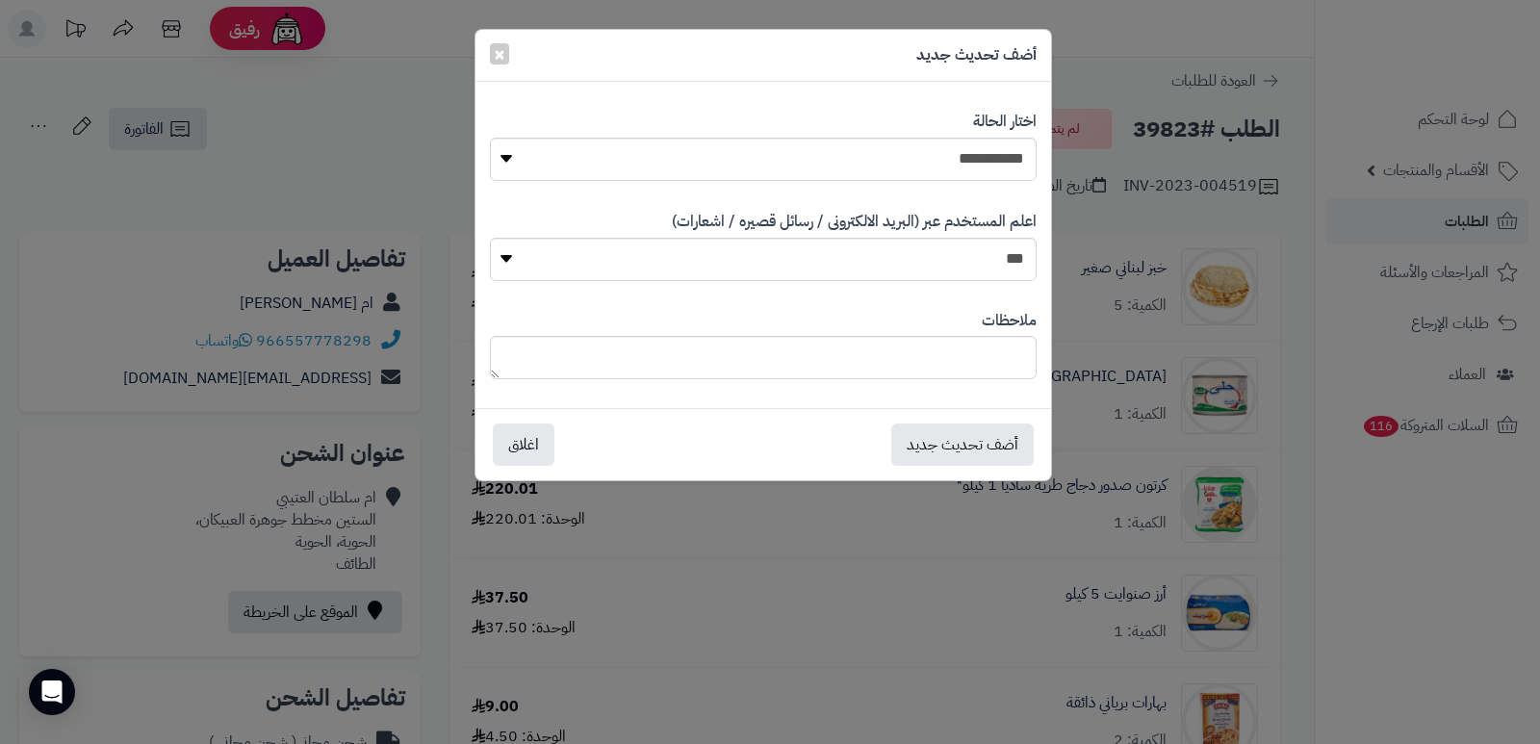
click at [894, 193] on div "**********" at bounding box center [763, 145] width 547 height 99
click at [899, 171] on select "**********" at bounding box center [763, 159] width 547 height 43
select select "*"
click at [490, 138] on select "**********" at bounding box center [763, 159] width 547 height 43
click at [920, 374] on textarea at bounding box center [763, 357] width 547 height 43
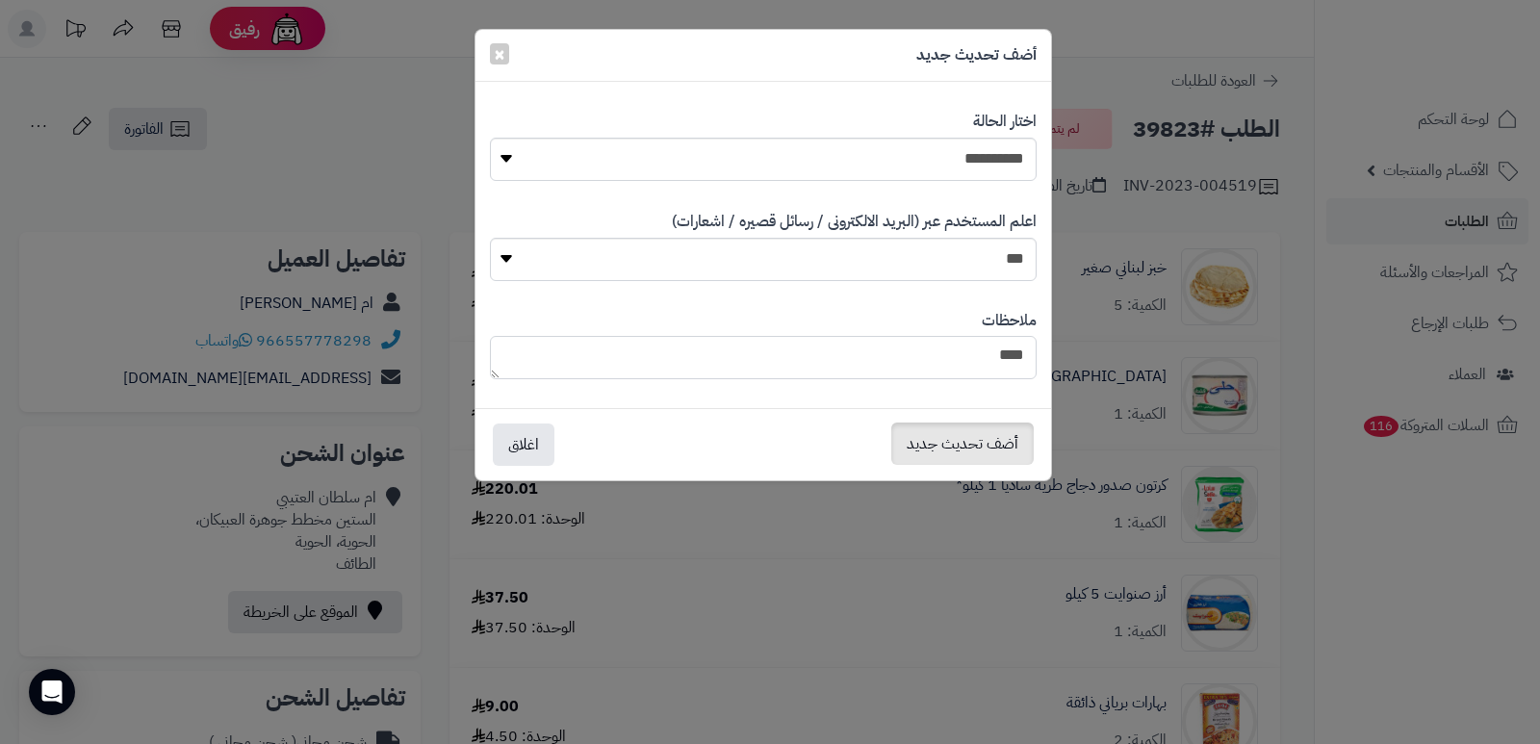
type textarea "***"
click at [949, 450] on button "أضف تحديث جديد" at bounding box center [962, 444] width 142 height 42
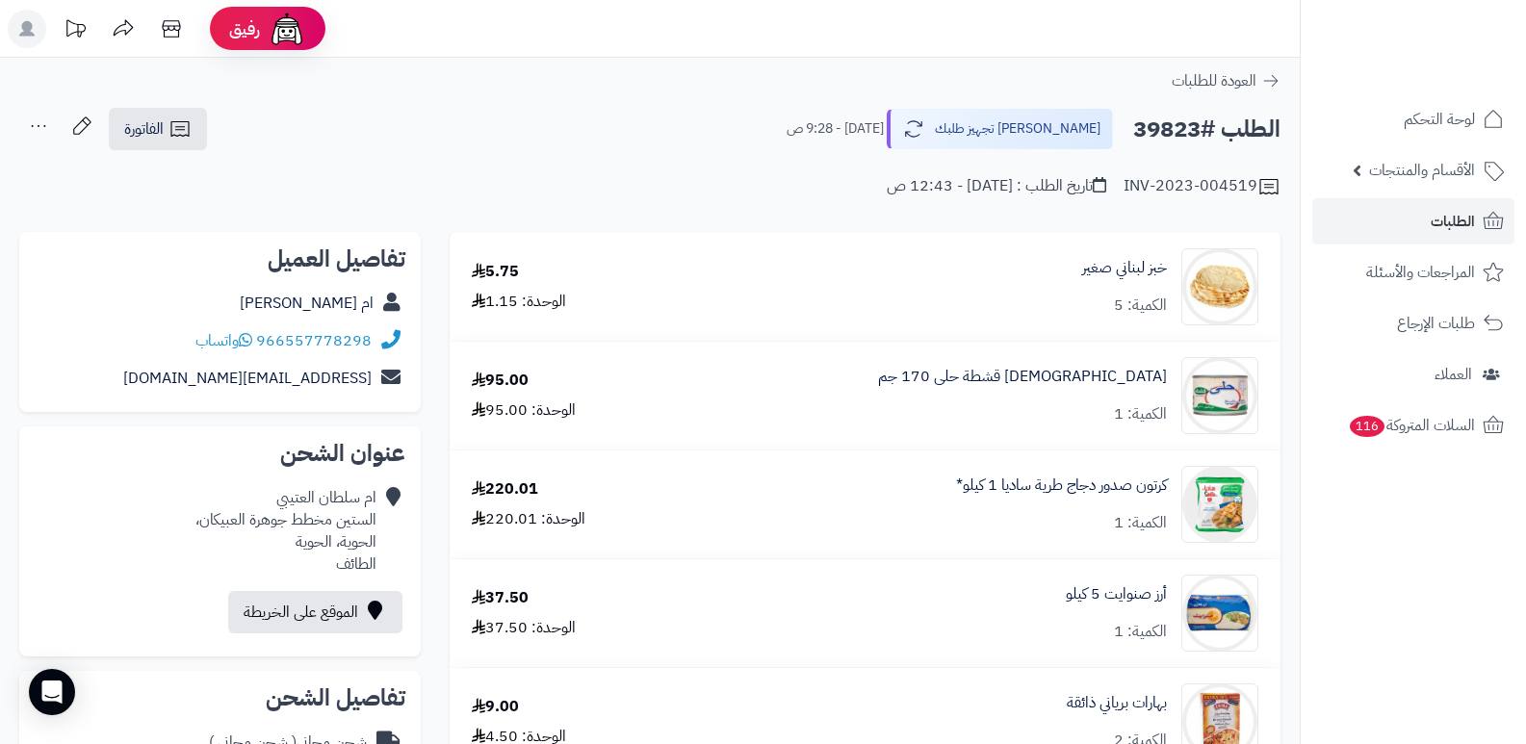
click at [35, 126] on icon at bounding box center [38, 126] width 39 height 39
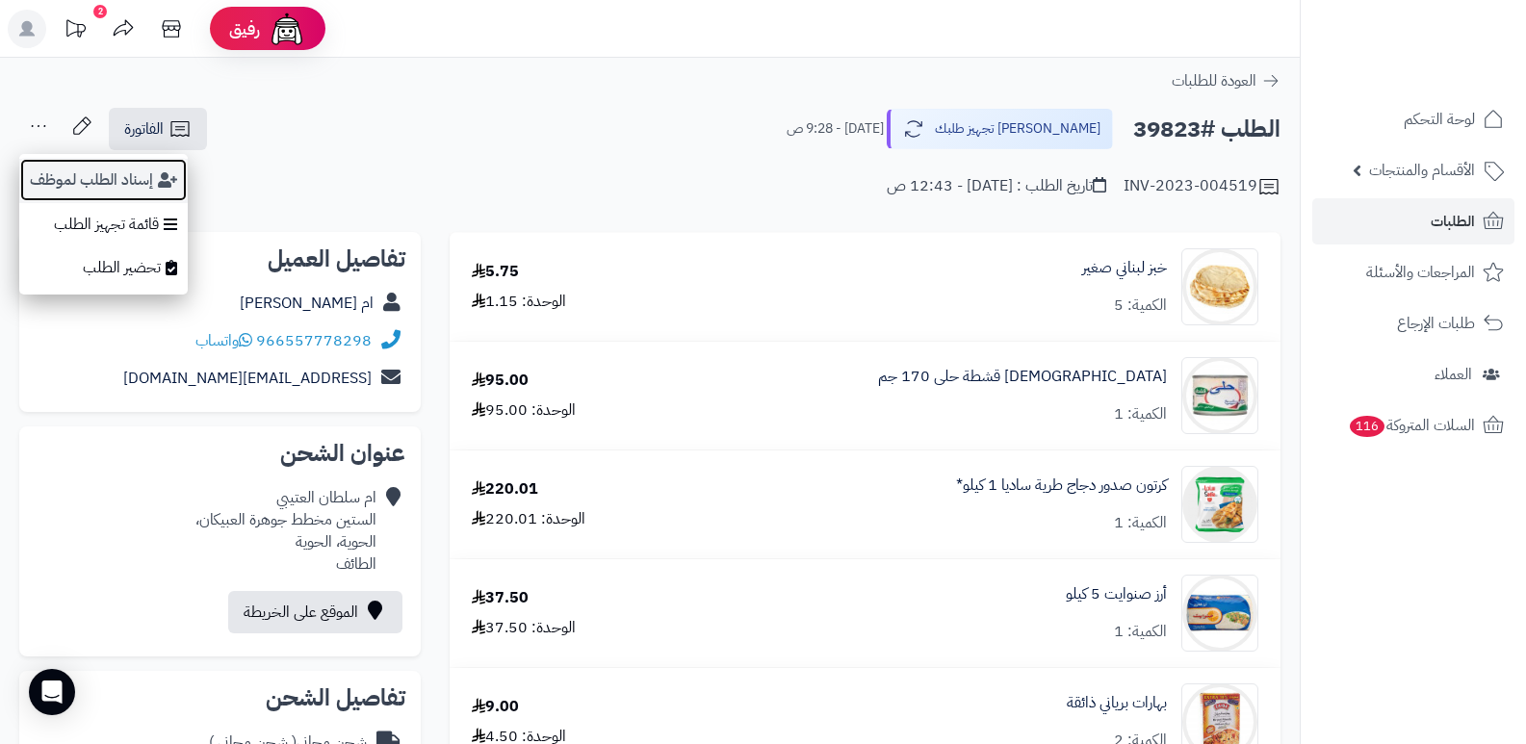
click at [63, 187] on button "إسناد الطلب لموظف" at bounding box center [103, 180] width 168 height 44
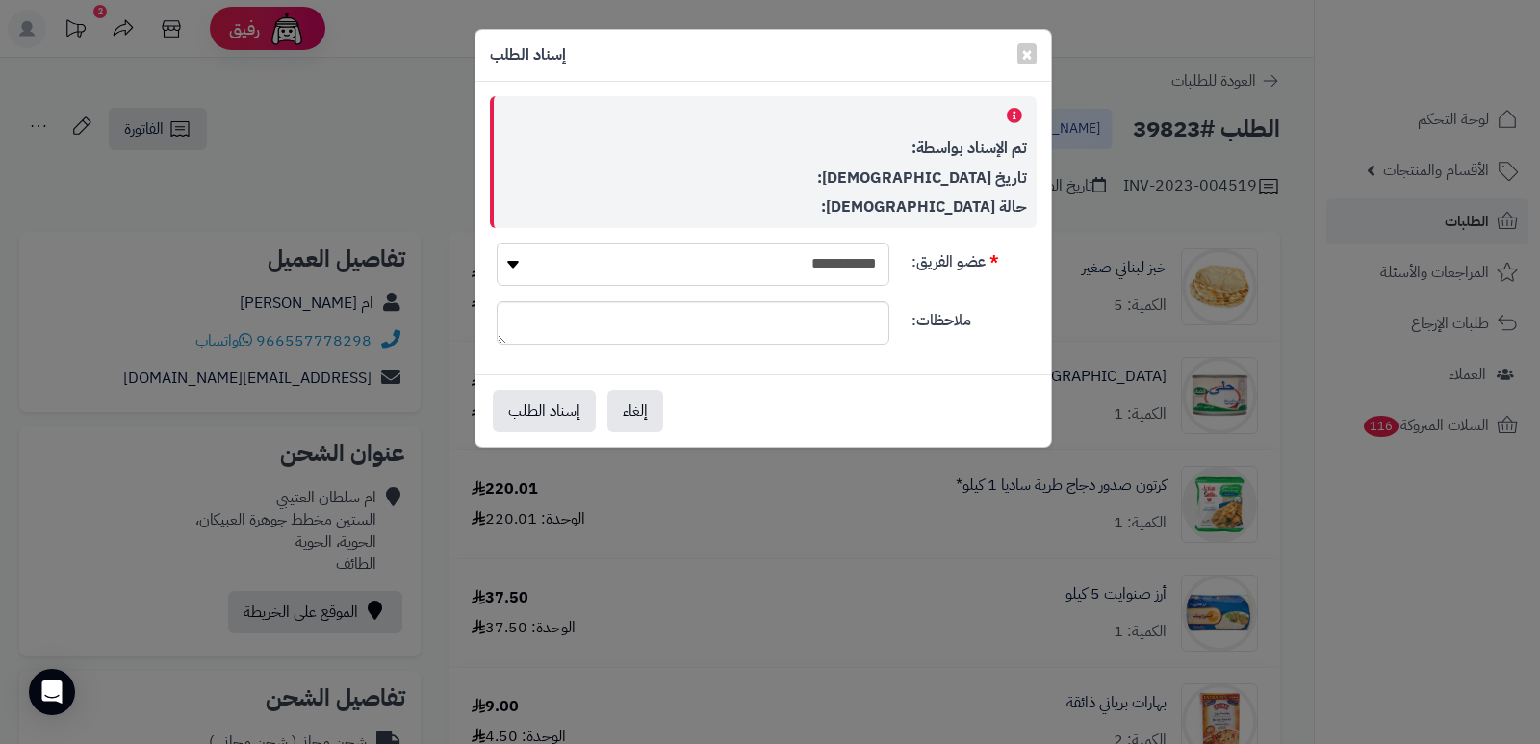
click at [814, 261] on select "**********" at bounding box center [693, 264] width 393 height 43
select select "**"
click at [497, 243] on select "**********" at bounding box center [693, 264] width 393 height 43
click at [538, 404] on button "إسناد الطلب" at bounding box center [544, 410] width 103 height 42
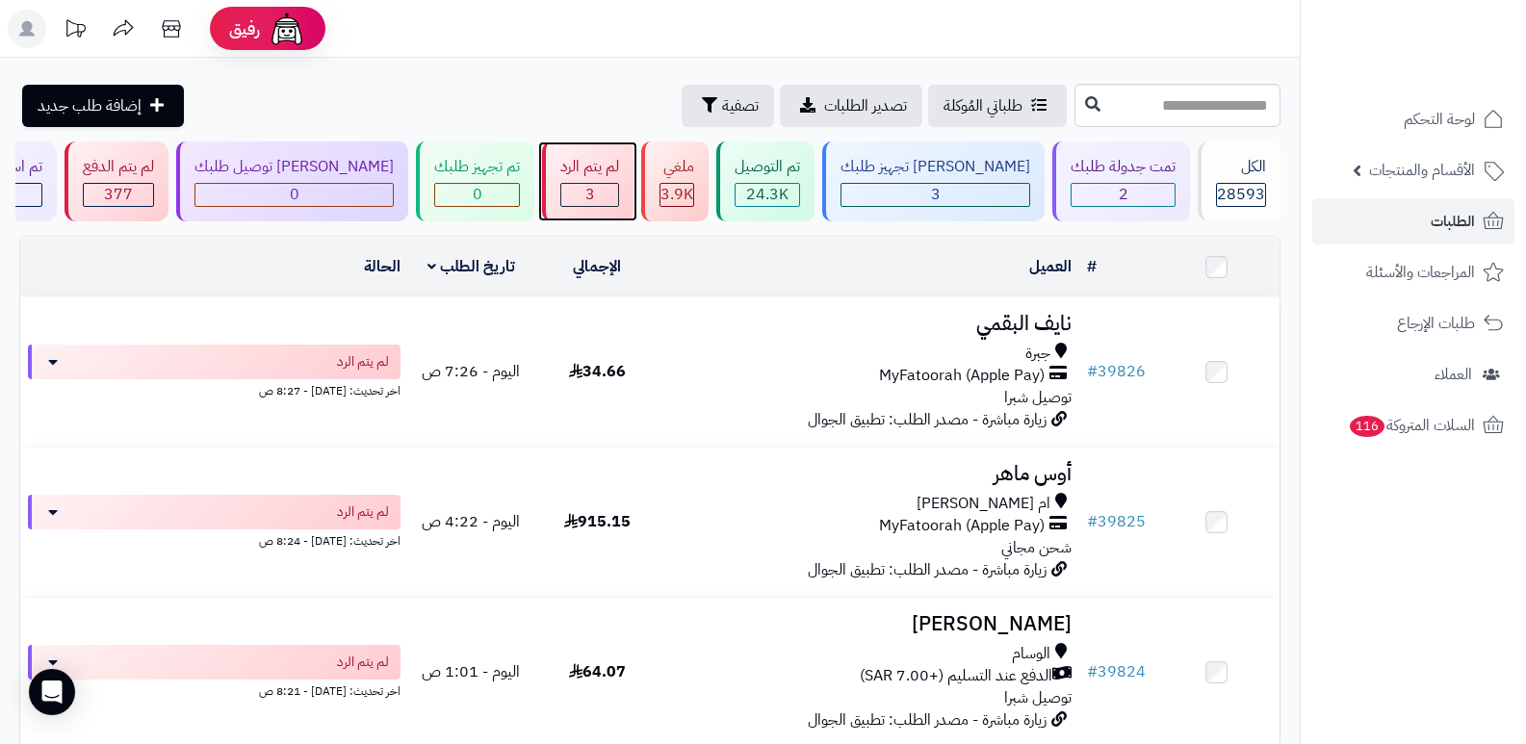
click at [619, 170] on div "لم يتم الرد" at bounding box center [589, 167] width 59 height 22
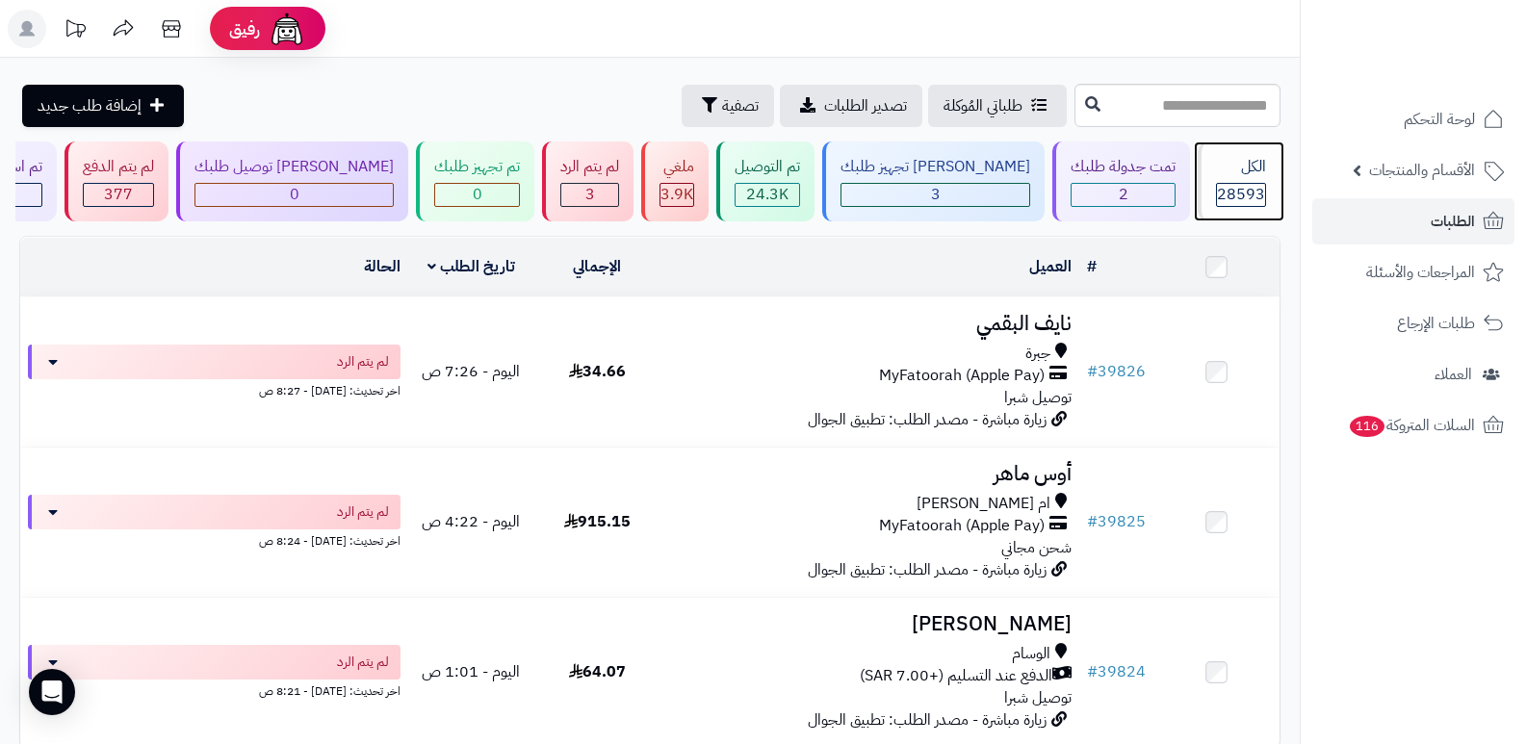
click at [1233, 183] on span "28593" at bounding box center [1241, 194] width 48 height 23
click at [1207, 182] on div "الكل 28593" at bounding box center [1239, 182] width 83 height 80
click at [1233, 196] on span "28593" at bounding box center [1241, 194] width 48 height 23
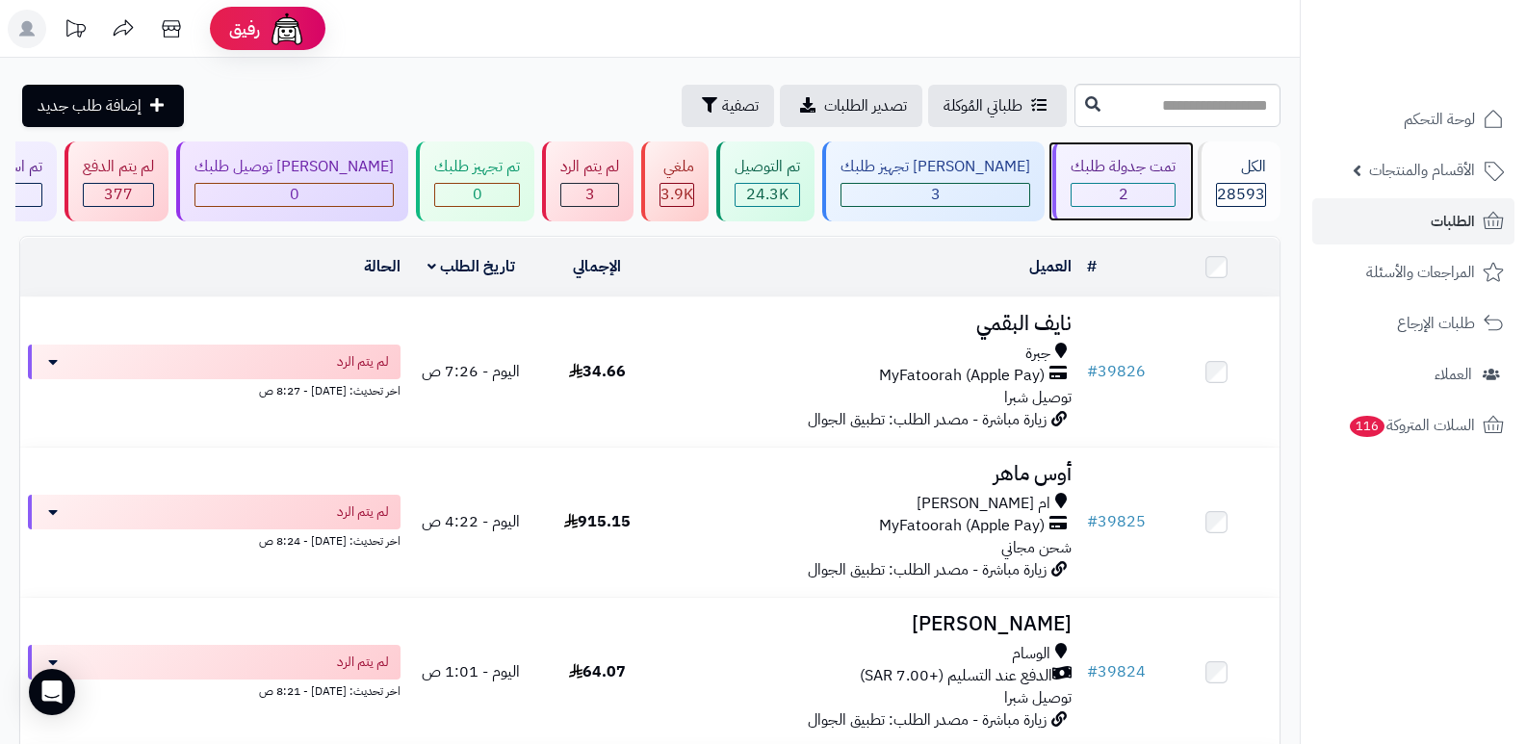
click at [1079, 157] on div "تمت جدولة طلبك" at bounding box center [1123, 167] width 105 height 22
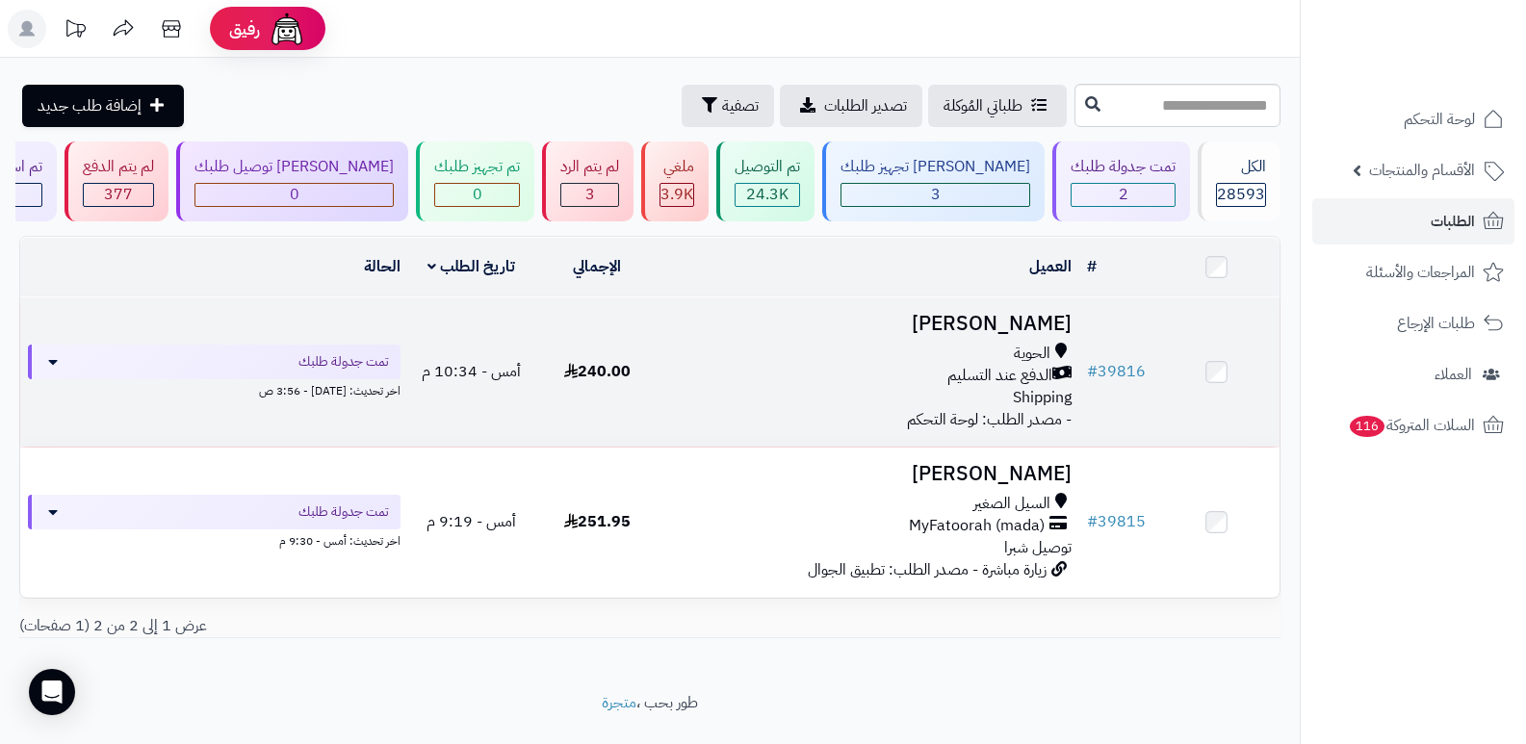
click at [1024, 315] on h3 "[PERSON_NAME]" at bounding box center [870, 324] width 404 height 22
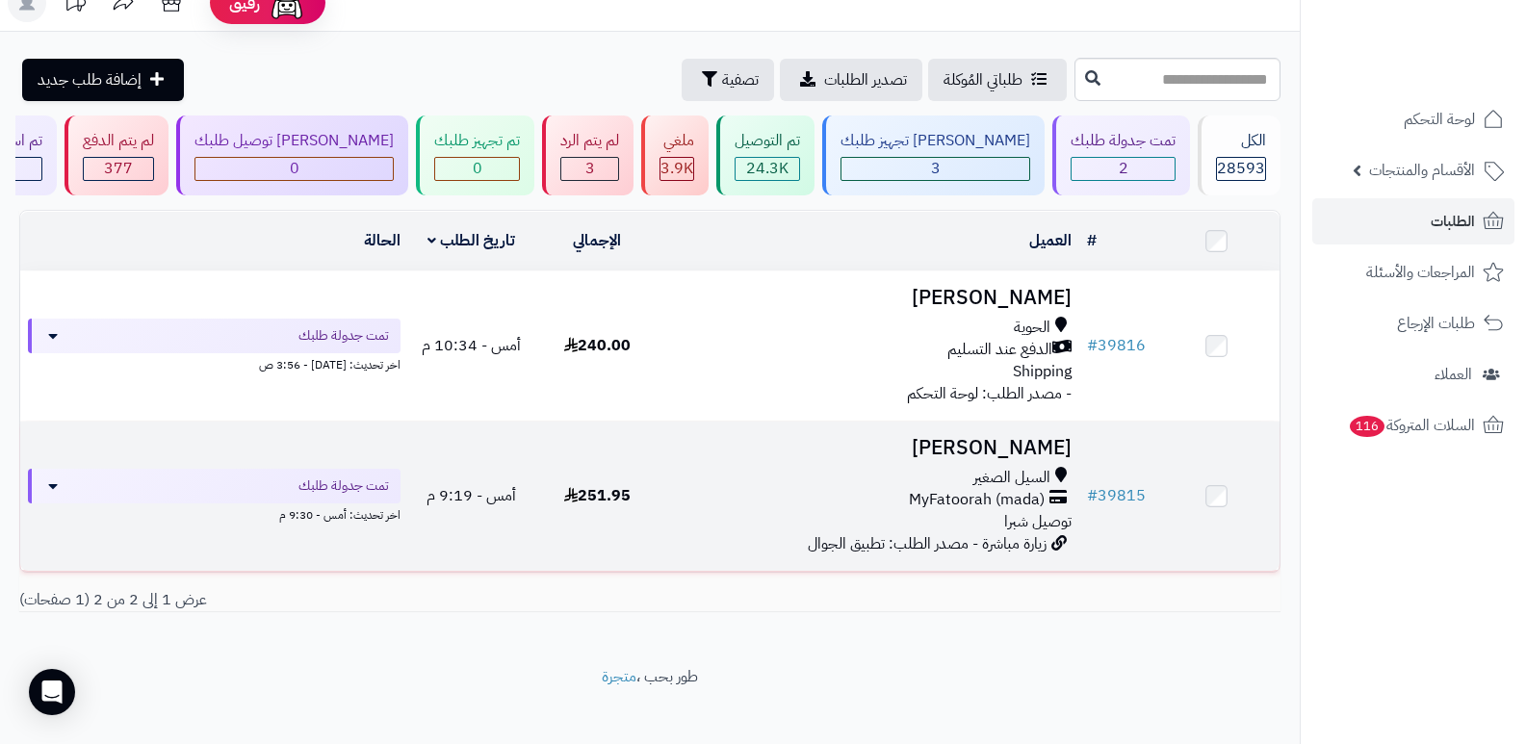
scroll to position [40, 0]
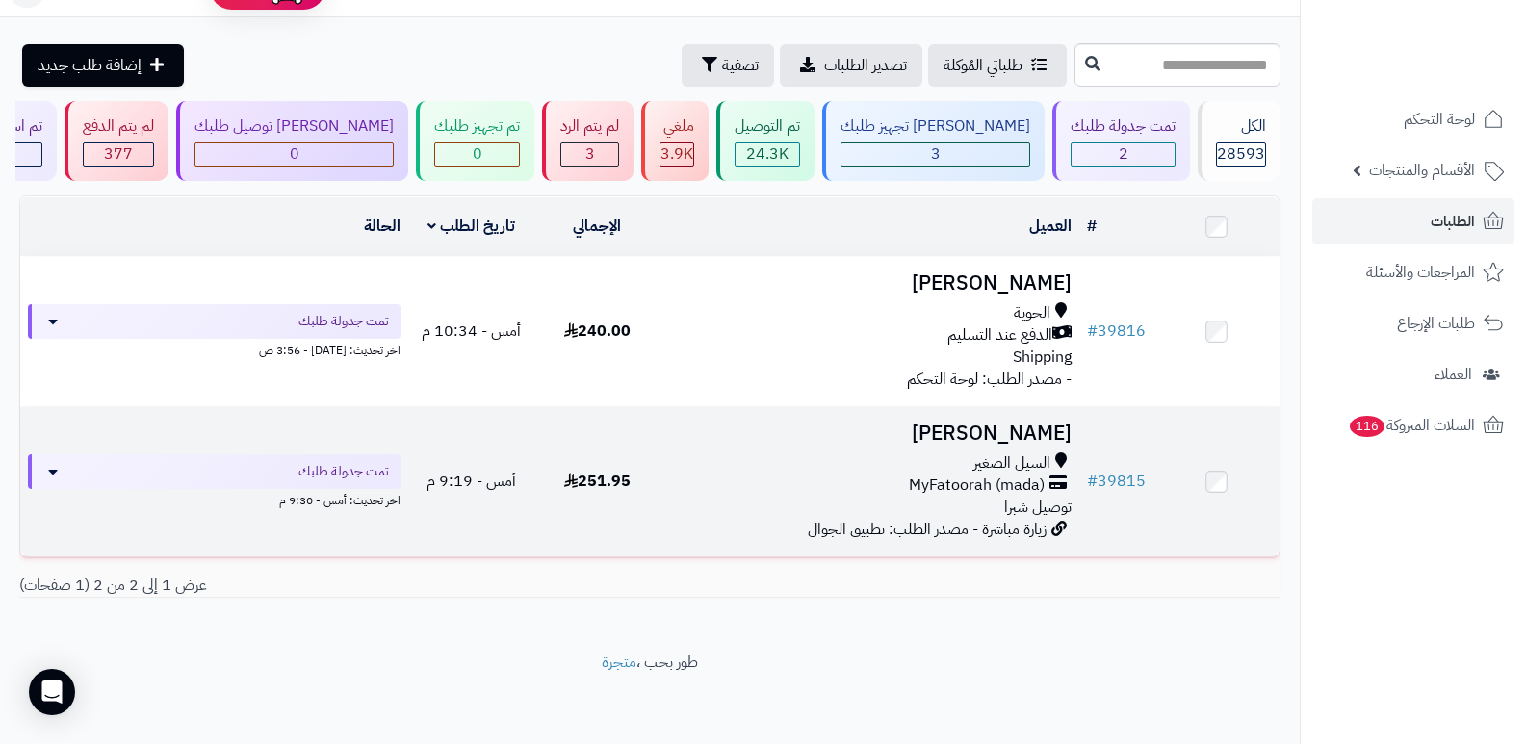
click at [993, 411] on td "وائل الطائفي السيل الصغير MyFatoorah (mada) توصيل شبرا زيارة مباشرة - مصدر الطل…" at bounding box center [870, 481] width 420 height 149
click at [1007, 430] on h3 "[PERSON_NAME]" at bounding box center [870, 434] width 404 height 22
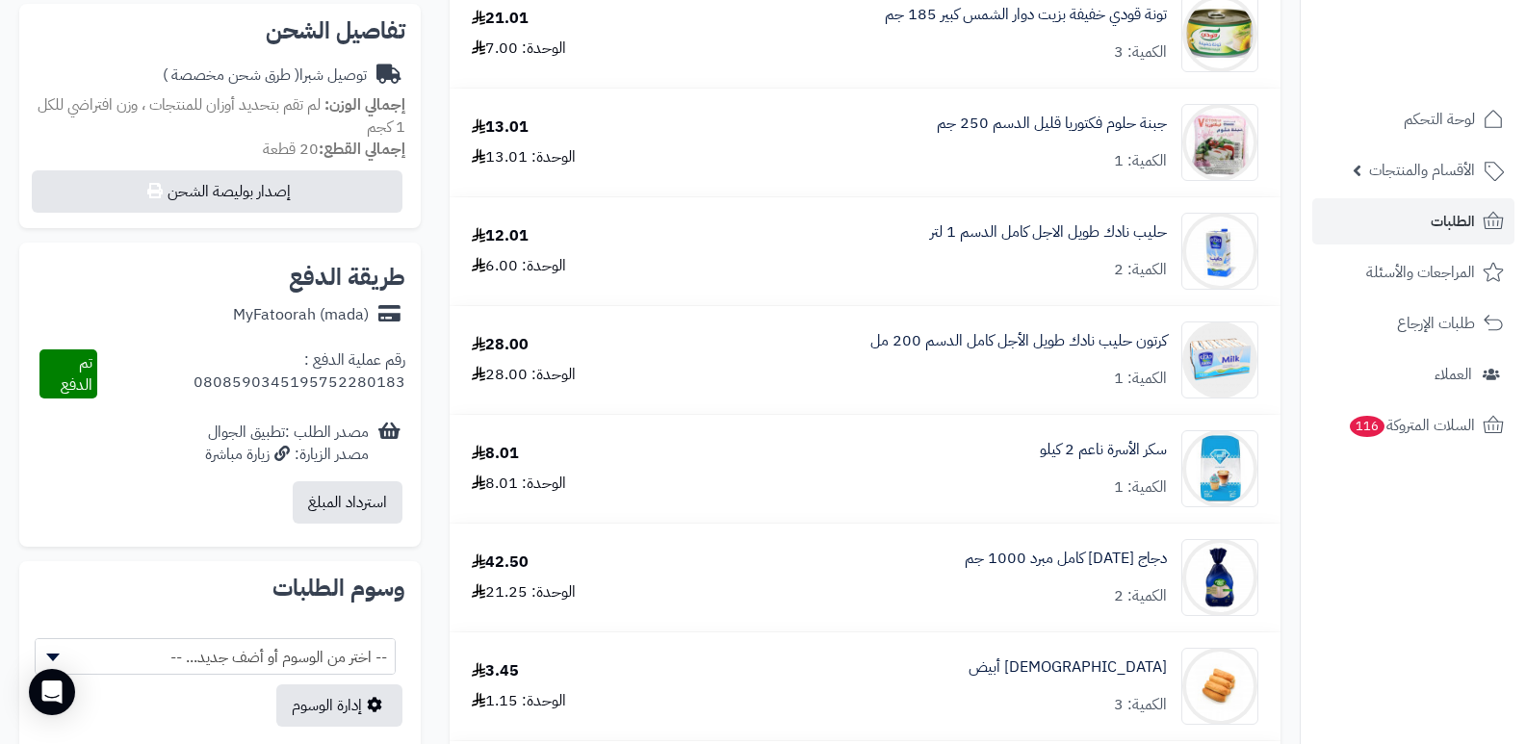
scroll to position [674, 0]
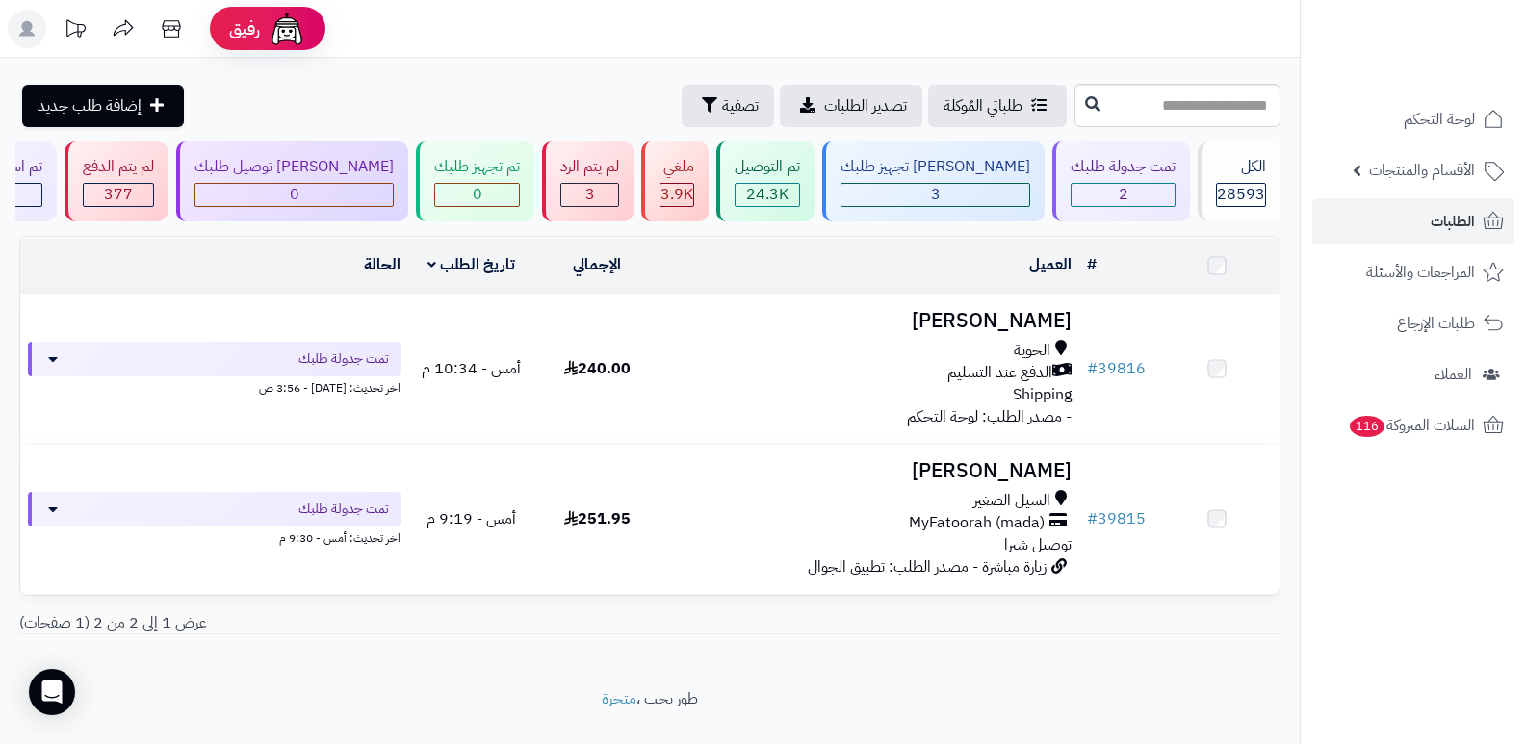
scroll to position [40, 0]
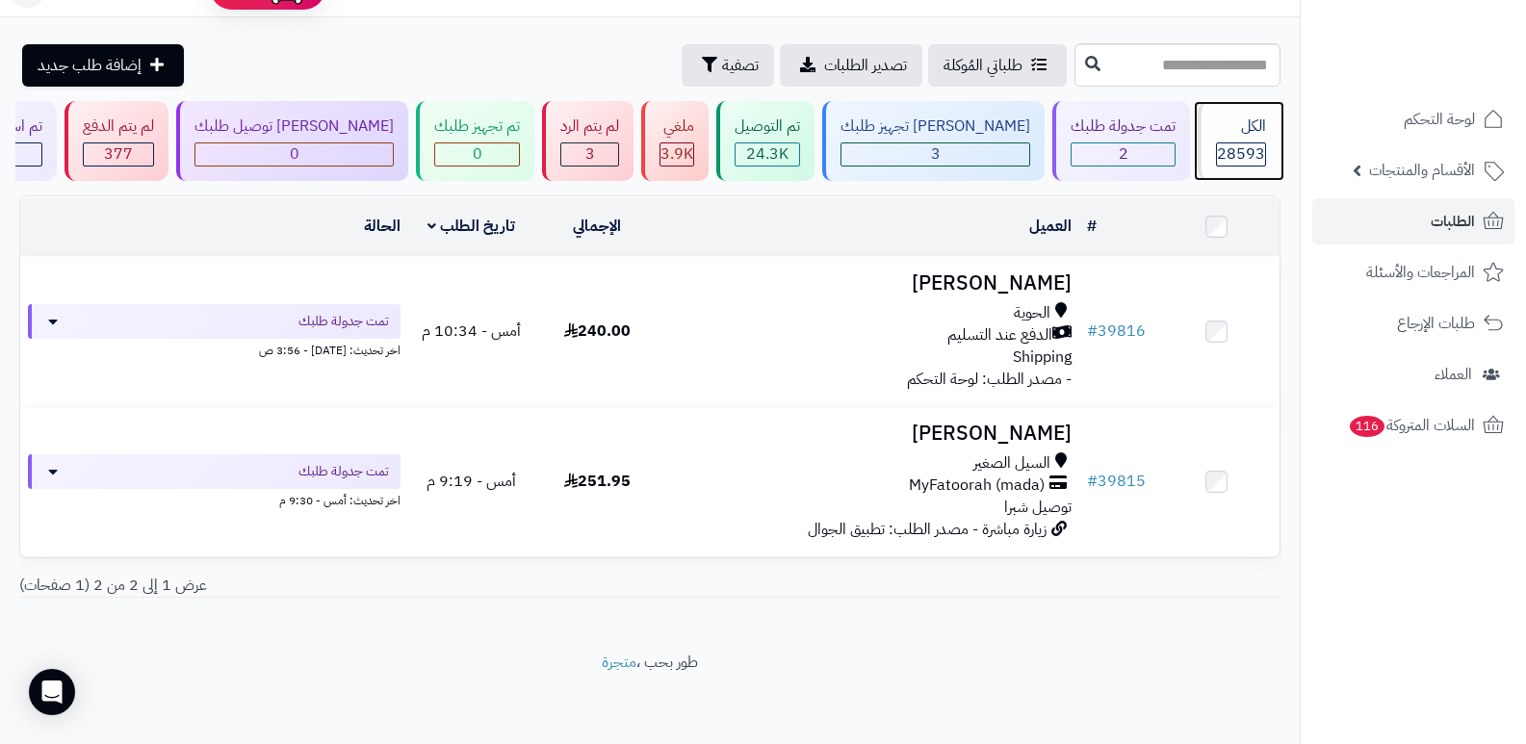
click at [1248, 141] on div "الكل 28593" at bounding box center [1239, 141] width 83 height 80
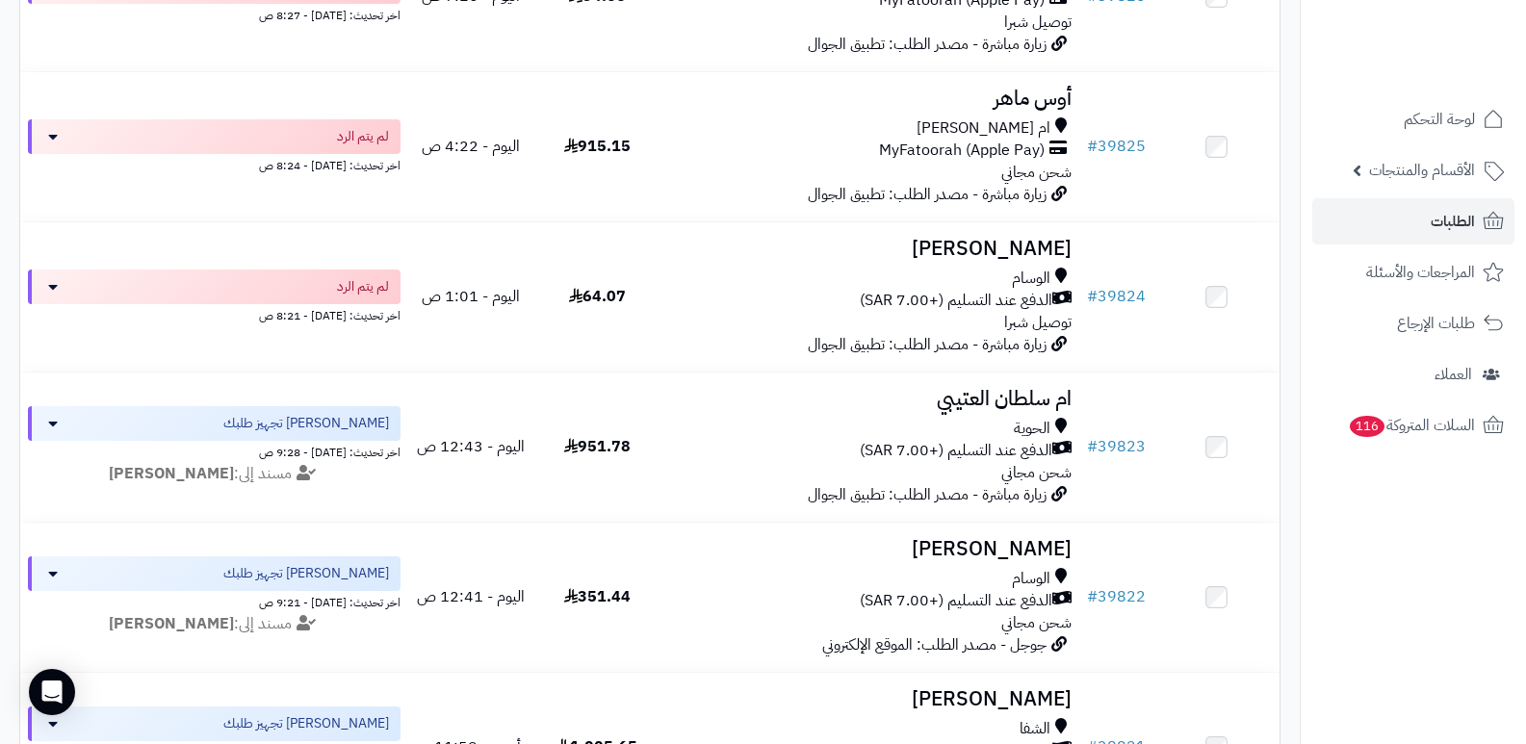
scroll to position [481, 0]
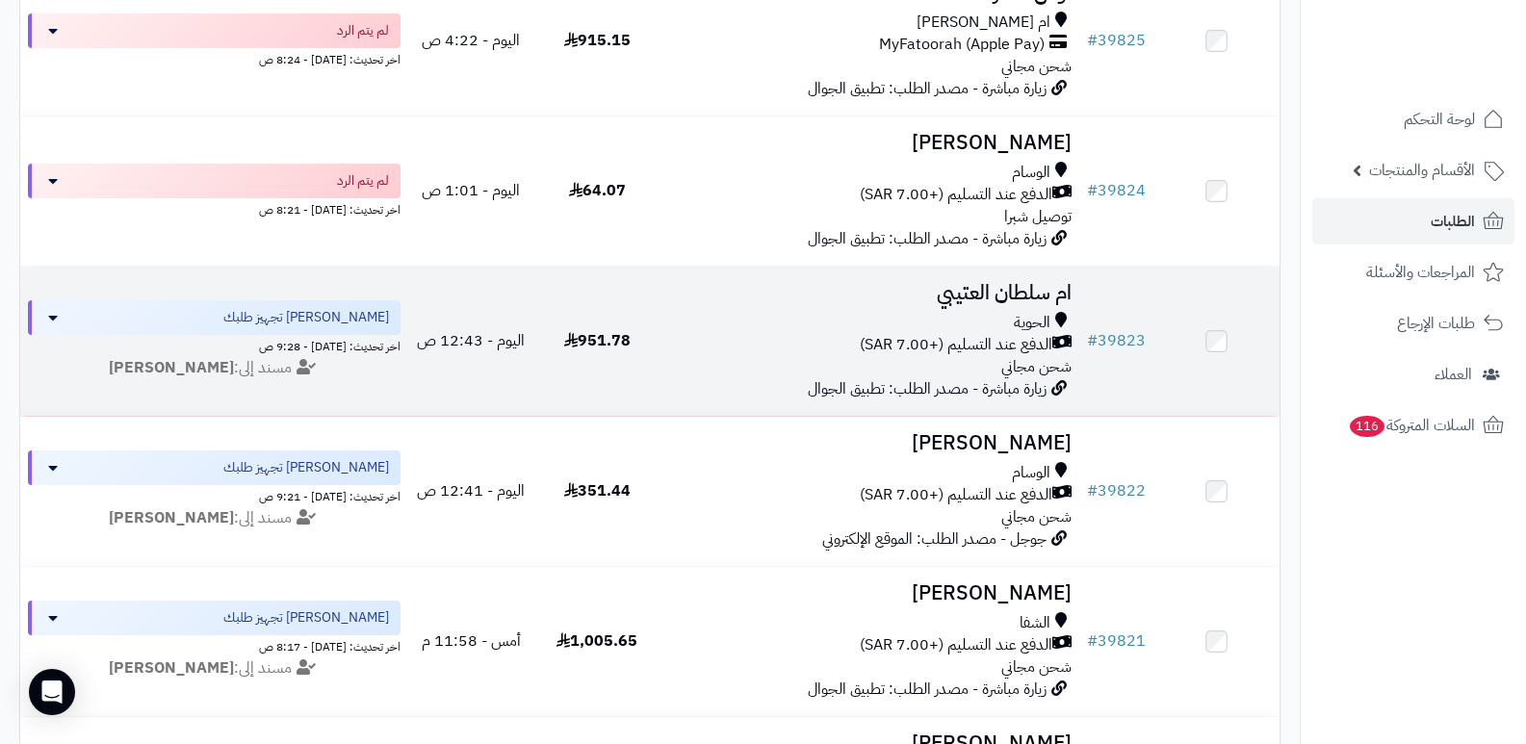
click at [1019, 288] on h3 "ام سلطان العتيبي" at bounding box center [870, 293] width 404 height 22
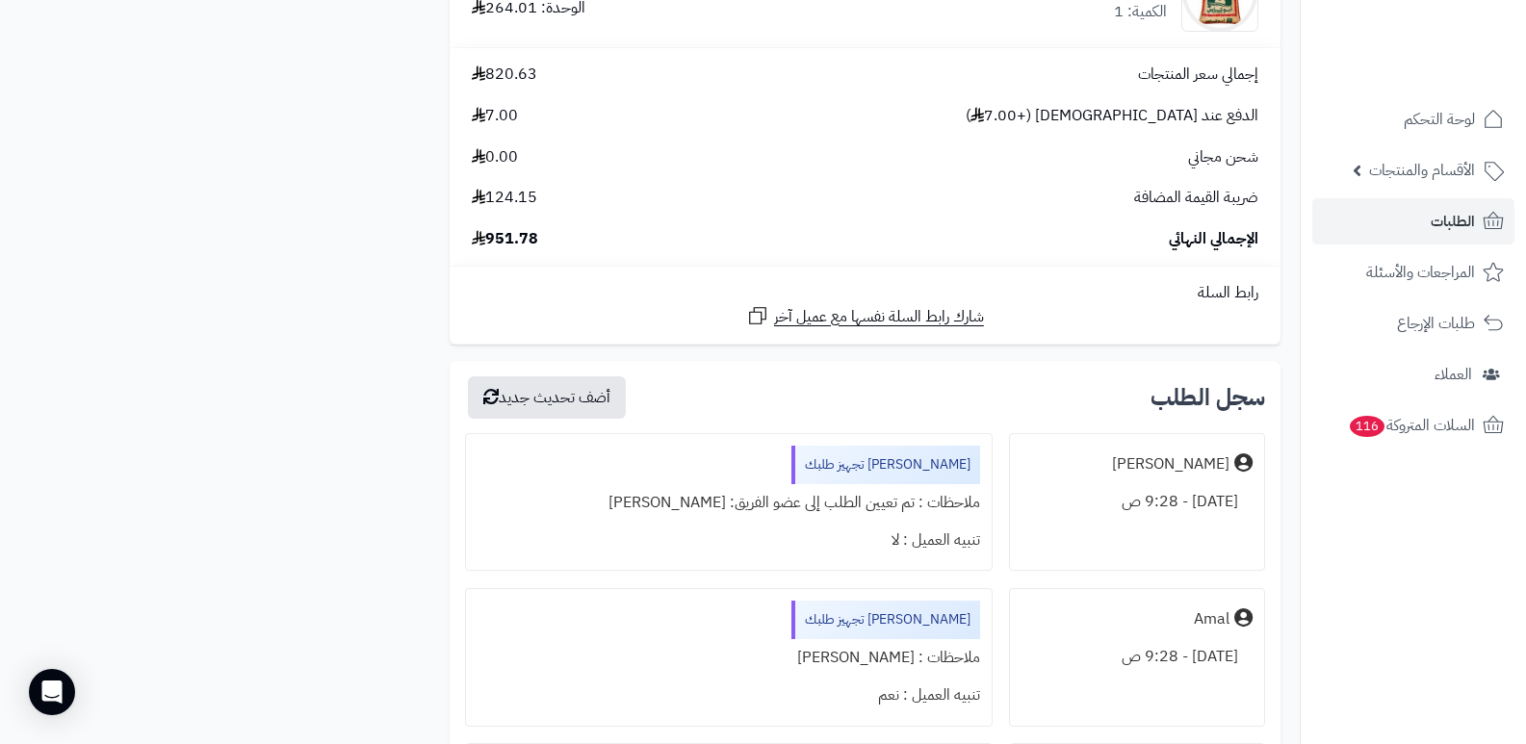
scroll to position [2214, 0]
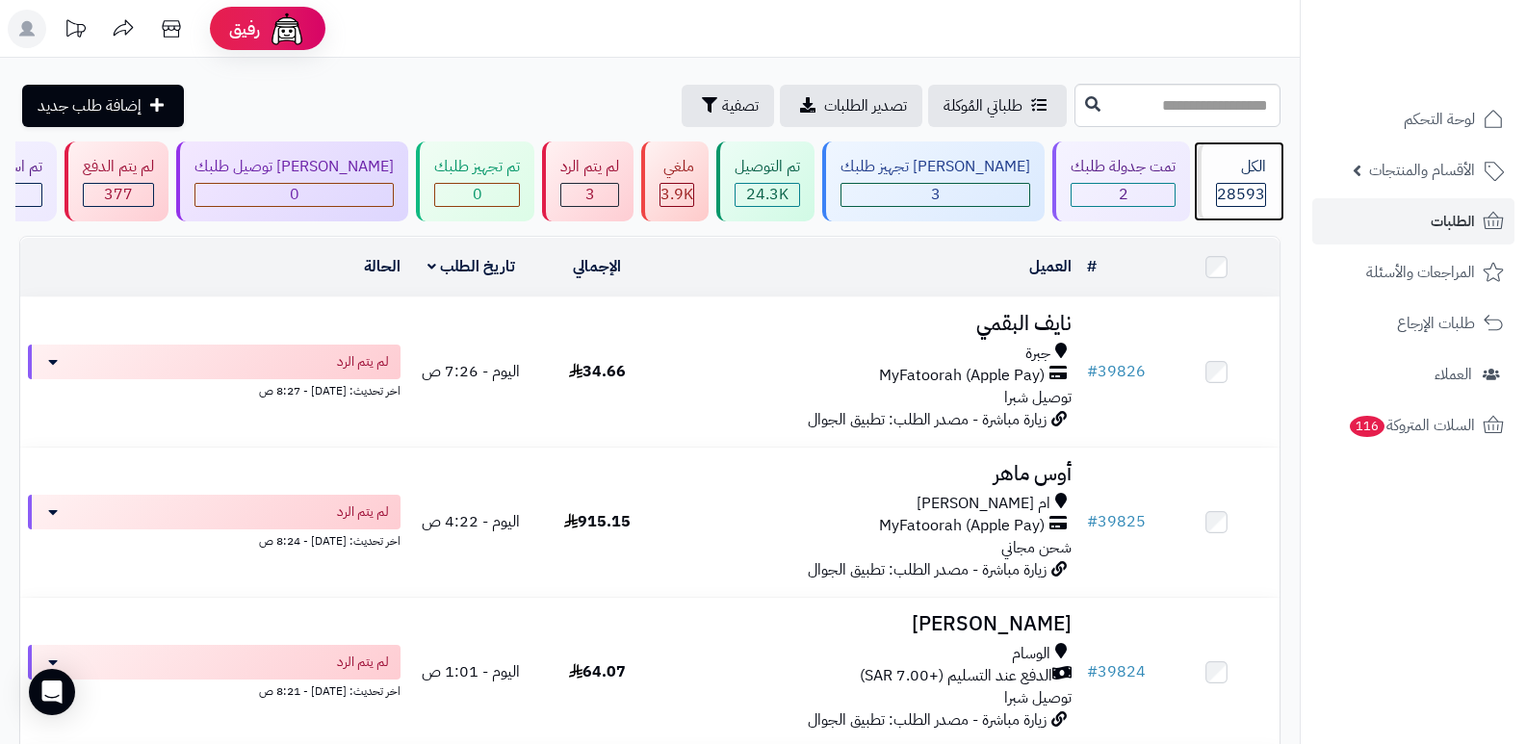
click at [1230, 189] on span "28593" at bounding box center [1241, 194] width 48 height 23
click at [1228, 183] on span "28593" at bounding box center [1241, 194] width 48 height 23
click at [1245, 186] on span "28593" at bounding box center [1241, 194] width 48 height 23
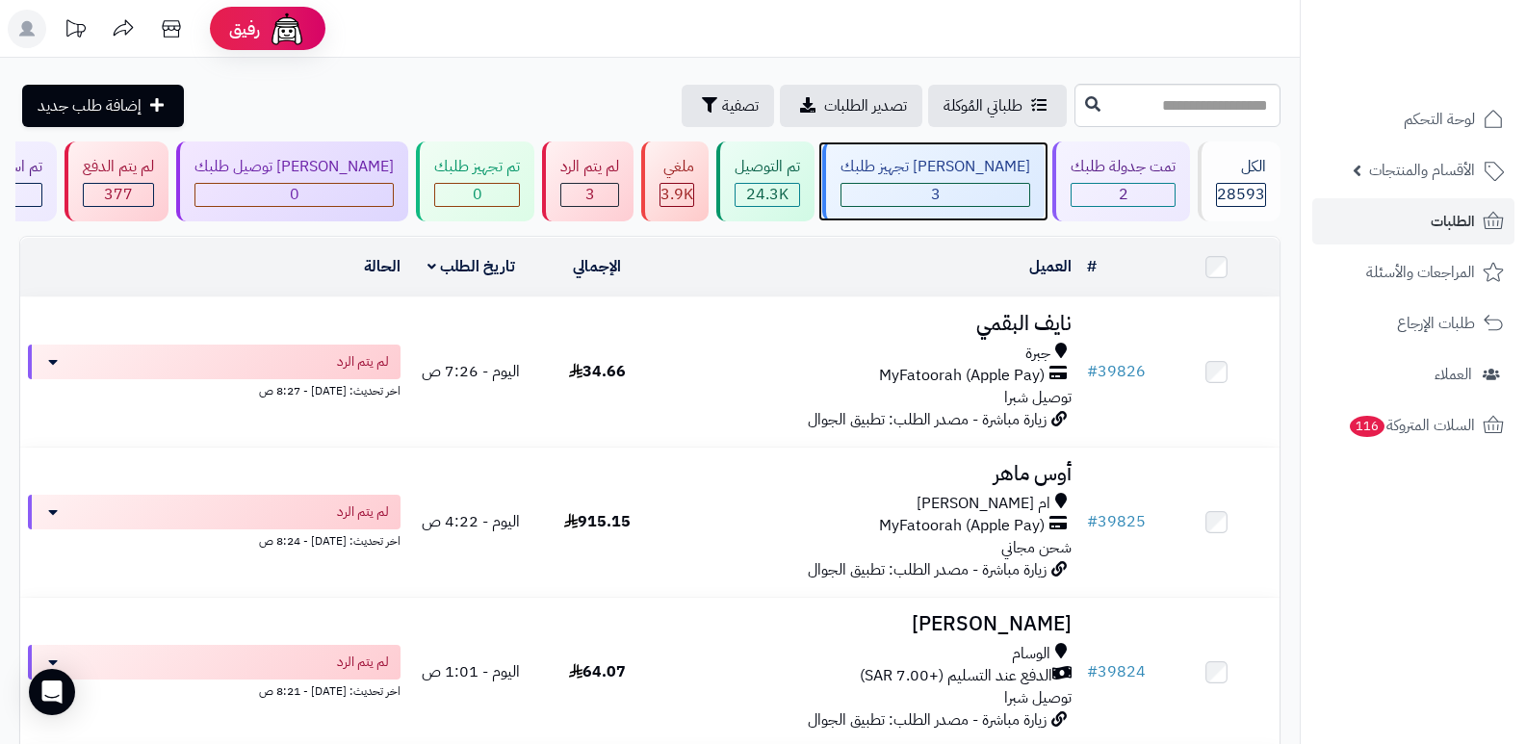
click at [904, 167] on div "[PERSON_NAME] تجهيز طلبك" at bounding box center [935, 167] width 190 height 22
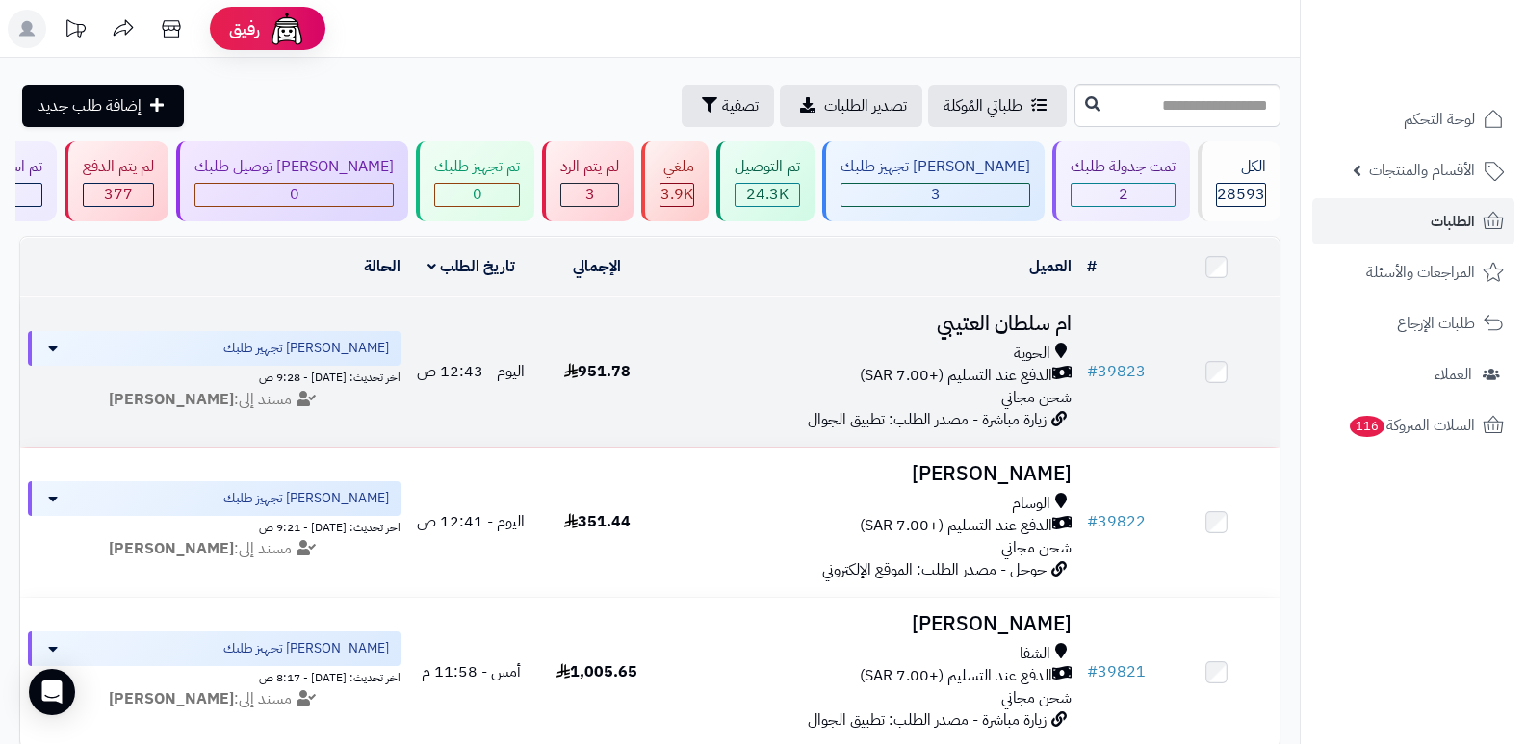
click at [1044, 322] on h3 "ام سلطان العتيبي" at bounding box center [870, 324] width 404 height 22
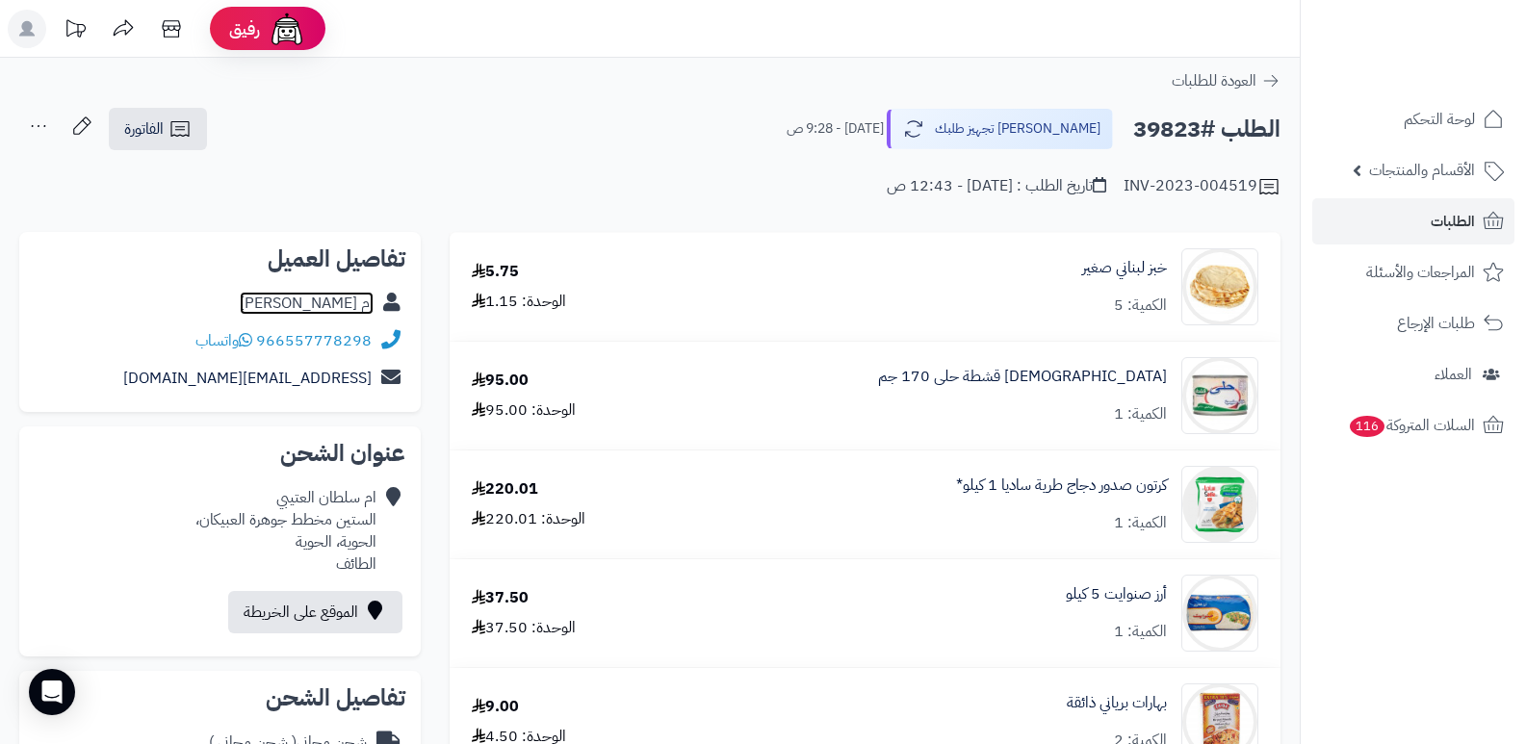
click at [339, 305] on link "ام سلطان العتيبي" at bounding box center [307, 303] width 134 height 23
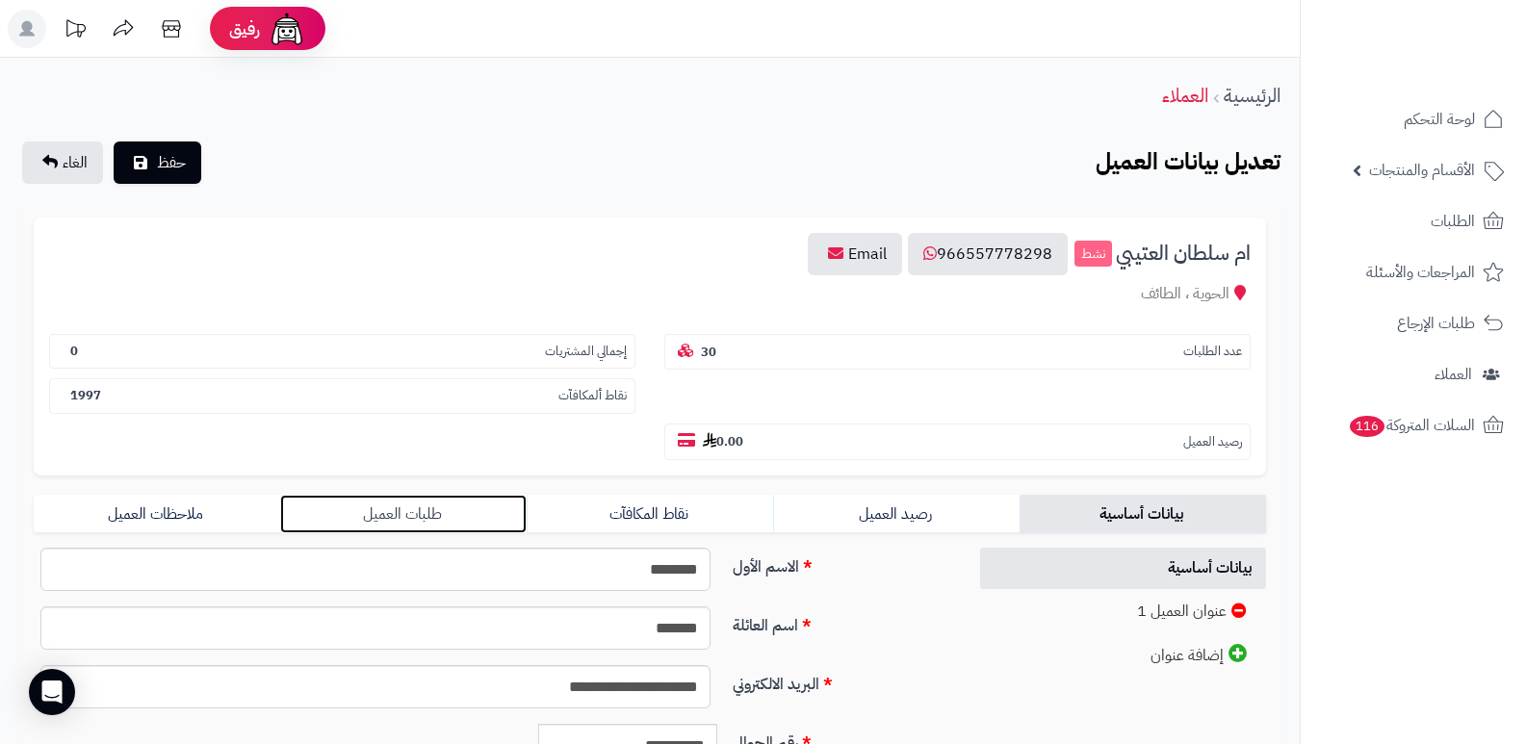
click at [415, 502] on link "طلبات العميل" at bounding box center [403, 514] width 246 height 39
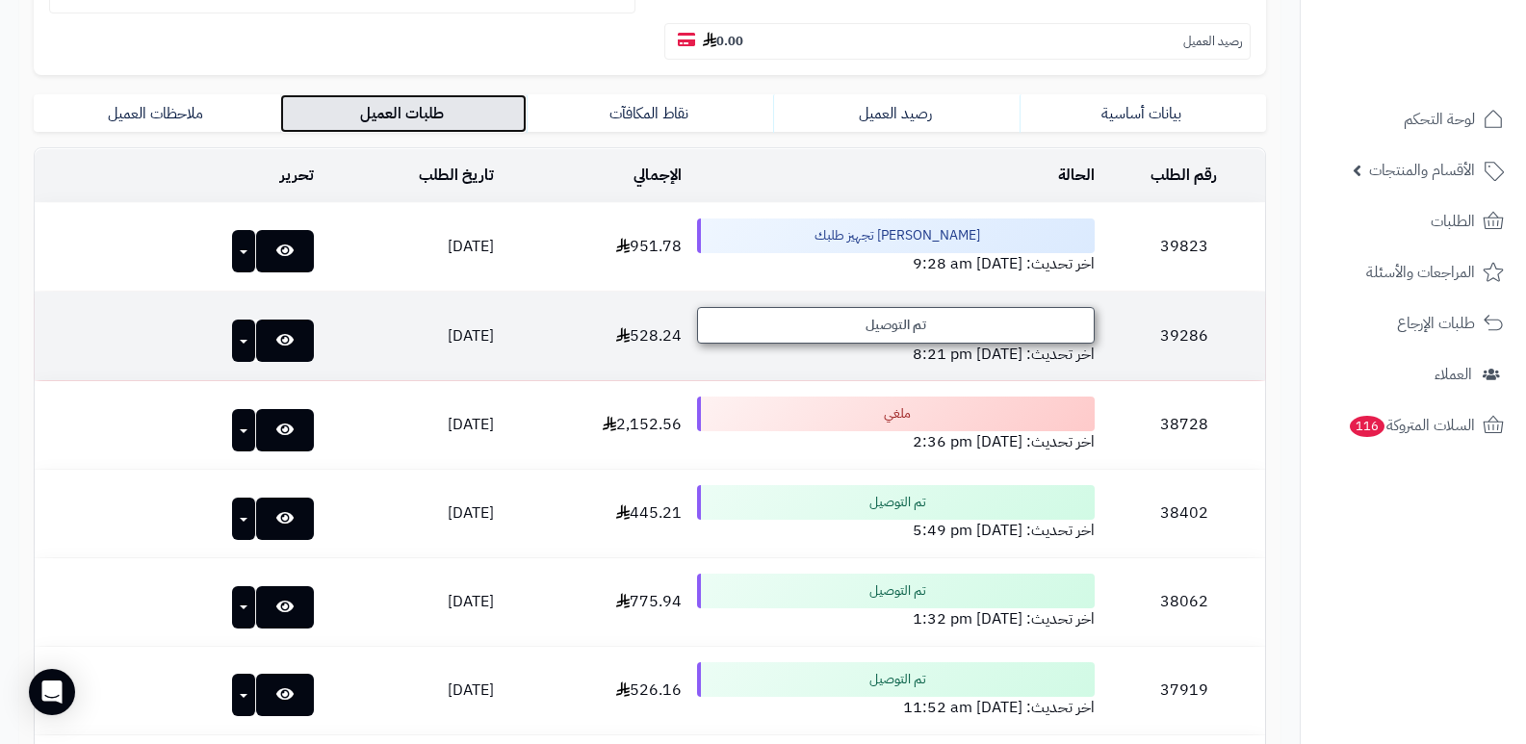
scroll to position [385, 0]
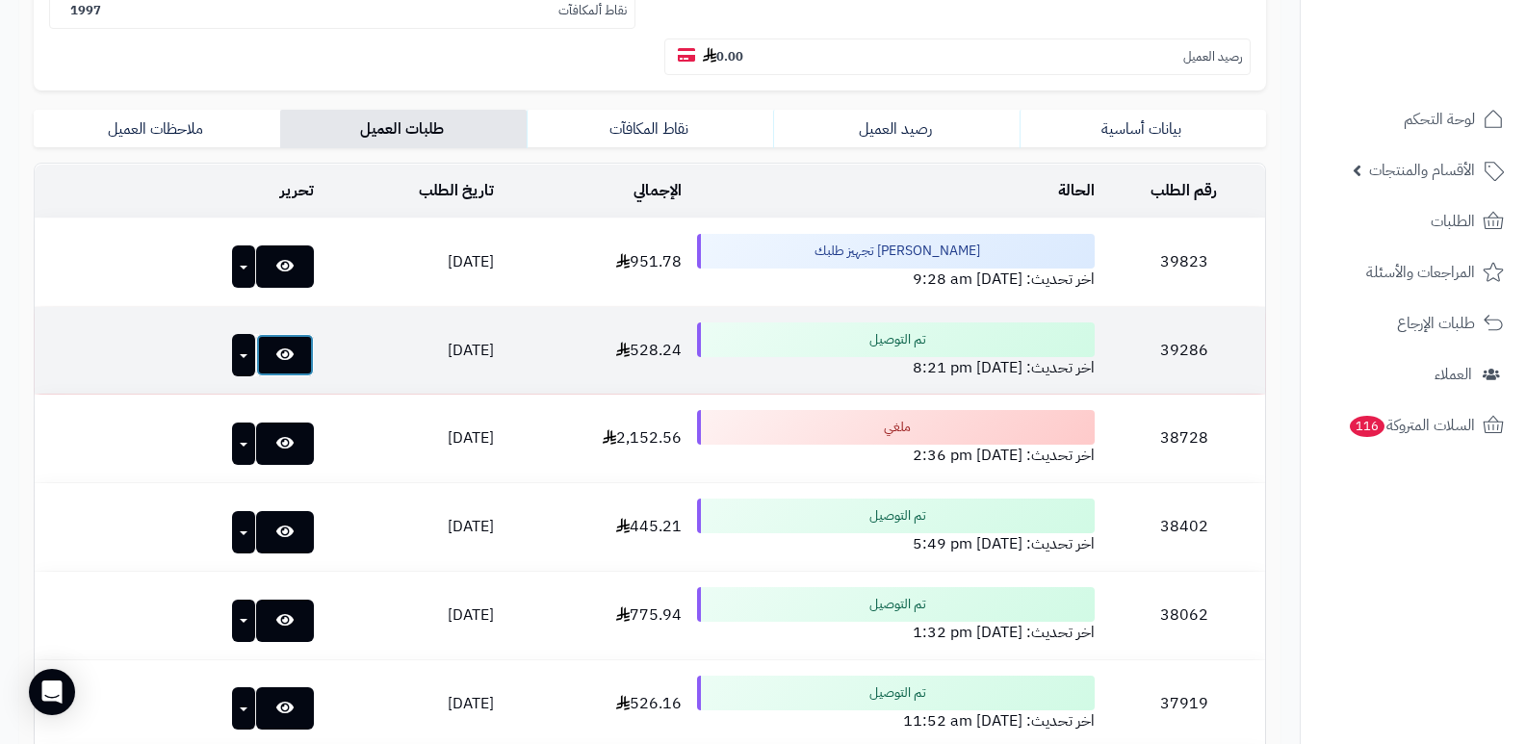
click at [257, 348] on link at bounding box center [285, 355] width 58 height 42
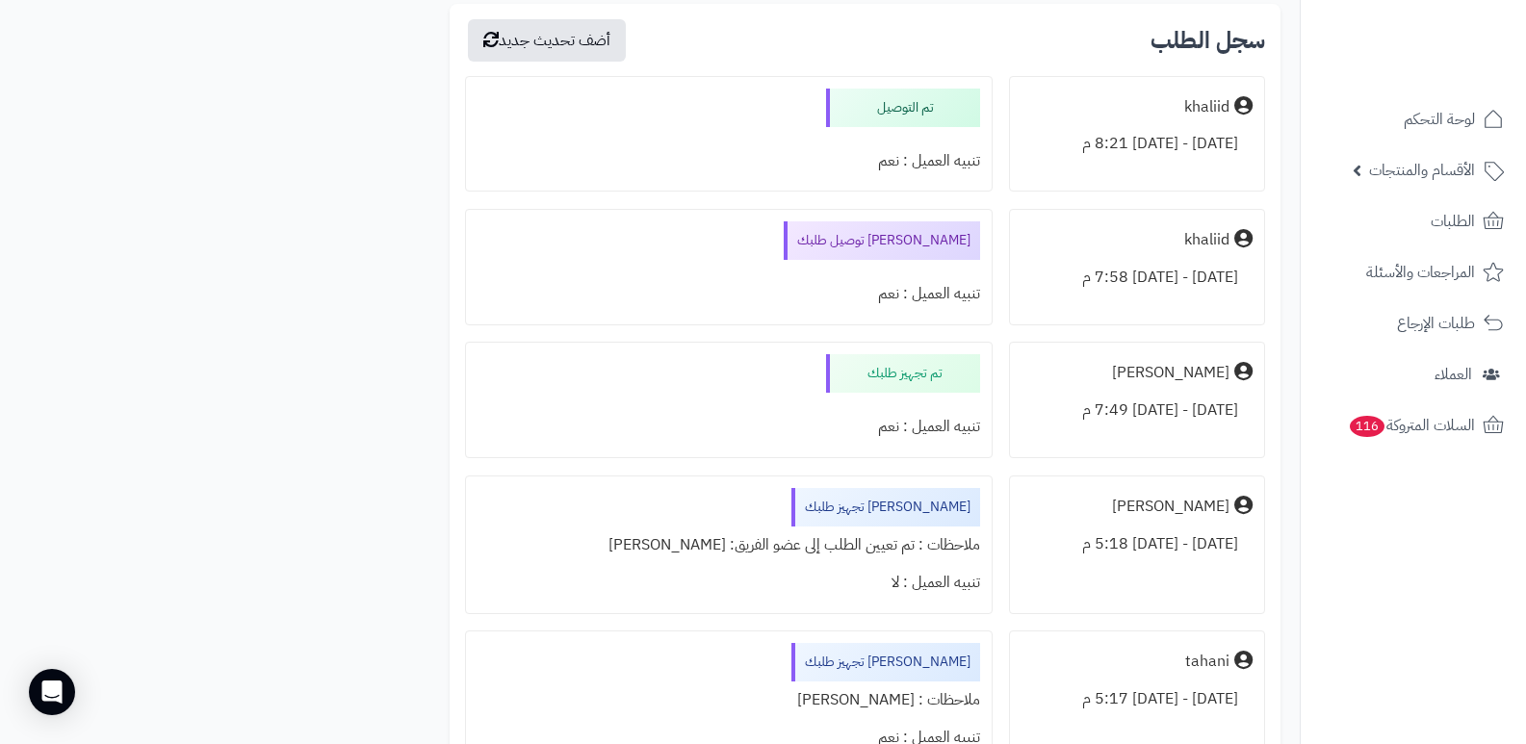
scroll to position [1733, 0]
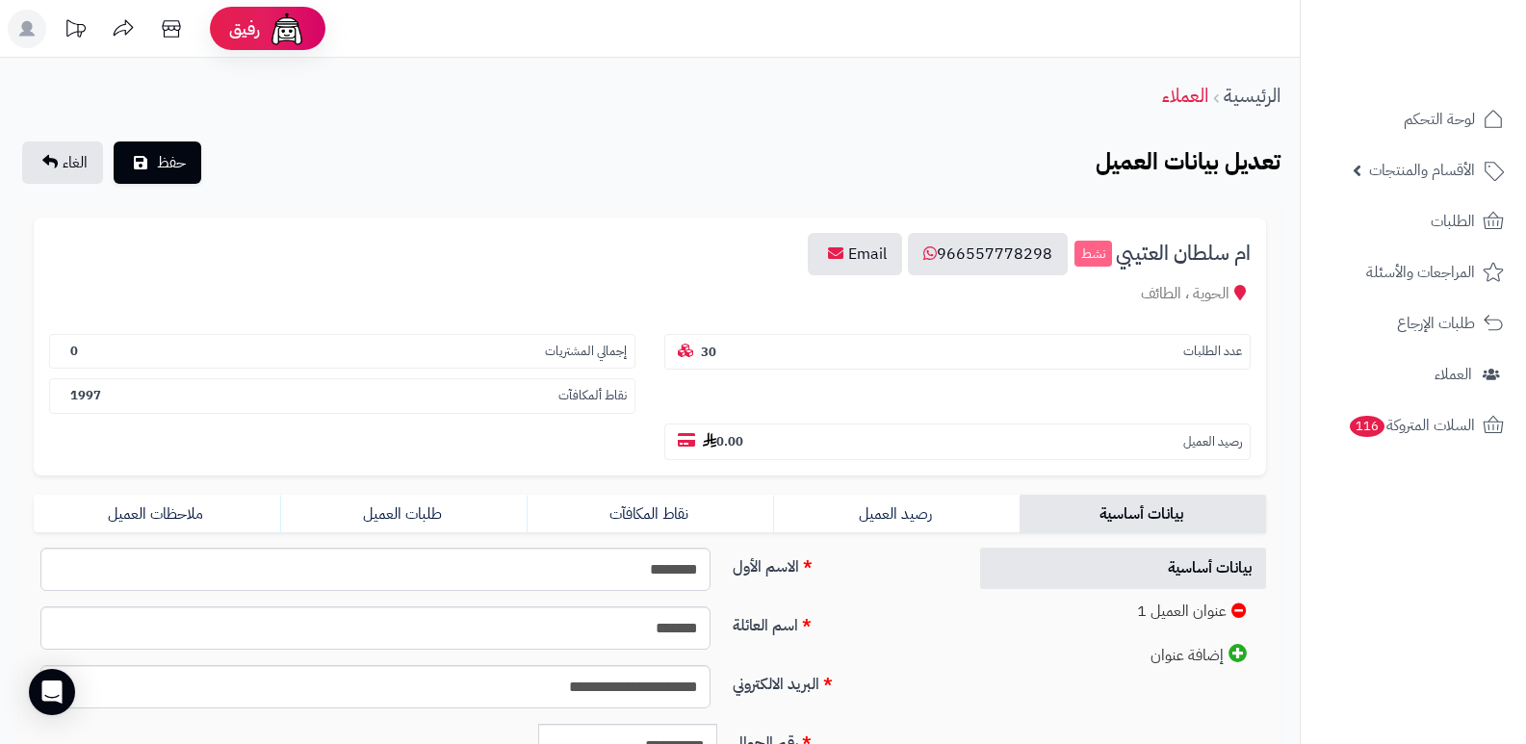
scroll to position [385, 0]
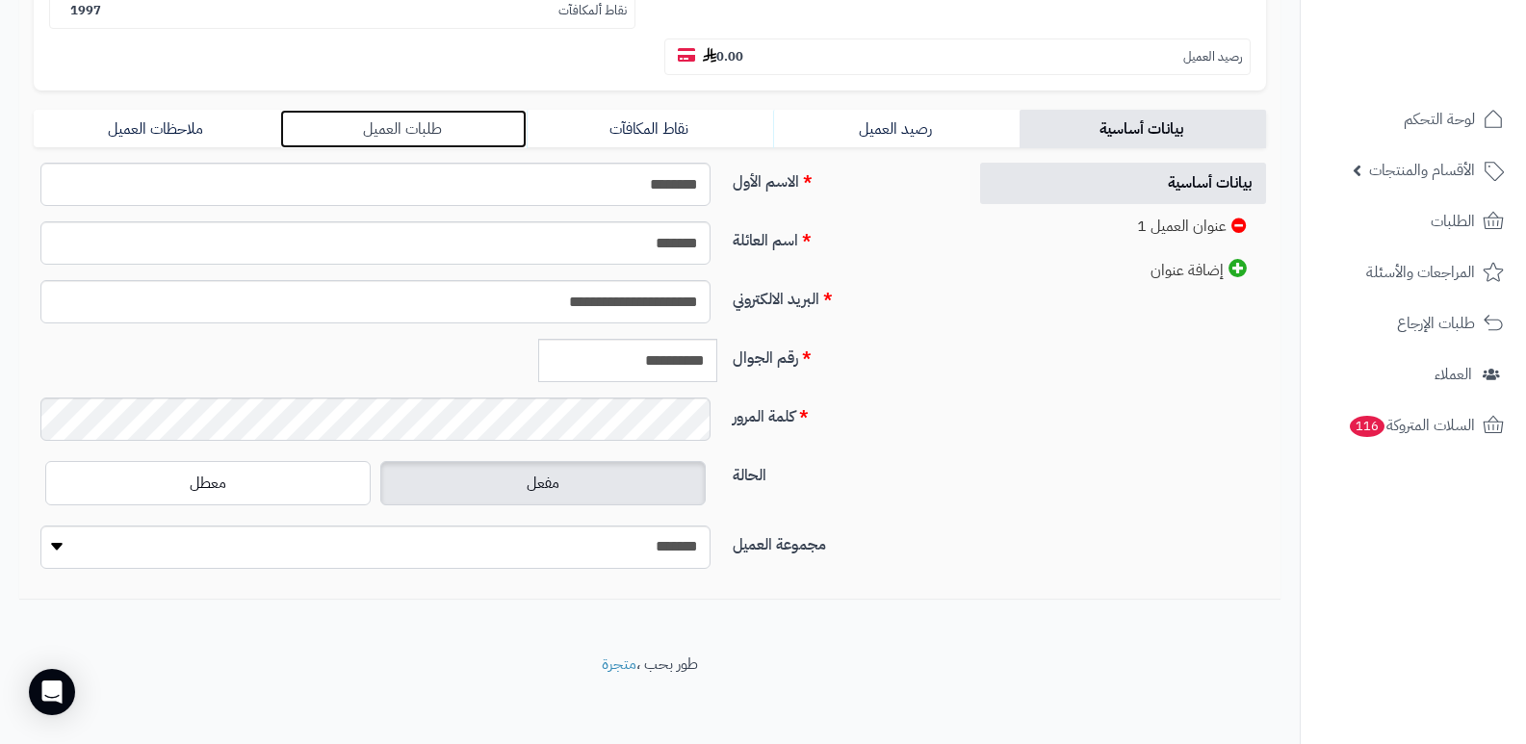
click at [404, 137] on link "طلبات العميل" at bounding box center [403, 129] width 246 height 39
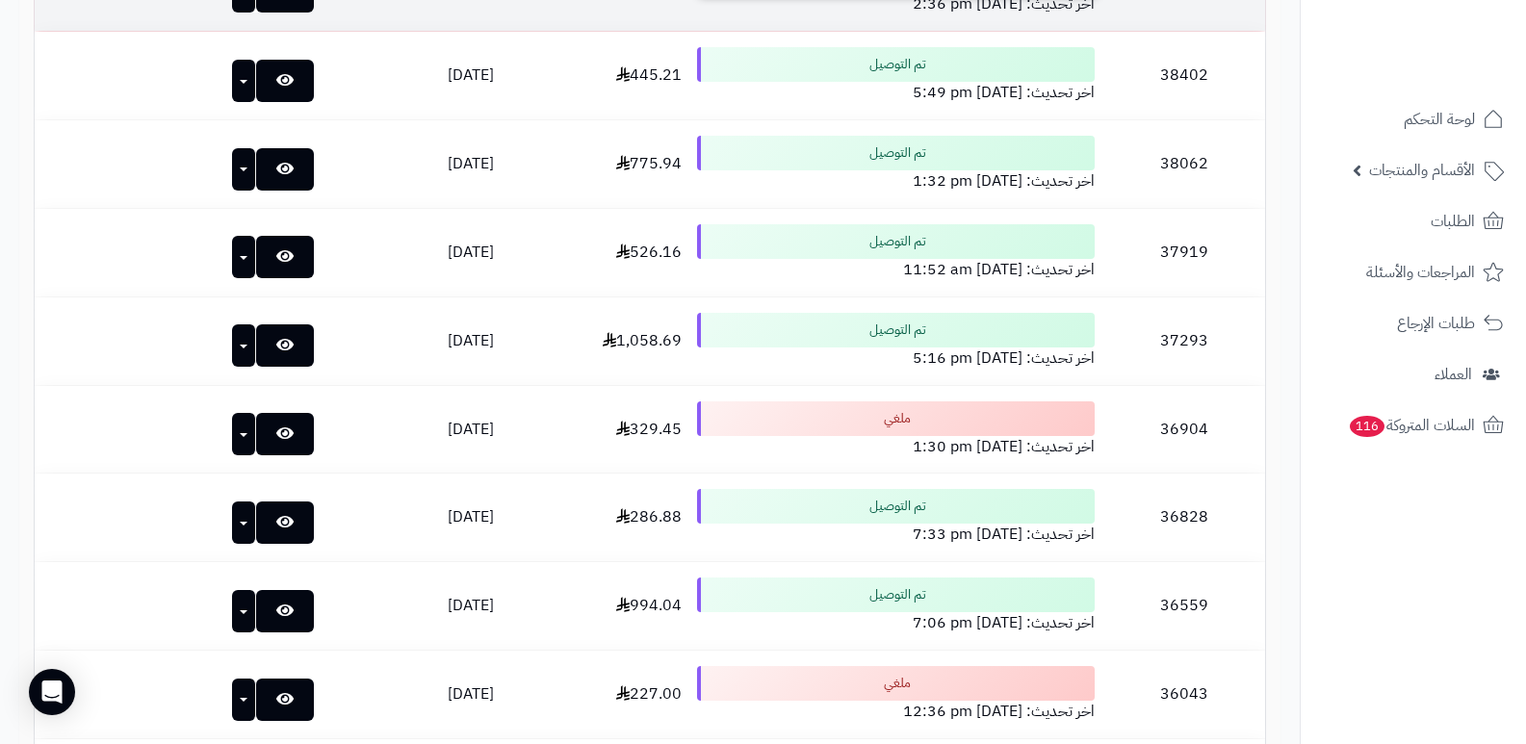
scroll to position [866, 0]
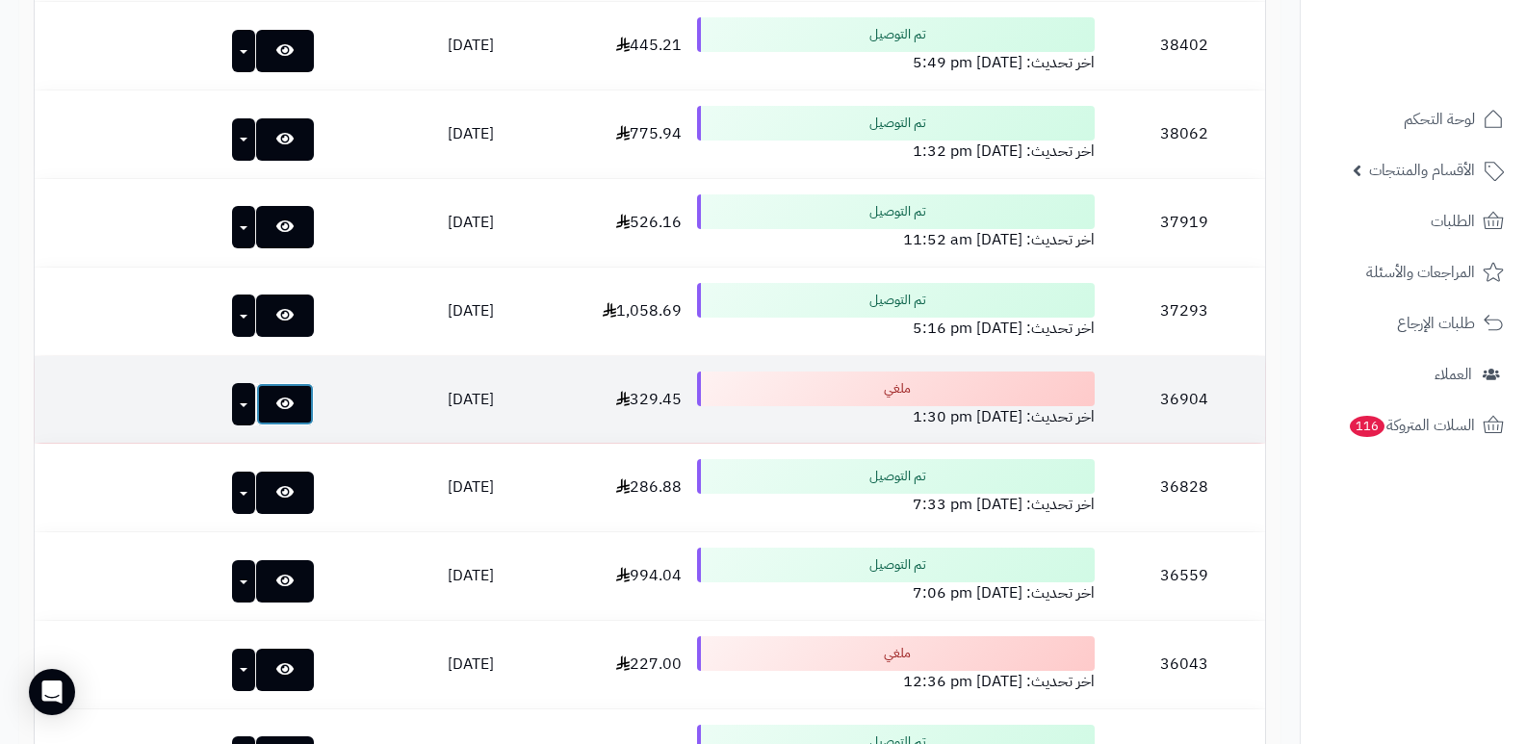
click at [276, 402] on icon at bounding box center [284, 403] width 17 height 15
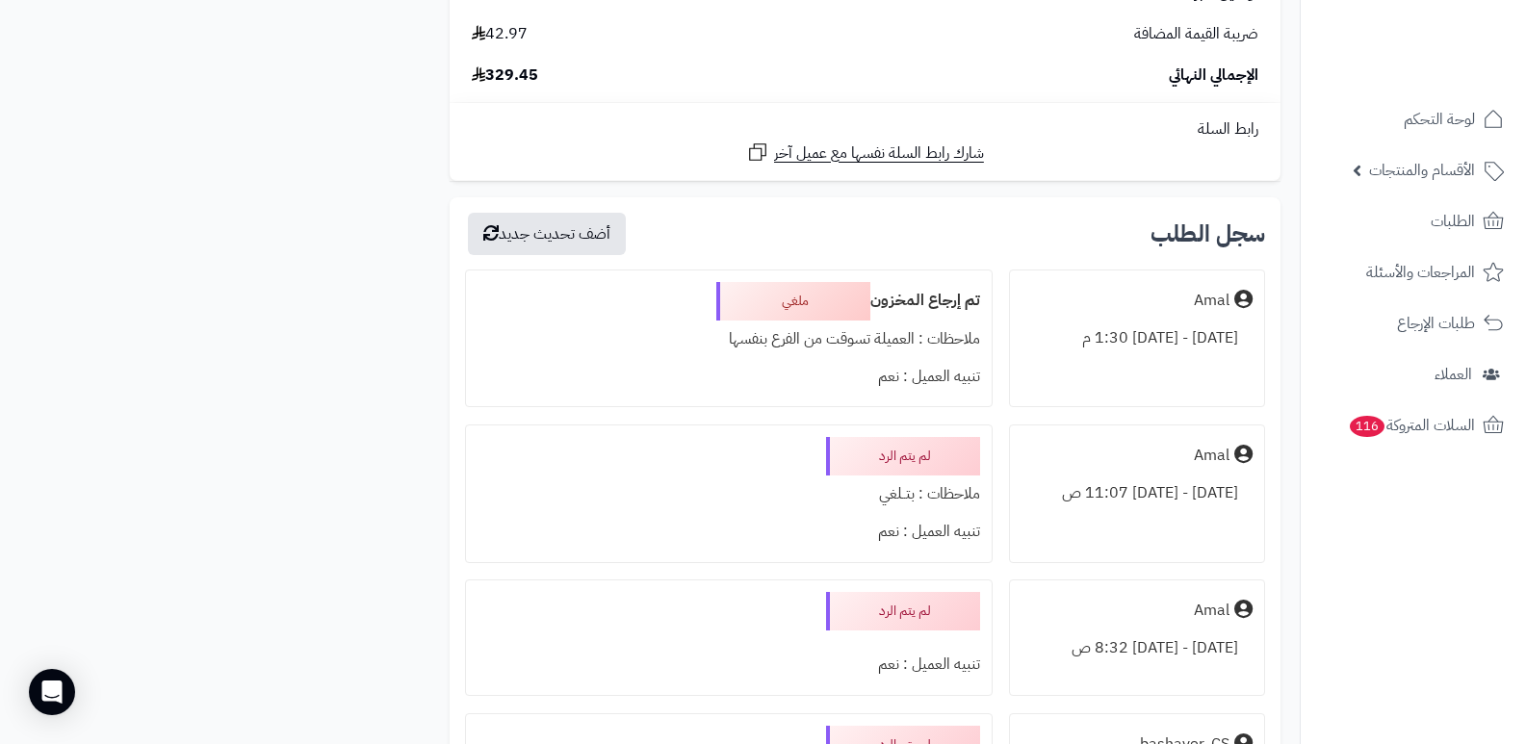
scroll to position [1444, 0]
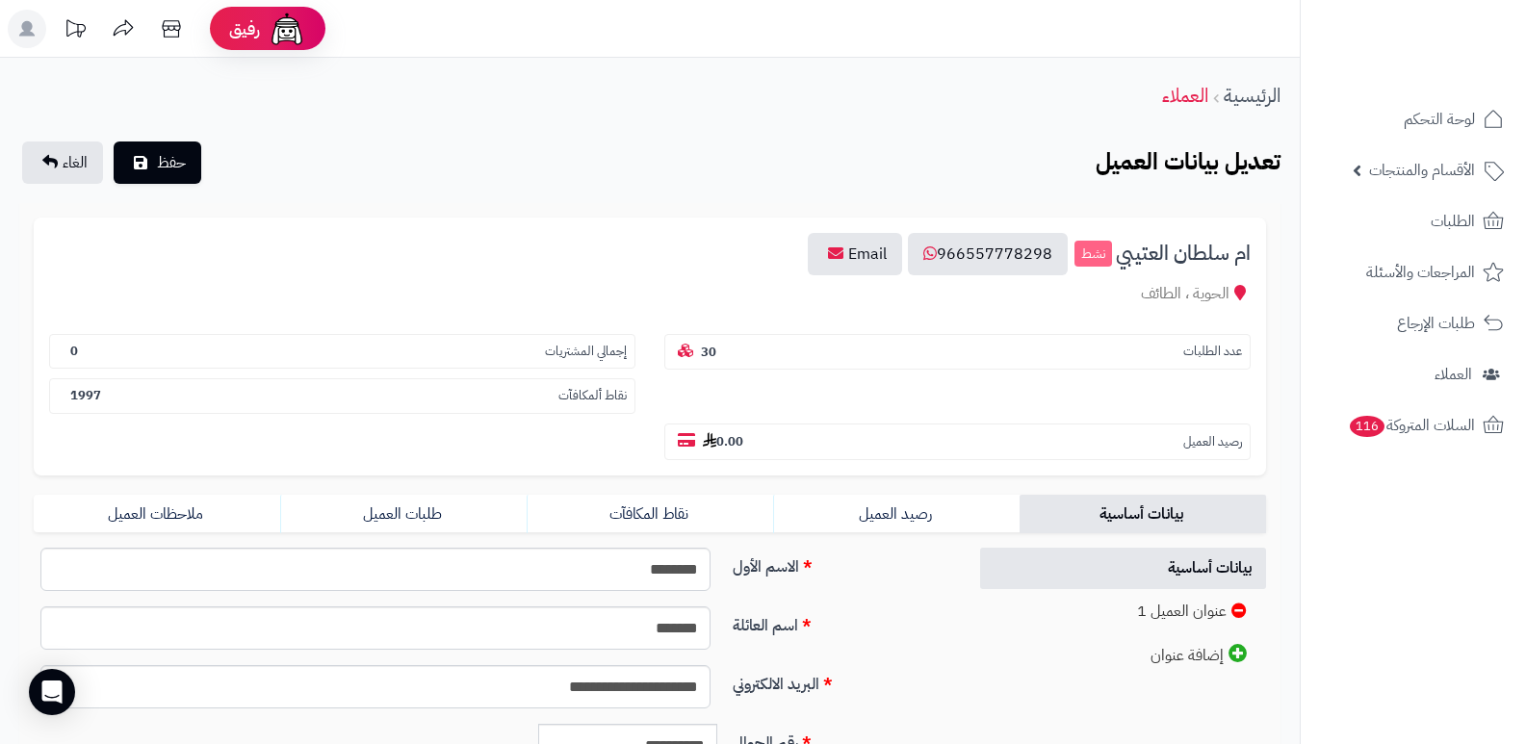
scroll to position [391, 0]
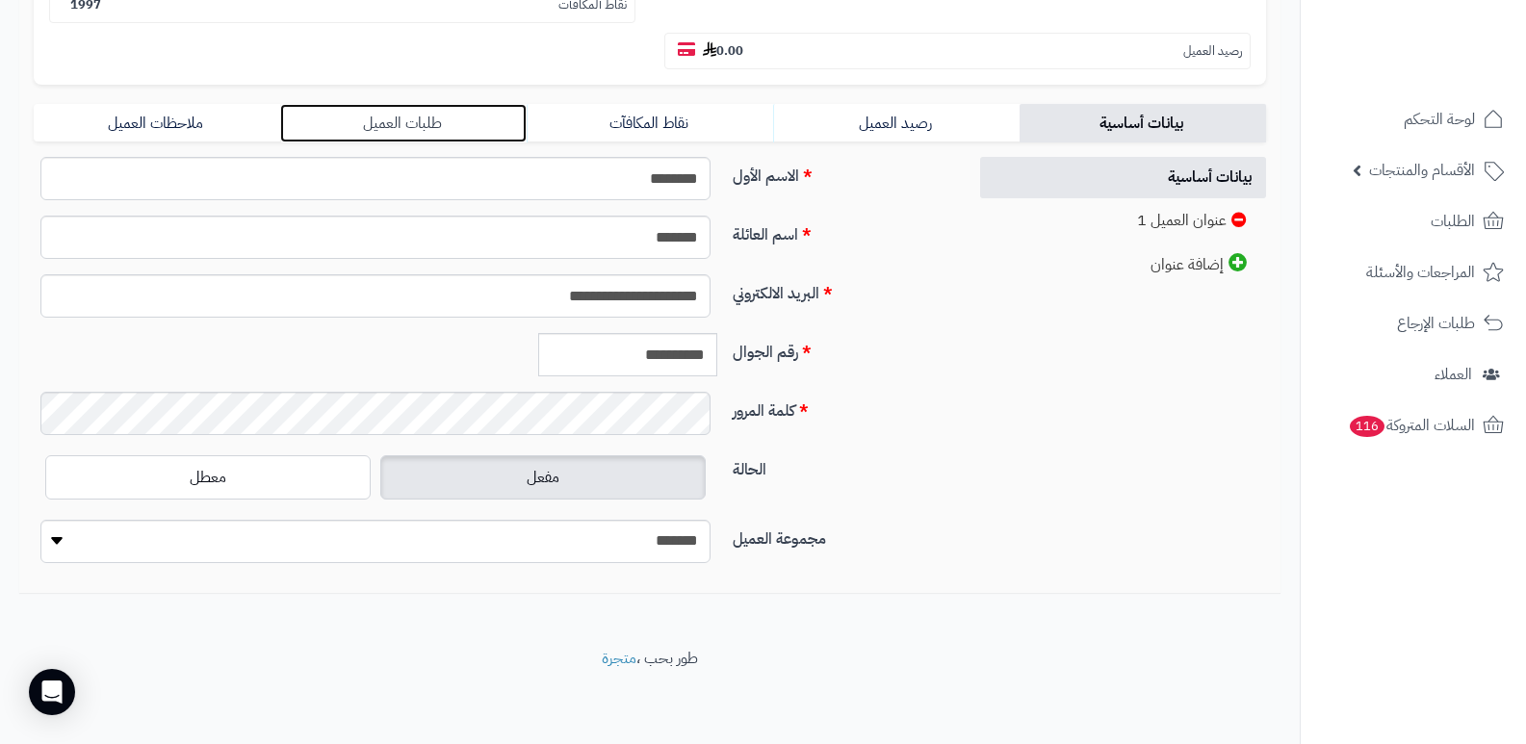
click at [396, 112] on link "طلبات العميل" at bounding box center [403, 123] width 246 height 39
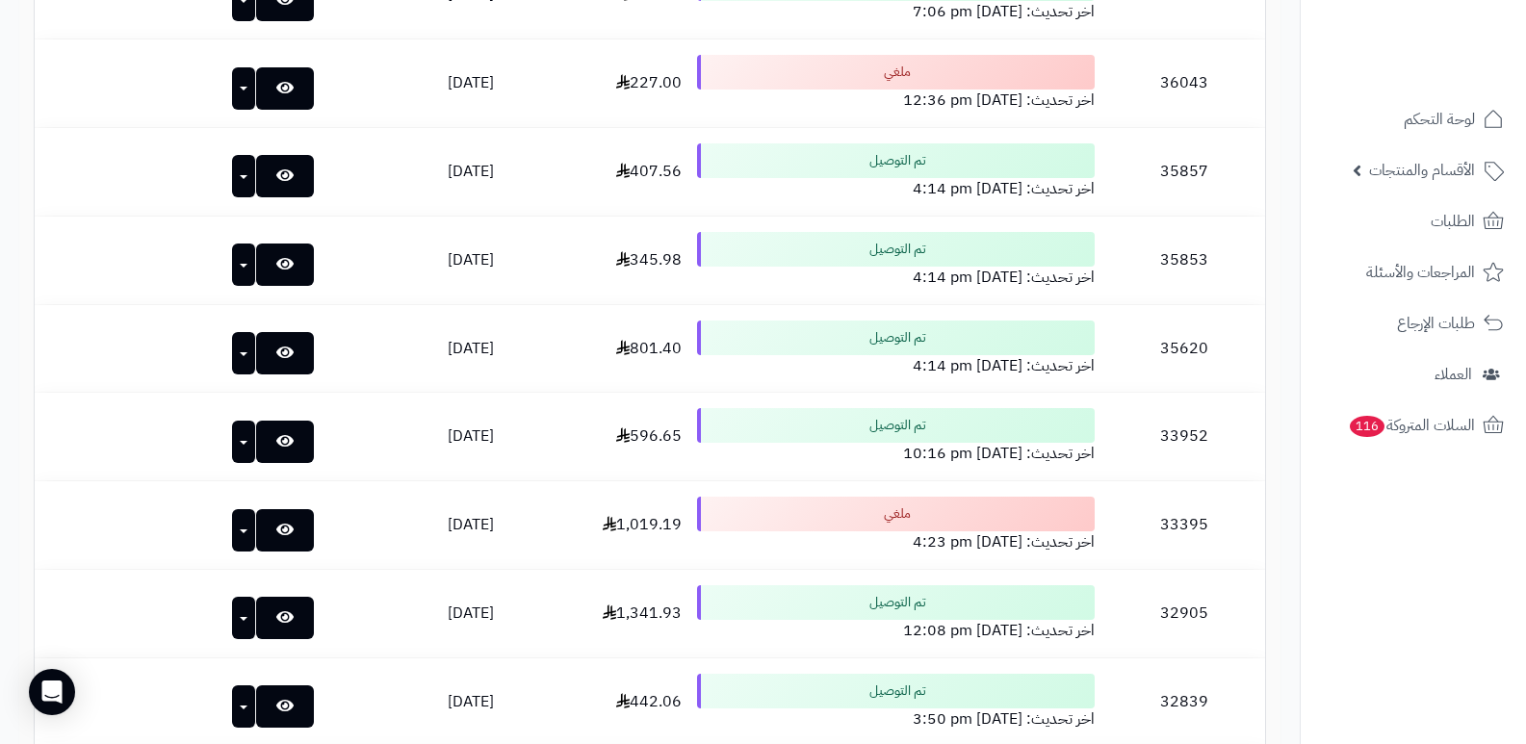
scroll to position [1448, 0]
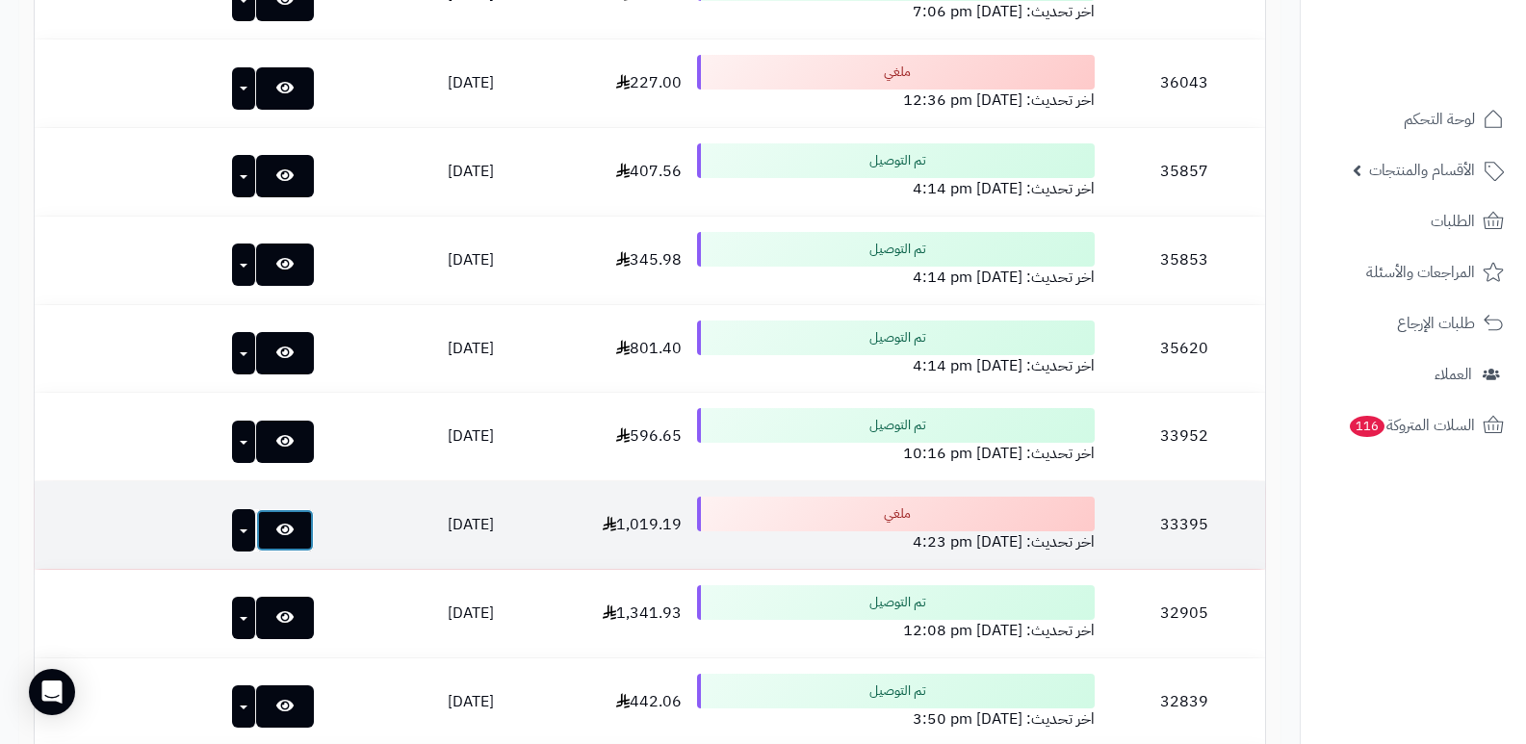
click at [256, 531] on link at bounding box center [285, 530] width 58 height 42
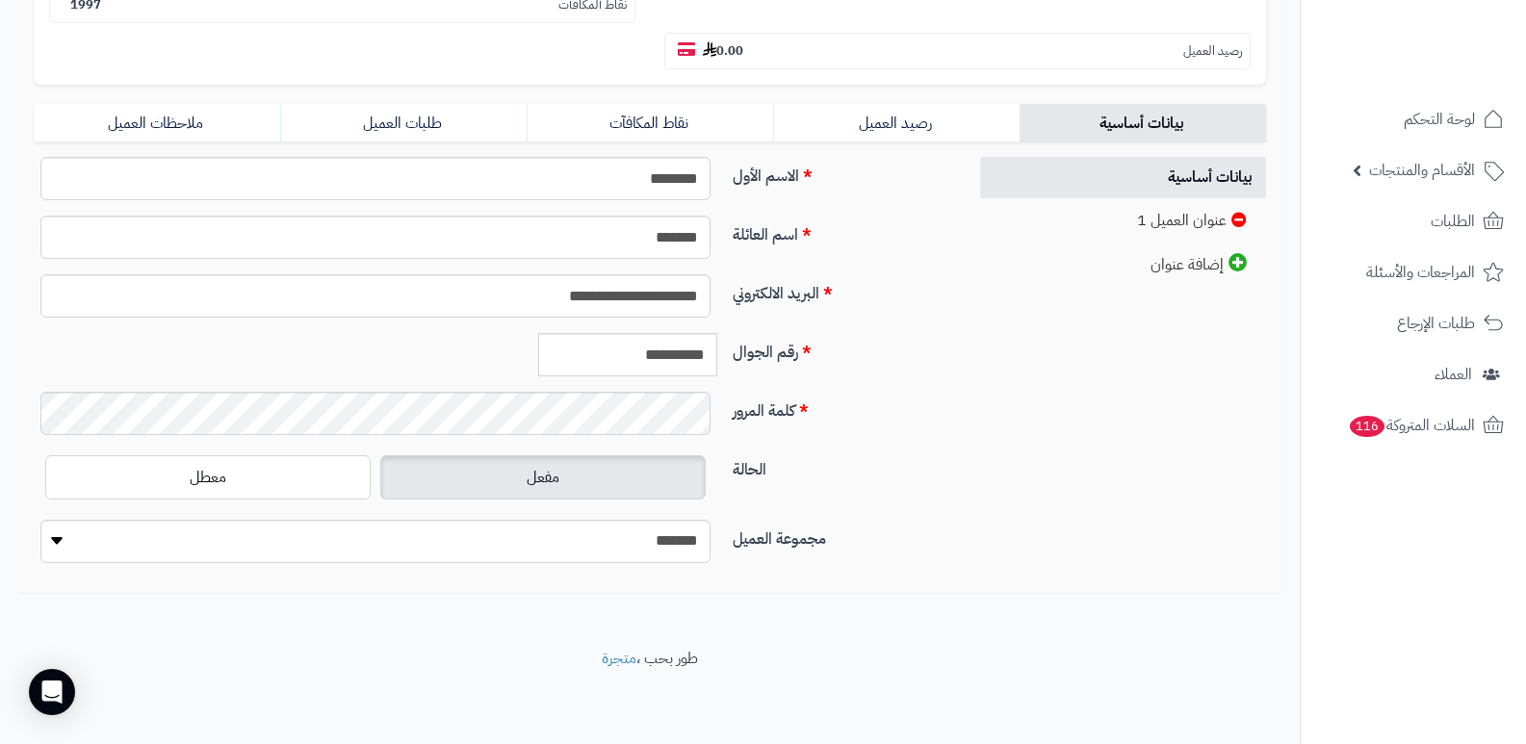
scroll to position [391, 0]
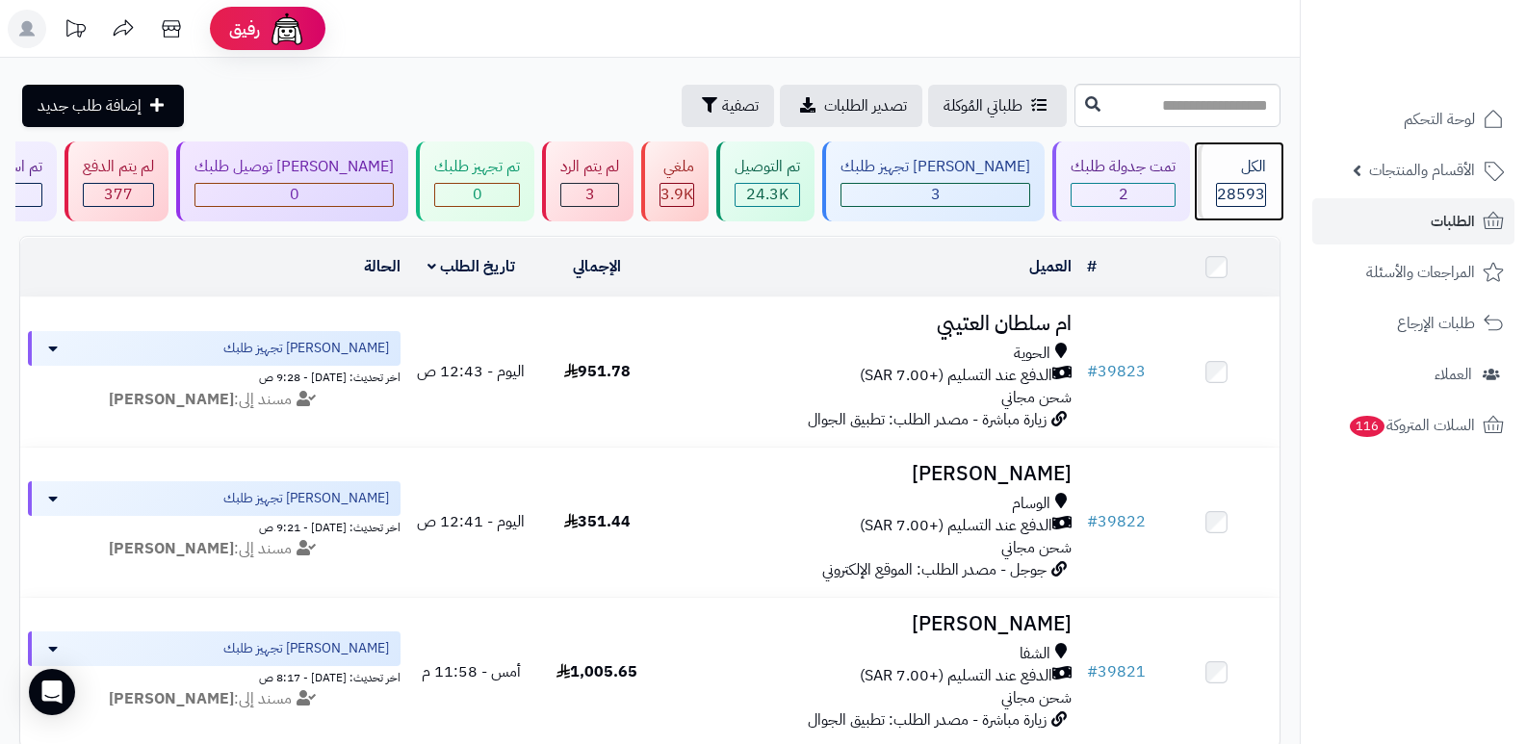
click at [1239, 167] on div "الكل" at bounding box center [1241, 167] width 50 height 22
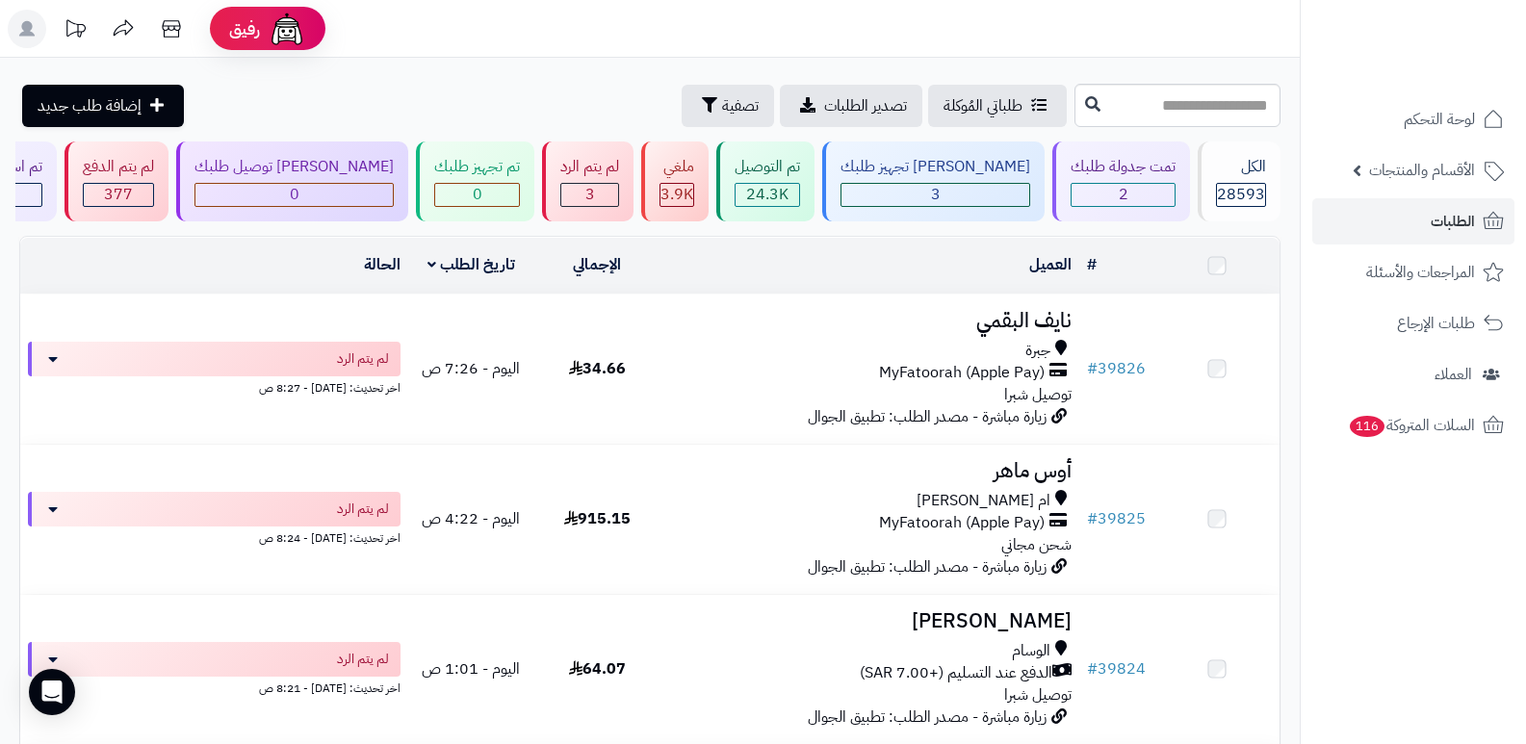
click at [1446, 190] on link "الأقسام والمنتجات" at bounding box center [1413, 170] width 202 height 46
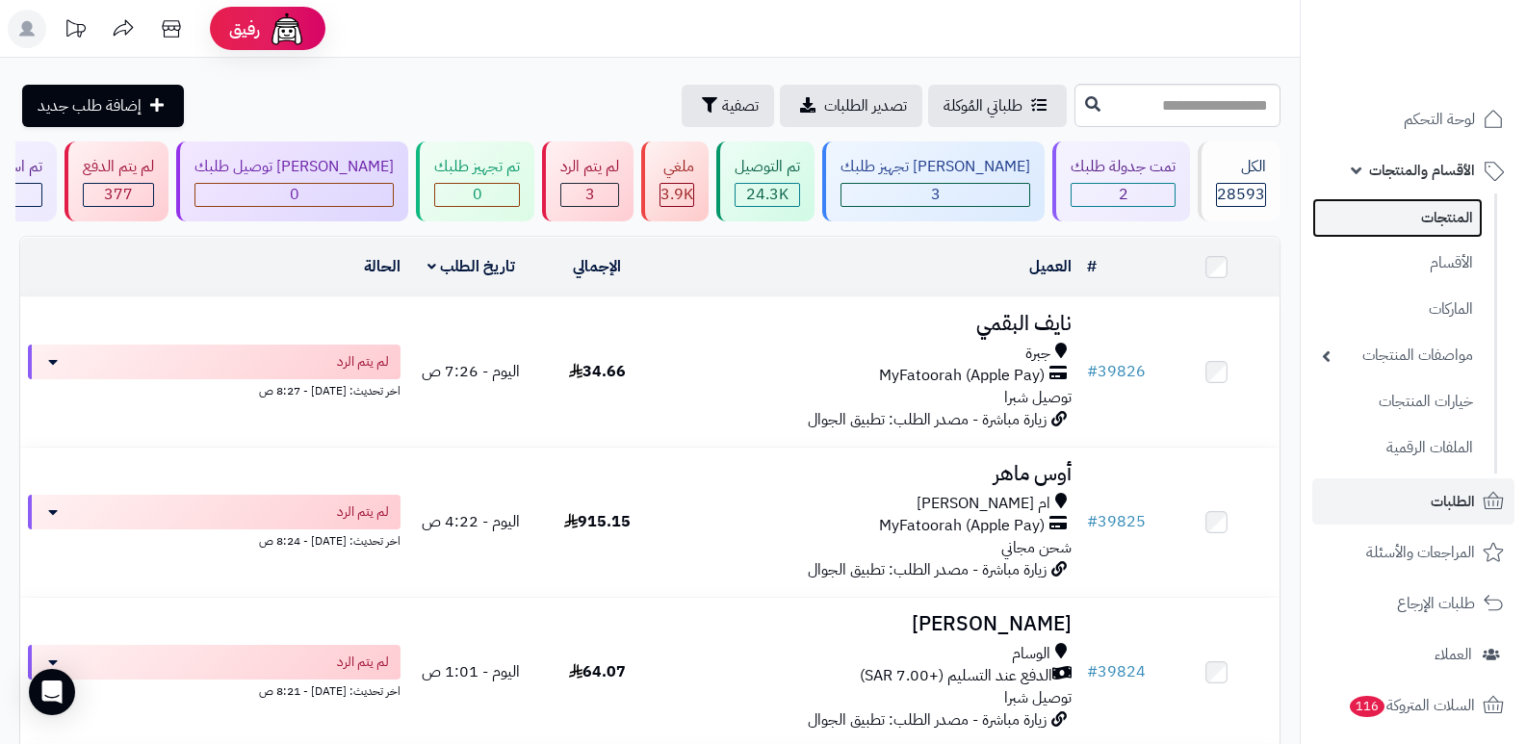
click at [1466, 224] on link "المنتجات" at bounding box center [1397, 217] width 170 height 39
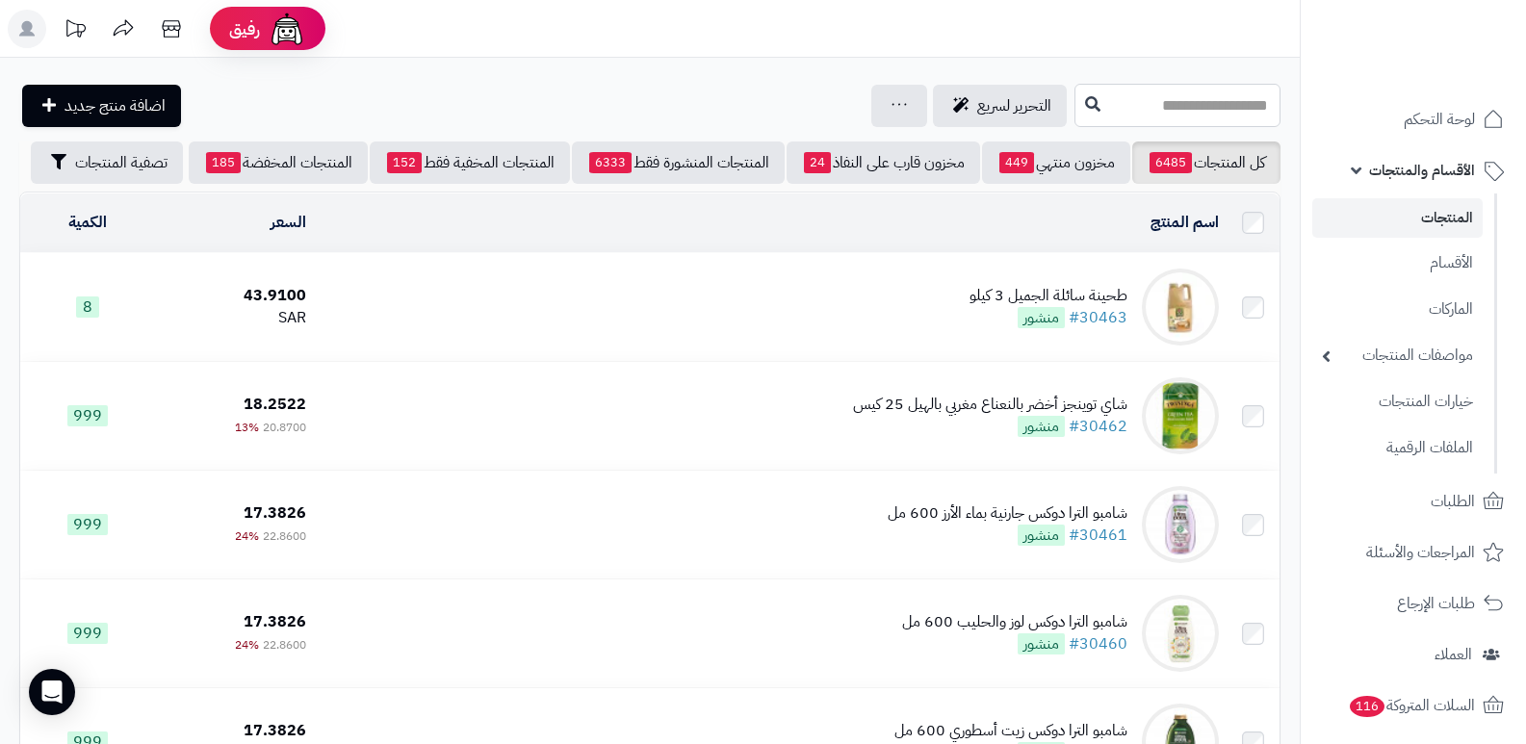
click at [1231, 112] on input "text" at bounding box center [1177, 105] width 206 height 43
type input "*****"
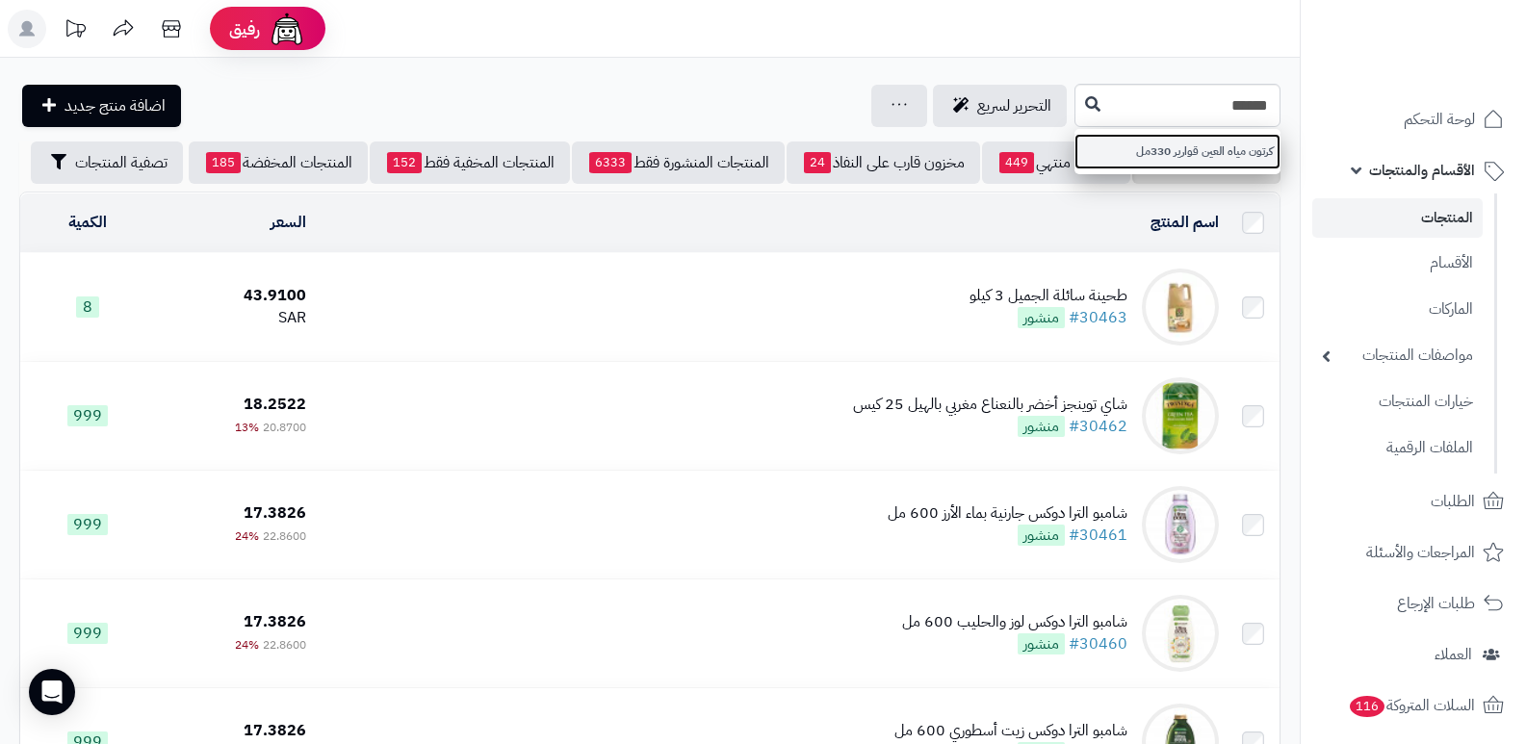
click at [1211, 168] on link "كرتون مياه العين قوارير 330مل" at bounding box center [1177, 152] width 206 height 36
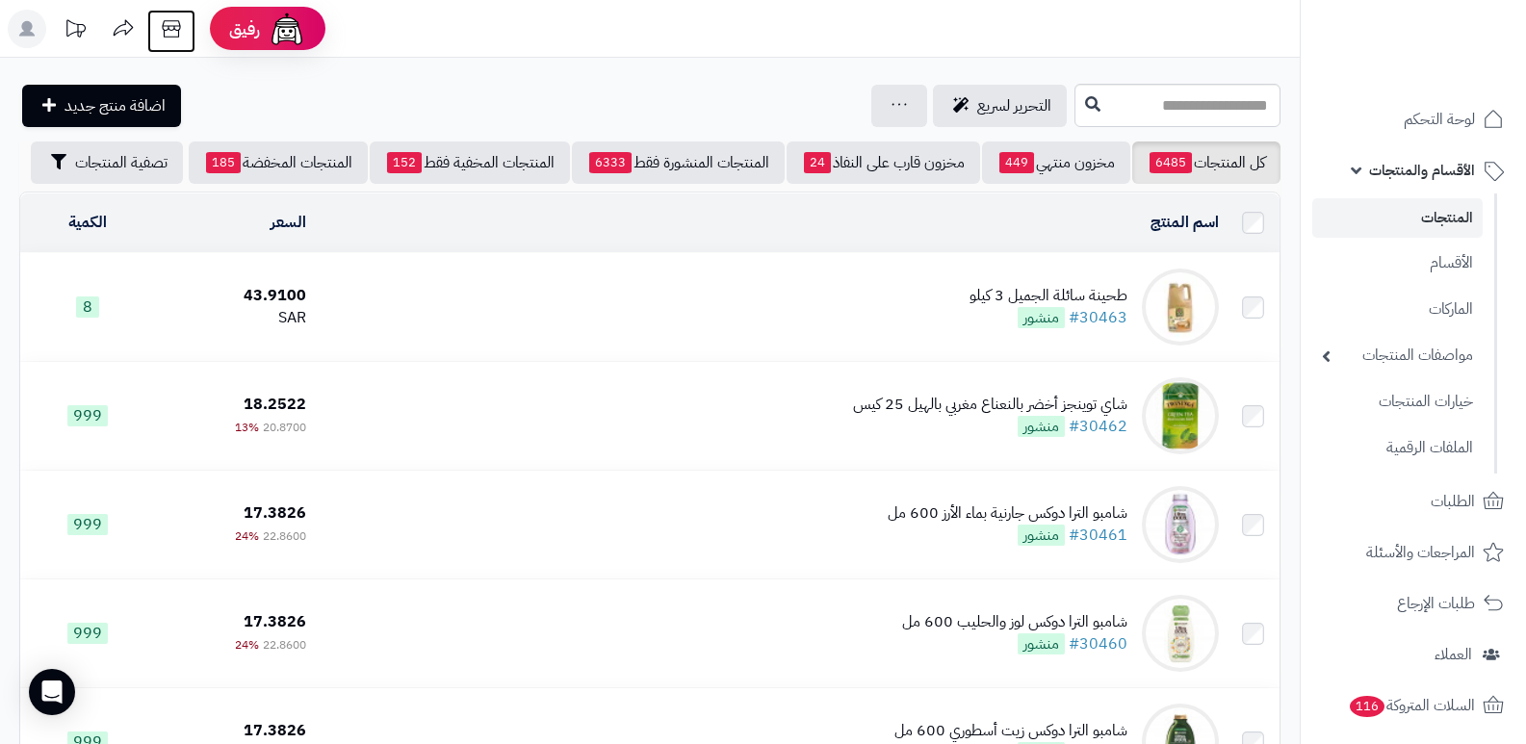
click at [171, 28] on icon at bounding box center [171, 29] width 39 height 39
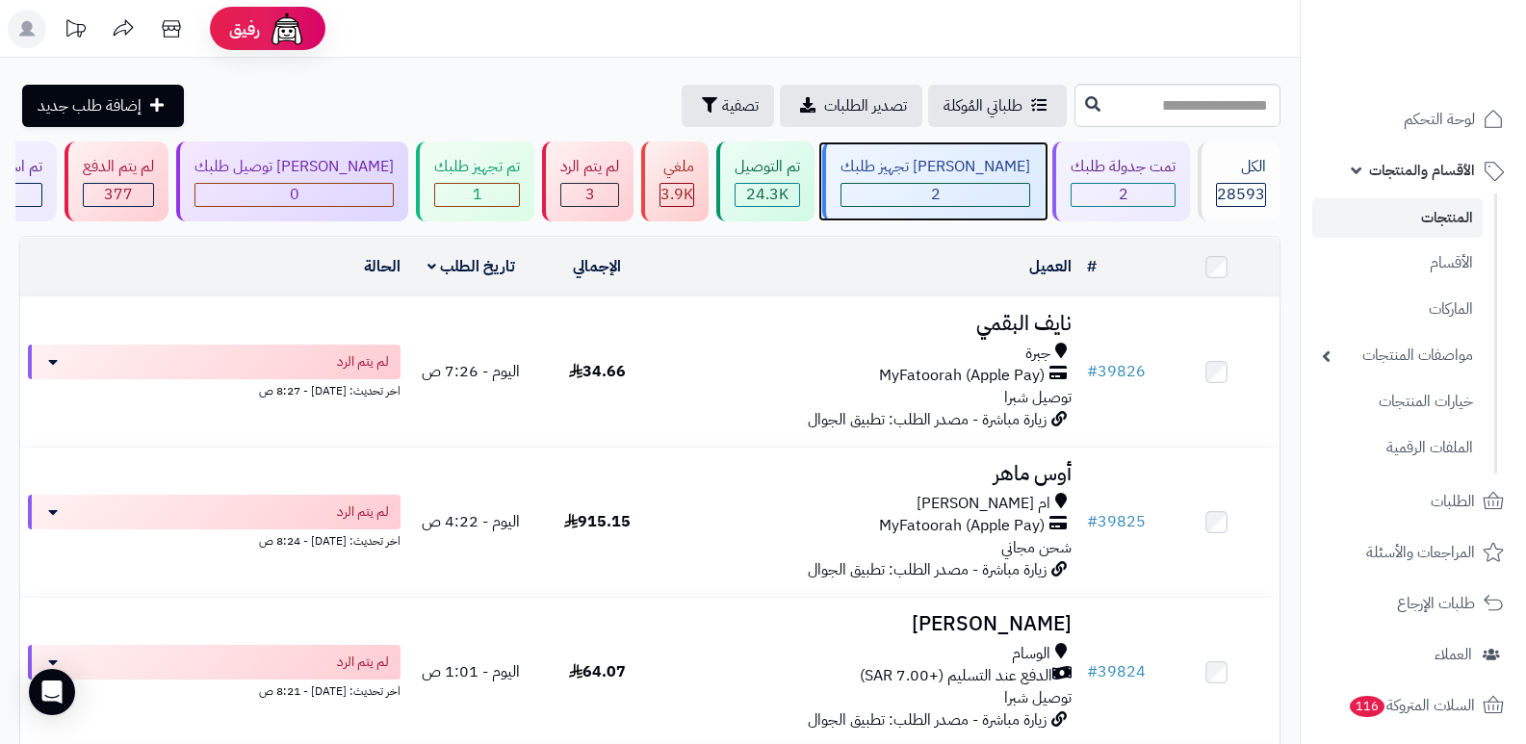
click at [944, 194] on div "2" at bounding box center [935, 195] width 188 height 22
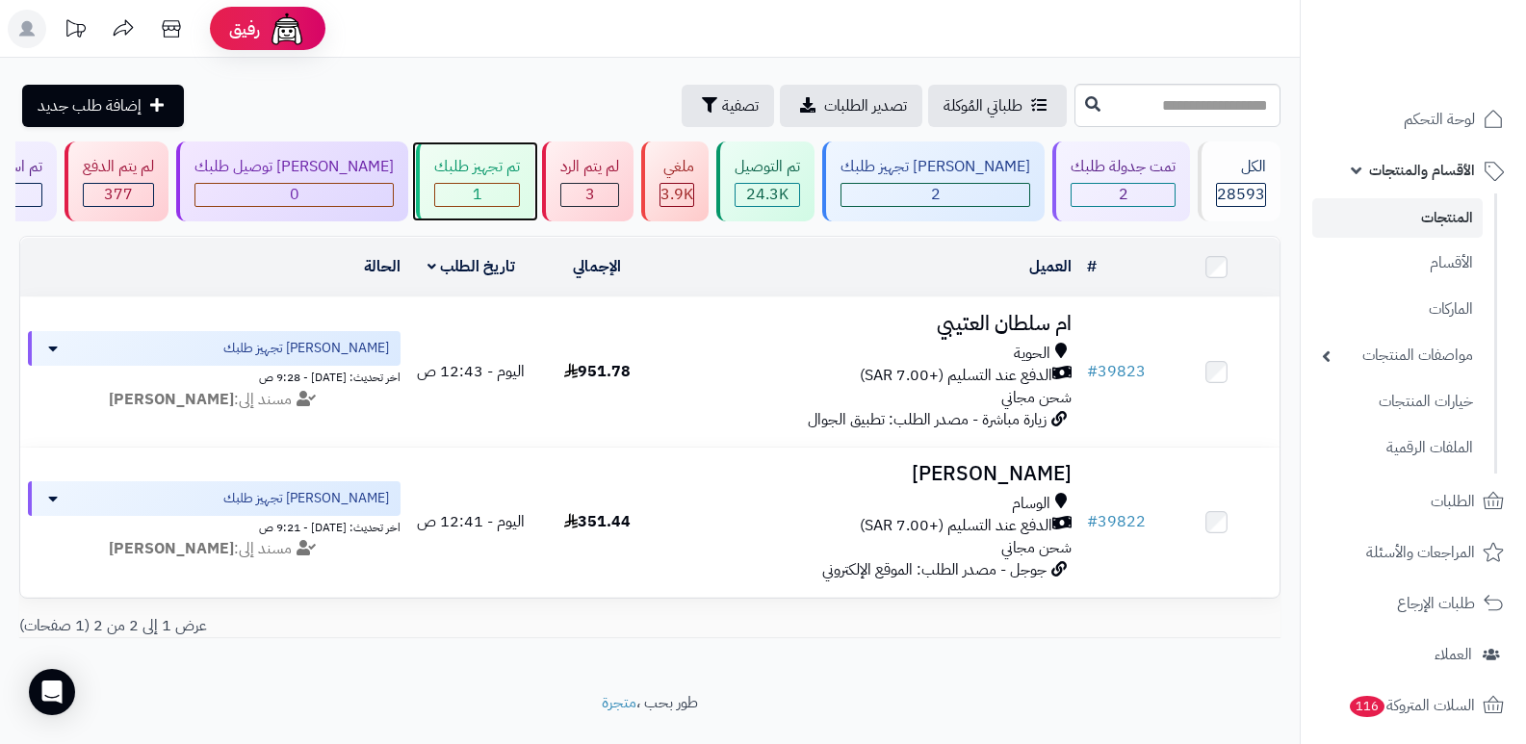
click at [520, 168] on div "تم تجهيز طلبك" at bounding box center [477, 167] width 86 height 22
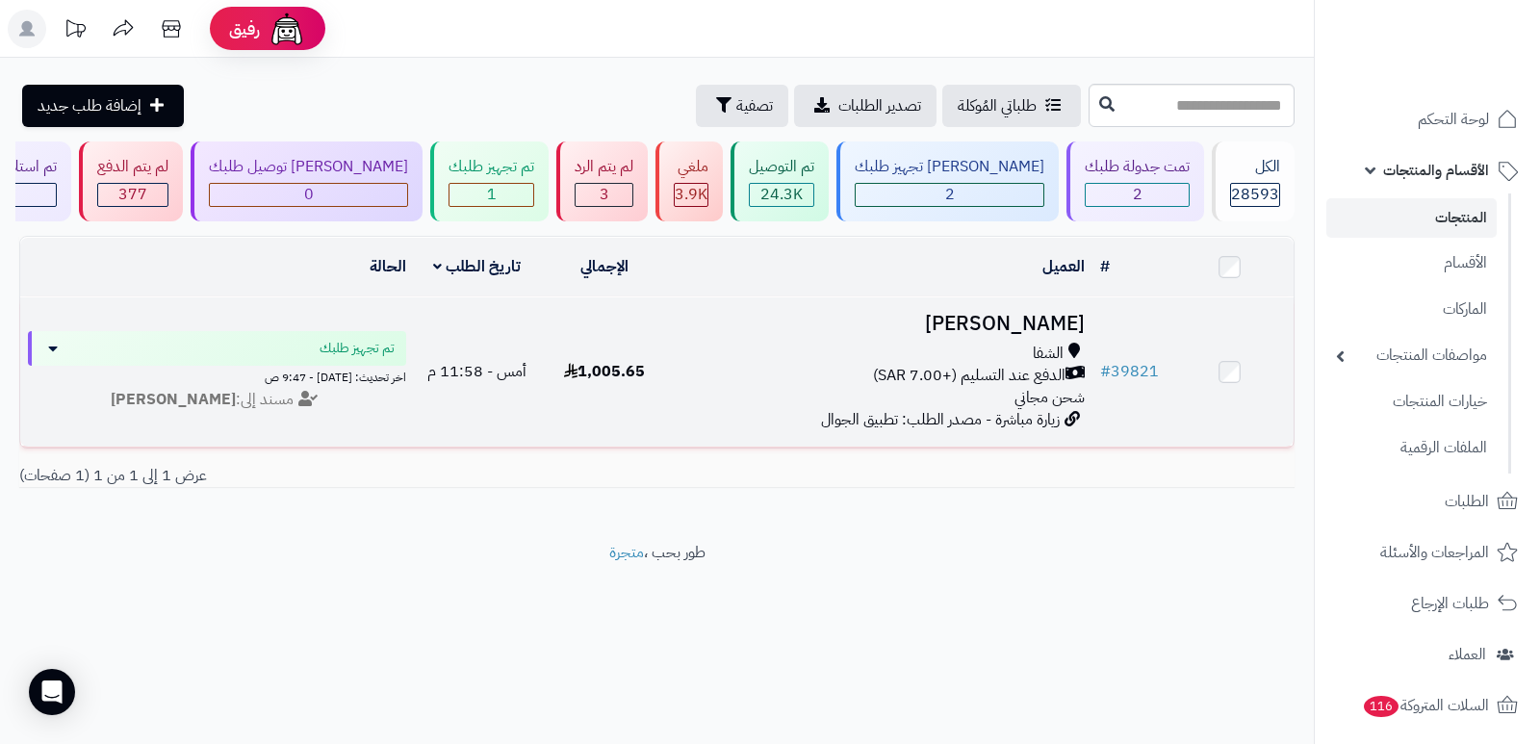
click at [1045, 323] on h3 "[PERSON_NAME]" at bounding box center [880, 324] width 409 height 22
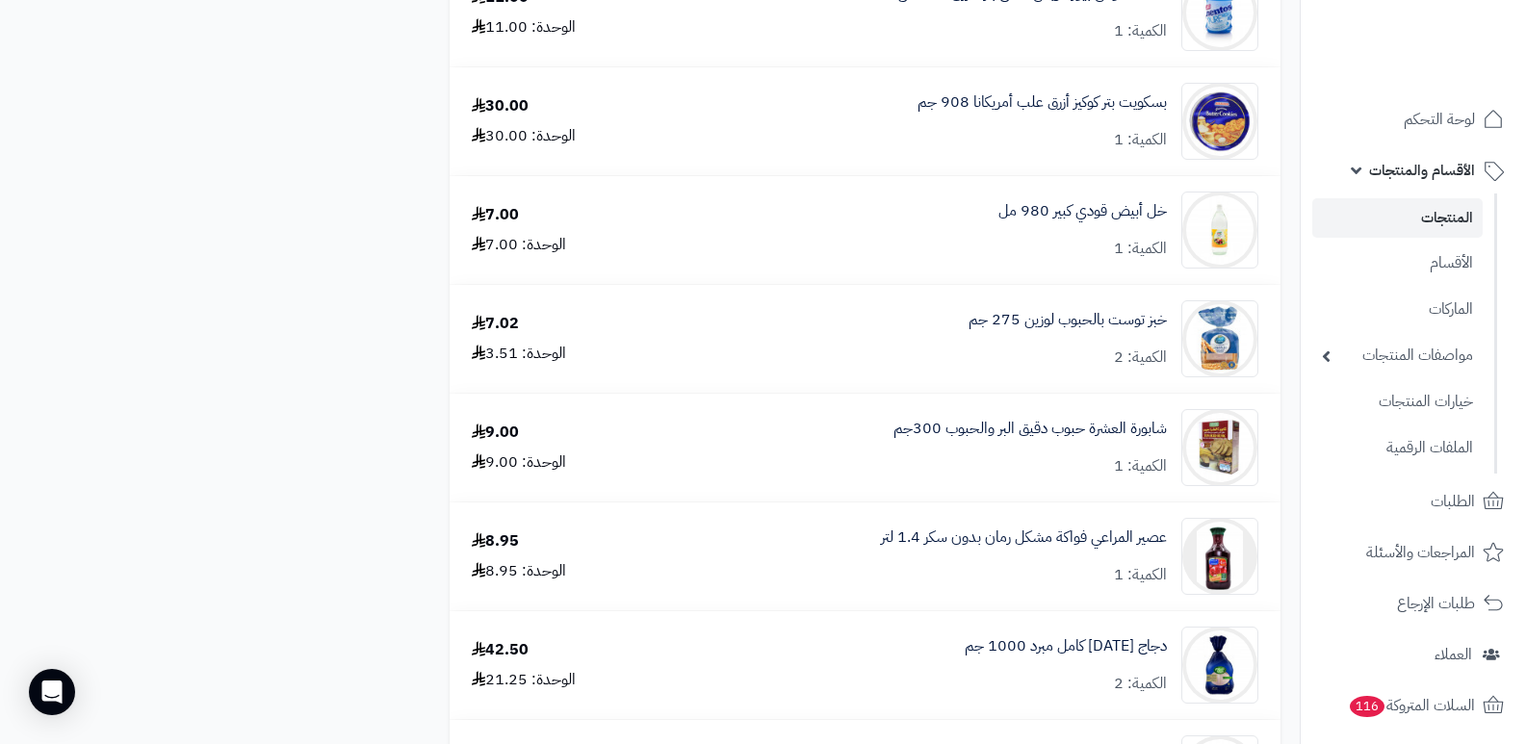
scroll to position [2118, 0]
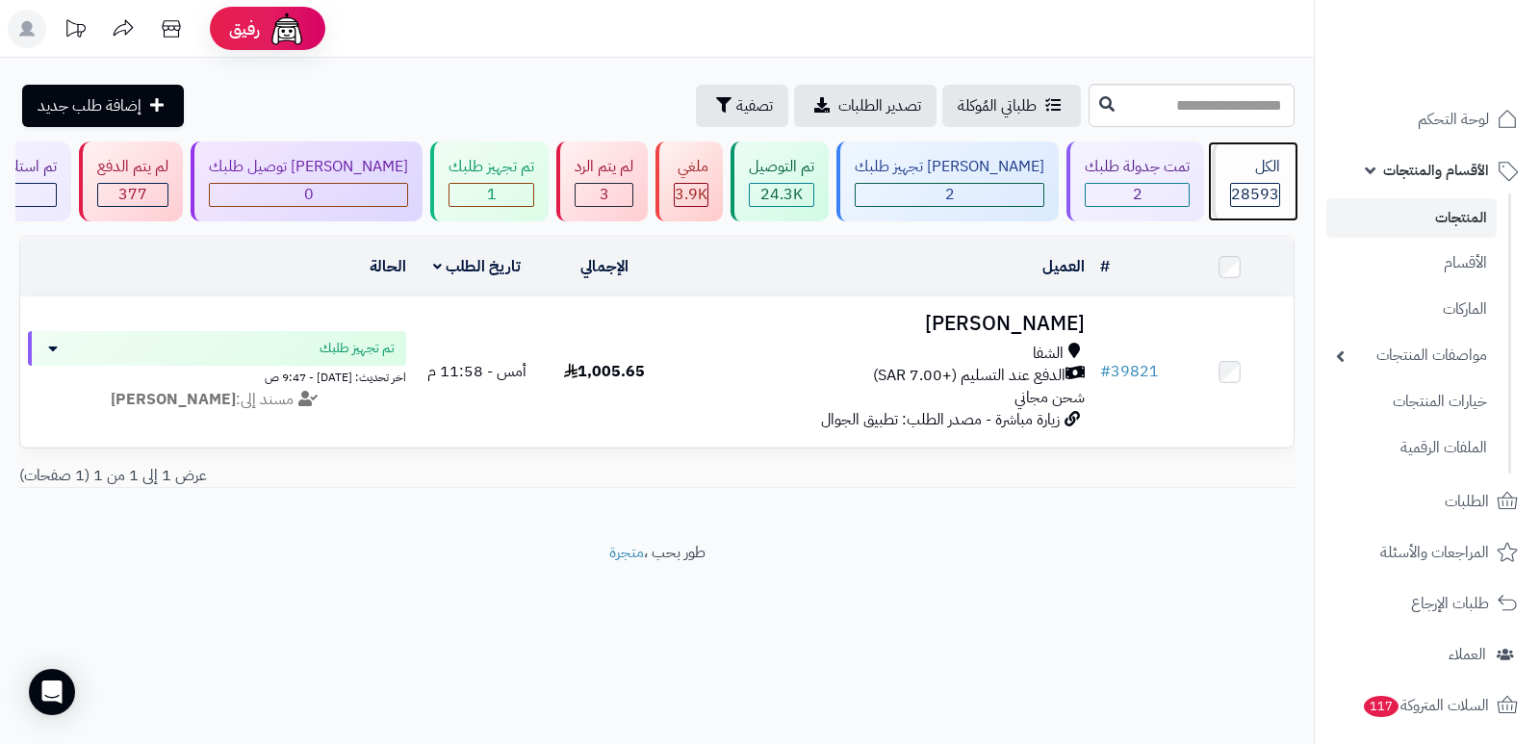
click at [1259, 192] on span "28593" at bounding box center [1255, 194] width 48 height 23
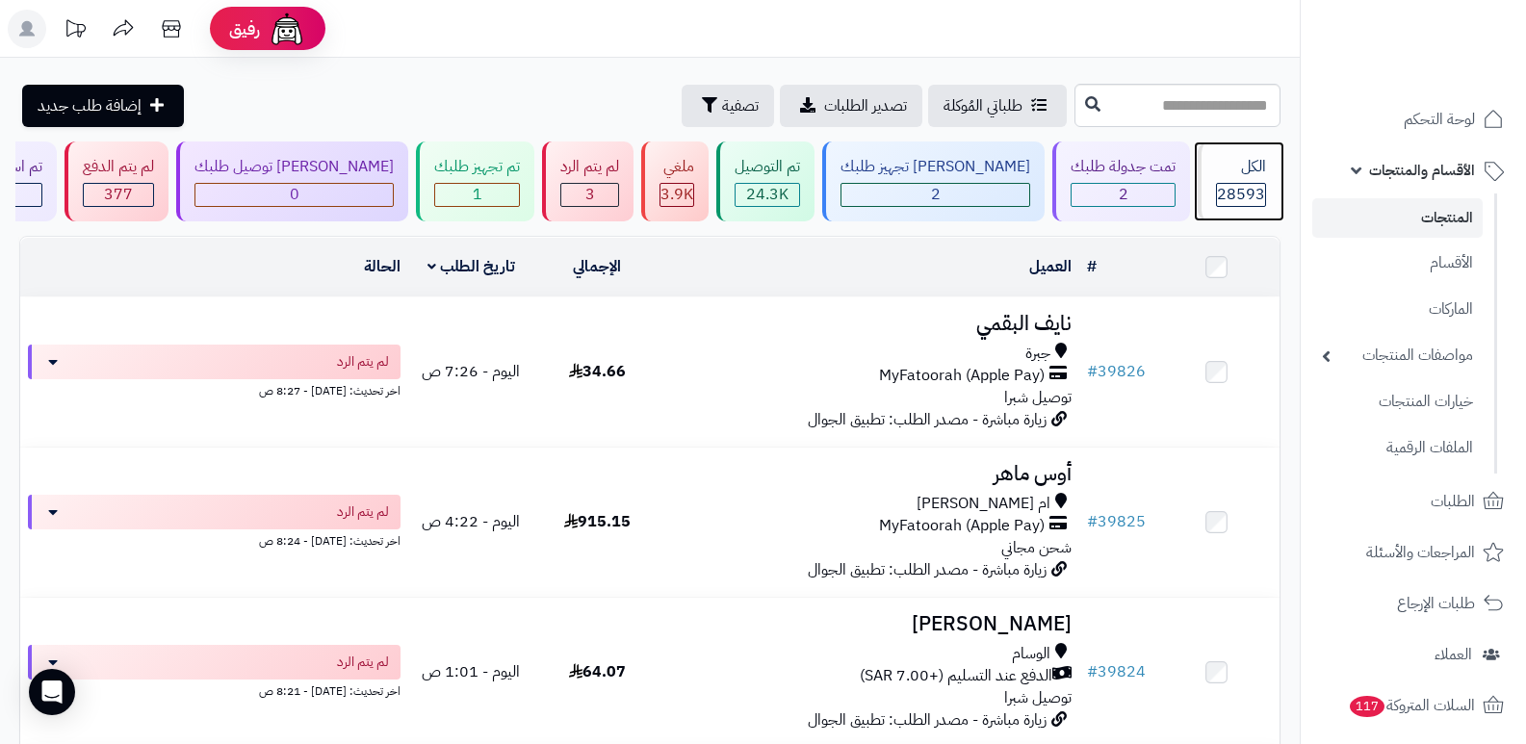
click at [1207, 187] on div "الكل 28593" at bounding box center [1239, 182] width 83 height 80
click at [1245, 163] on div "الكل" at bounding box center [1241, 167] width 50 height 22
click at [1406, 174] on span "الأقسام والمنتجات" at bounding box center [1422, 170] width 106 height 27
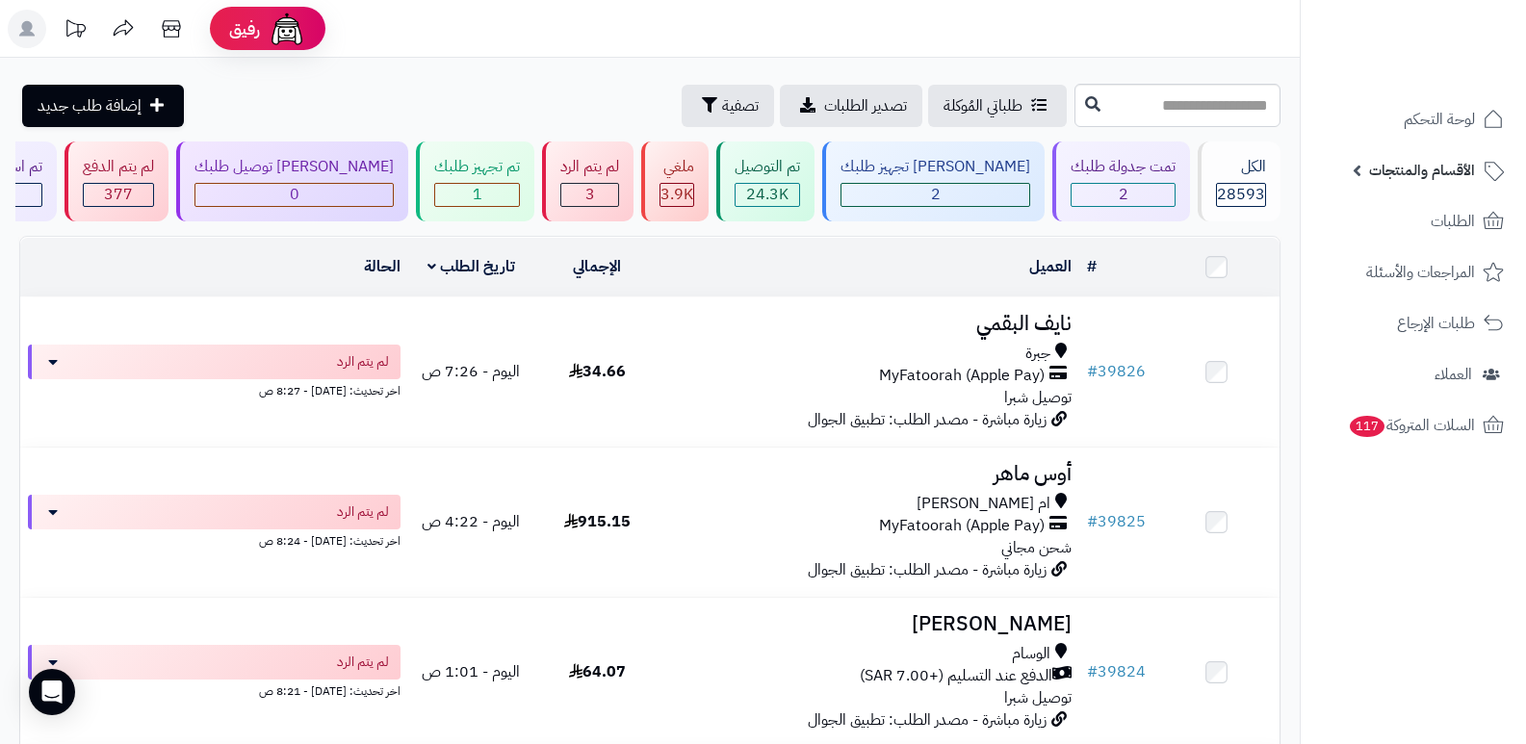
click at [1406, 174] on span "الأقسام والمنتجات" at bounding box center [1422, 170] width 106 height 27
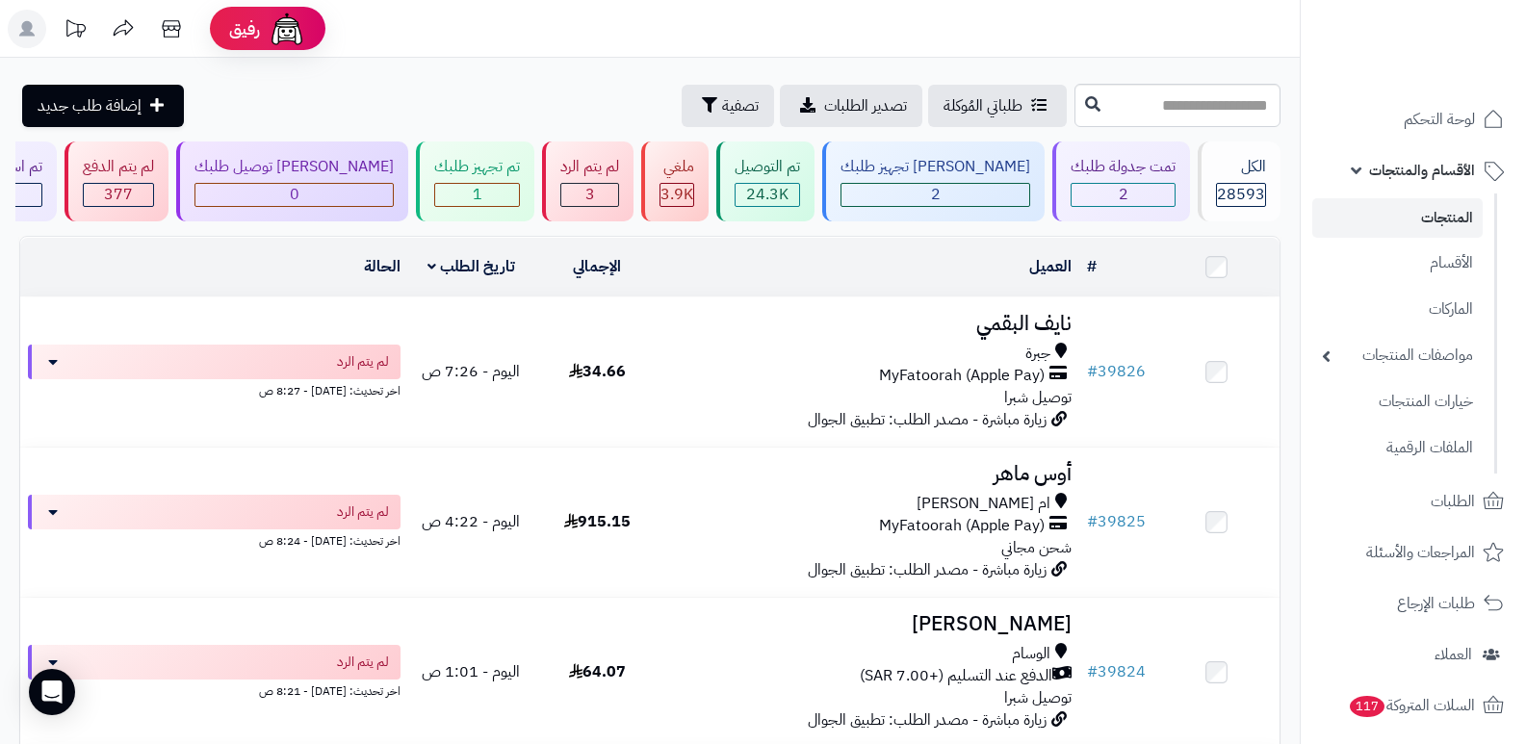
click at [1426, 220] on link "المنتجات" at bounding box center [1397, 217] width 170 height 39
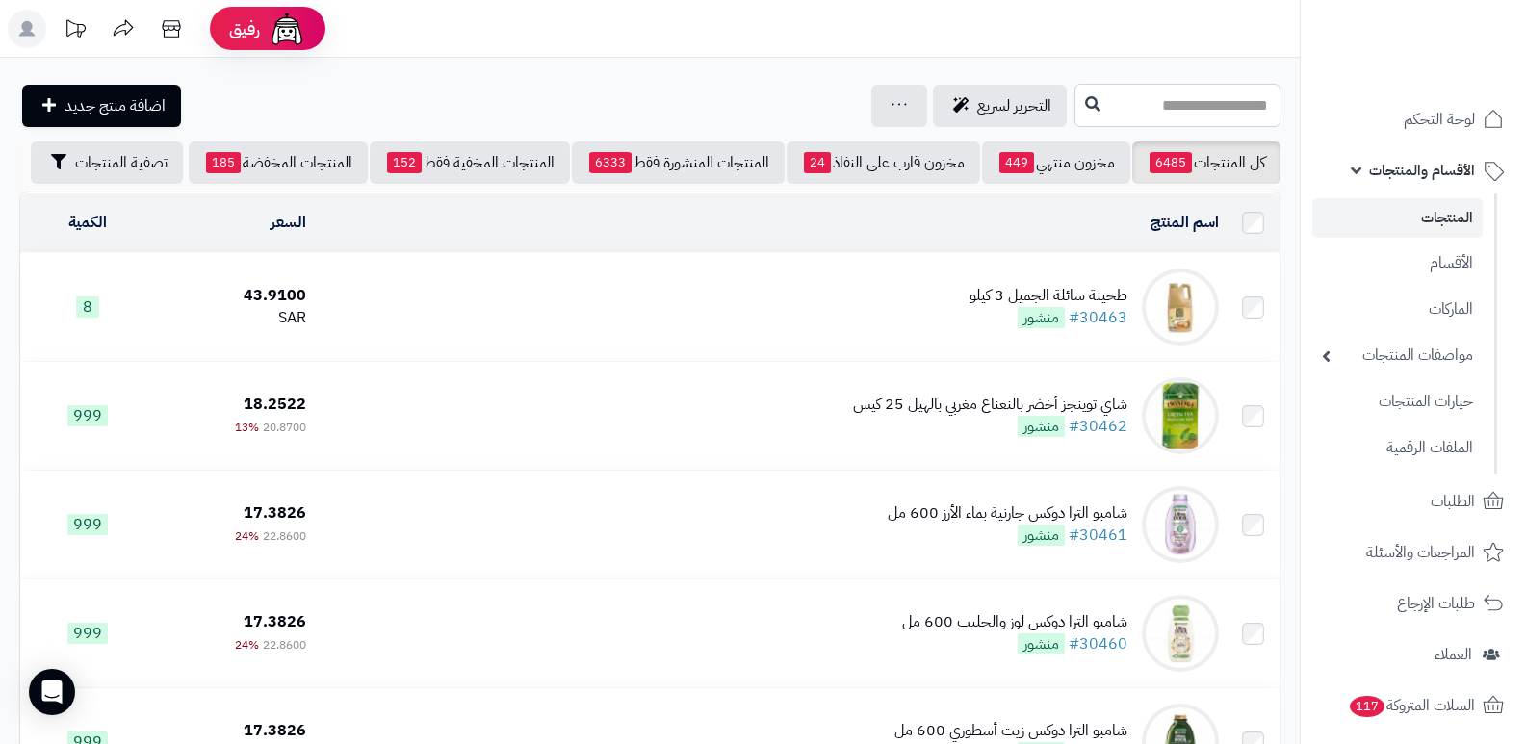
click at [1085, 93] on input "text" at bounding box center [1177, 105] width 206 height 43
type input "*******"
click at [1085, 105] on icon at bounding box center [1092, 102] width 15 height 15
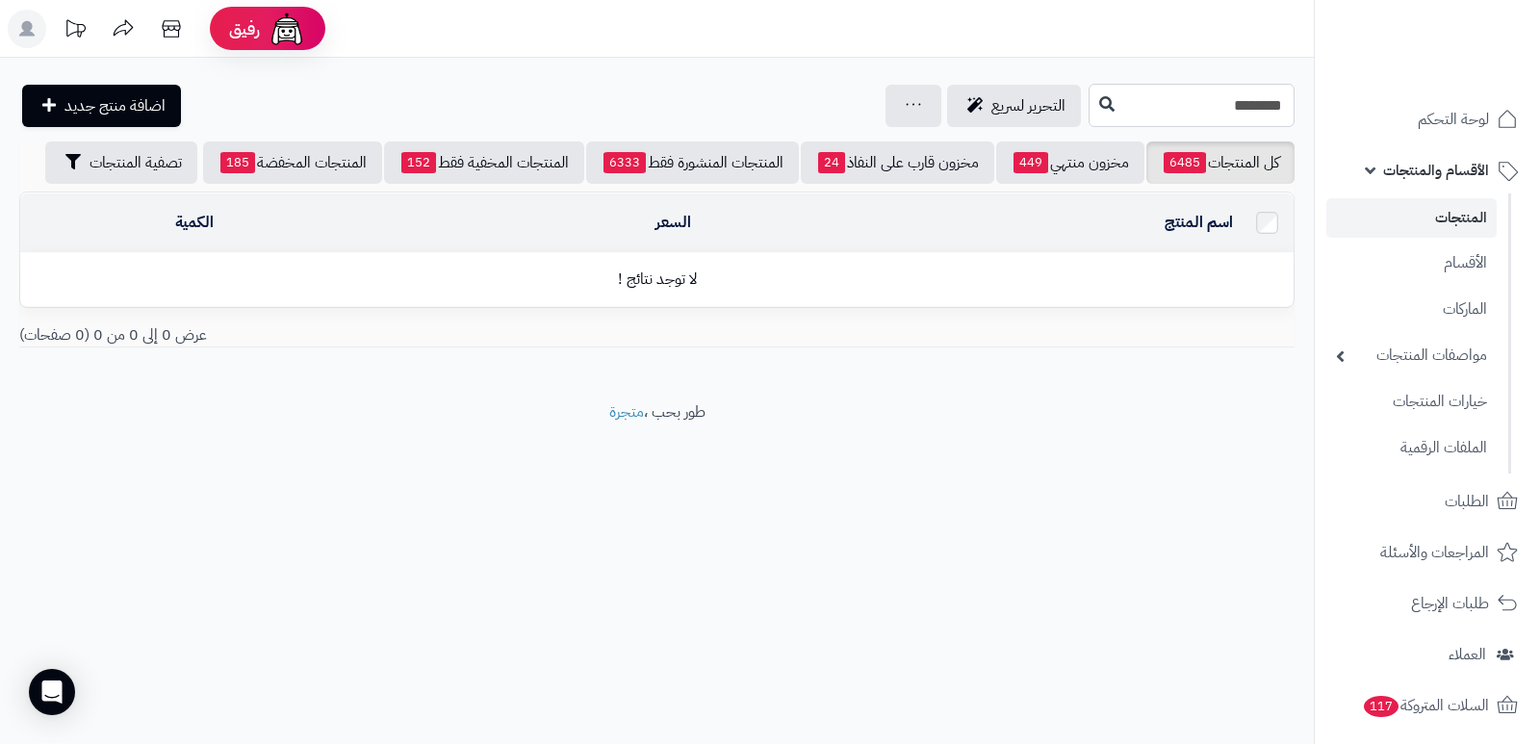
click at [1172, 116] on input "*******" at bounding box center [1192, 105] width 206 height 43
click at [1226, 110] on input "*******" at bounding box center [1192, 105] width 206 height 43
click at [1480, 213] on link "المنتجات" at bounding box center [1412, 217] width 170 height 39
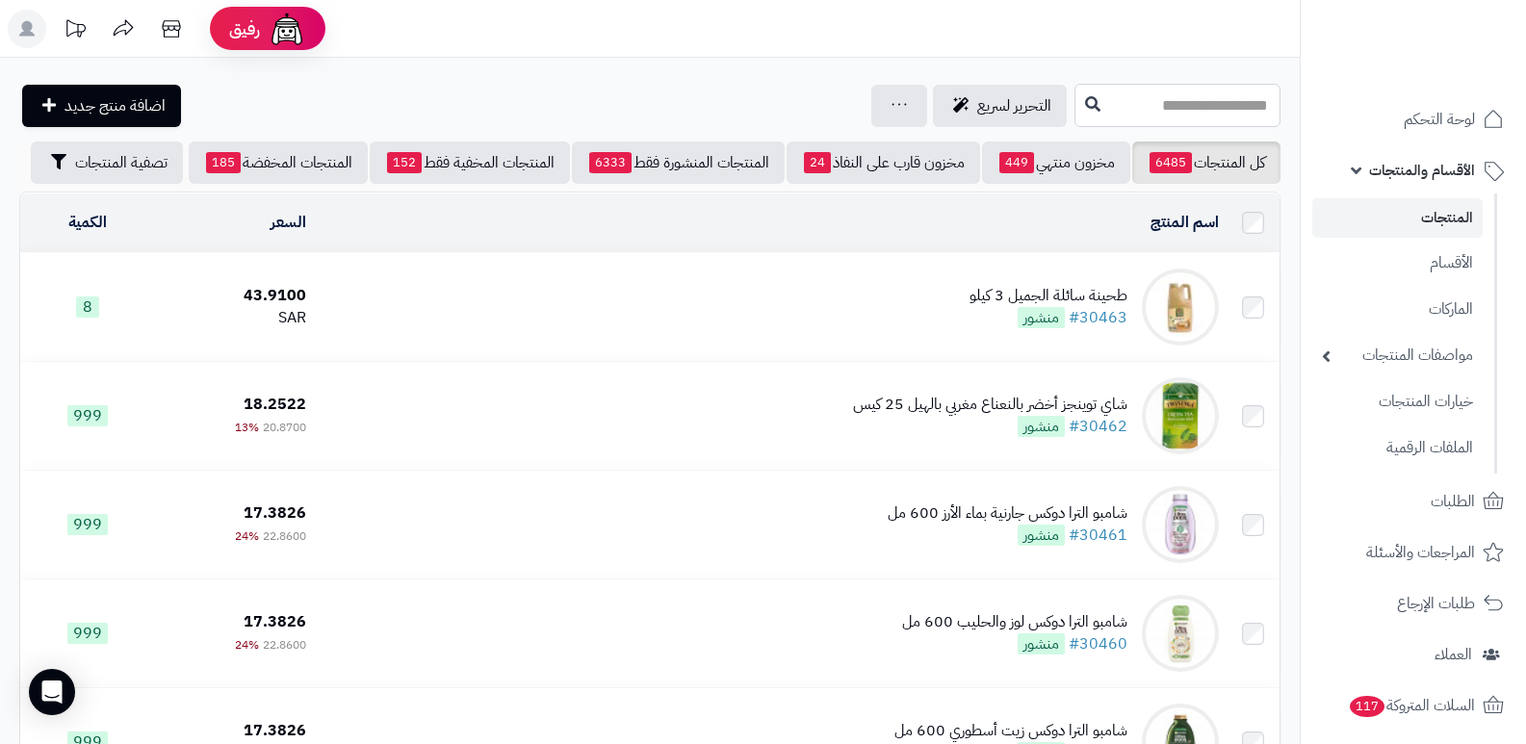
click at [1229, 94] on input "text" at bounding box center [1177, 105] width 206 height 43
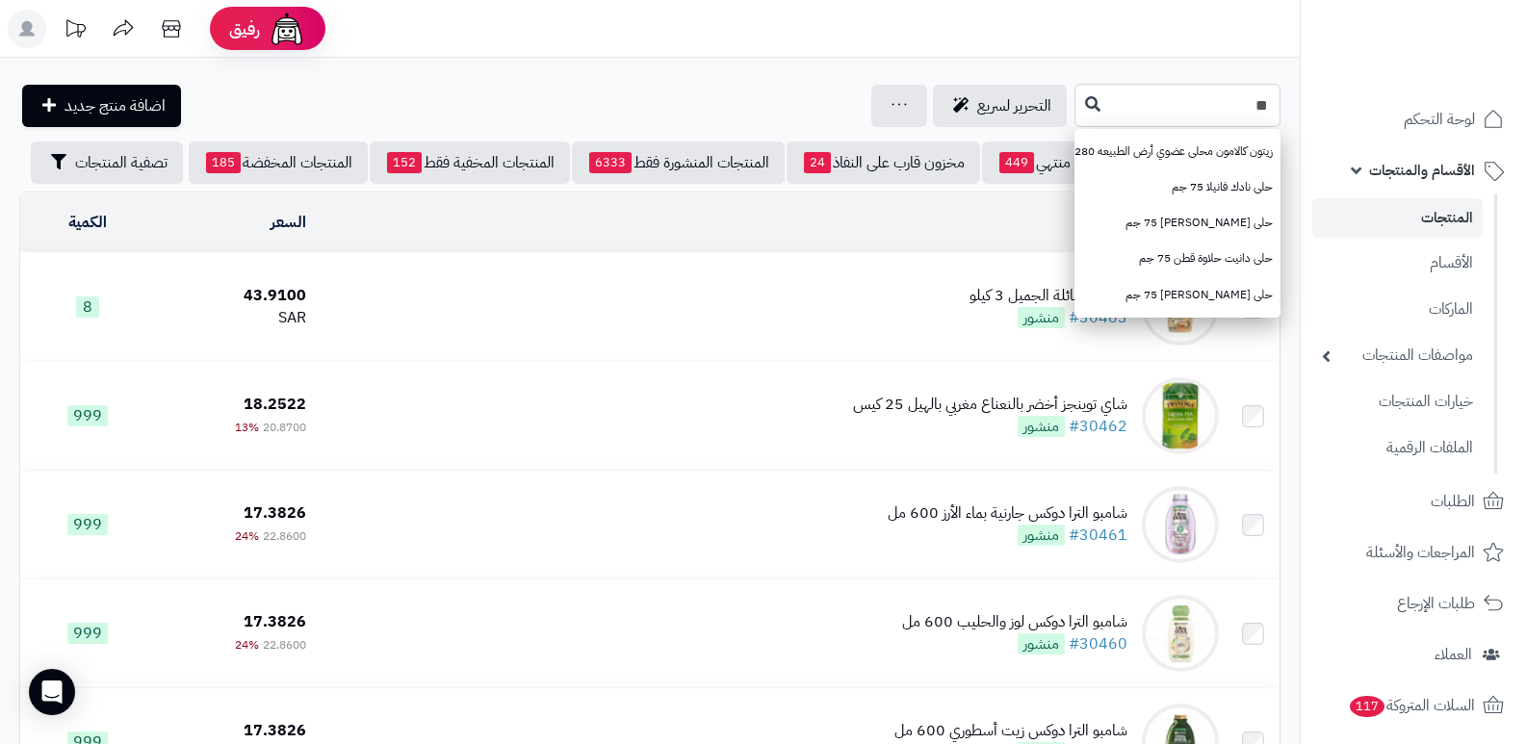
type input "*"
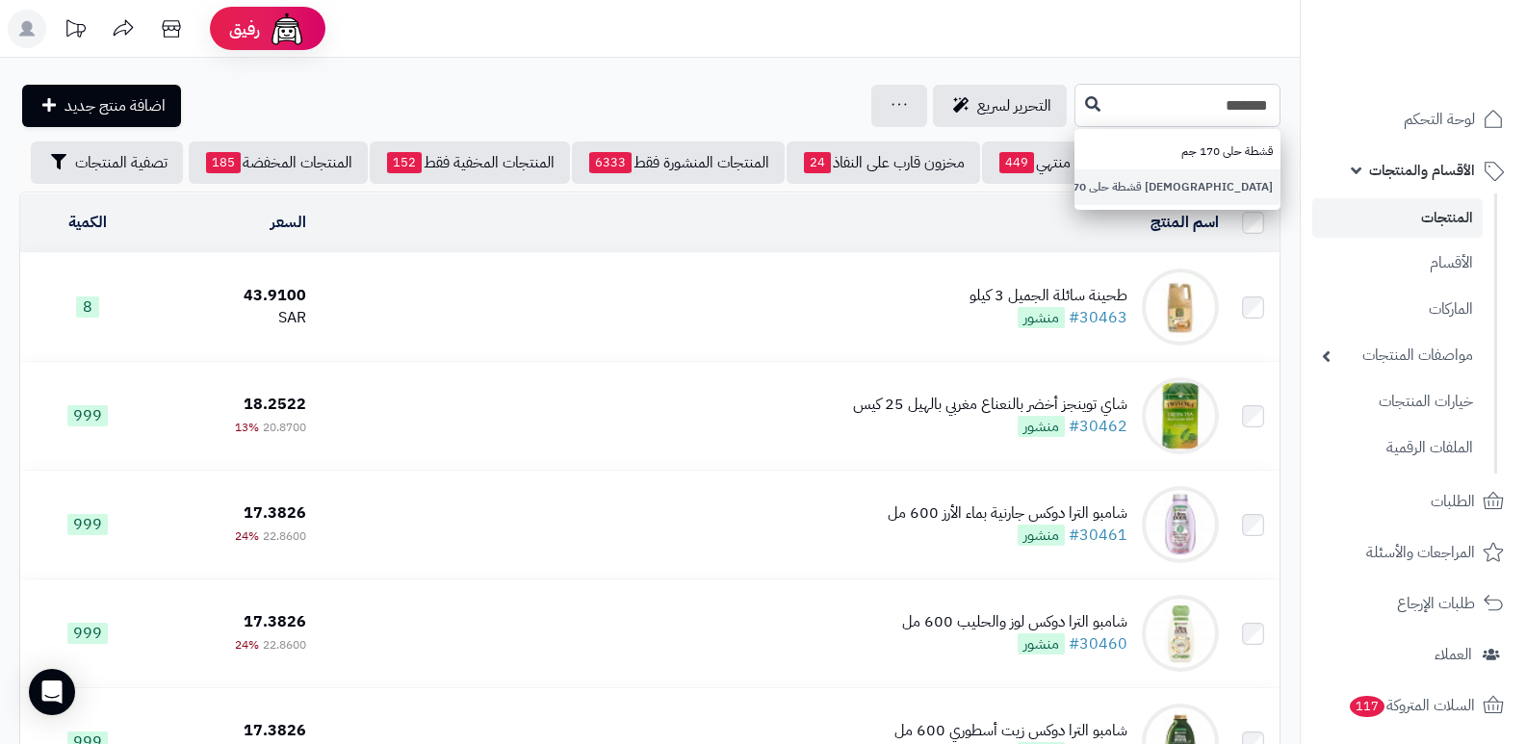
type input "*******"
click at [1180, 190] on link "كرتون قشطة حلى 170 جم" at bounding box center [1177, 187] width 206 height 36
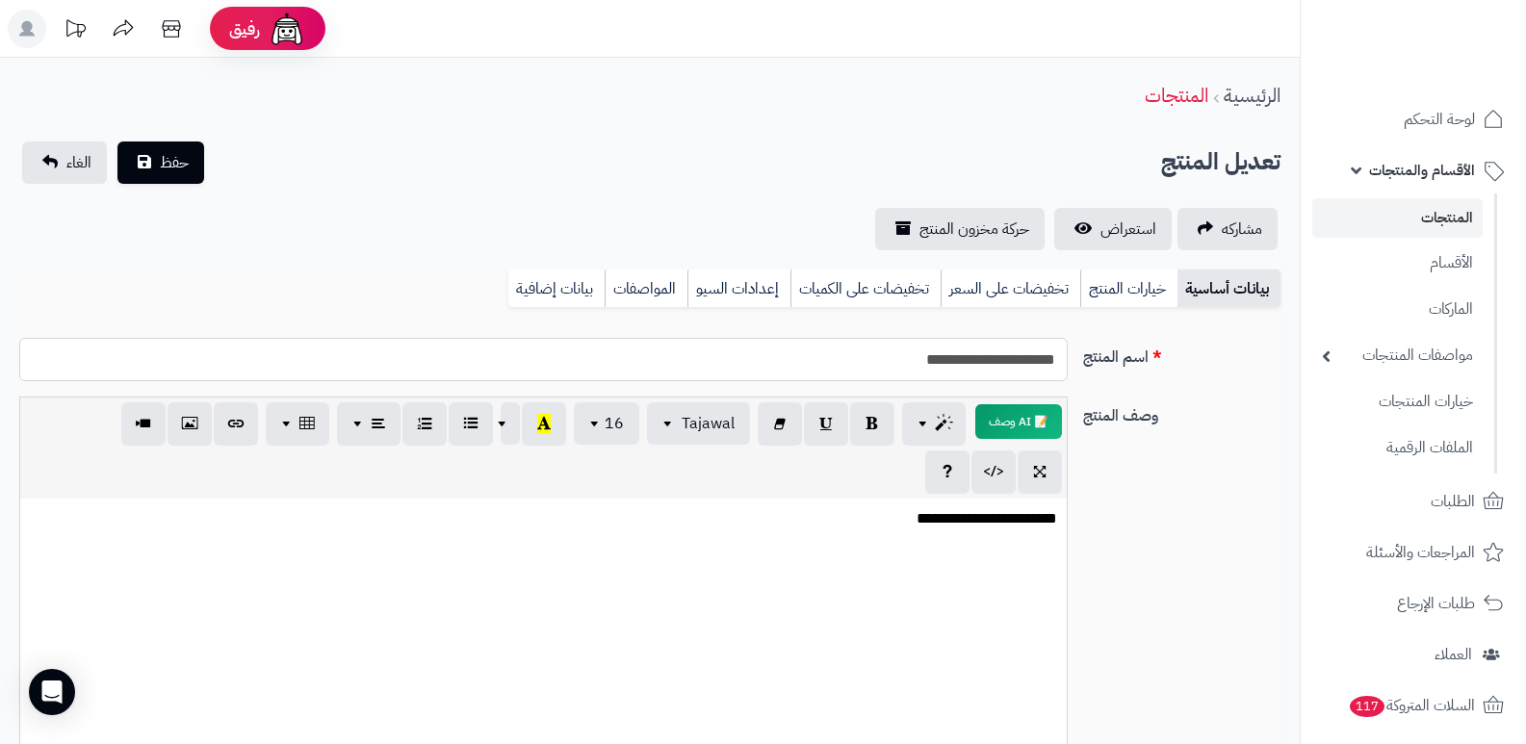
click at [938, 360] on input "**********" at bounding box center [543, 359] width 1048 height 43
click at [849, 371] on input "**********" at bounding box center [543, 359] width 1048 height 43
type input "**********"
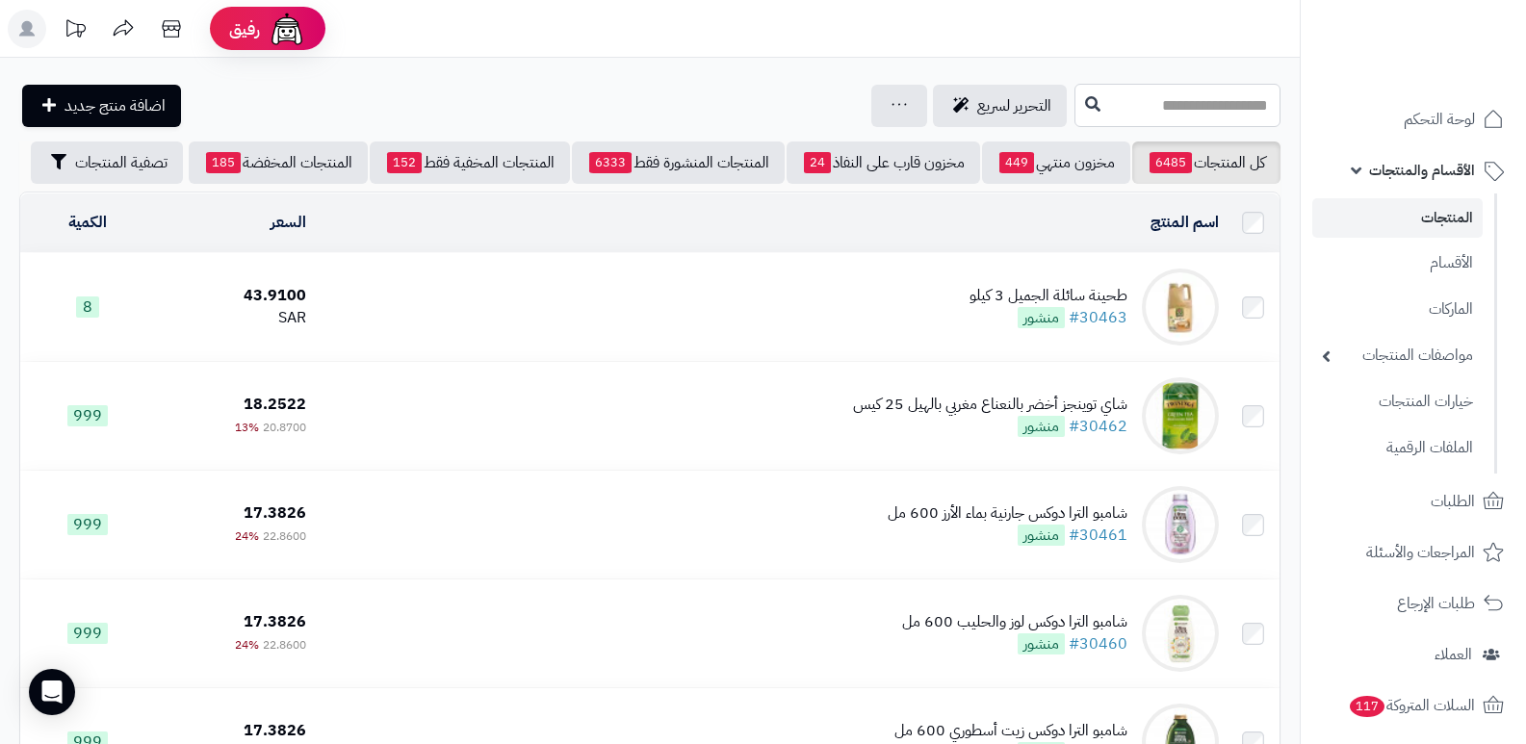
click at [1173, 111] on input "text" at bounding box center [1177, 105] width 206 height 43
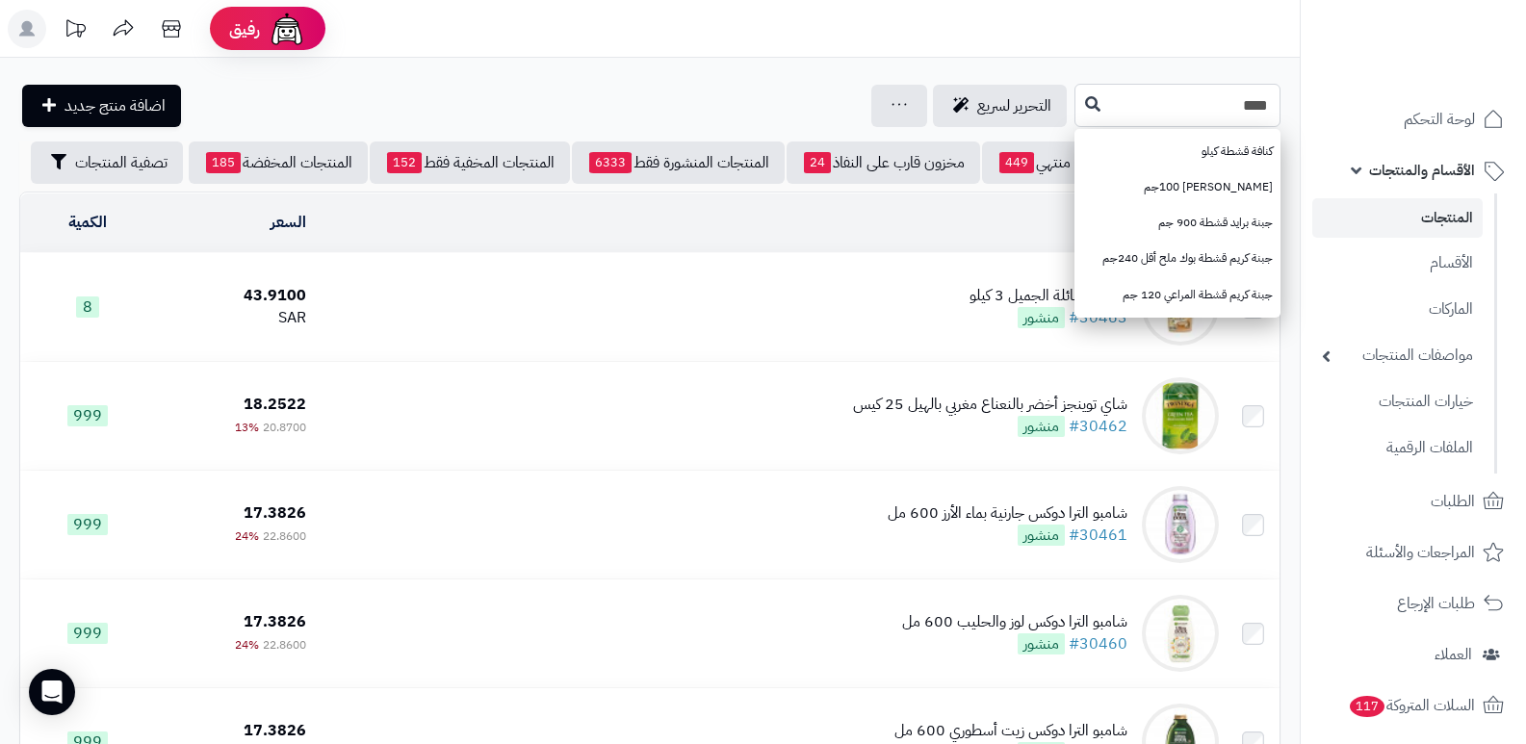
type input "****"
click at [1461, 110] on span "لوحة التحكم" at bounding box center [1440, 119] width 70 height 27
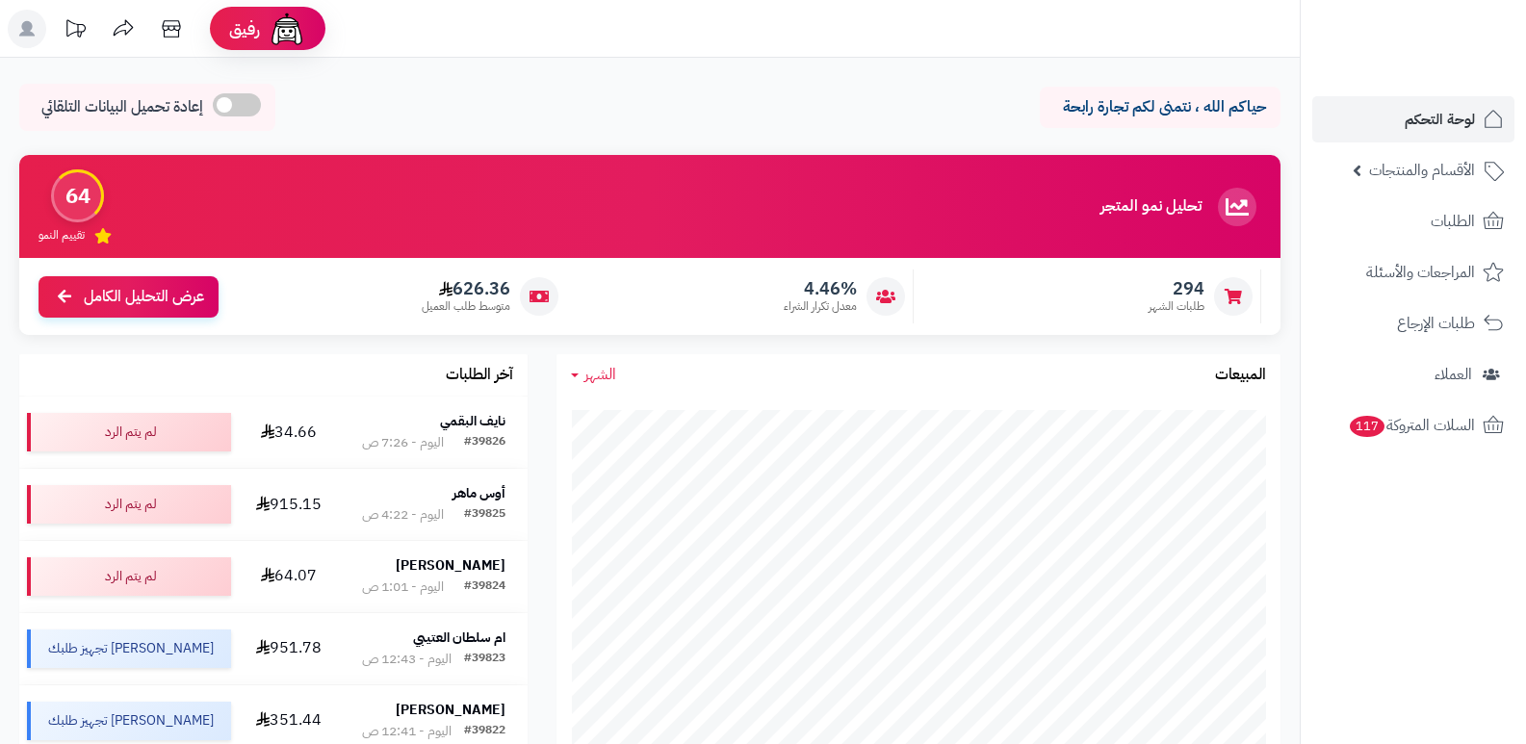
click at [1437, 163] on span "الأقسام والمنتجات" at bounding box center [1422, 170] width 106 height 27
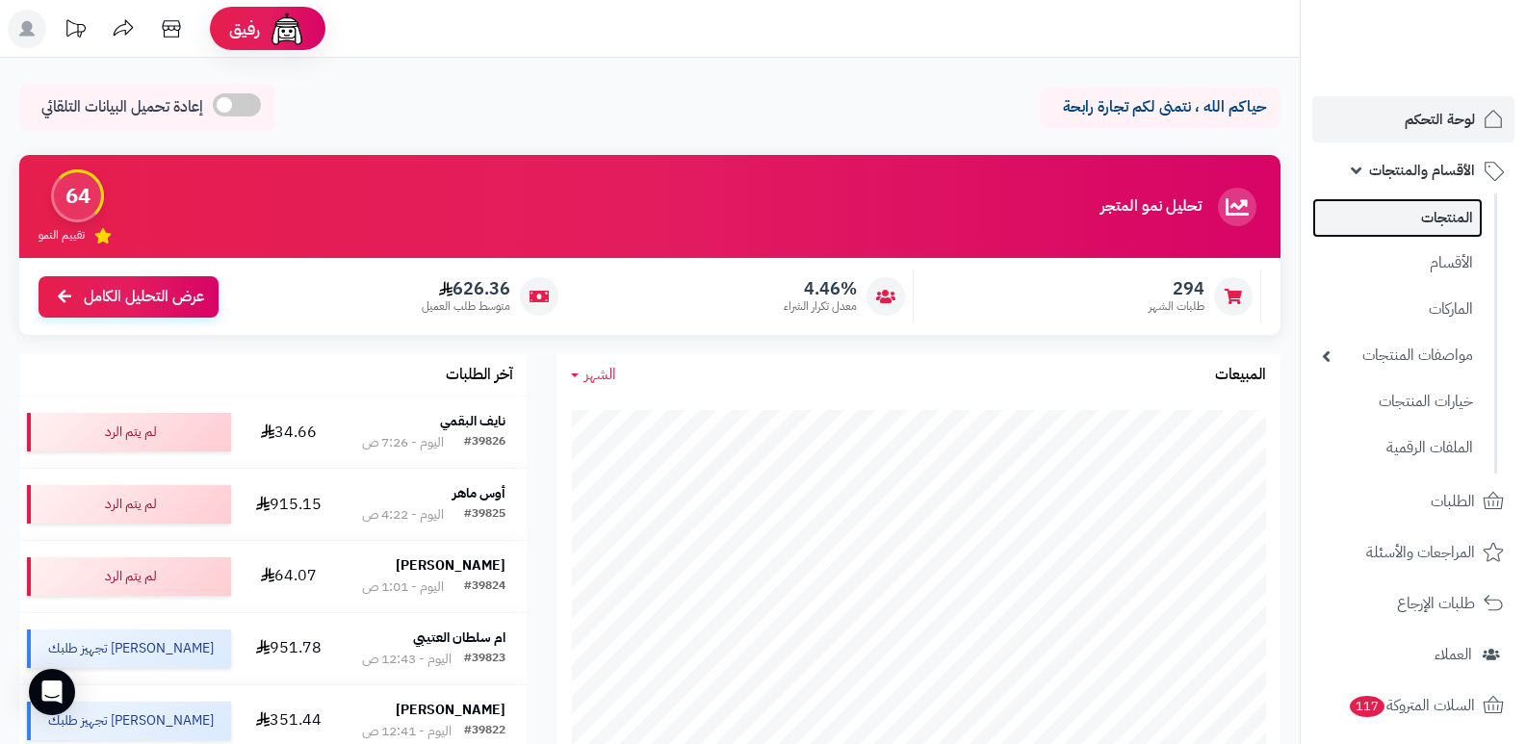
click at [1453, 221] on link "المنتجات" at bounding box center [1397, 217] width 170 height 39
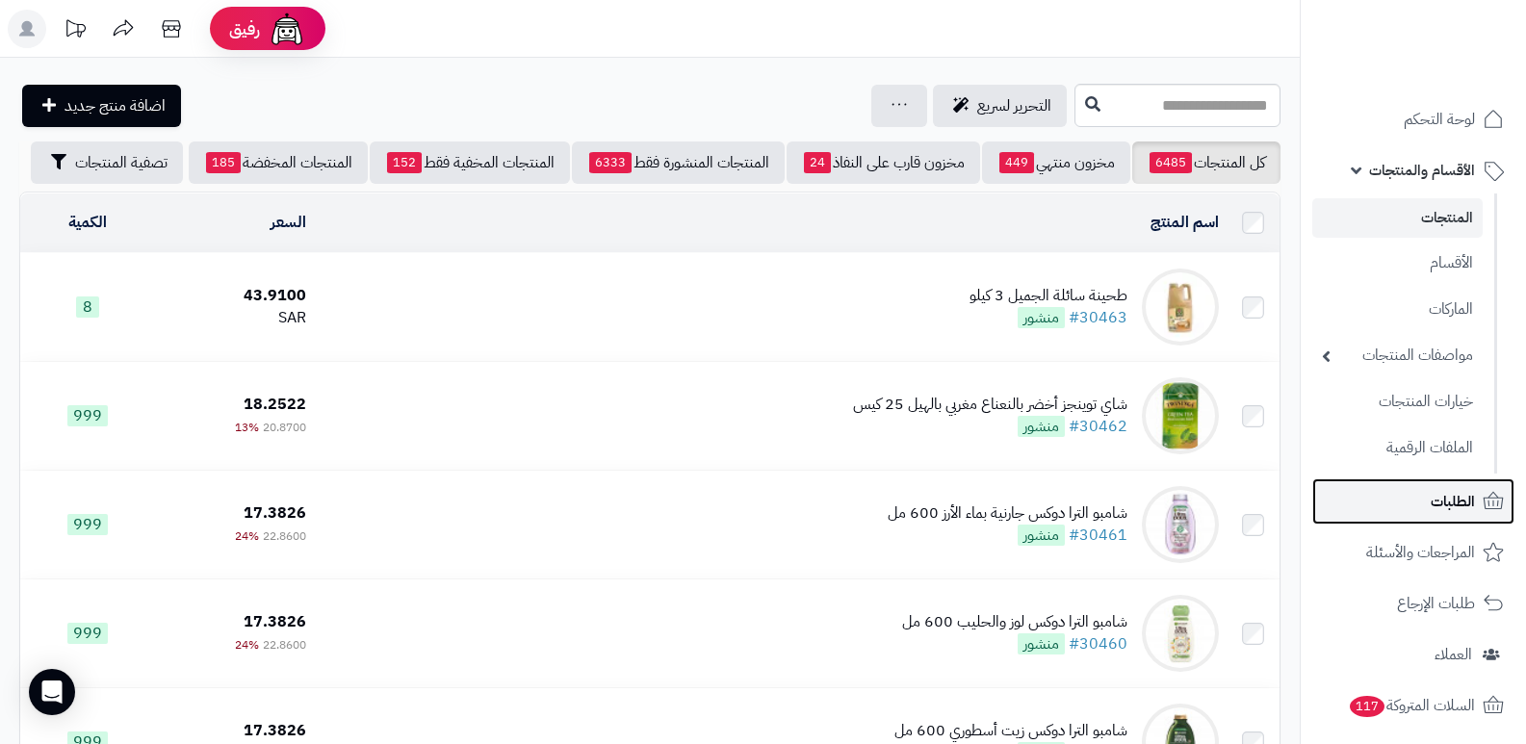
click at [1461, 503] on span "الطلبات" at bounding box center [1453, 501] width 44 height 27
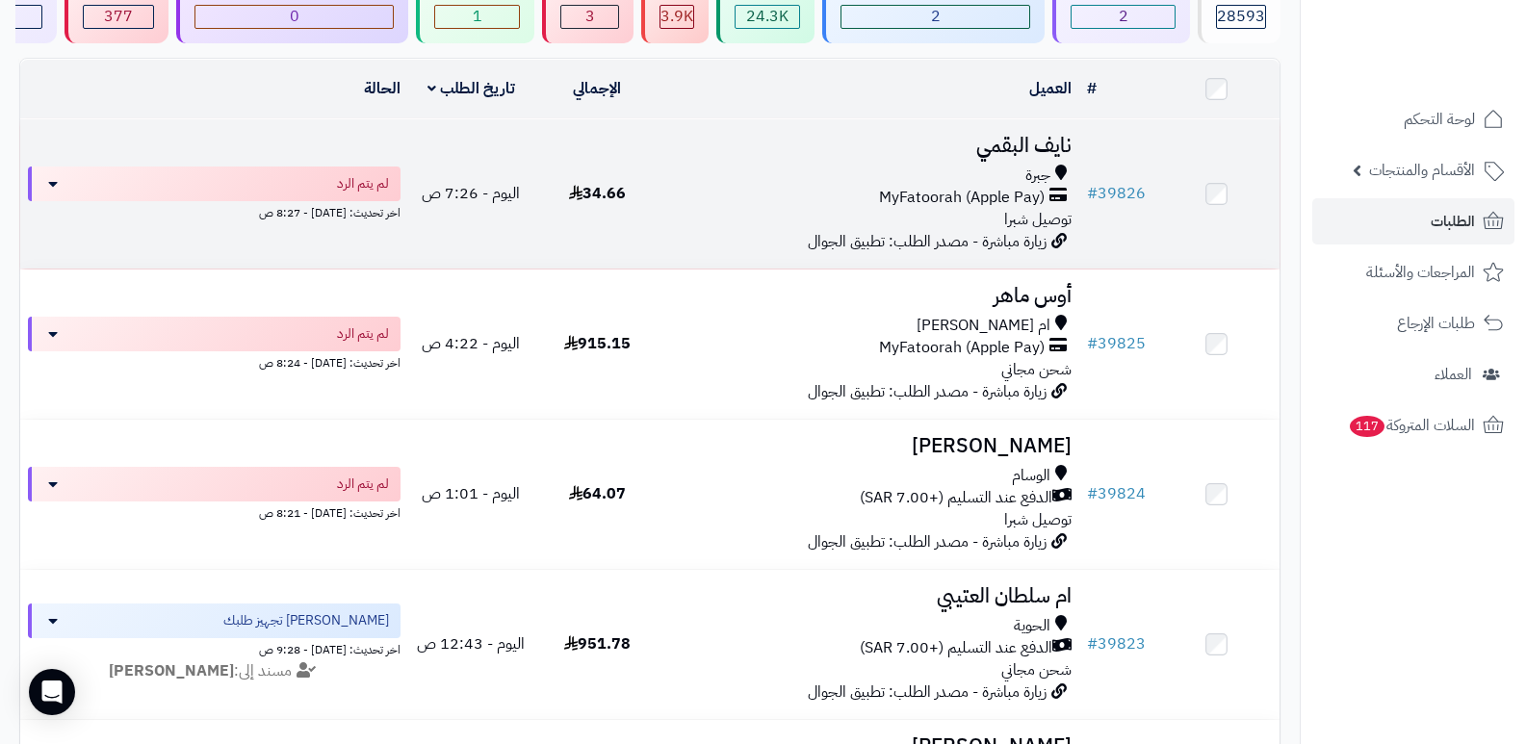
scroll to position [481, 0]
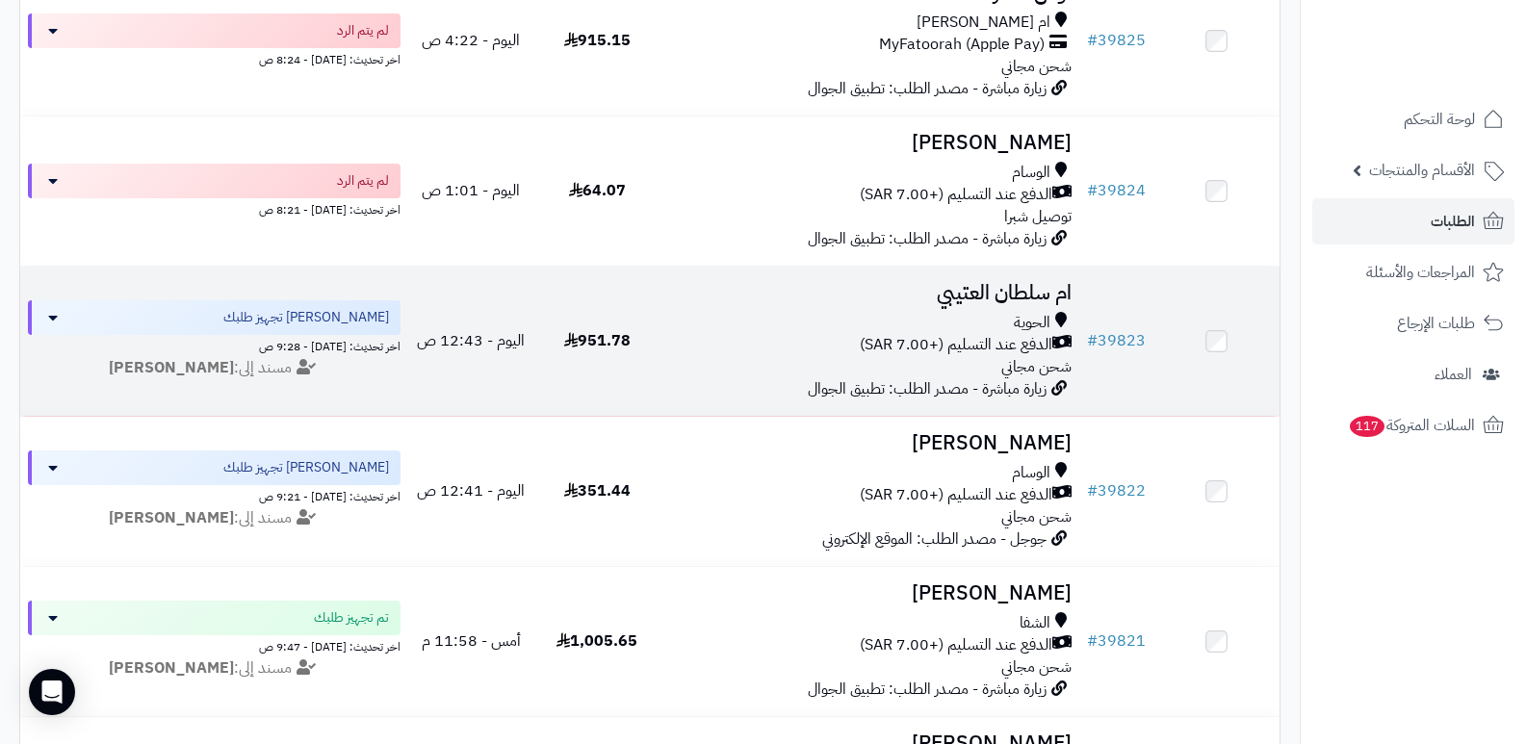
click at [1002, 282] on h3 "ام سلطان العتيبي" at bounding box center [870, 293] width 404 height 22
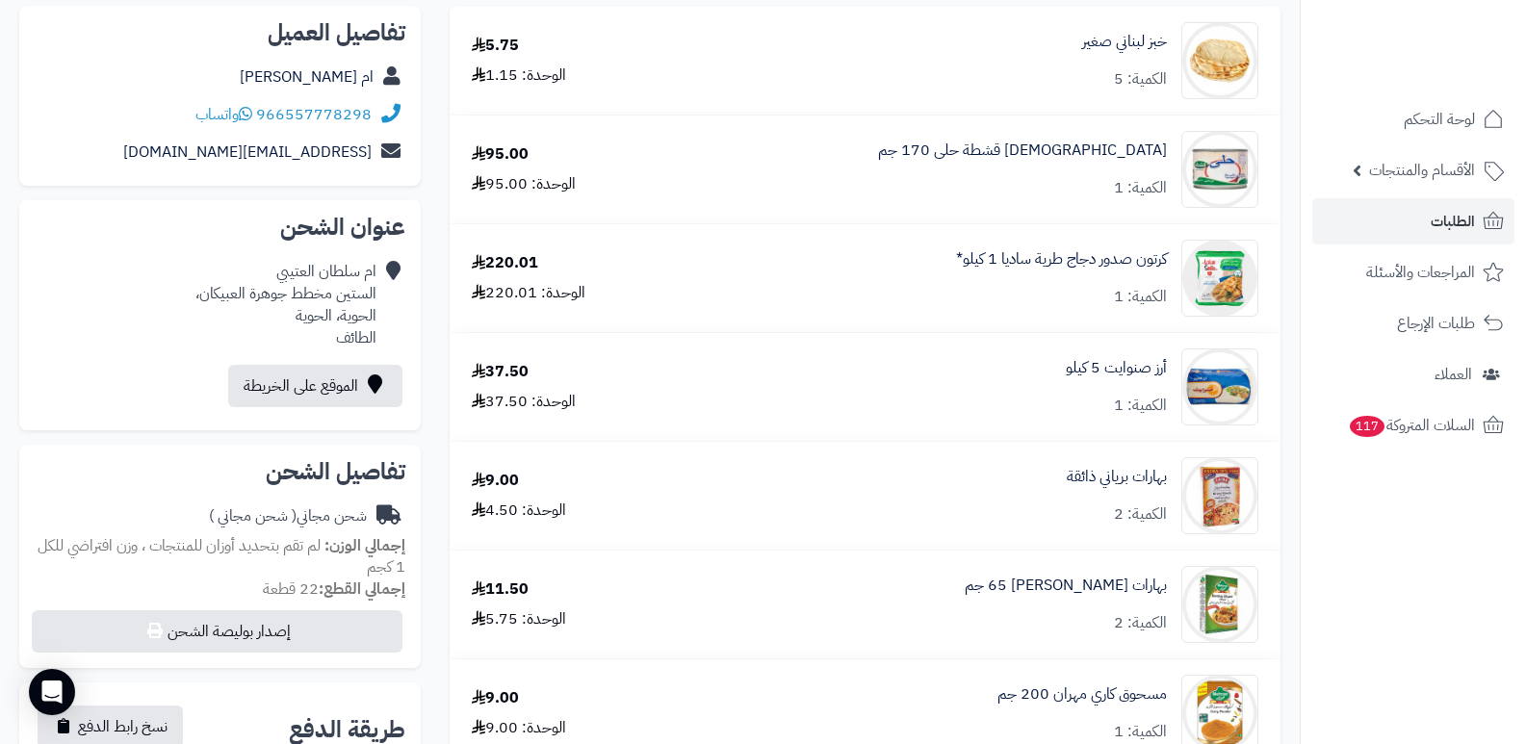
scroll to position [193, 0]
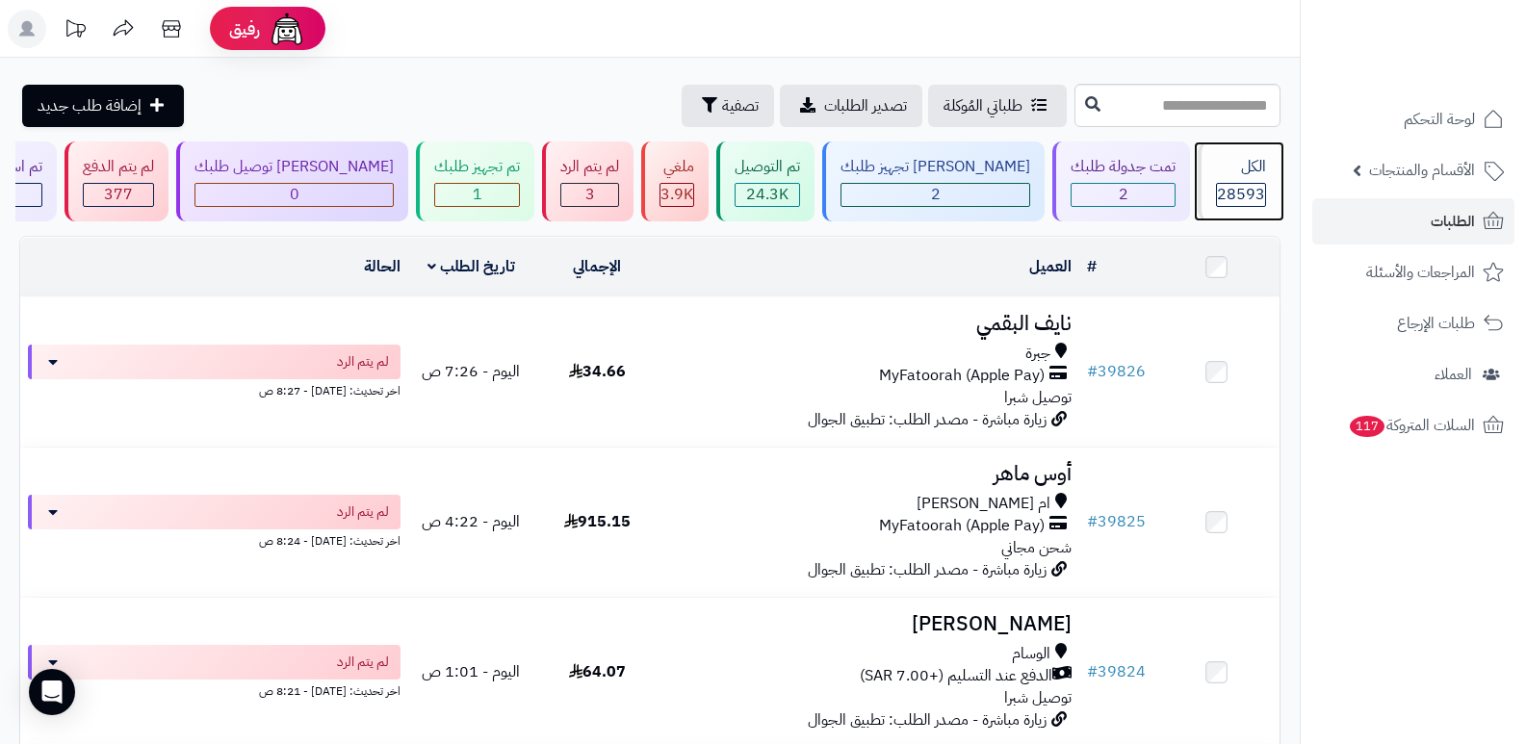
click at [1253, 161] on div "الكل" at bounding box center [1241, 167] width 50 height 22
click at [1237, 183] on span "28593" at bounding box center [1241, 194] width 48 height 23
click at [1222, 194] on span "28593" at bounding box center [1241, 194] width 48 height 23
click at [1220, 176] on div "الكل" at bounding box center [1241, 167] width 50 height 22
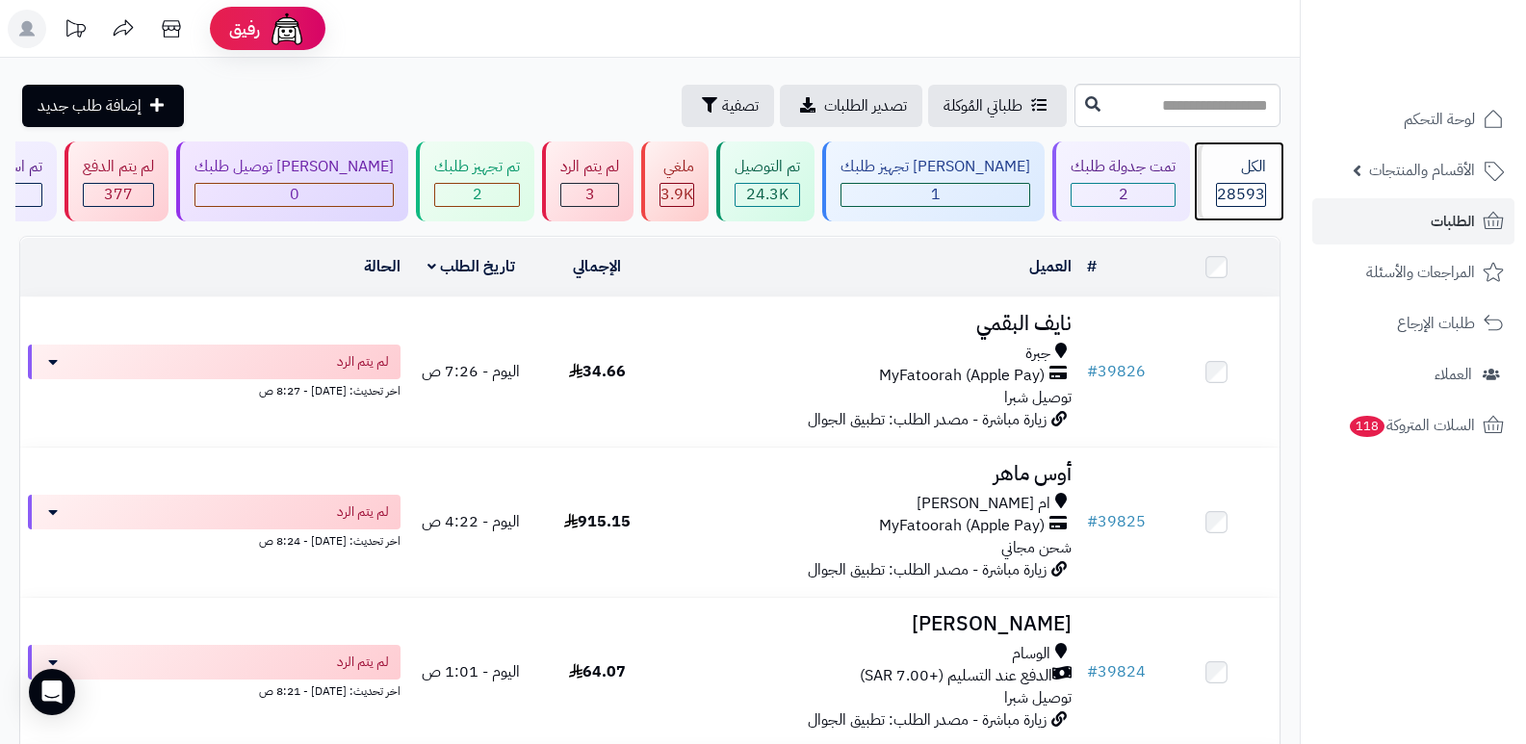
click at [1236, 169] on div "الكل" at bounding box center [1241, 167] width 50 height 22
click at [1236, 171] on div "الكل" at bounding box center [1241, 167] width 50 height 22
click at [1252, 180] on div "الكل 28593" at bounding box center [1239, 182] width 83 height 80
click at [1203, 181] on div "الكل 28593" at bounding box center [1239, 182] width 83 height 80
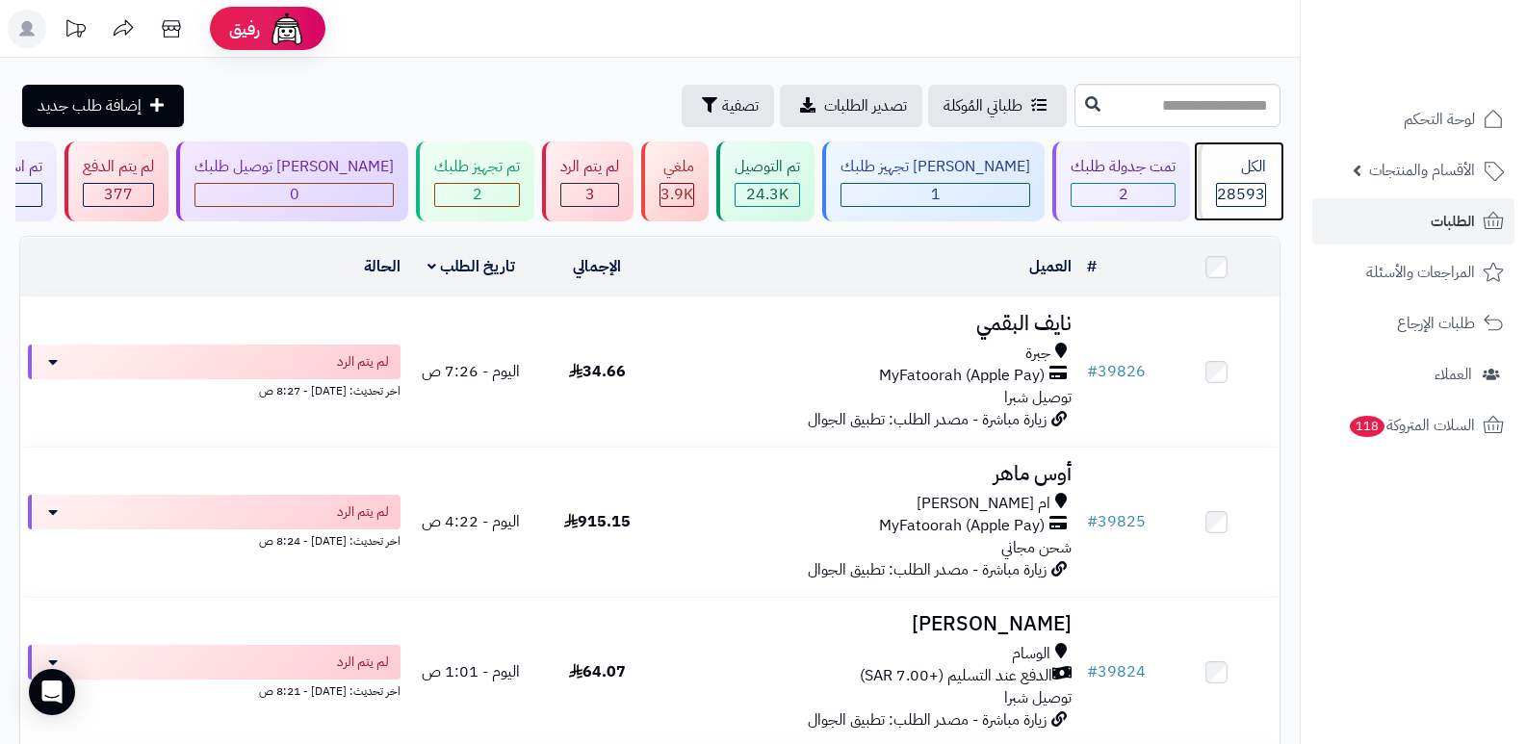
click at [1203, 181] on div "الكل 28593" at bounding box center [1239, 182] width 83 height 80
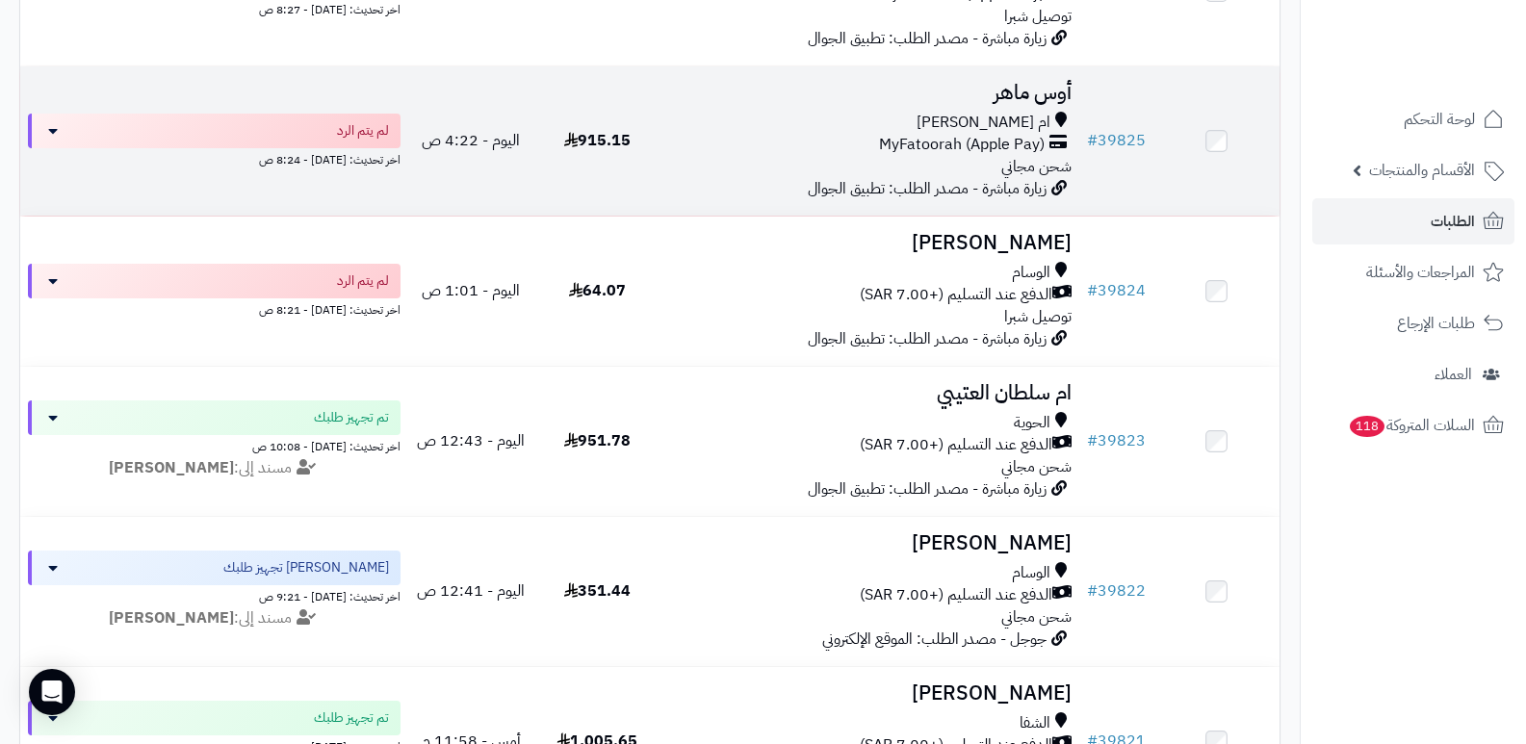
scroll to position [385, 0]
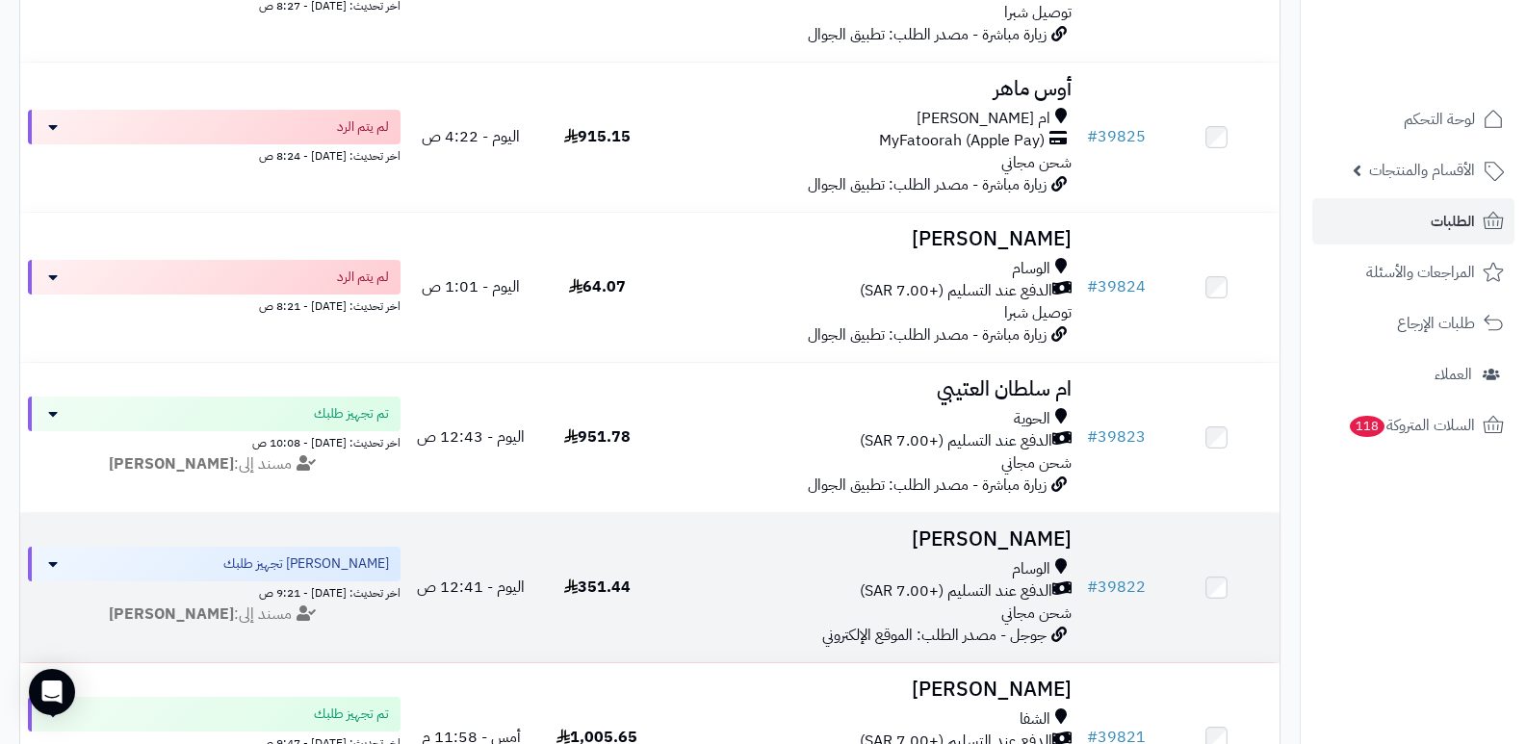
click at [1034, 530] on h3 "[PERSON_NAME]" at bounding box center [870, 540] width 404 height 22
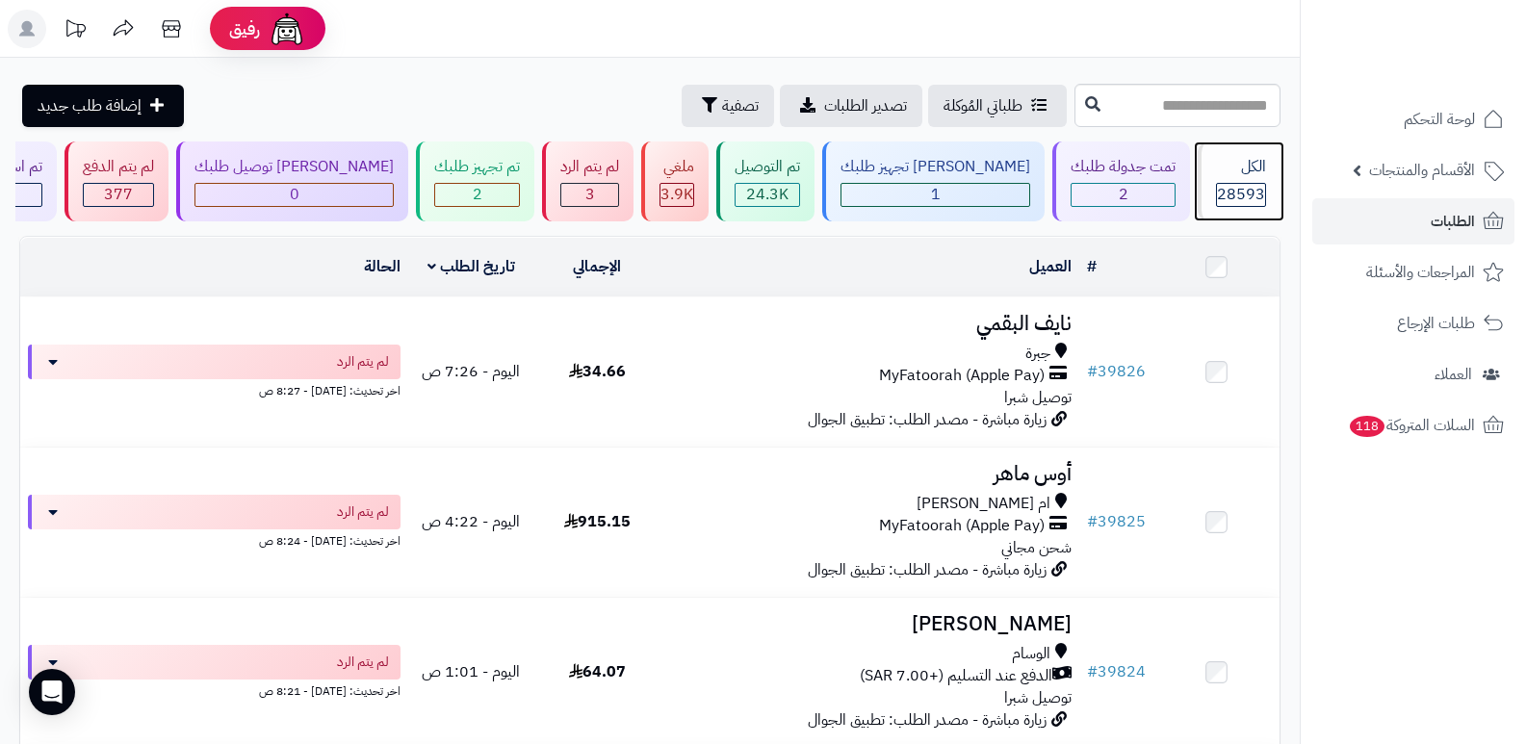
click at [1217, 187] on div "28593" at bounding box center [1241, 195] width 48 height 22
click at [1240, 183] on span "28593" at bounding box center [1241, 194] width 48 height 23
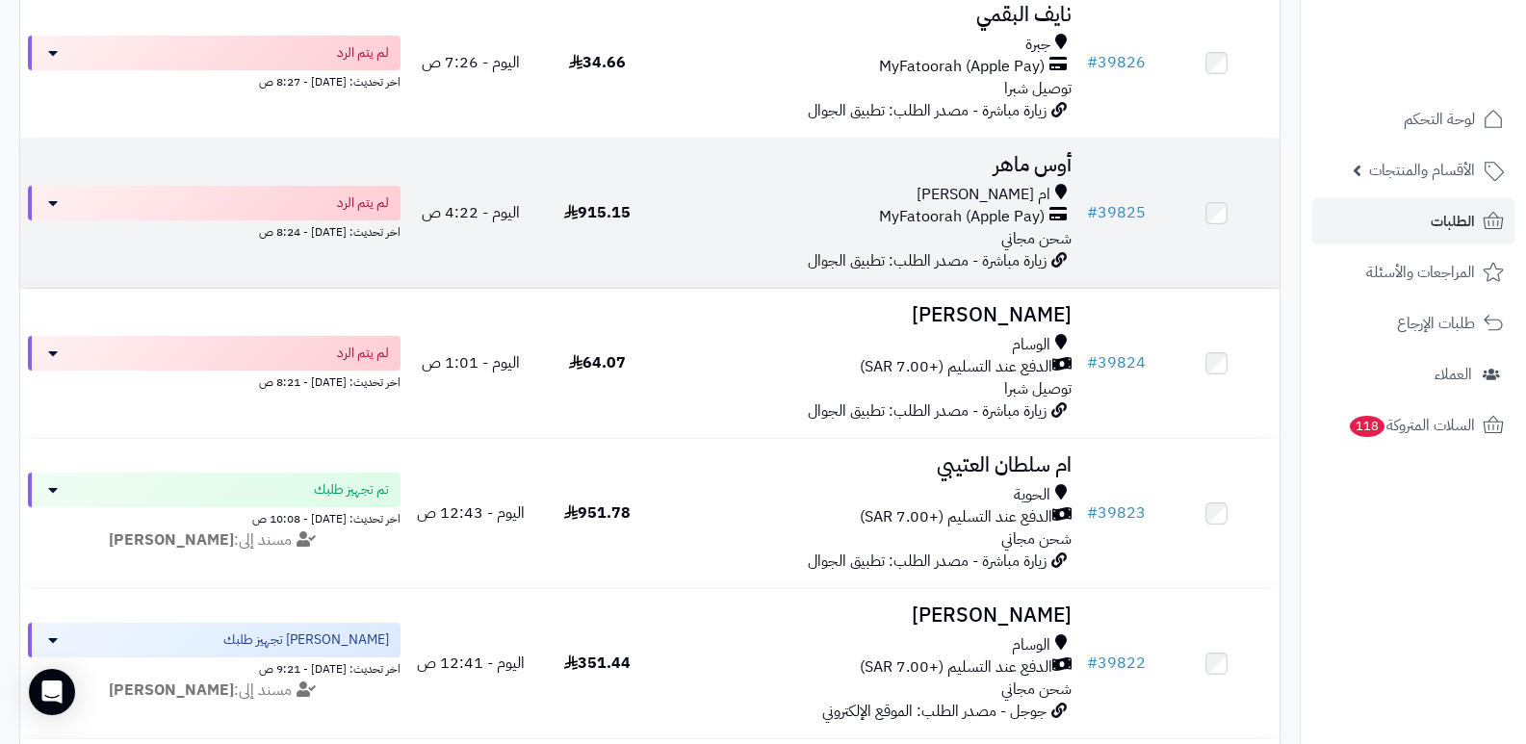
scroll to position [385, 0]
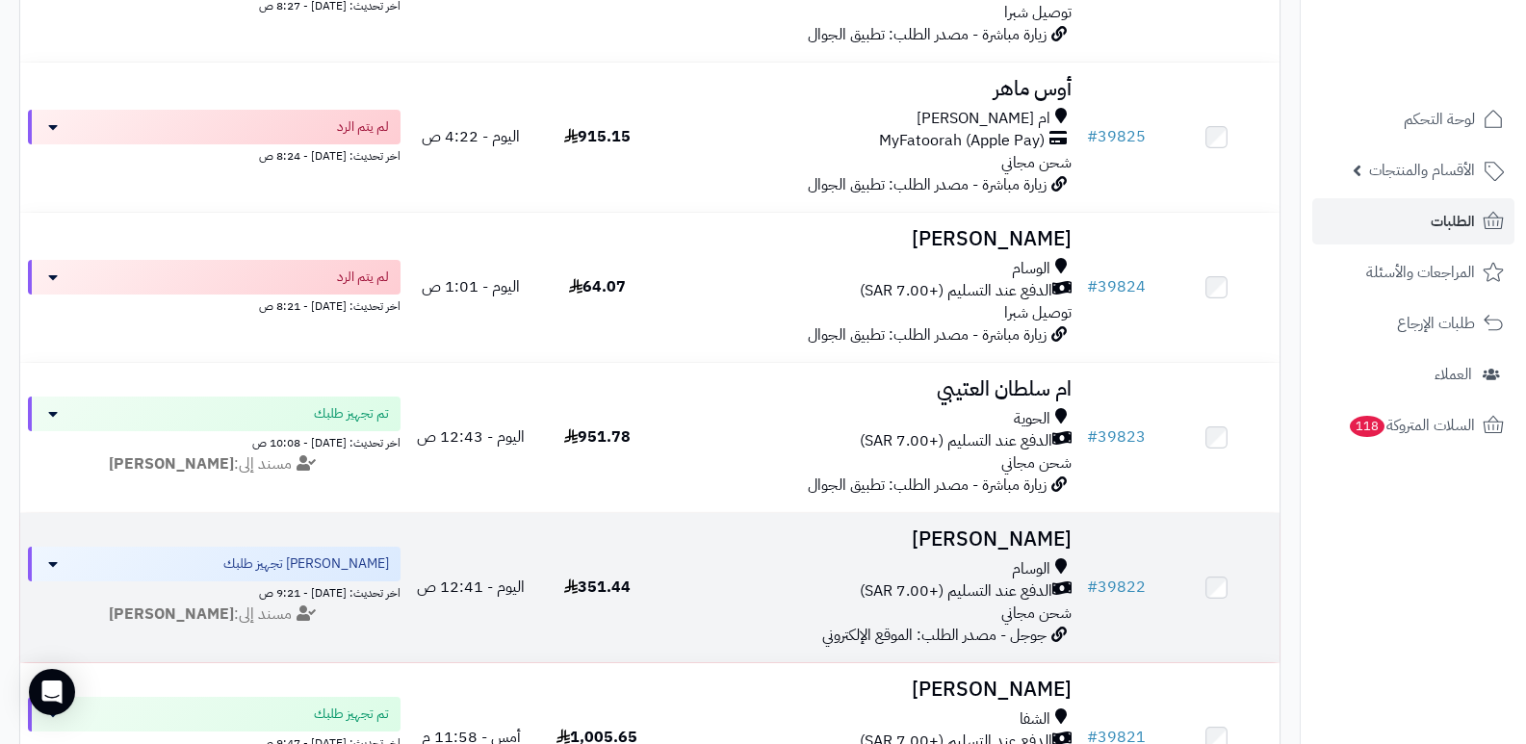
click at [1026, 544] on h3 "[PERSON_NAME]" at bounding box center [870, 540] width 404 height 22
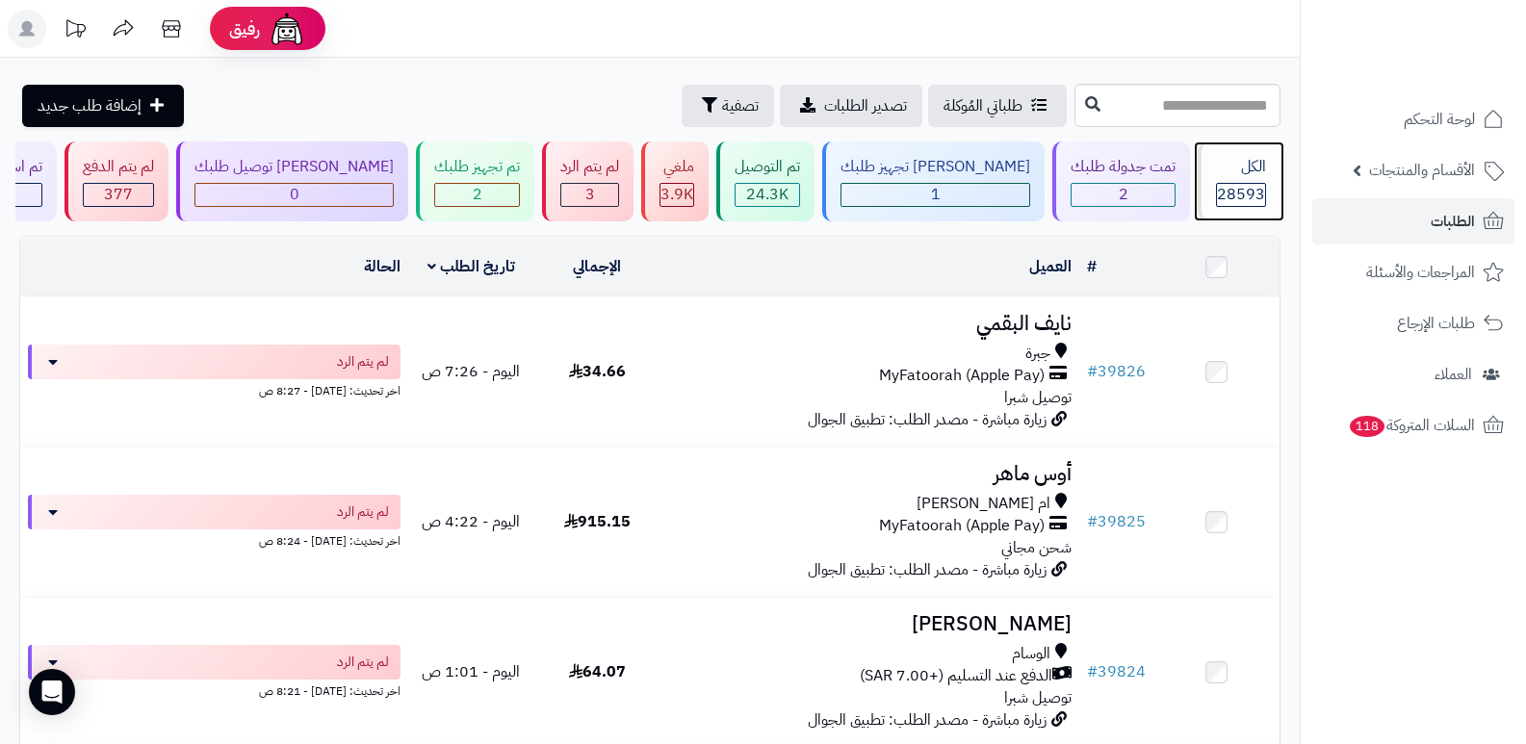
click at [1217, 176] on div "الكل" at bounding box center [1241, 167] width 50 height 22
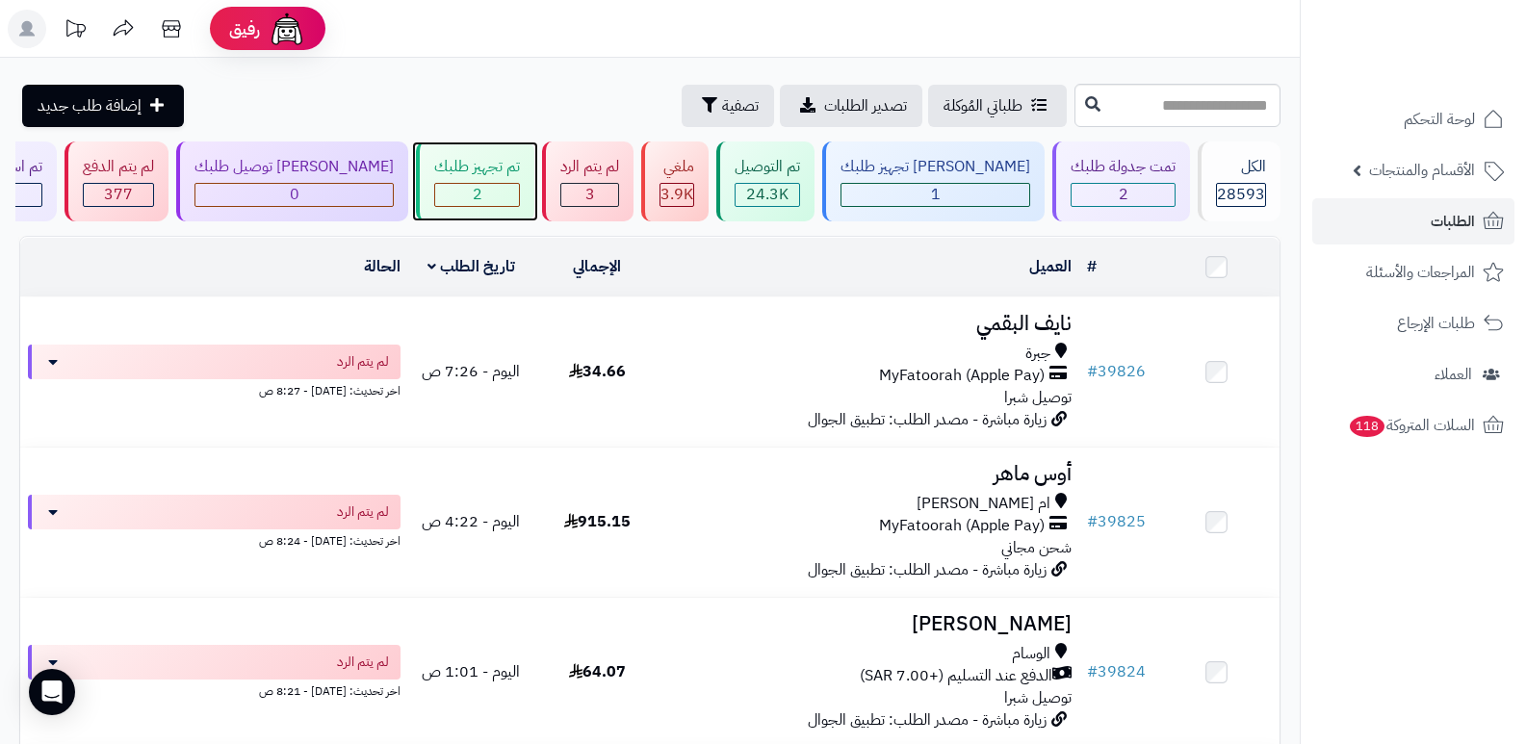
click at [473, 192] on div "2" at bounding box center [477, 195] width 84 height 22
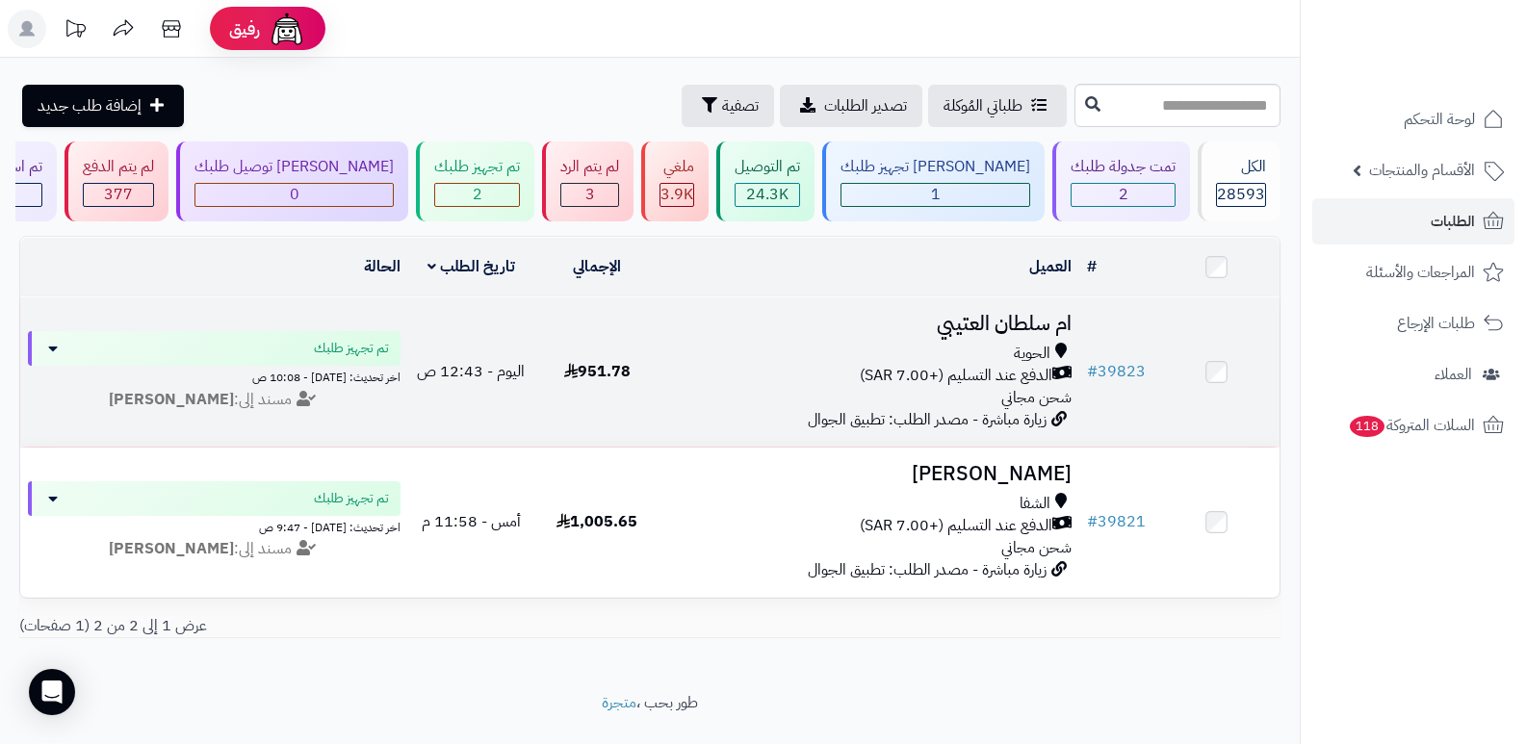
click at [991, 319] on h3 "ام سلطان العتيبي" at bounding box center [870, 324] width 404 height 22
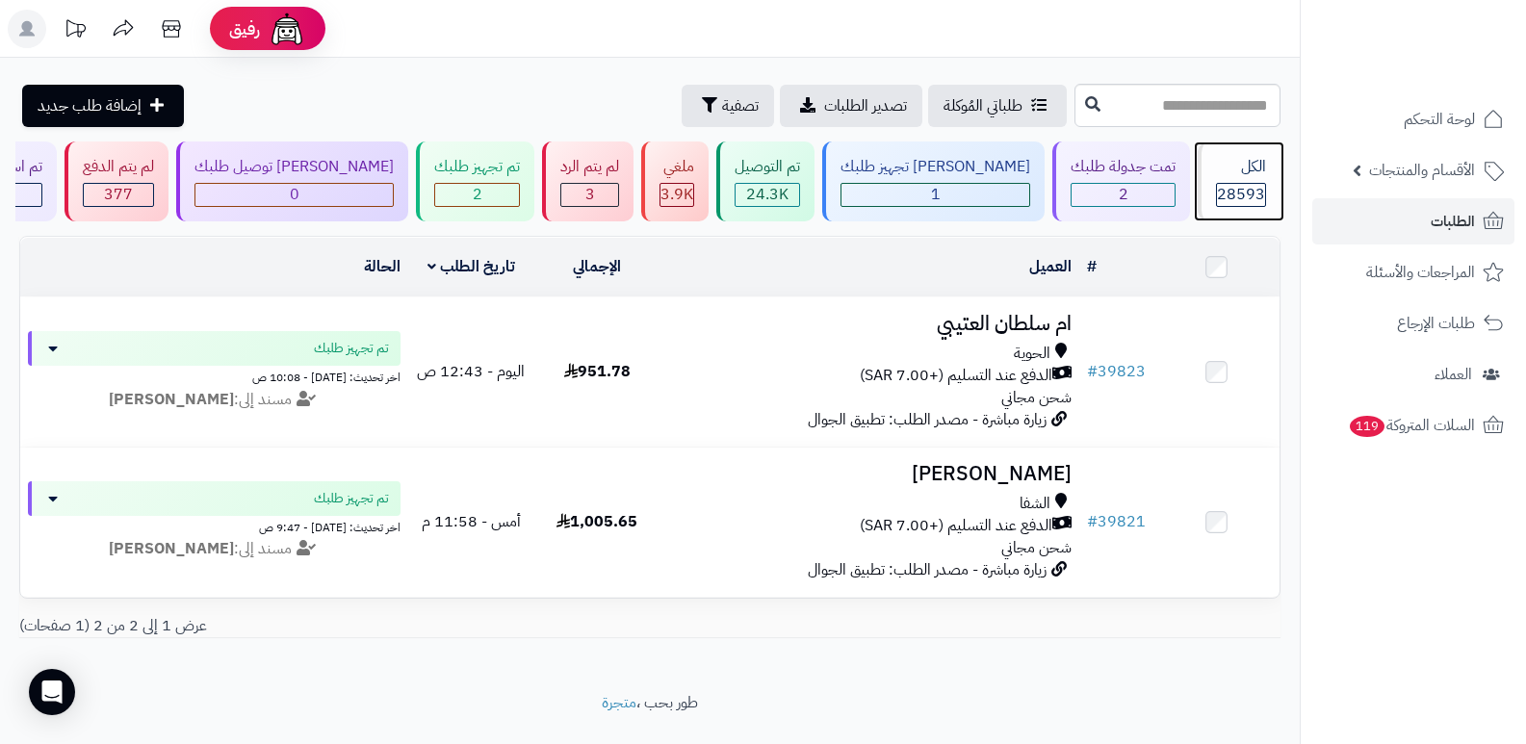
click at [1254, 169] on div "الكل" at bounding box center [1241, 167] width 50 height 22
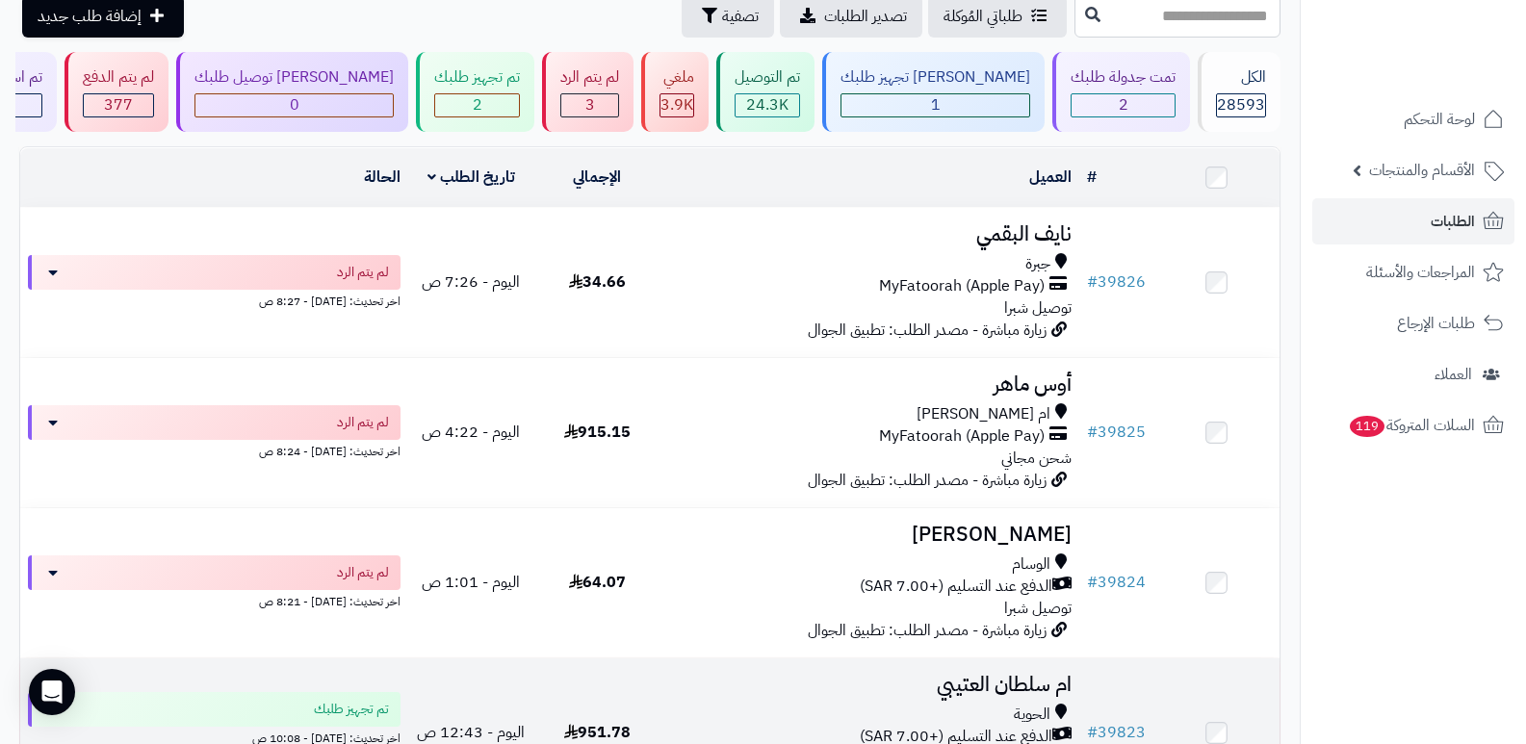
scroll to position [193, 0]
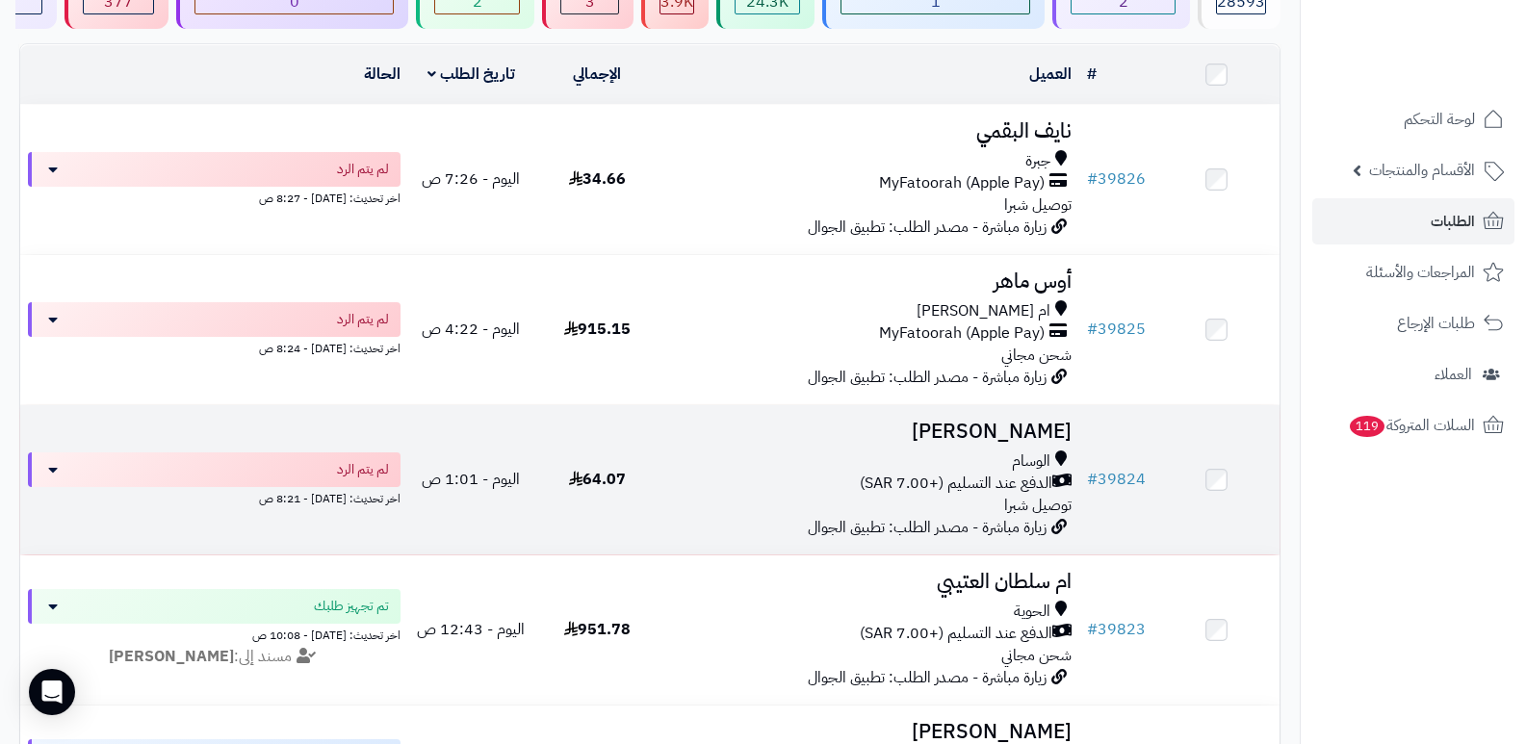
click at [970, 421] on h3 "[PERSON_NAME]" at bounding box center [870, 432] width 404 height 22
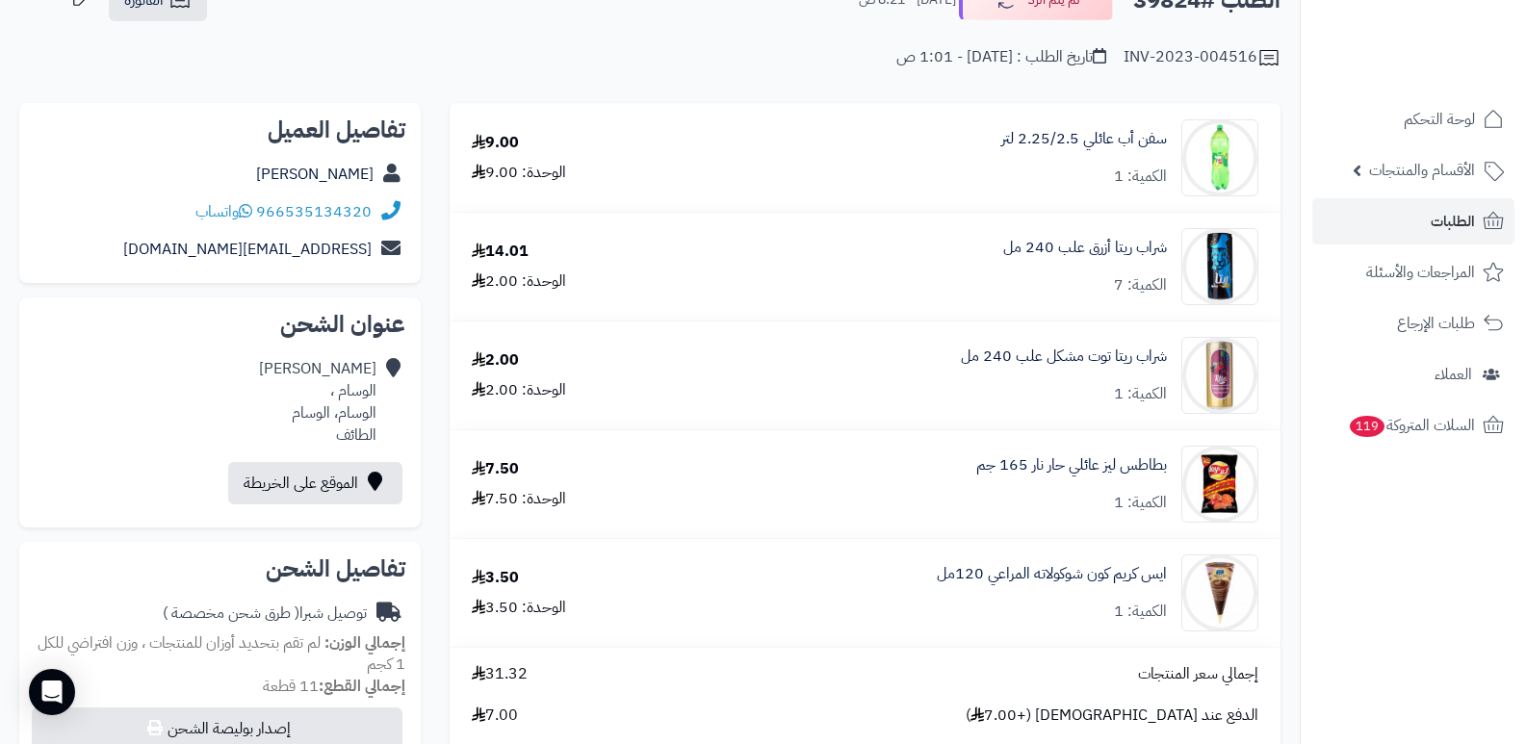
scroll to position [96, 0]
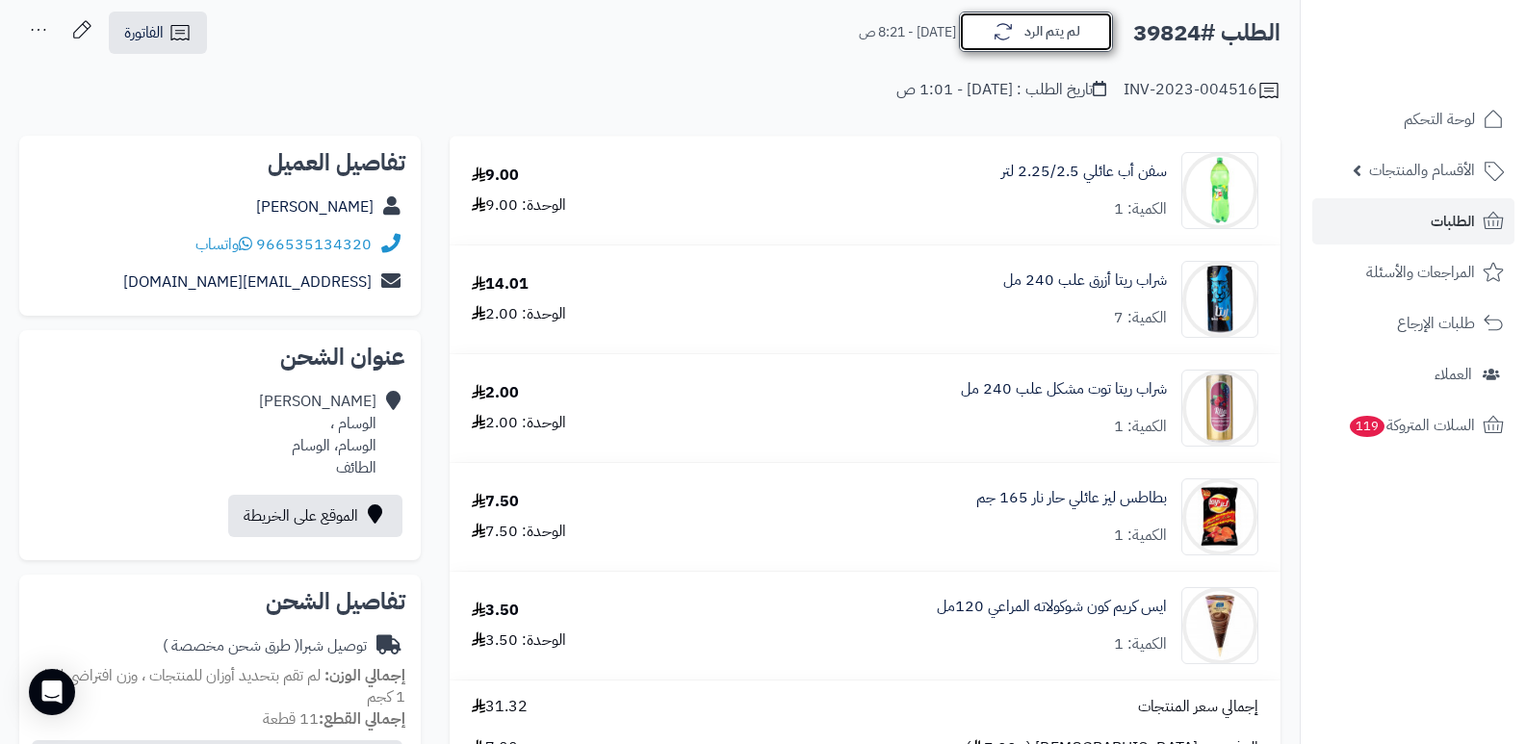
click at [1014, 27] on icon "button" at bounding box center [1003, 31] width 23 height 23
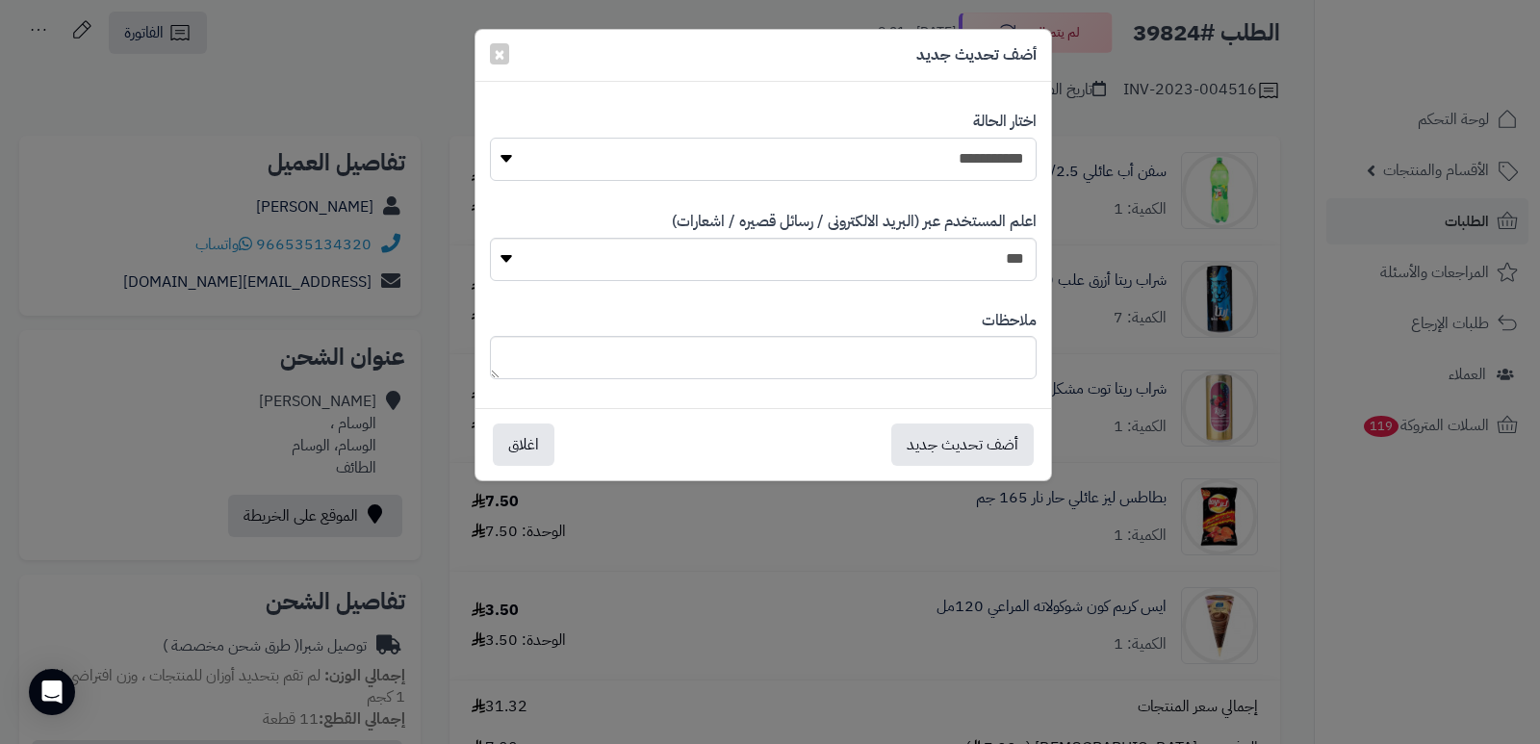
click at [896, 161] on select "**********" at bounding box center [763, 159] width 547 height 43
click at [490, 138] on select "**********" at bounding box center [763, 159] width 547 height 43
click at [953, 371] on textarea at bounding box center [763, 357] width 547 height 43
type textarea "*****"
click at [943, 434] on button "أضف تحديث جديد" at bounding box center [962, 444] width 142 height 42
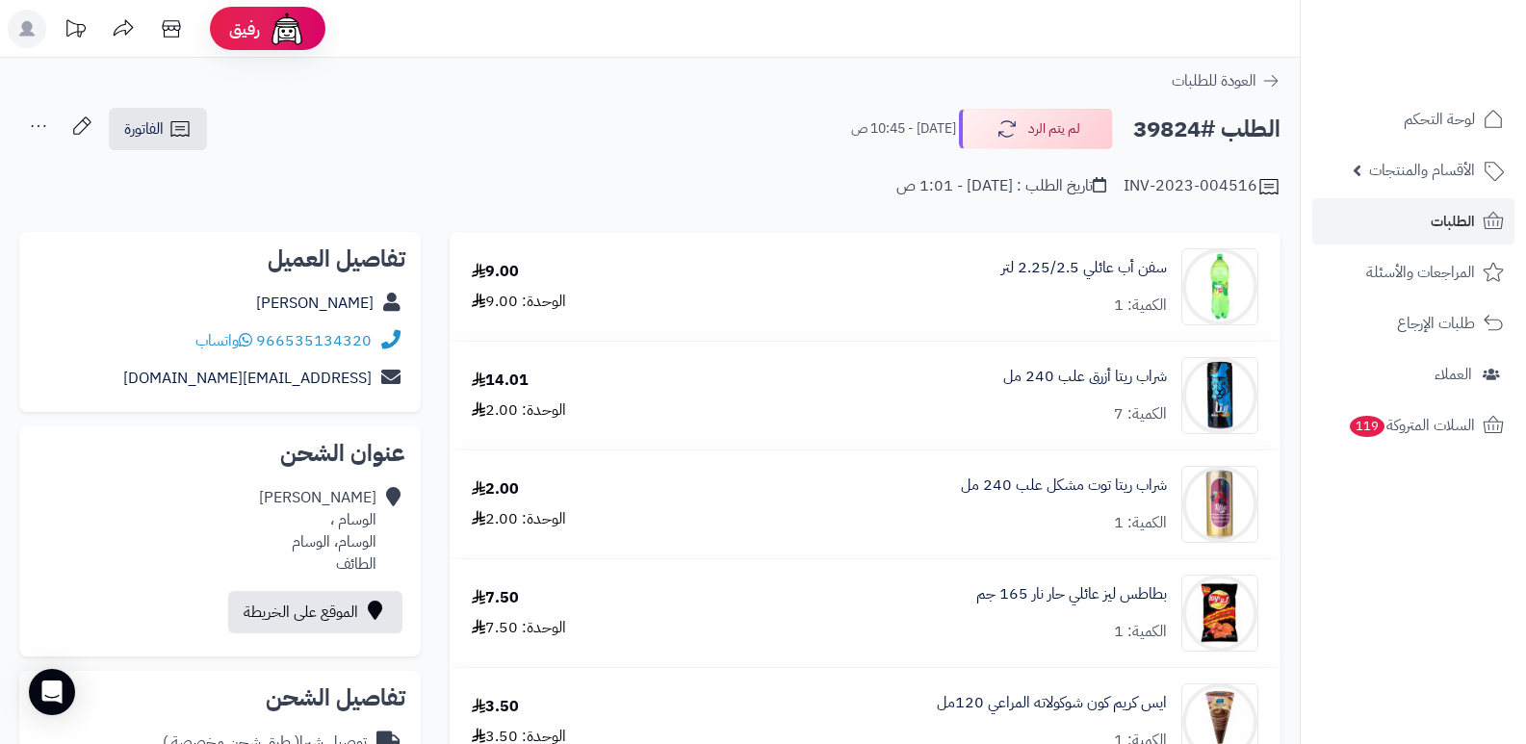
scroll to position [96, 0]
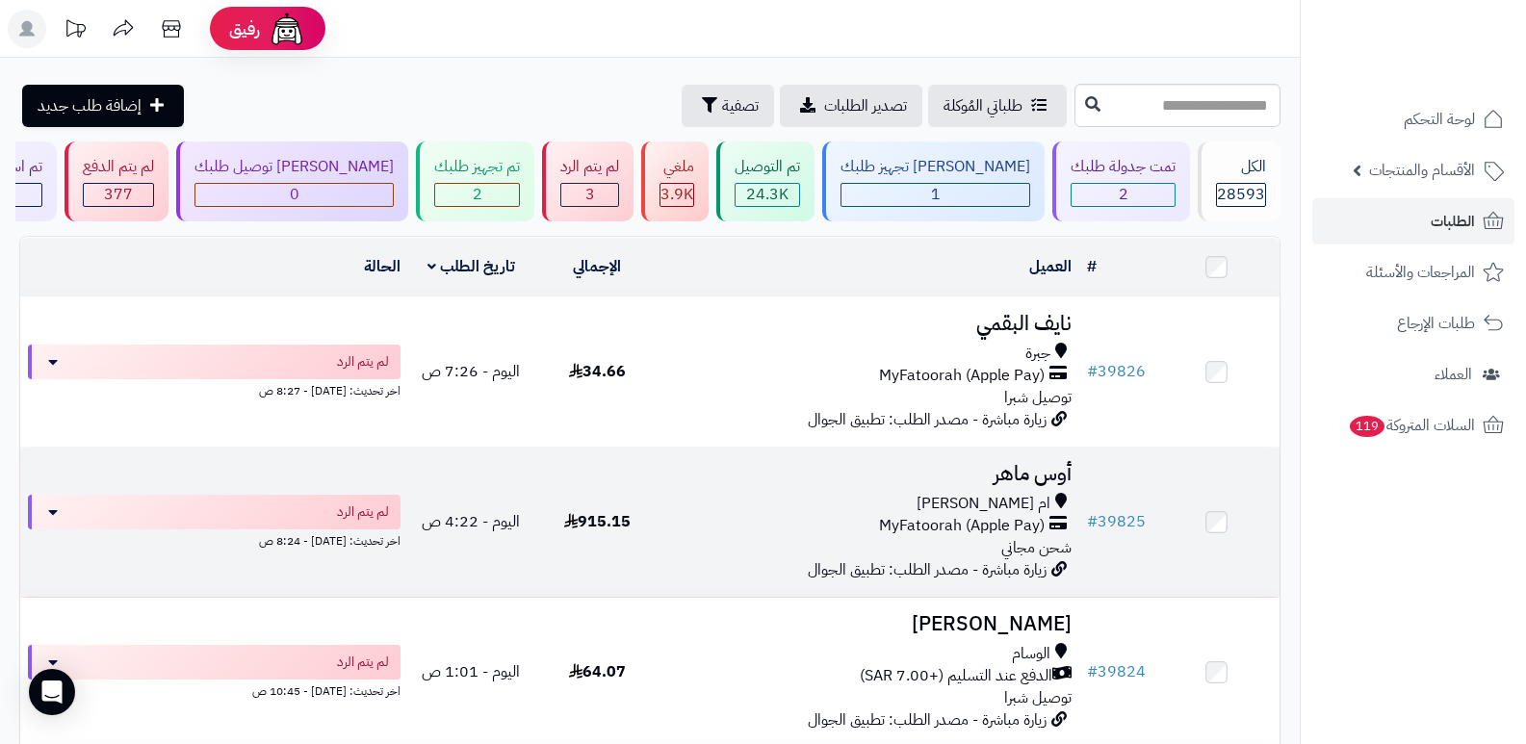
click at [1038, 449] on td "أوس ماهر ام العراد MyFatoorah (Apple Pay) شحن مجاني زيارة مباشرة - مصدر الطلب: …" at bounding box center [870, 522] width 420 height 149
click at [1020, 478] on h3 "أوس ماهر" at bounding box center [870, 474] width 404 height 22
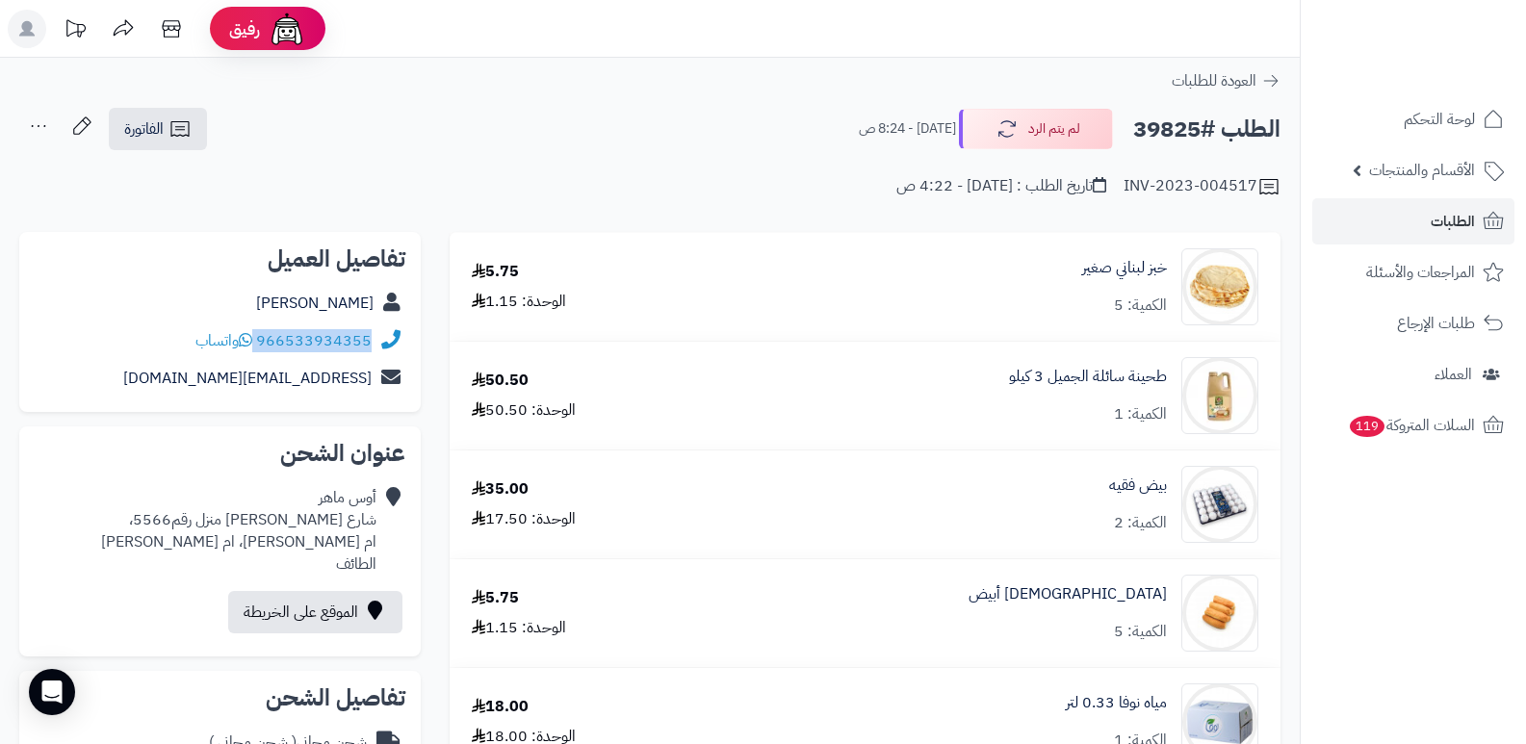
drag, startPoint x: 258, startPoint y: 340, endPoint x: 399, endPoint y: 345, distance: 140.6
click at [399, 345] on div "966533934355 واتساب" at bounding box center [220, 342] width 371 height 38
copy div "966533934355"
click at [1028, 124] on button "لم يتم الرد" at bounding box center [1036, 128] width 154 height 40
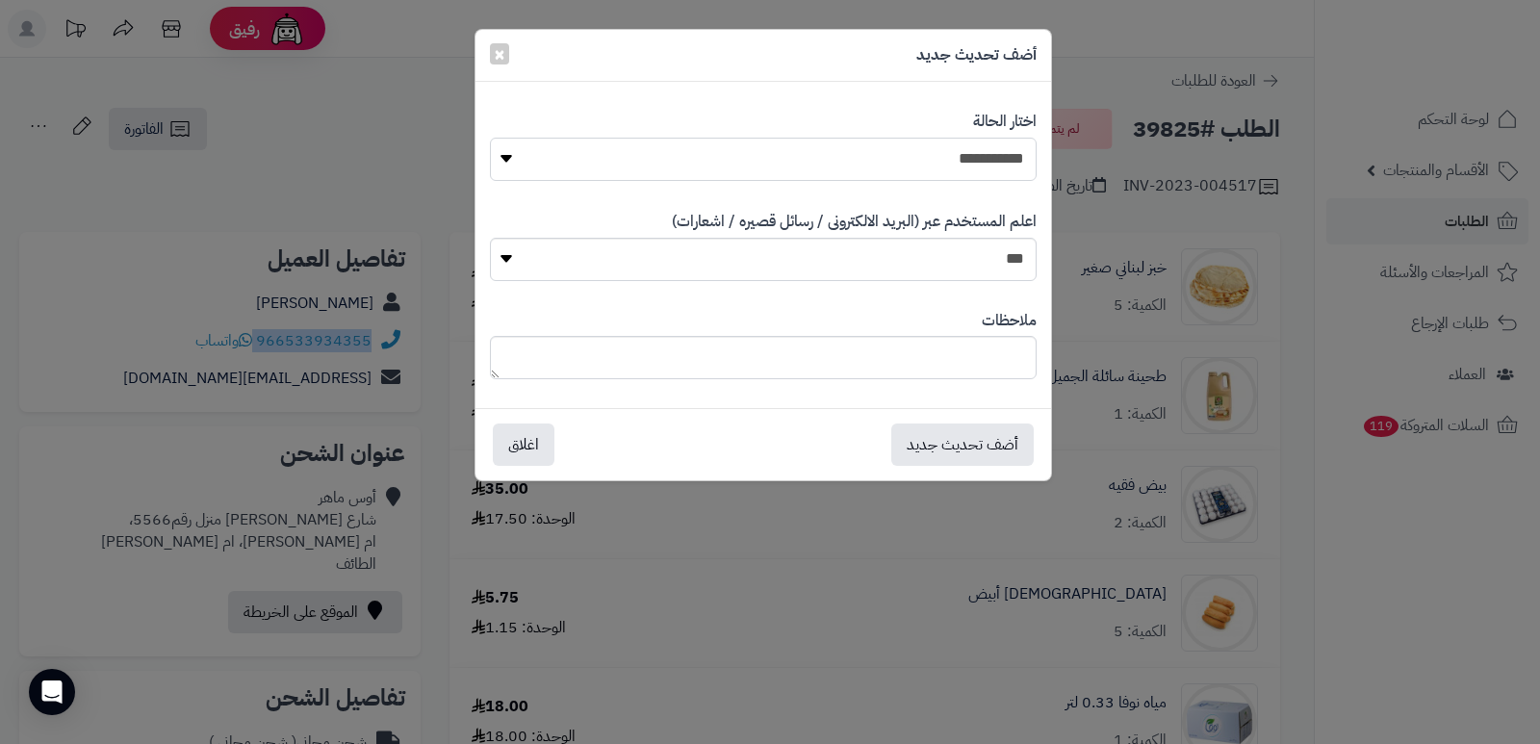
click at [894, 169] on select "**********" at bounding box center [763, 159] width 547 height 43
click at [490, 138] on select "**********" at bounding box center [763, 159] width 547 height 43
click at [960, 432] on button "أضف تحديث جديد" at bounding box center [962, 444] width 142 height 42
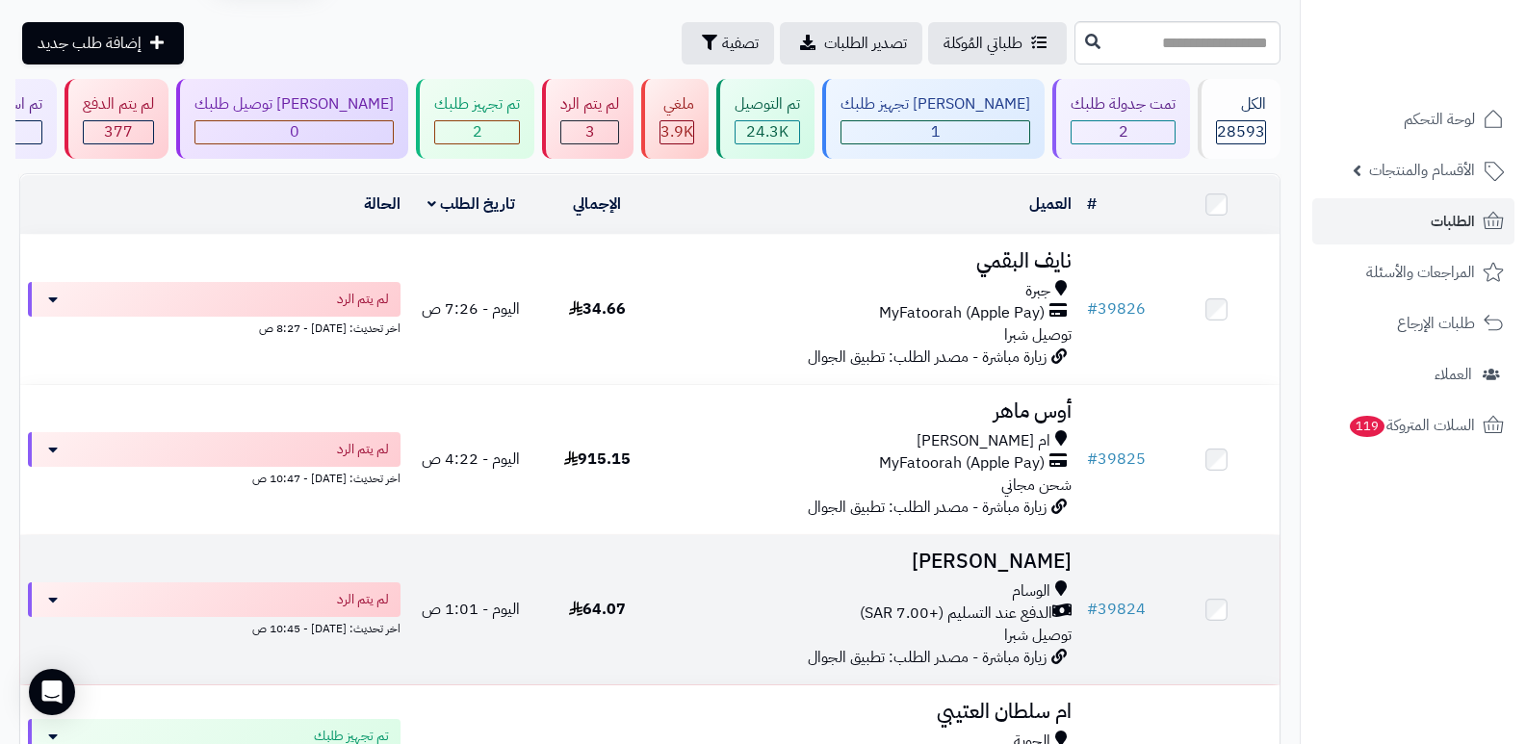
scroll to position [96, 0]
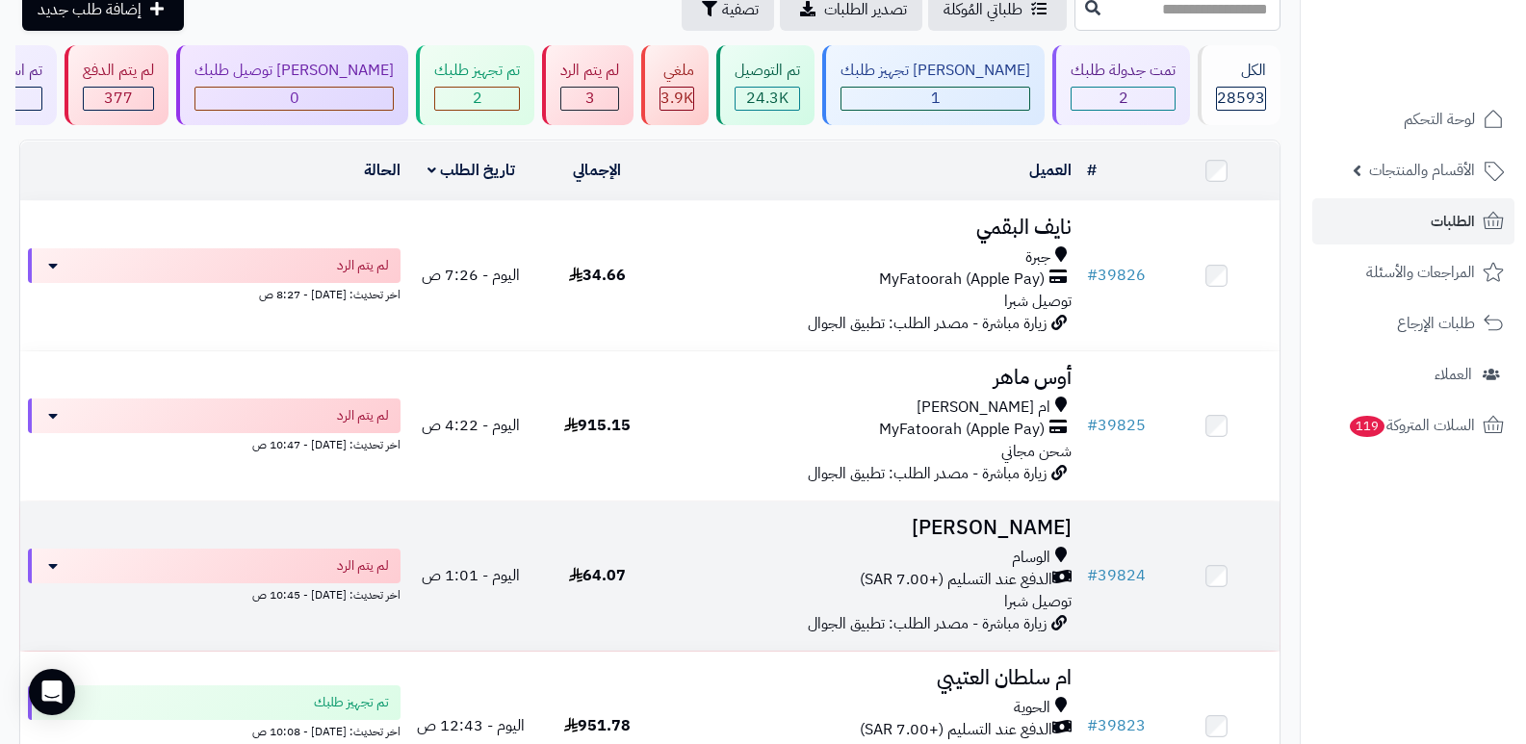
click at [989, 521] on h3 "[PERSON_NAME]" at bounding box center [870, 528] width 404 height 22
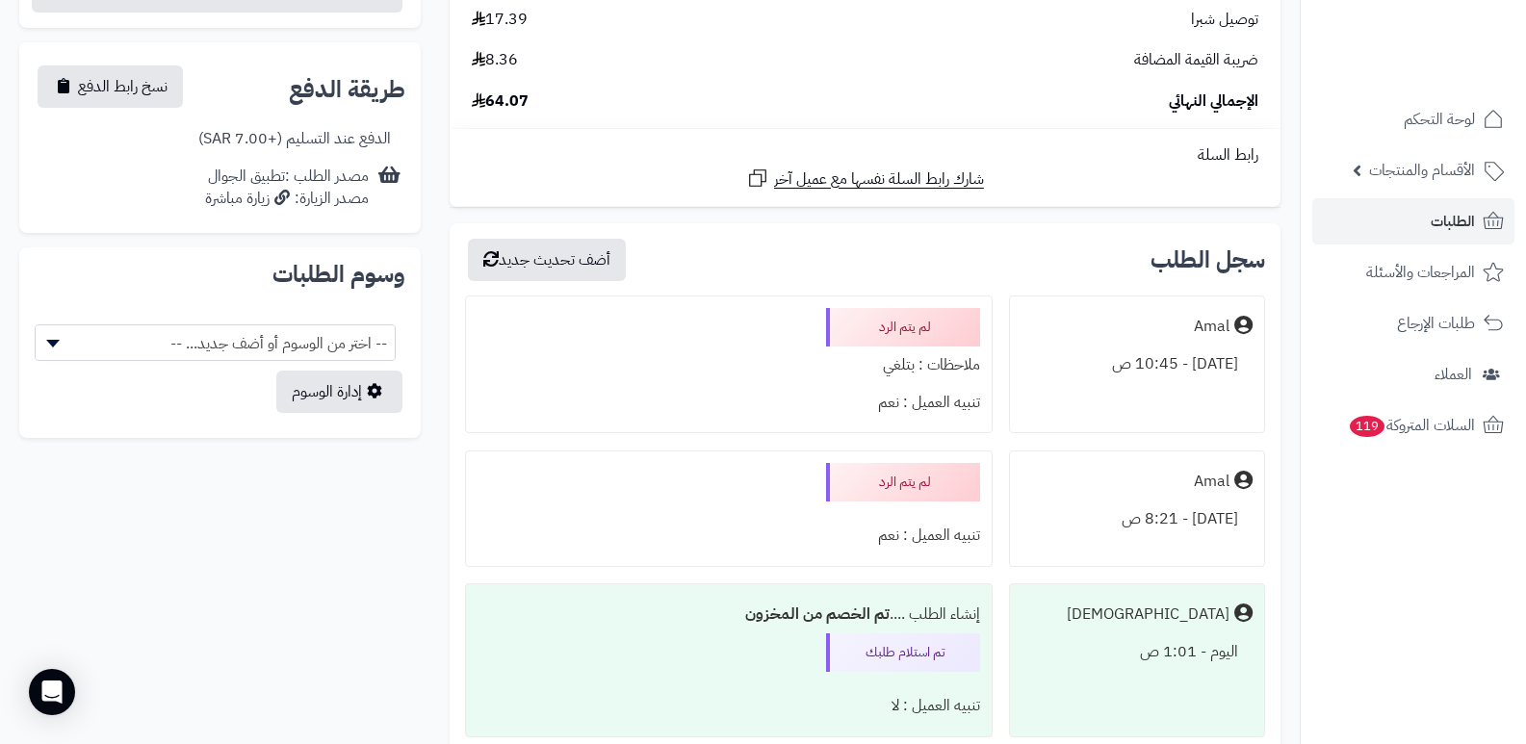
scroll to position [385, 0]
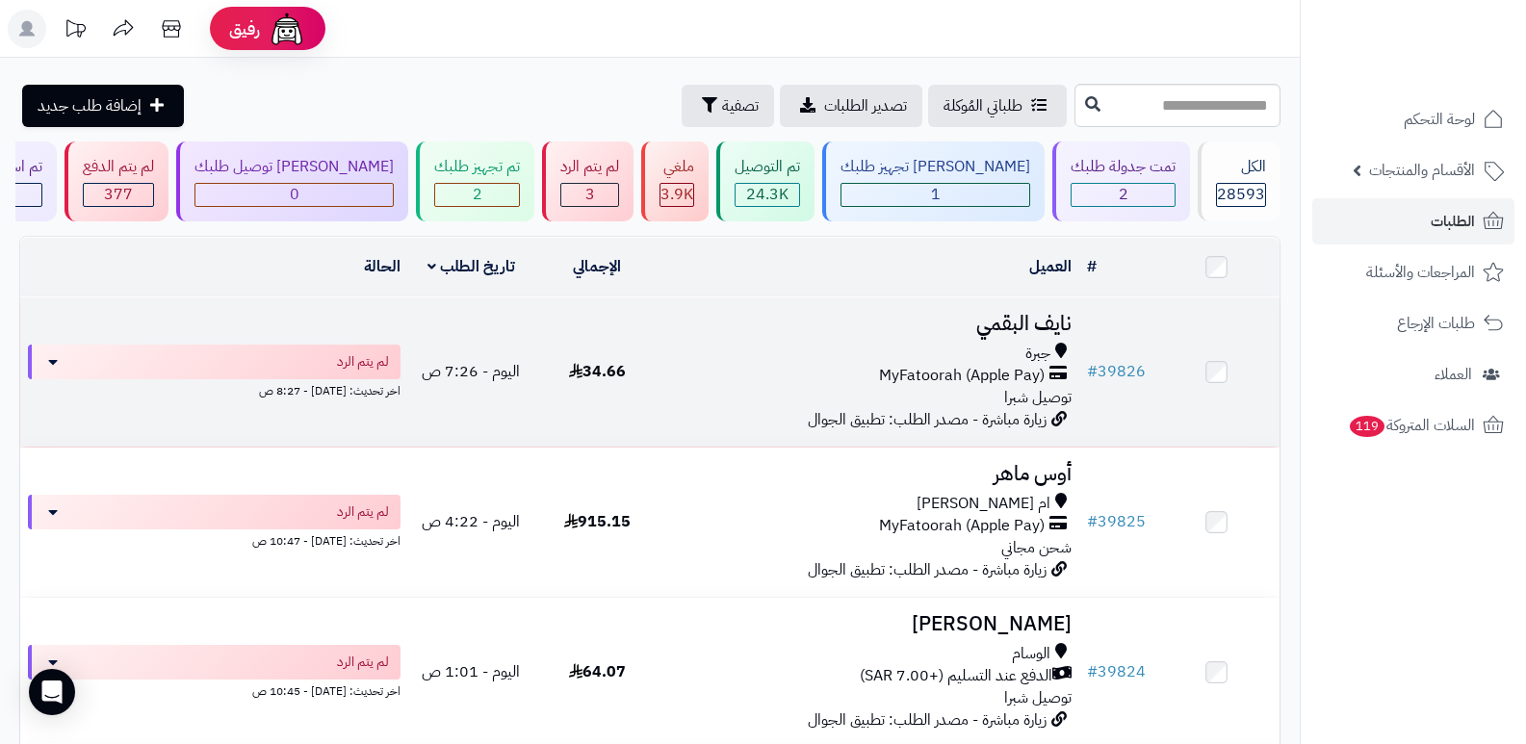
click at [1023, 323] on h3 "نايف البقمي" at bounding box center [870, 324] width 404 height 22
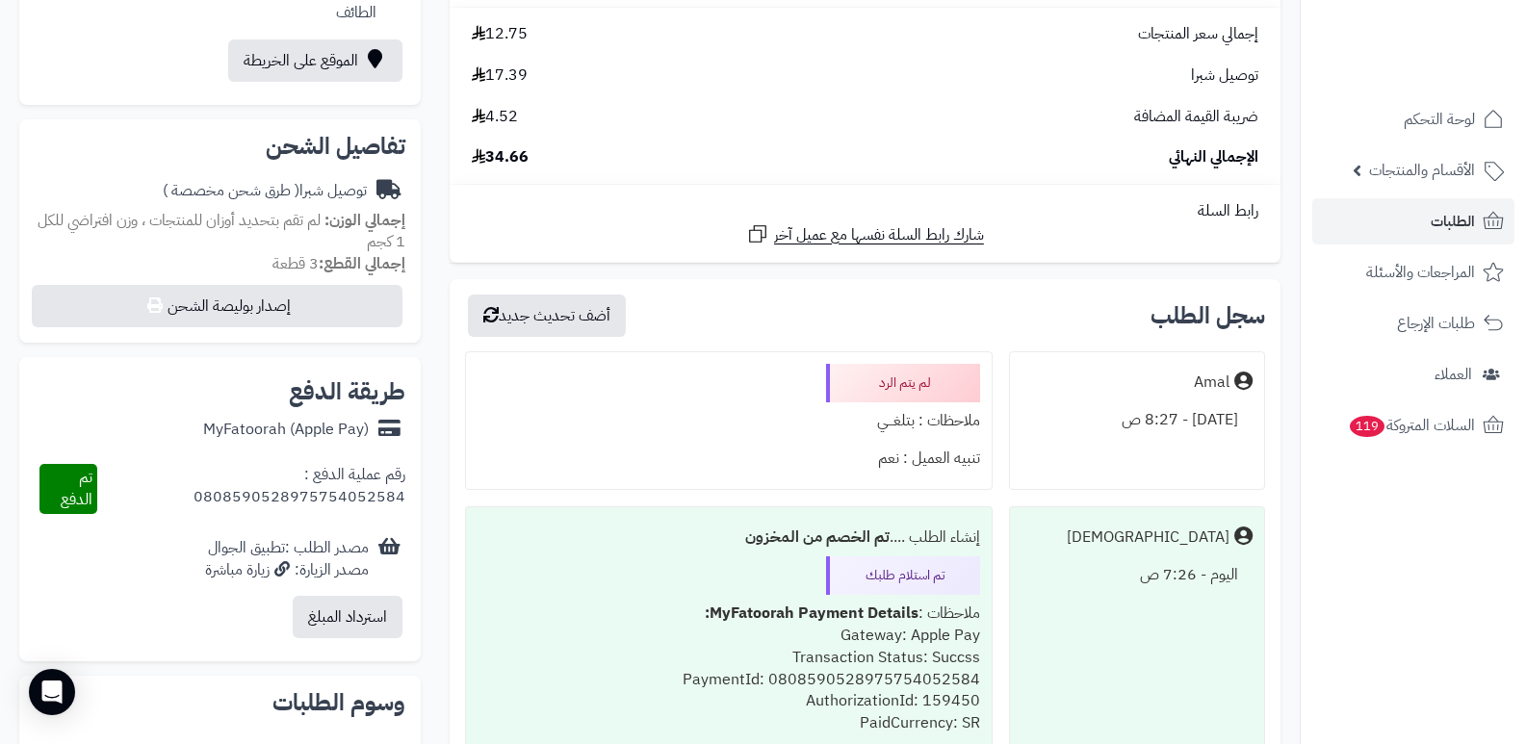
scroll to position [536, 0]
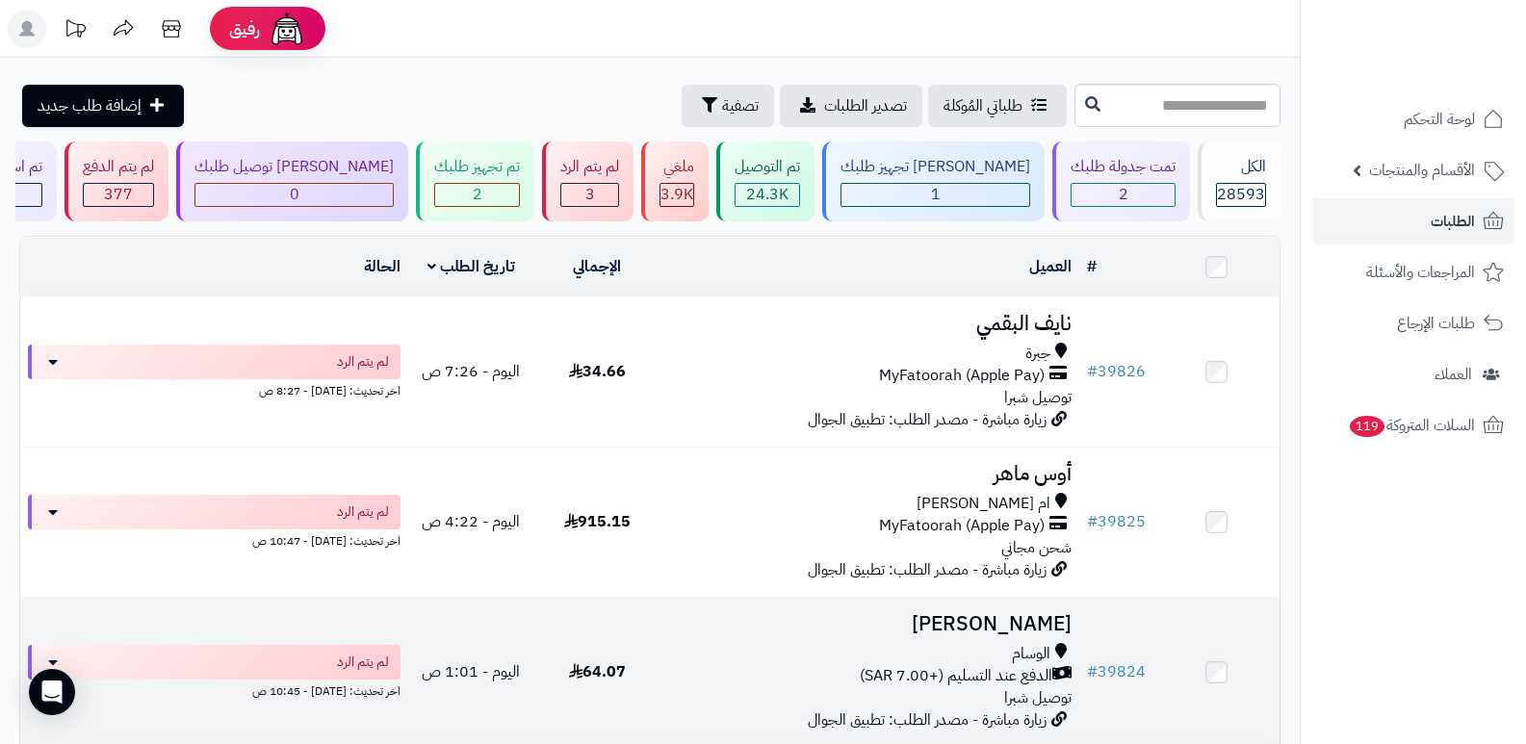
click at [991, 625] on h3 "[PERSON_NAME]" at bounding box center [870, 624] width 404 height 22
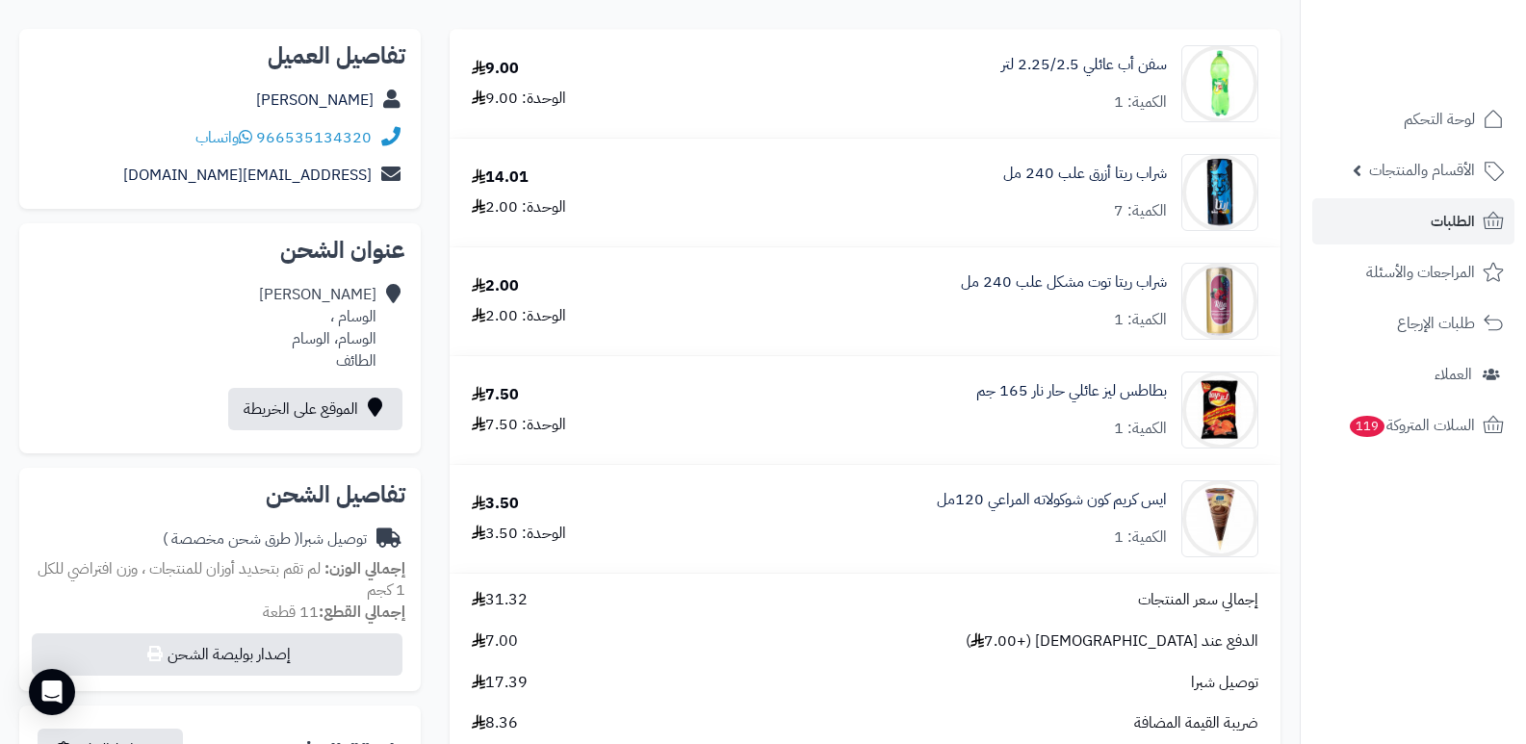
scroll to position [578, 0]
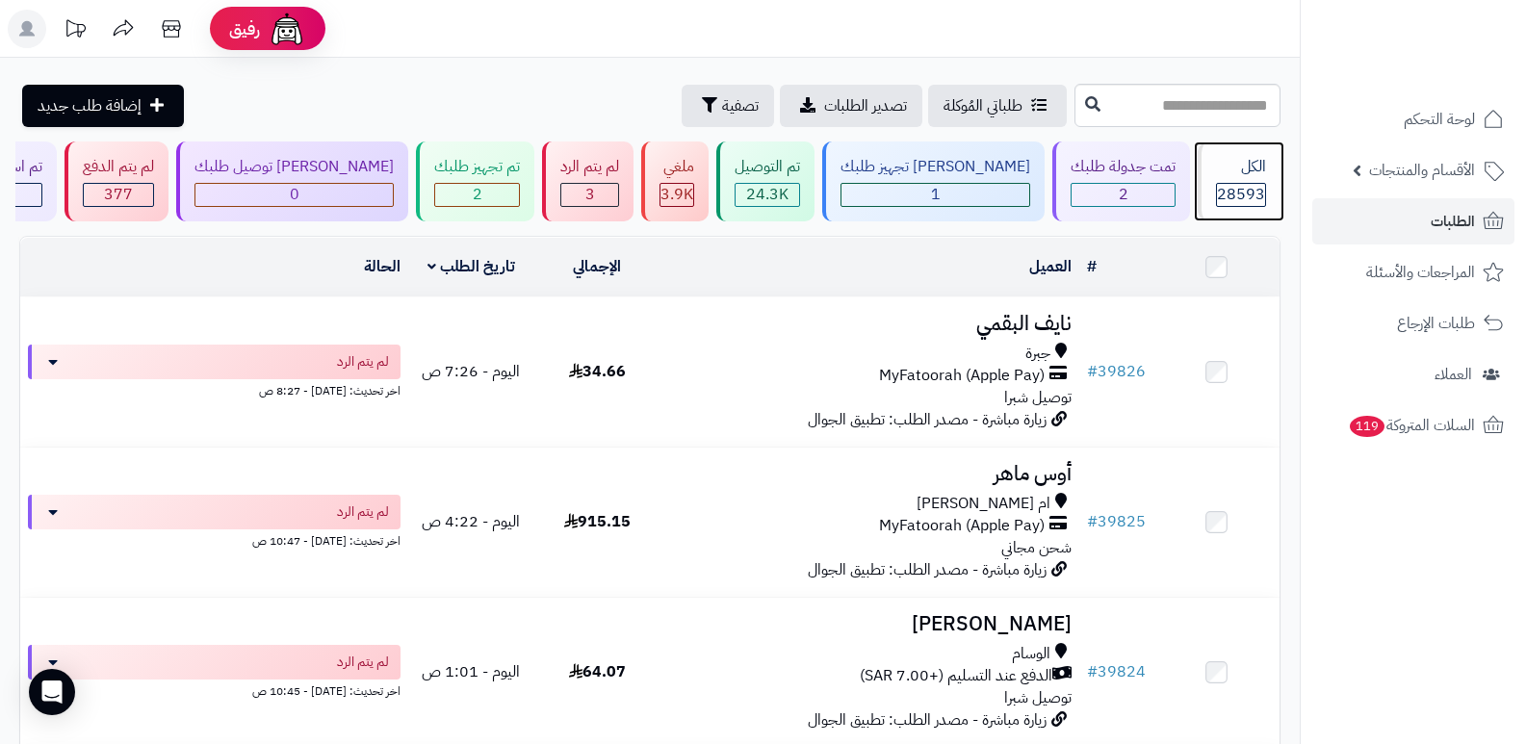
click at [1216, 210] on div "الكل 28593" at bounding box center [1239, 182] width 83 height 80
click at [1230, 185] on span "28593" at bounding box center [1241, 194] width 48 height 23
click at [1265, 187] on div "28593" at bounding box center [1241, 195] width 50 height 24
click at [1254, 189] on span "28593" at bounding box center [1241, 194] width 48 height 23
click at [1265, 194] on div "28593" at bounding box center [1241, 195] width 50 height 24
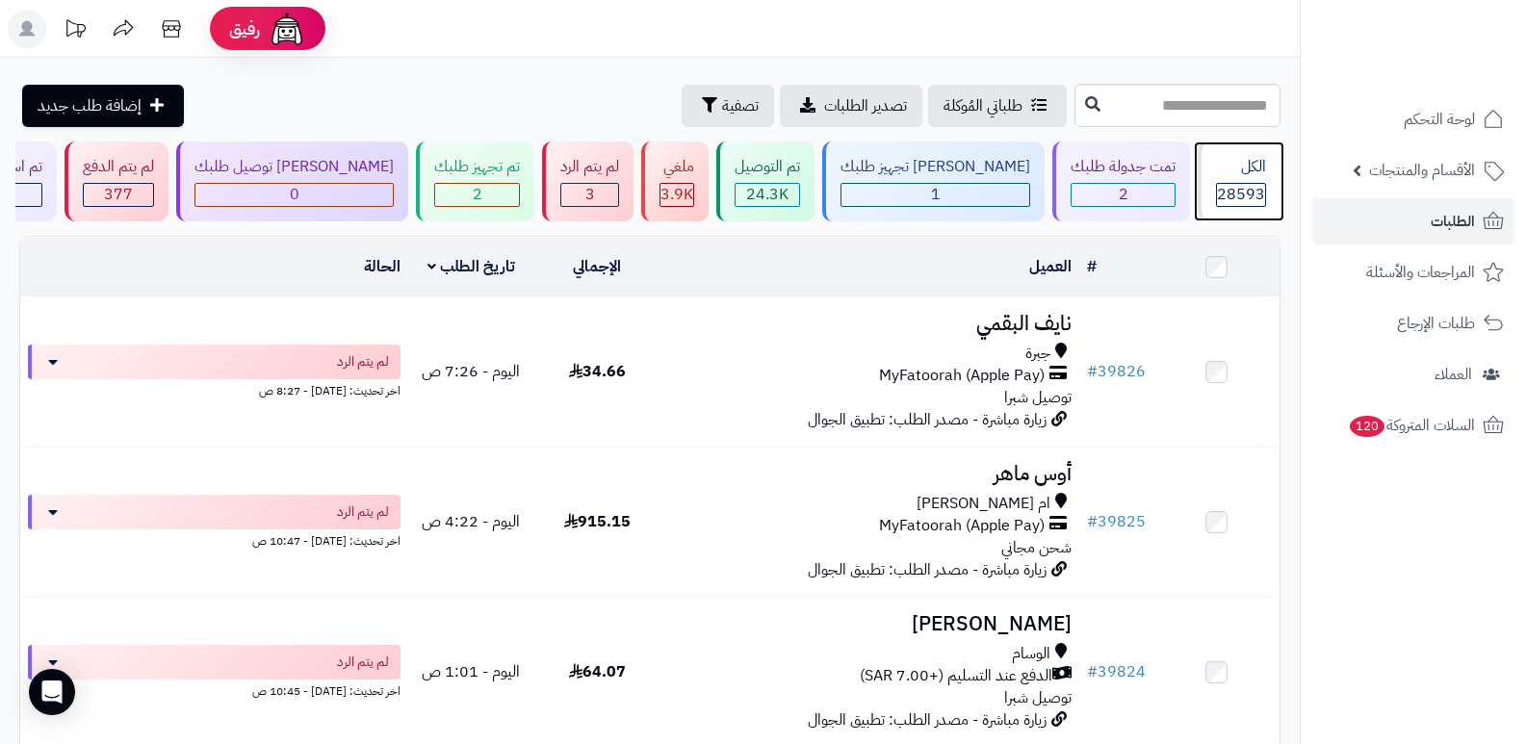
click at [1217, 193] on span "28593" at bounding box center [1241, 194] width 48 height 23
click at [1243, 183] on span "28593" at bounding box center [1241, 194] width 48 height 23
click at [1249, 174] on div "الكل" at bounding box center [1241, 167] width 50 height 22
click at [1244, 153] on div "الكل 28593" at bounding box center [1239, 182] width 83 height 80
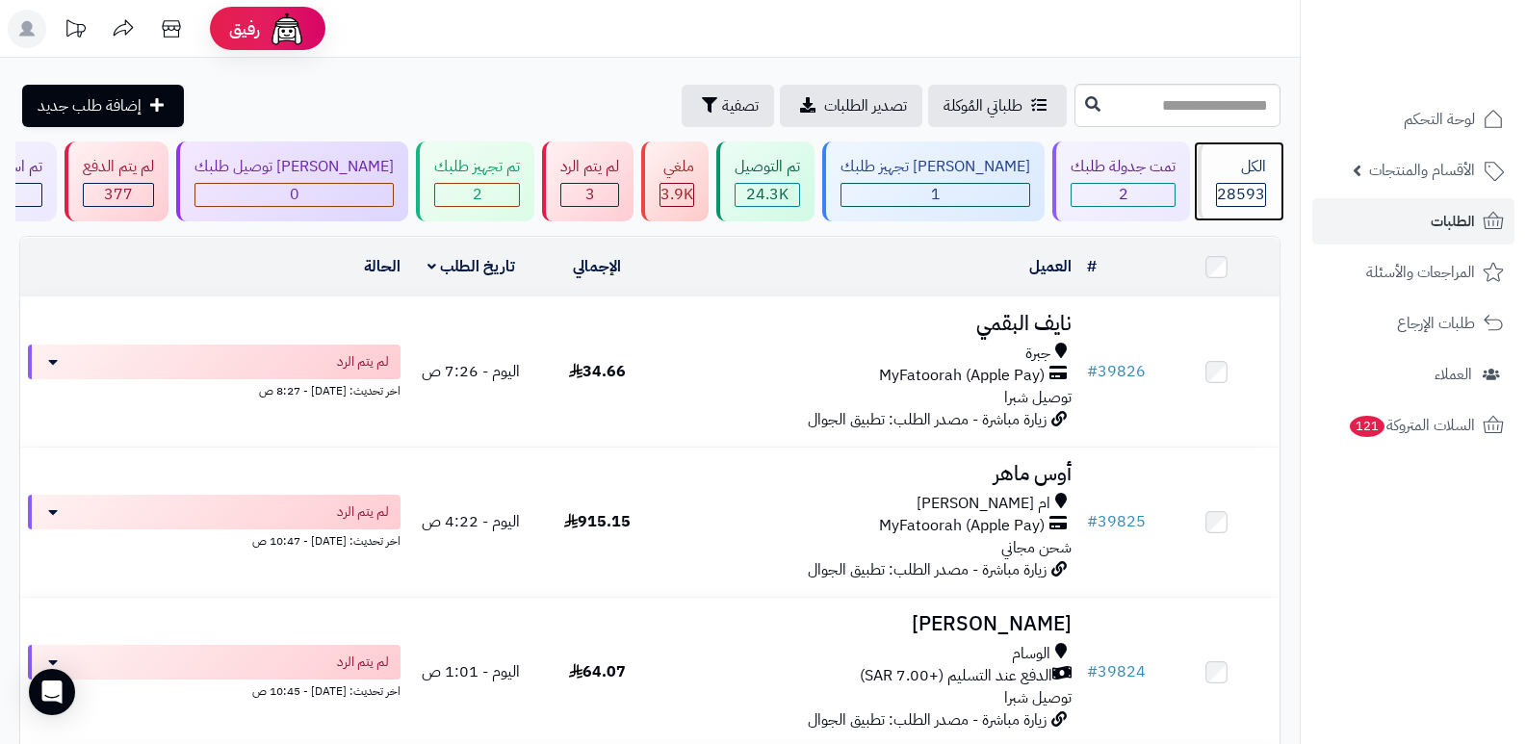
click at [1224, 170] on div "الكل" at bounding box center [1241, 167] width 50 height 22
click at [1232, 176] on div "الكل" at bounding box center [1241, 167] width 50 height 22
click at [1245, 162] on div "الكل" at bounding box center [1241, 167] width 50 height 22
click at [1225, 190] on span "28593" at bounding box center [1241, 194] width 48 height 23
click at [1234, 162] on div "الكل" at bounding box center [1241, 167] width 50 height 22
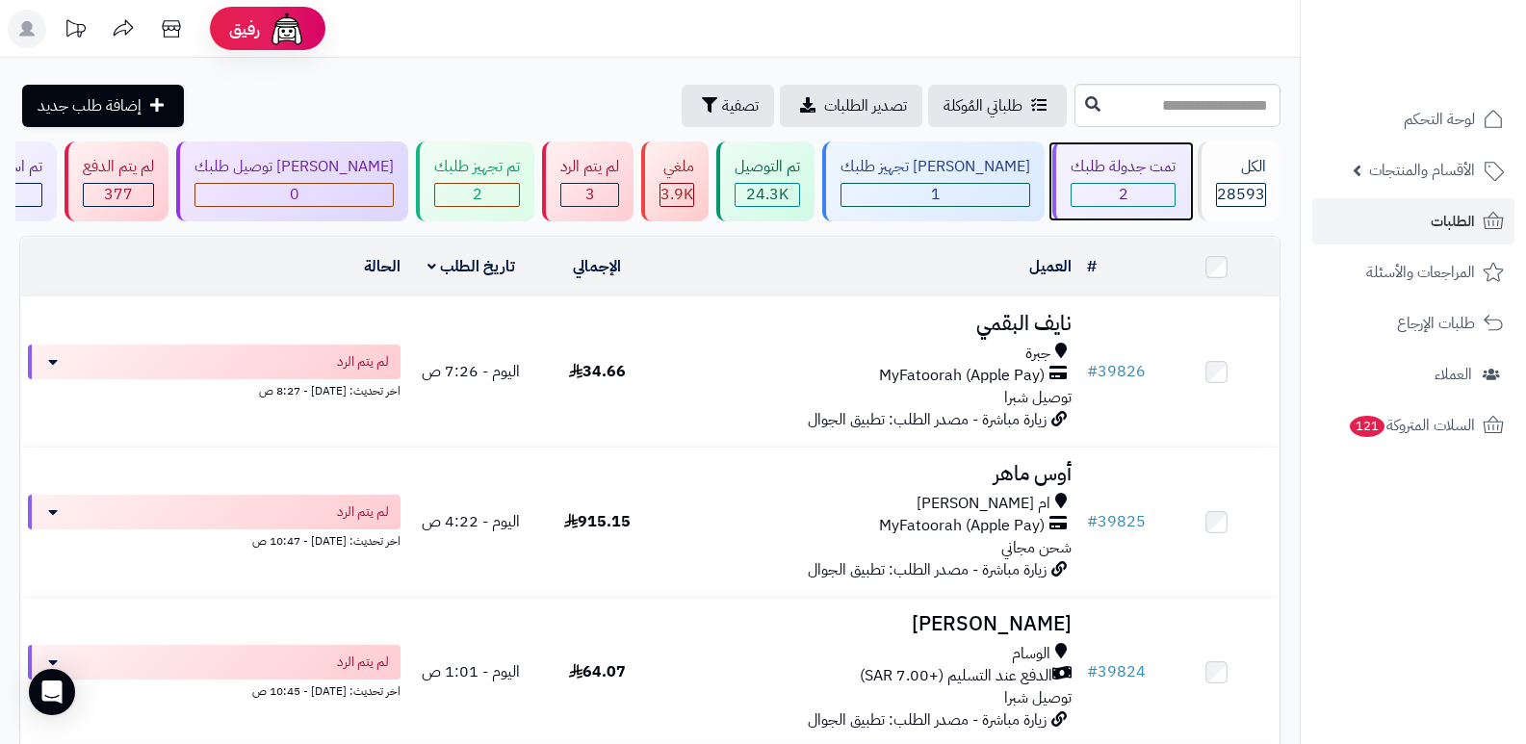
click at [1129, 197] on div "2" at bounding box center [1122, 195] width 103 height 22
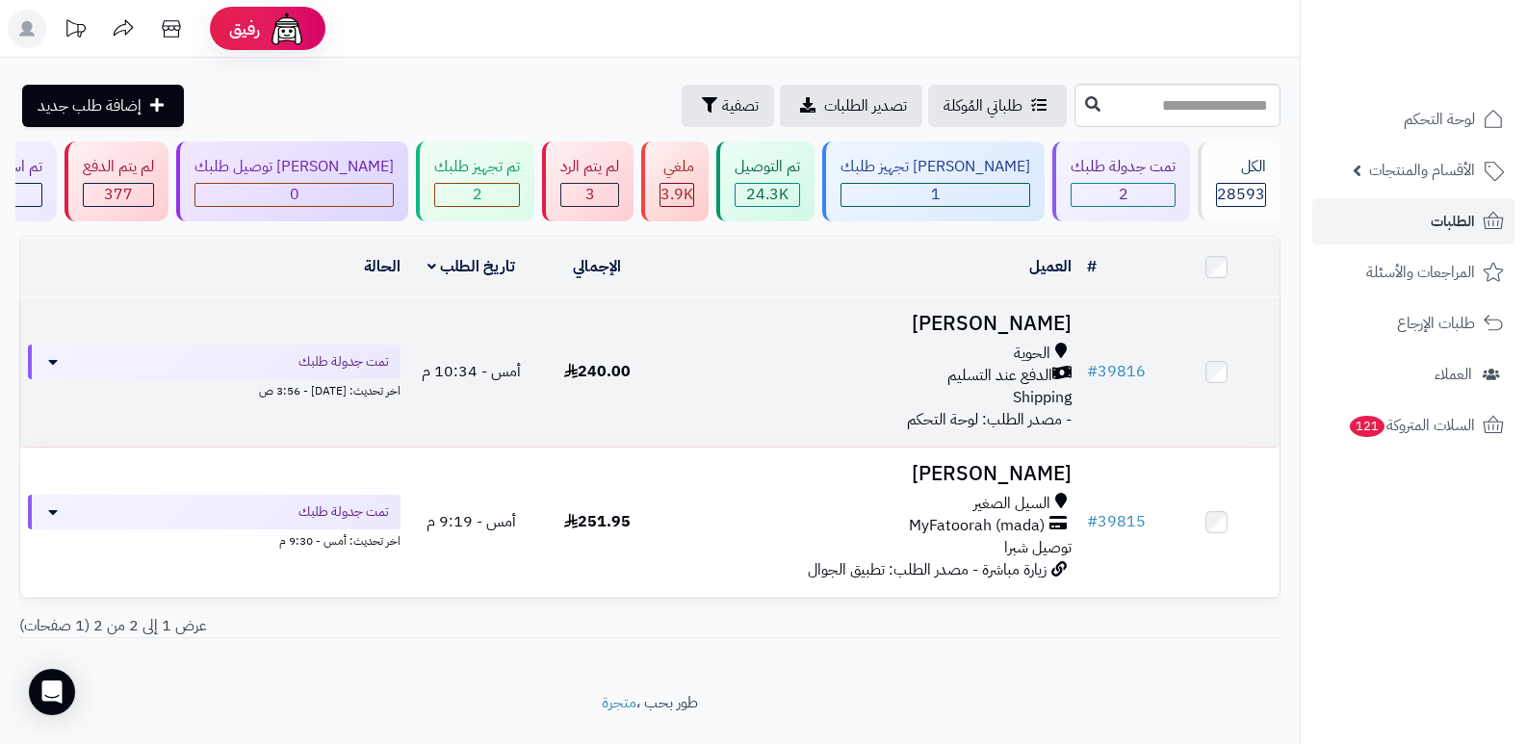
click at [1050, 326] on h3 "[PERSON_NAME]" at bounding box center [870, 324] width 404 height 22
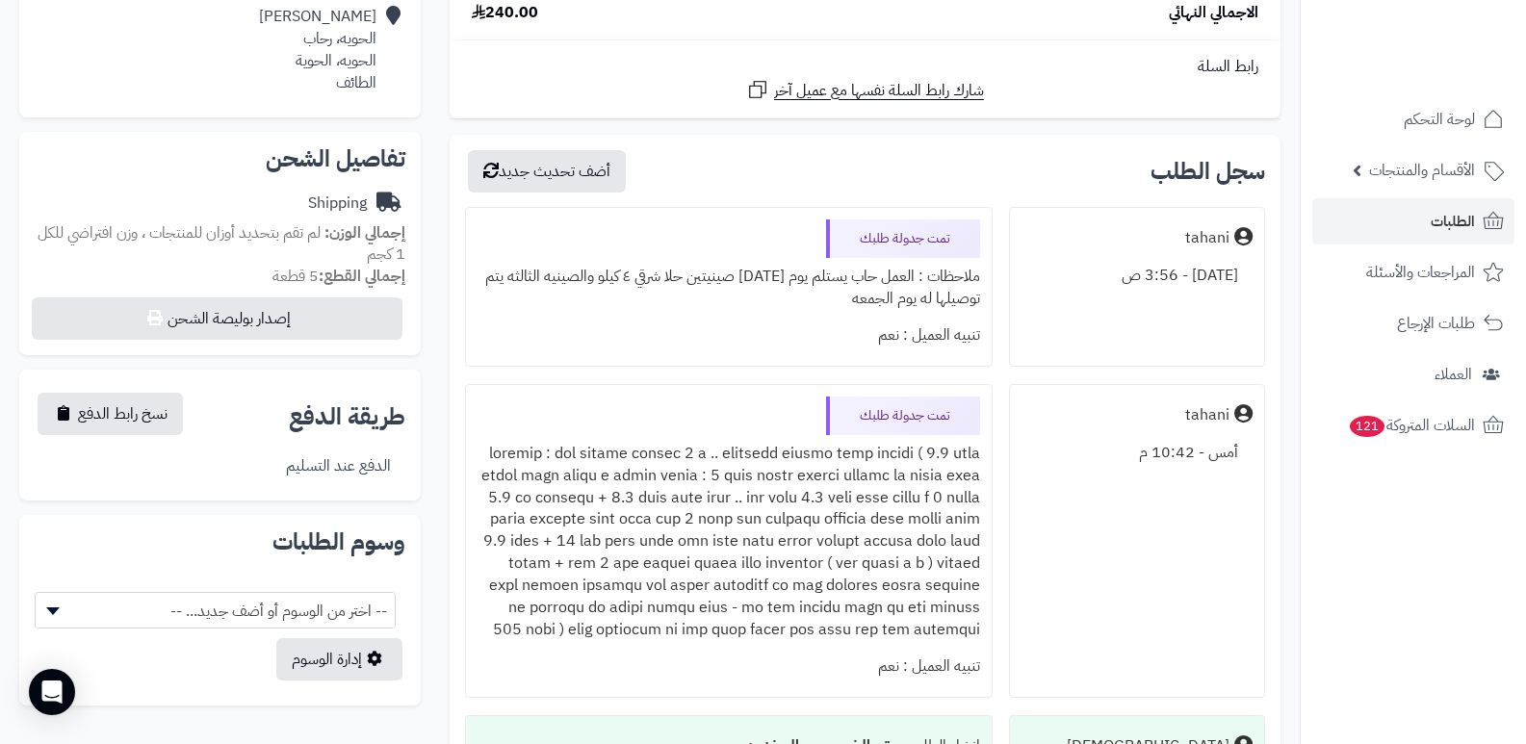
scroll to position [481, 0]
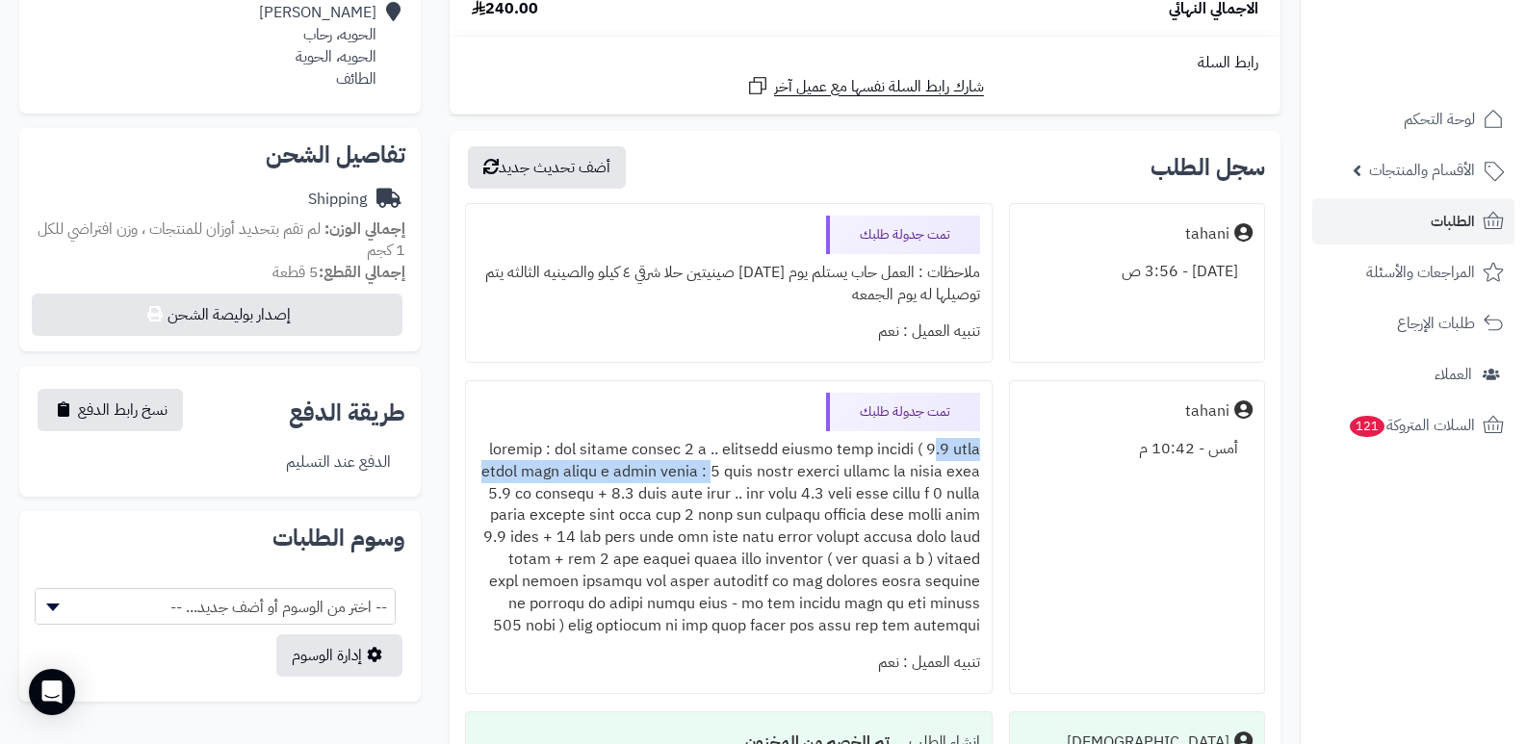
drag, startPoint x: 580, startPoint y: 443, endPoint x: 825, endPoint y: 476, distance: 247.7
click at [825, 476] on div at bounding box center [728, 538] width 503 height 214
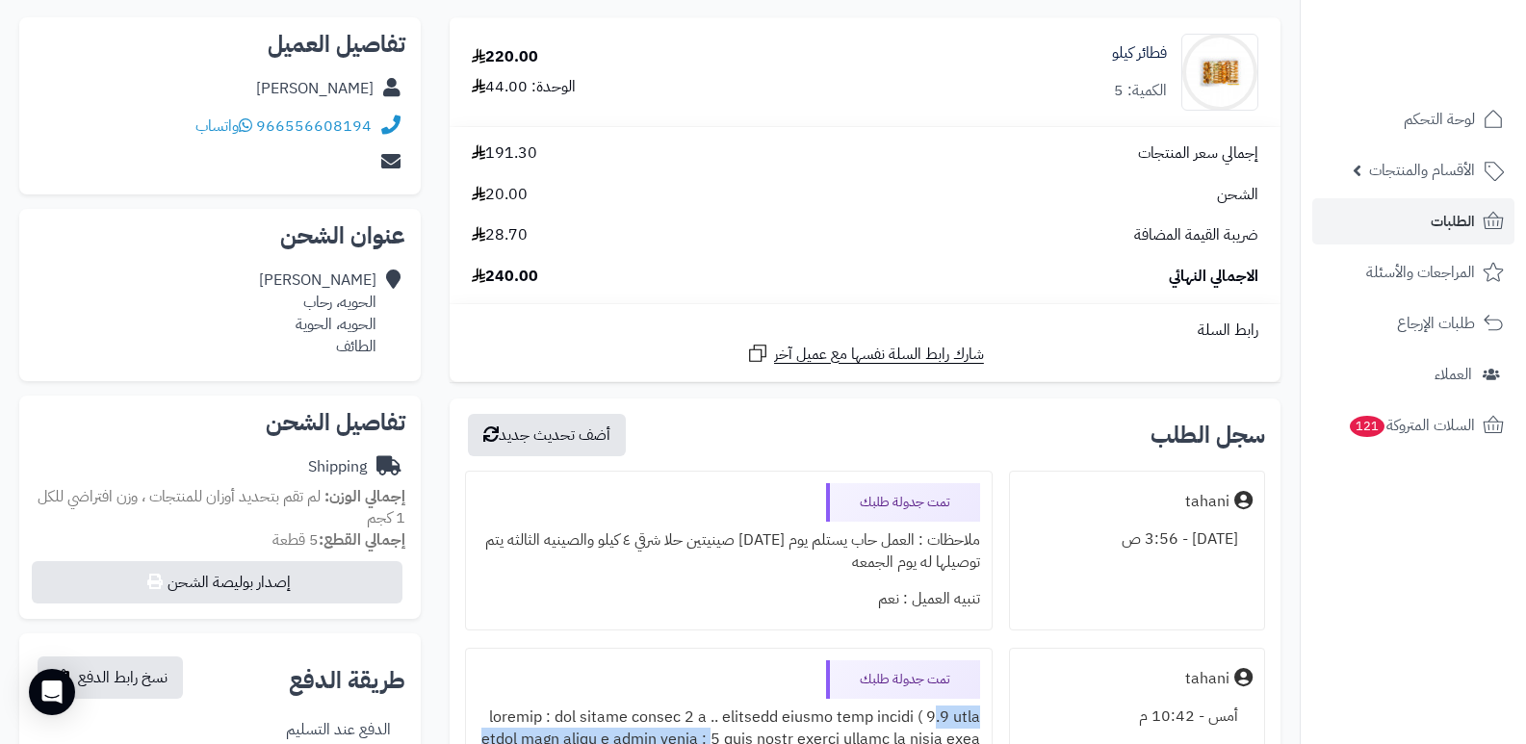
scroll to position [193, 0]
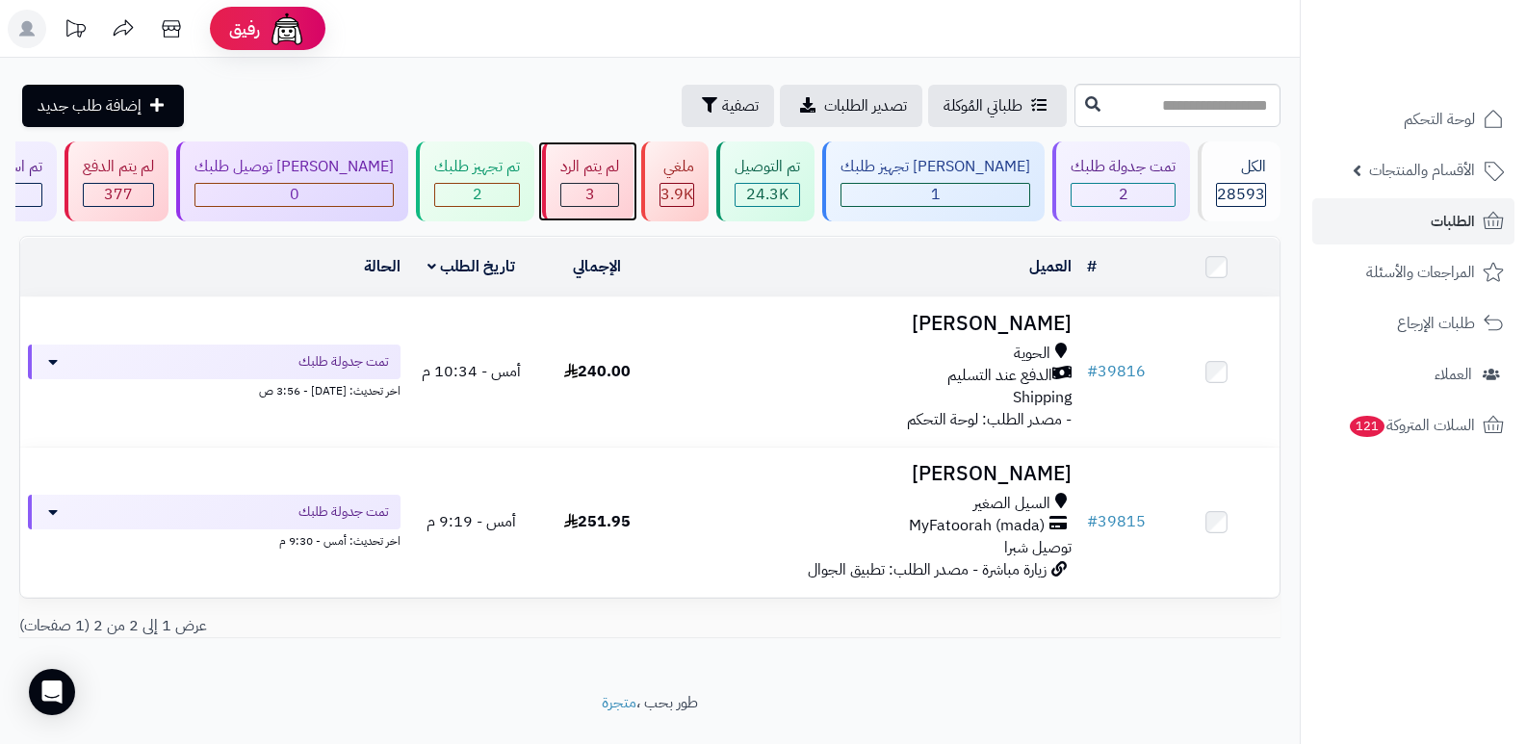
click at [593, 169] on div "لم يتم الرد 3" at bounding box center [587, 182] width 91 height 80
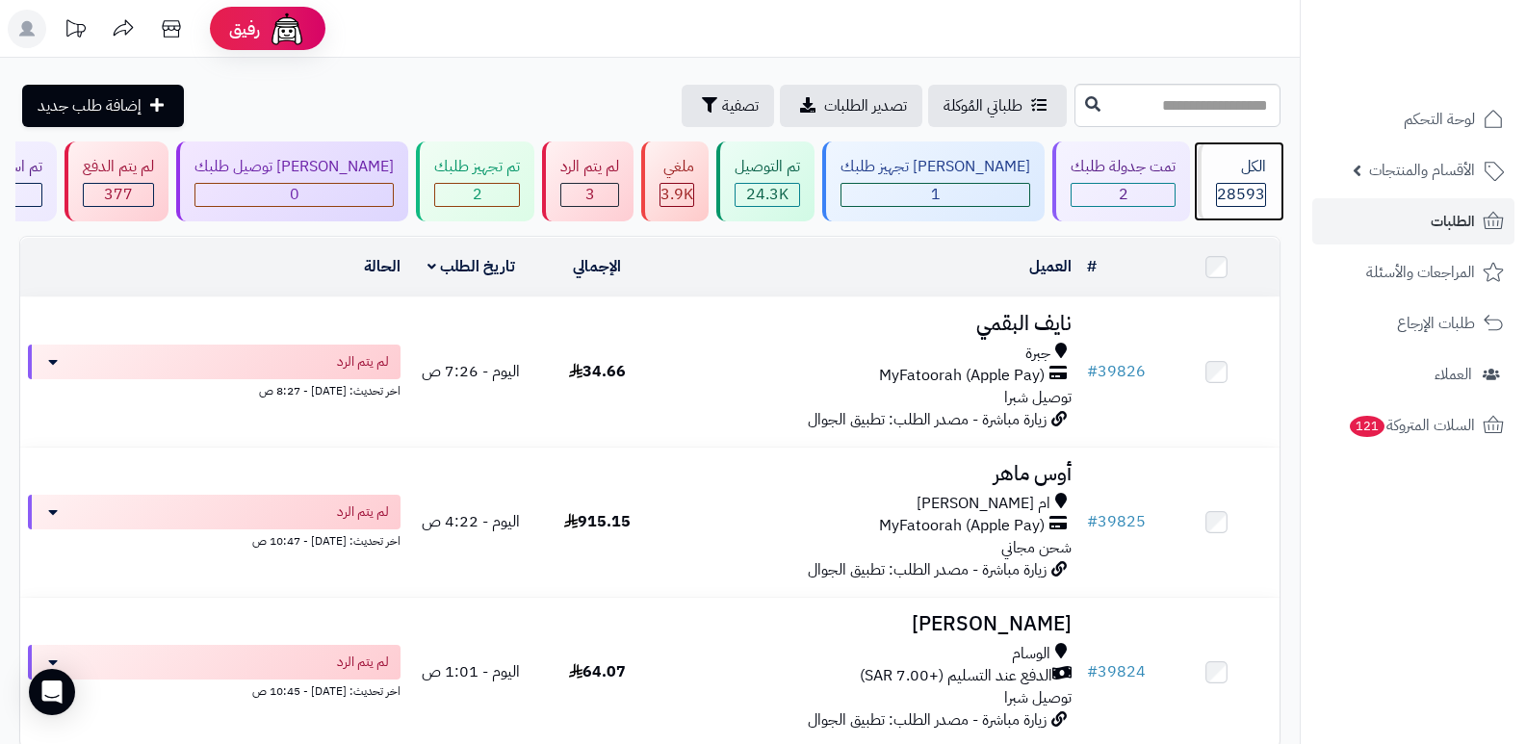
click at [1216, 177] on div "الكل" at bounding box center [1241, 167] width 50 height 22
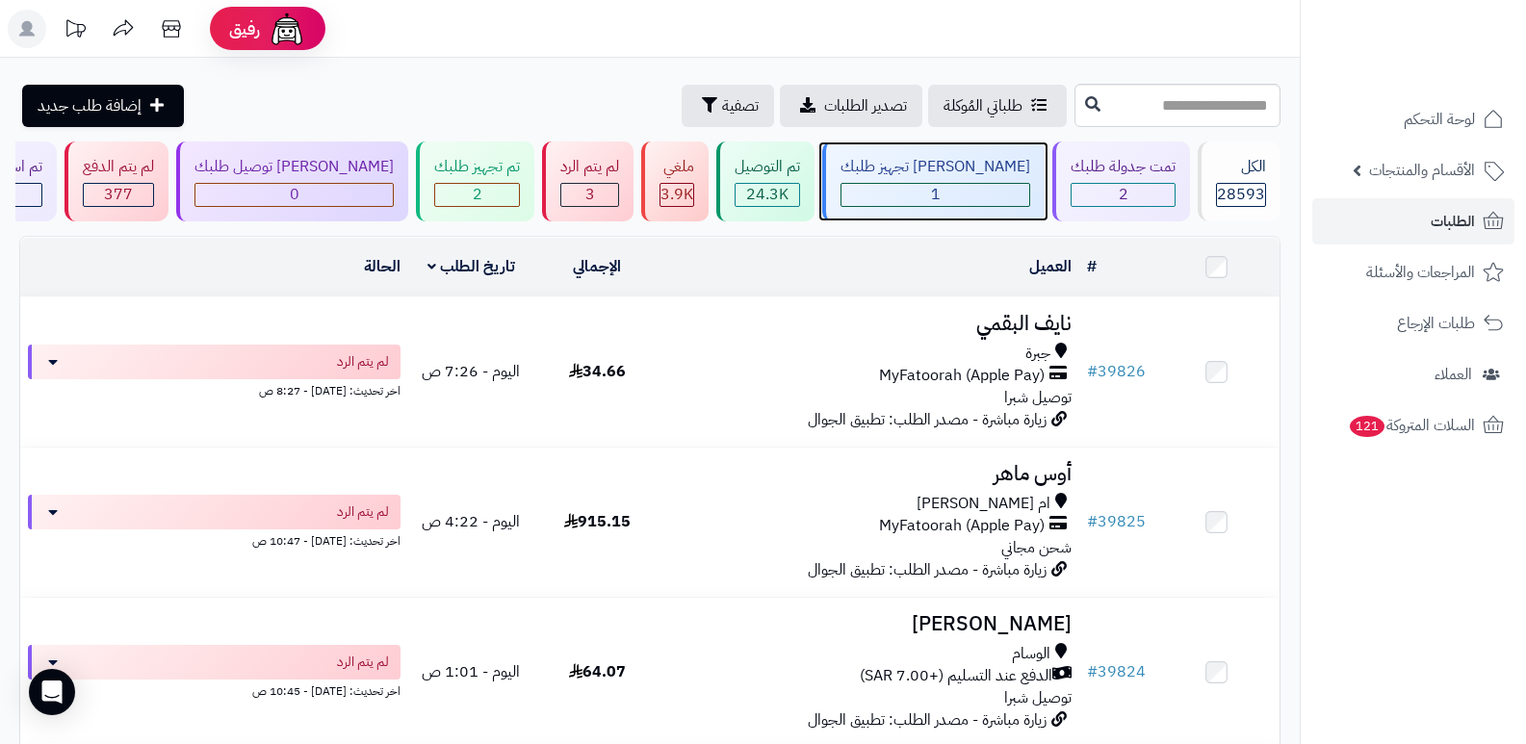
click at [967, 194] on div "1" at bounding box center [935, 195] width 188 height 22
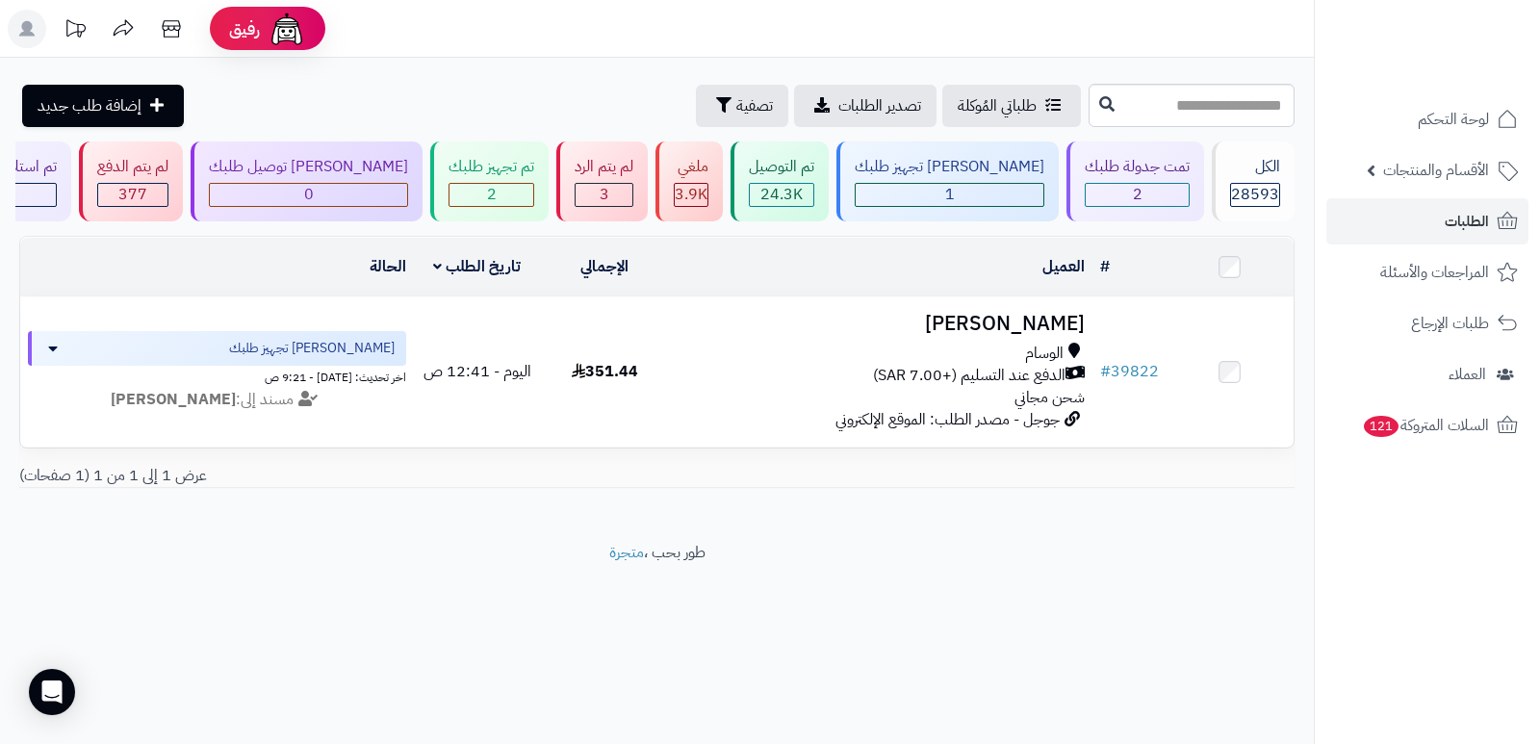
click at [1133, 33] on header "رفيق ! الطلبات معالجة مكتمل إرجاع المنتجات العملاء المتواجدون الان 29544 عملاء …" at bounding box center [770, 29] width 1540 height 58
click at [508, 170] on div "تم تجهيز طلبك" at bounding box center [492, 167] width 86 height 22
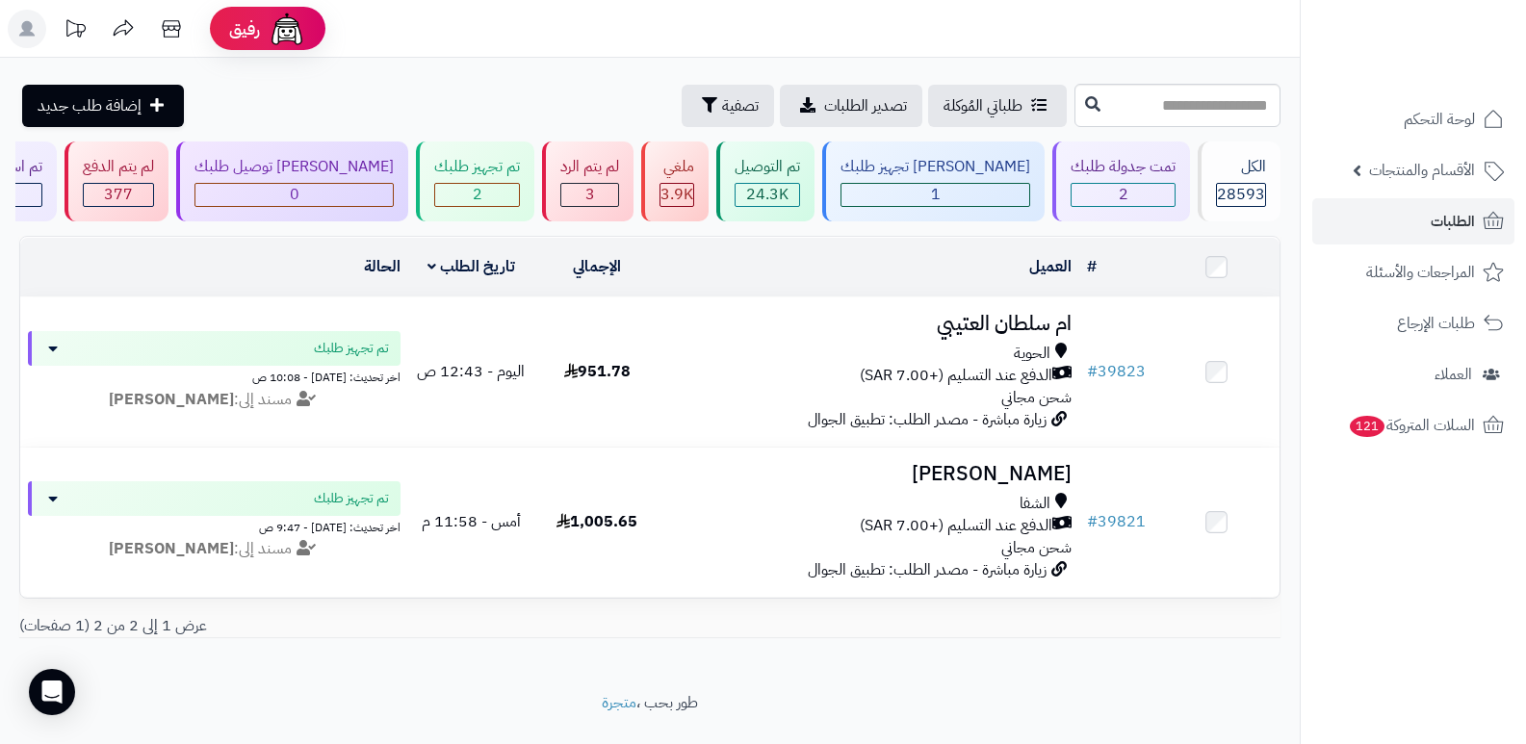
click at [1061, 13] on header "رفيق ! الطلبات معالجة مكتمل إرجاع المنتجات العملاء المتواجدون الان 29544 عملاء …" at bounding box center [763, 29] width 1526 height 58
click at [983, 181] on div "[PERSON_NAME] تجهيز طلبك 1" at bounding box center [933, 182] width 222 height 80
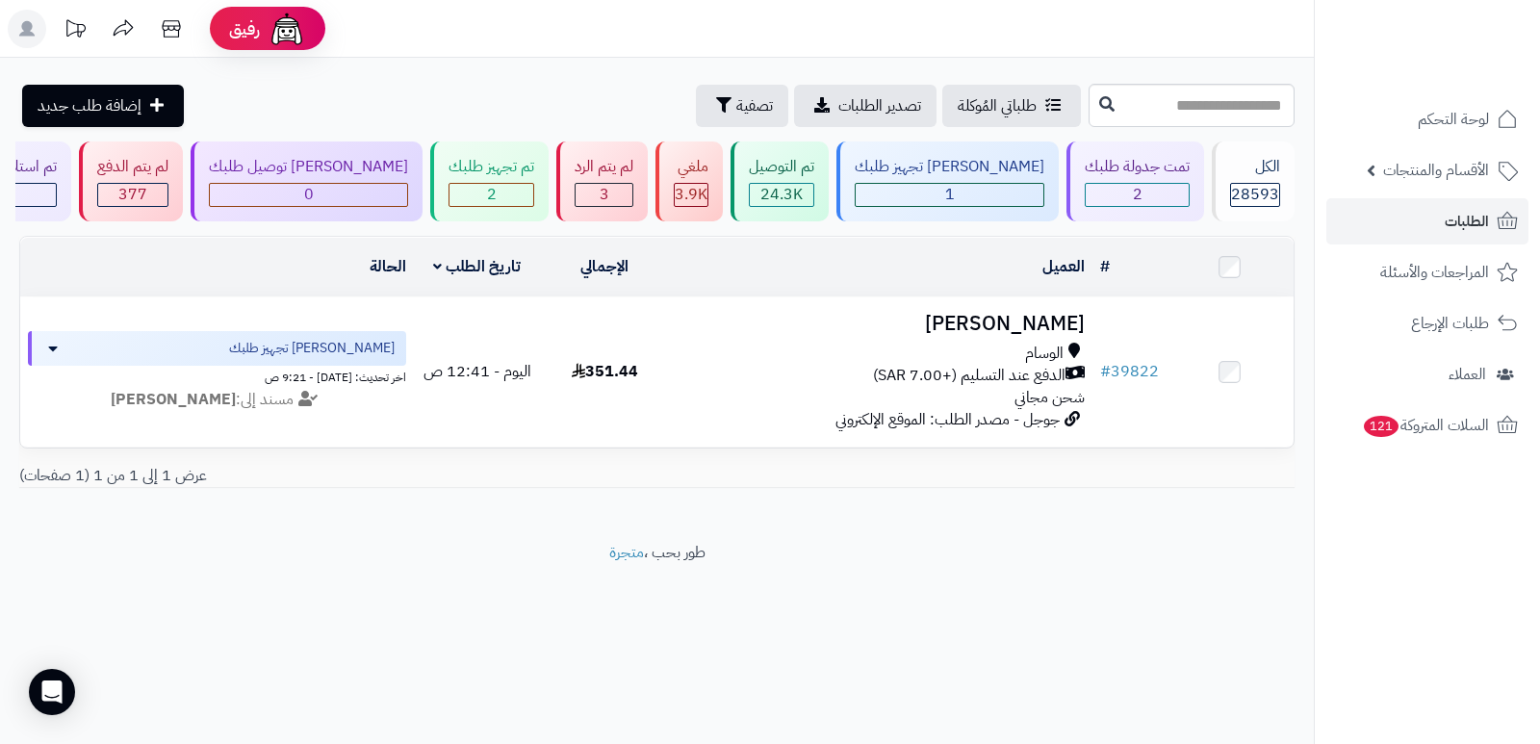
click at [967, 32] on header "رفيق ! الطلبات معالجة مكتمل إرجاع المنتجات العملاء المتواجدون الان 29544 عملاء …" at bounding box center [770, 29] width 1540 height 58
click at [1281, 183] on div "الكل 28593" at bounding box center [1253, 182] width 83 height 80
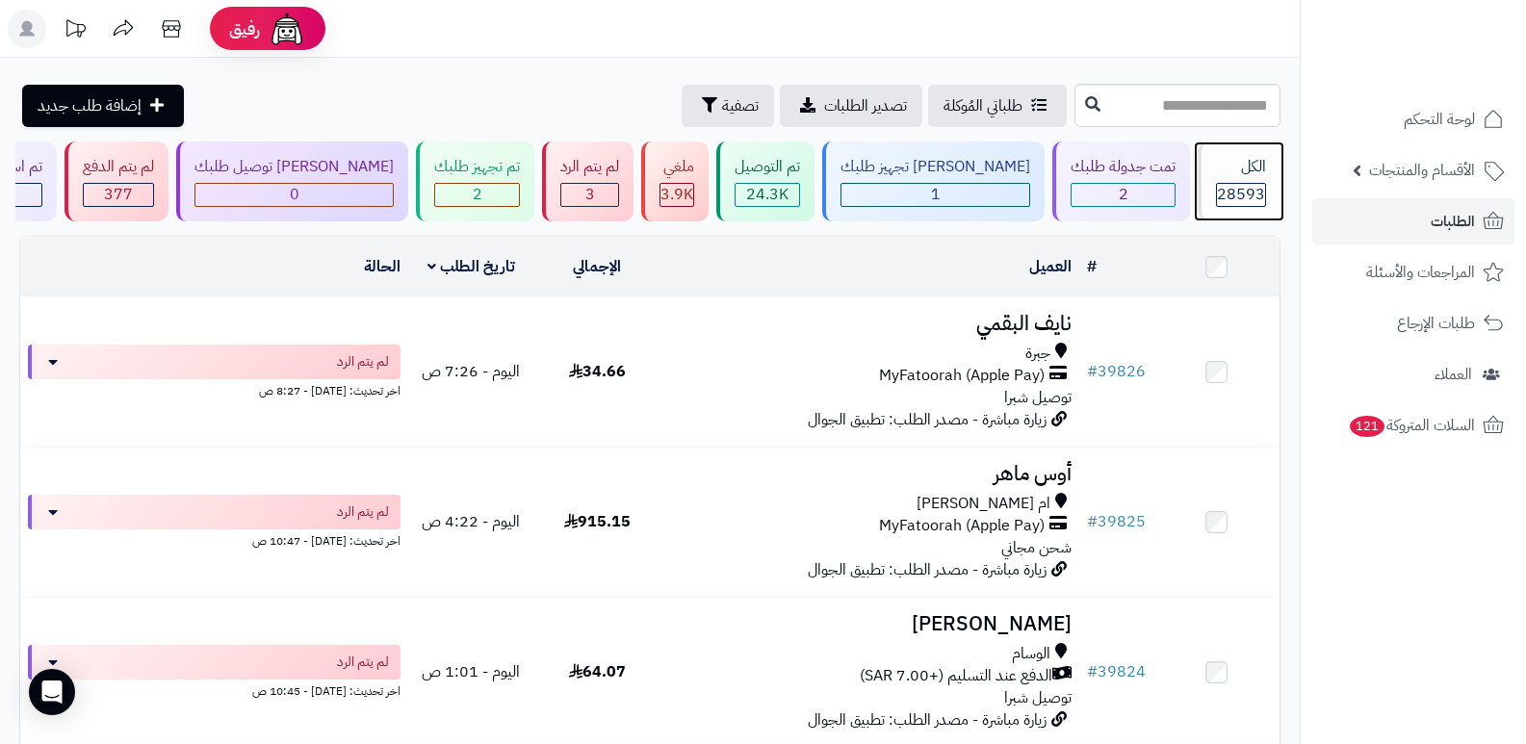
click at [1250, 183] on span "28593" at bounding box center [1241, 194] width 48 height 23
click at [1246, 176] on div "الكل" at bounding box center [1241, 167] width 50 height 22
click at [1230, 162] on div "الكل" at bounding box center [1241, 167] width 50 height 22
click at [1230, 172] on div "الكل" at bounding box center [1241, 167] width 50 height 22
click at [1238, 178] on div "الكل 28593" at bounding box center [1239, 182] width 83 height 80
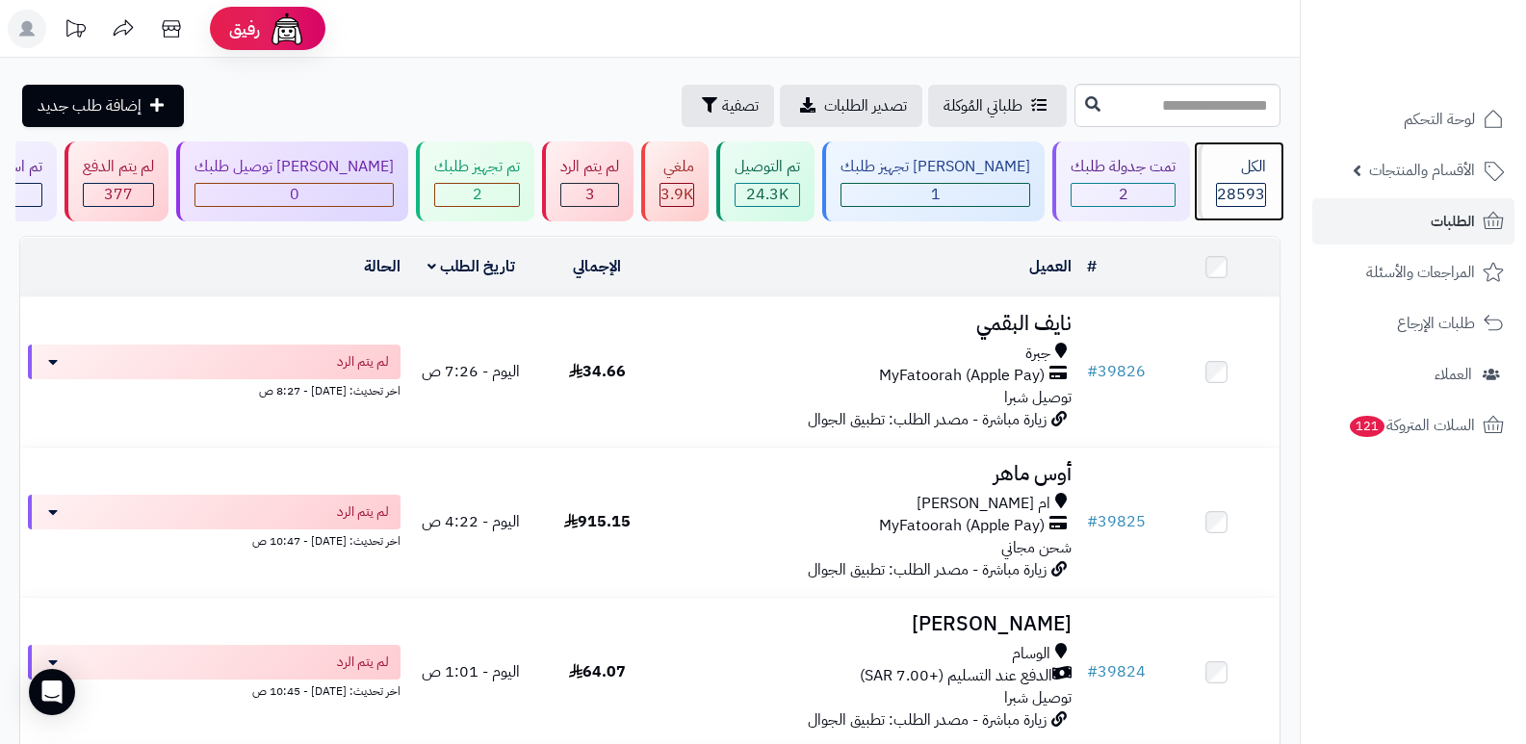
drag, startPoint x: 0, startPoint y: 0, endPoint x: 1228, endPoint y: 178, distance: 1241.2
click at [1238, 177] on div "الكل 28593" at bounding box center [1239, 182] width 83 height 80
click at [1271, 149] on div "الكل 28593" at bounding box center [1239, 182] width 83 height 80
click at [1230, 200] on span "28593" at bounding box center [1241, 194] width 48 height 23
click at [1260, 189] on span "28593" at bounding box center [1241, 194] width 48 height 23
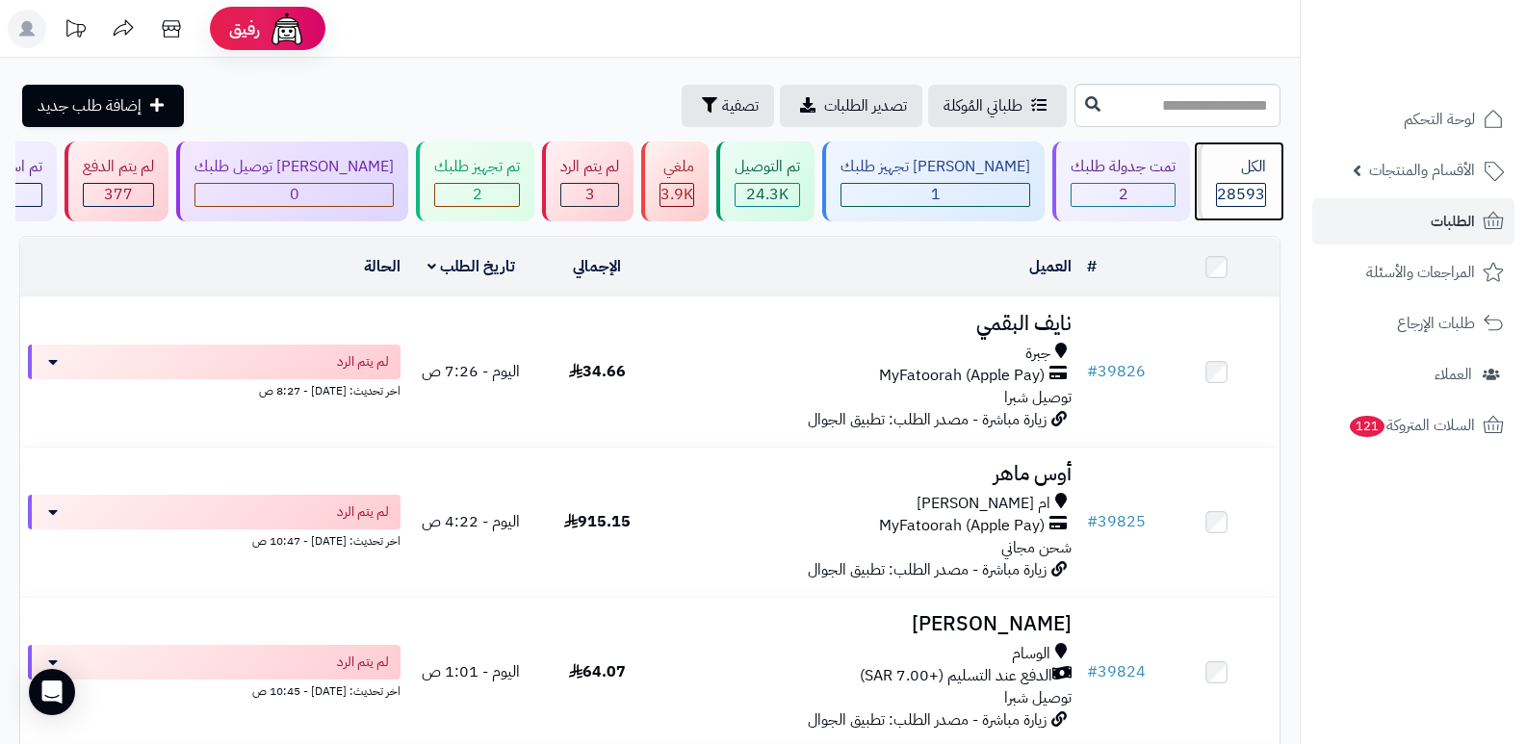
click at [1225, 195] on span "28593" at bounding box center [1241, 194] width 48 height 23
click at [1229, 176] on div "الكل" at bounding box center [1241, 167] width 50 height 22
